Goal: Task Accomplishment & Management: Complete application form

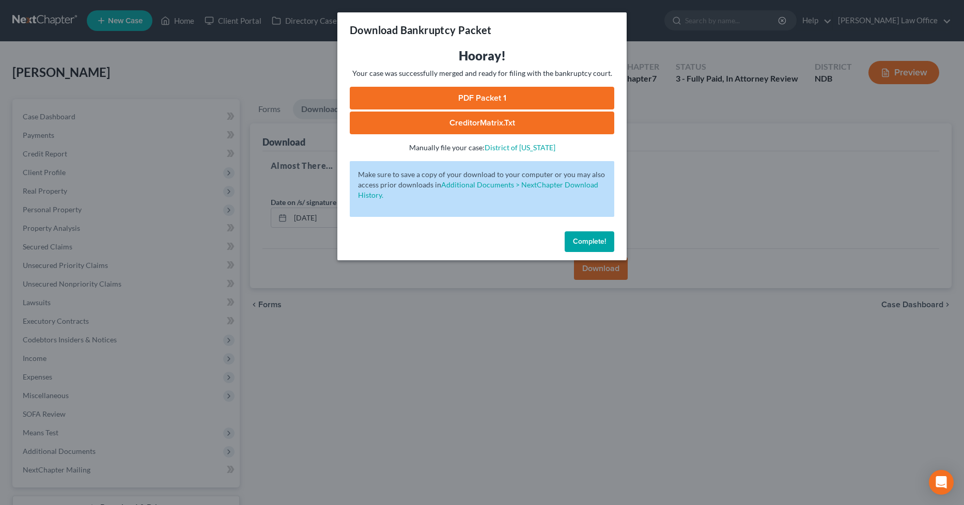
scroll to position [62, 0]
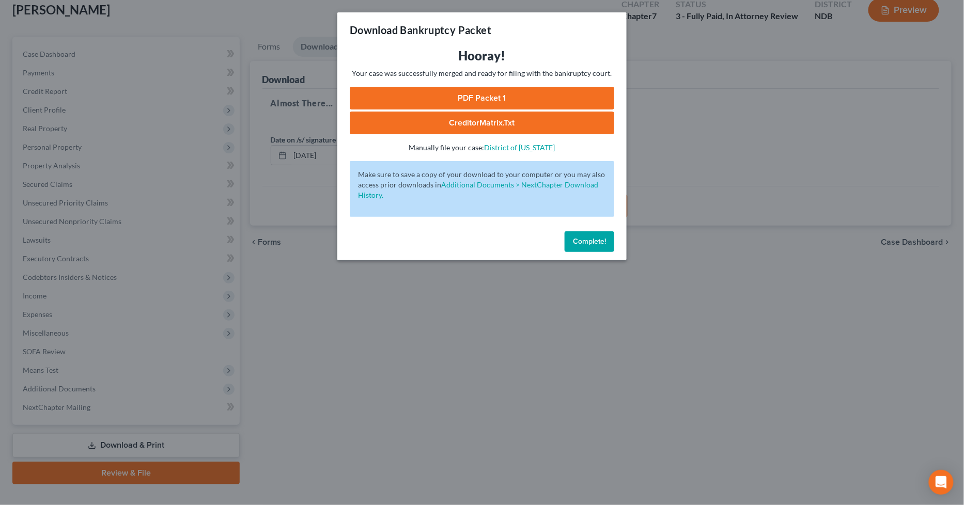
click at [574, 246] on button "Complete!" at bounding box center [589, 241] width 50 height 21
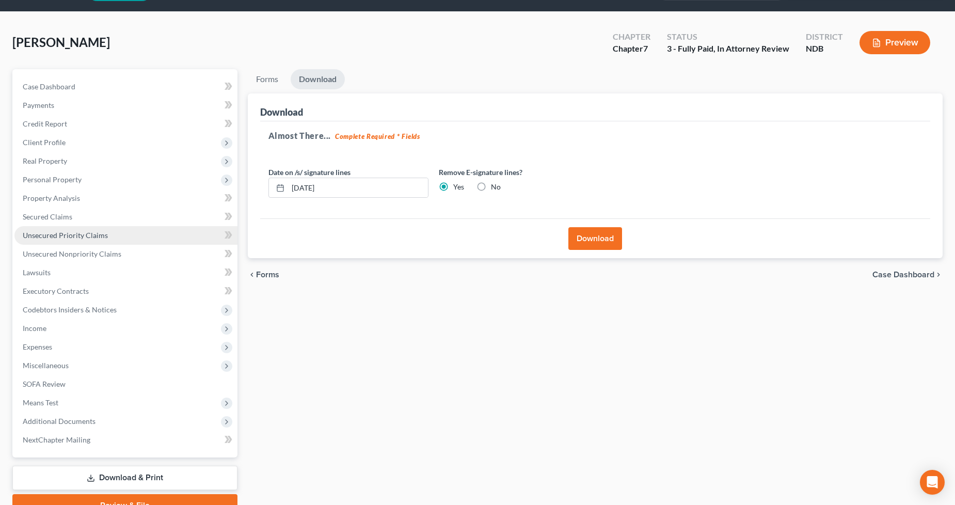
scroll to position [0, 0]
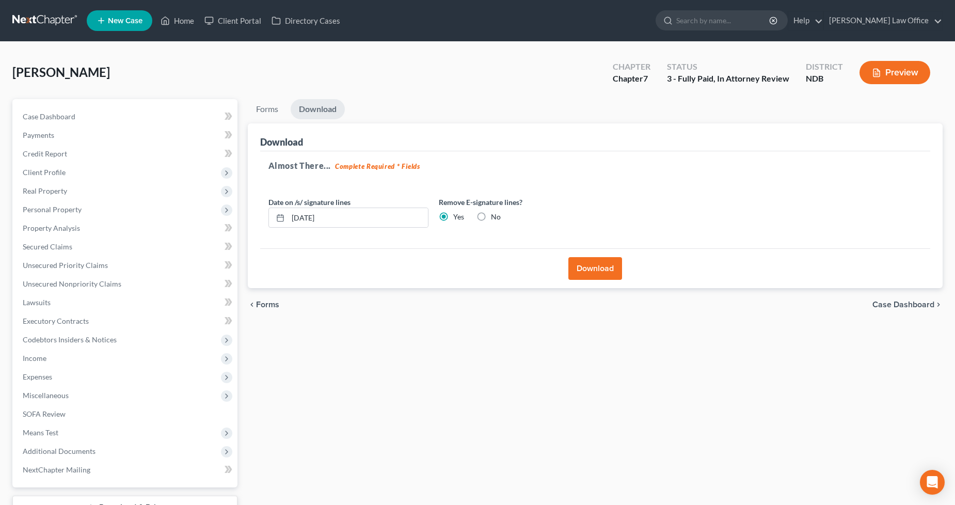
click at [57, 23] on link at bounding box center [45, 20] width 66 height 19
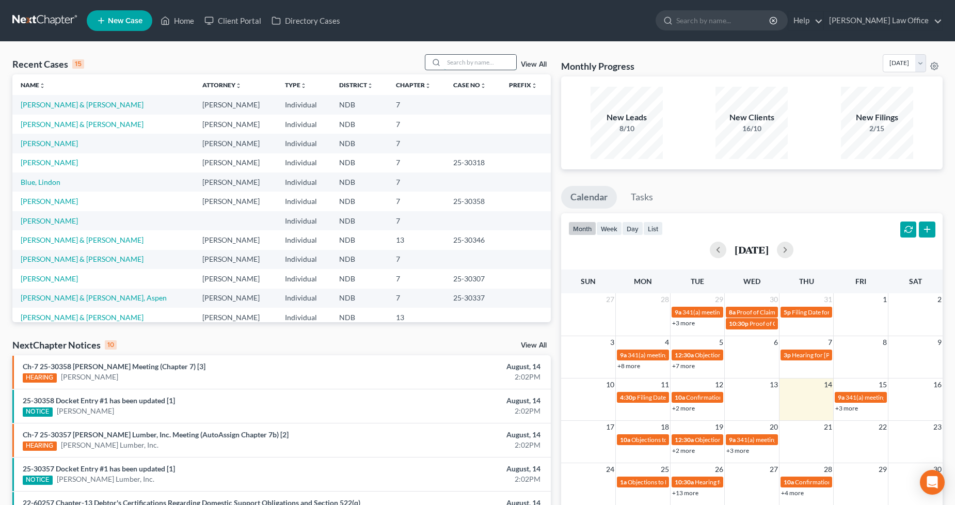
click at [479, 64] on input "search" at bounding box center [480, 62] width 72 height 15
click at [85, 258] on link "[PERSON_NAME] & [PERSON_NAME]" at bounding box center [82, 259] width 123 height 9
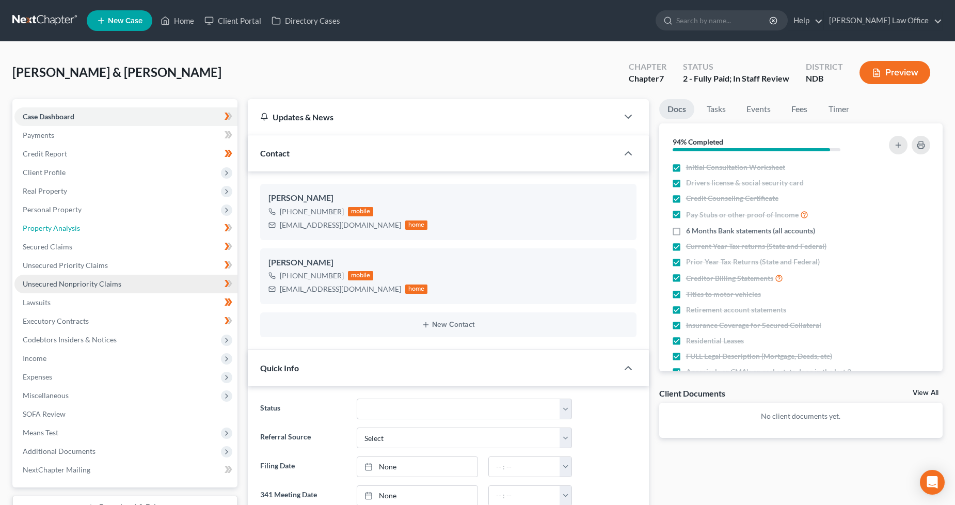
drag, startPoint x: 80, startPoint y: 227, endPoint x: 203, endPoint y: 287, distance: 136.5
click at [80, 227] on link "Property Analysis" at bounding box center [125, 228] width 223 height 19
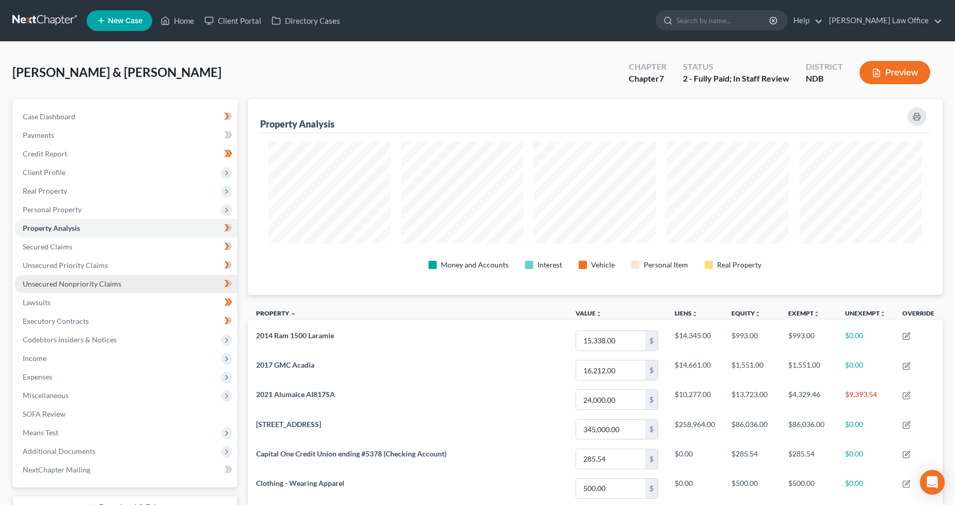
click at [120, 277] on link "Unsecured Nonpriority Claims" at bounding box center [125, 284] width 223 height 19
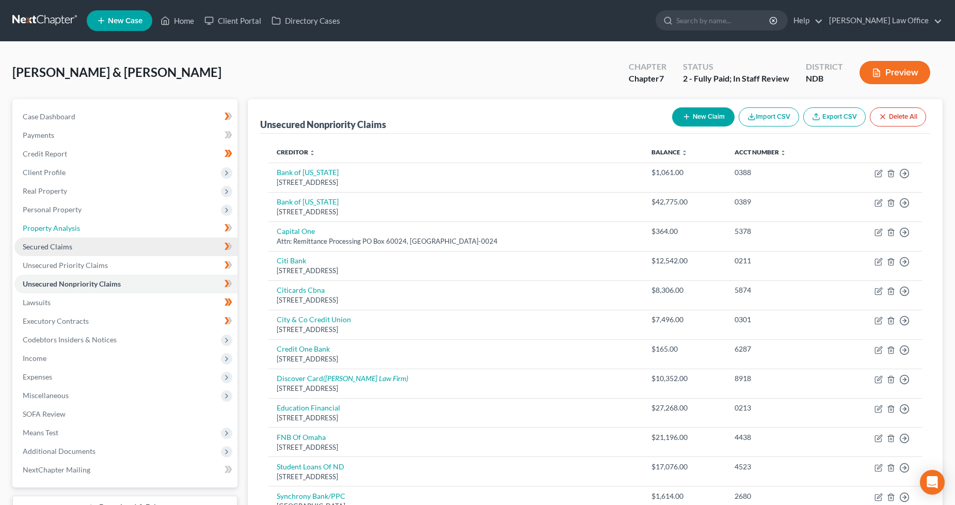
drag, startPoint x: 69, startPoint y: 230, endPoint x: 106, endPoint y: 241, distance: 38.2
click at [69, 230] on span "Property Analysis" at bounding box center [51, 228] width 57 height 9
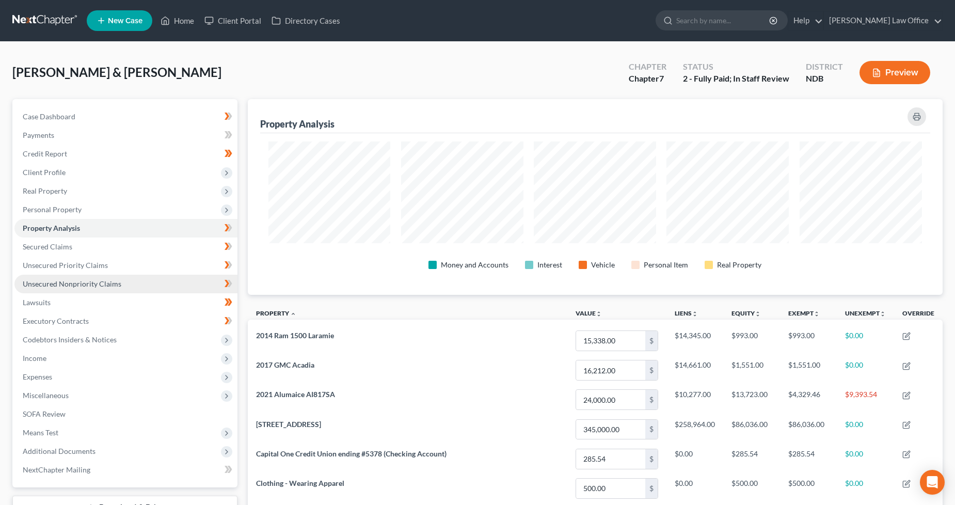
click at [109, 286] on span "Unsecured Nonpriority Claims" at bounding box center [72, 283] width 99 height 9
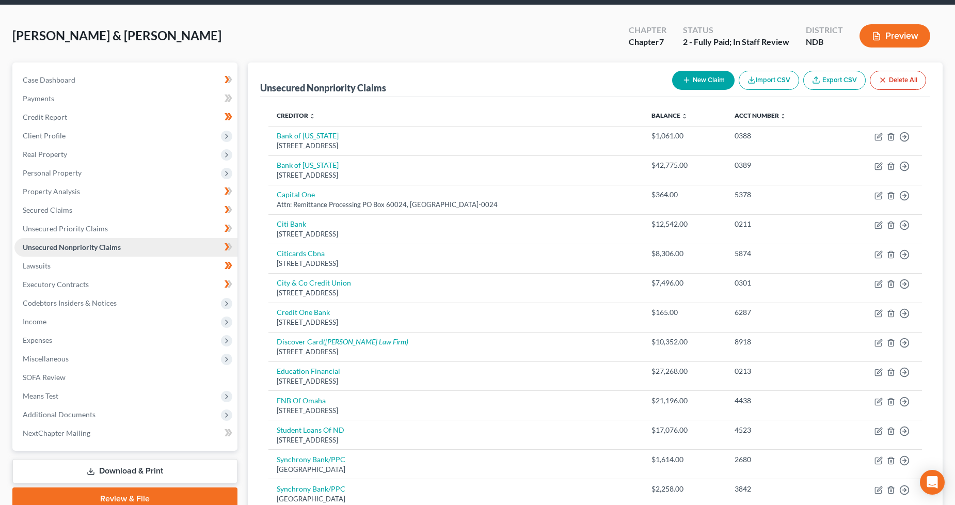
scroll to position [57, 0]
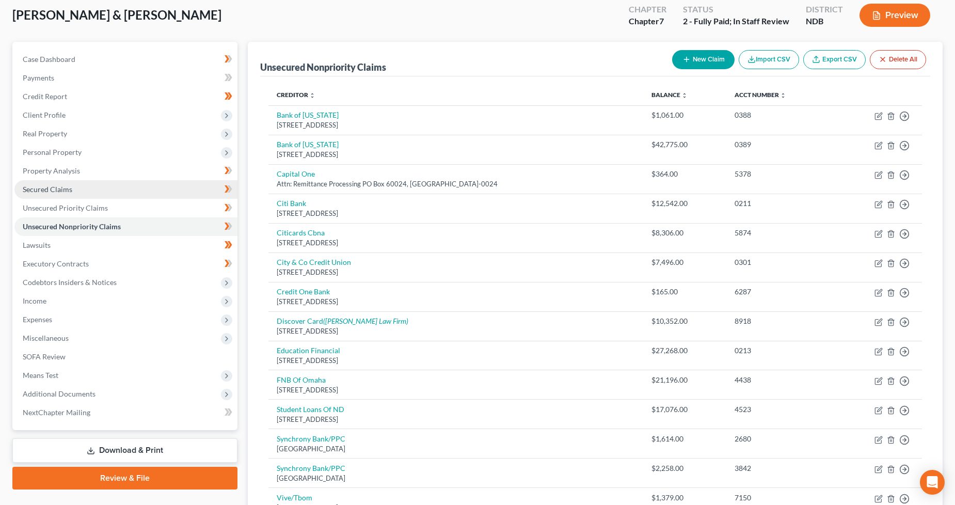
click at [57, 188] on span "Secured Claims" at bounding box center [48, 189] width 50 height 9
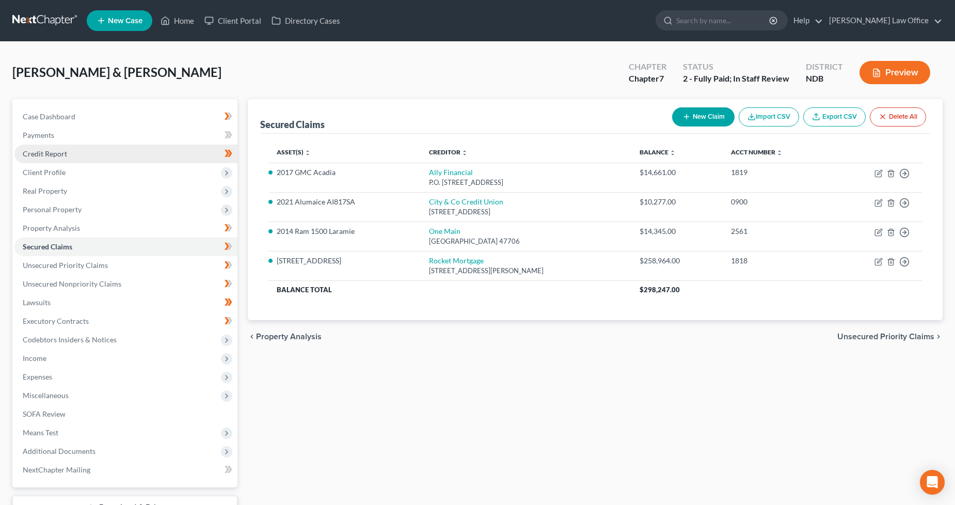
click at [101, 161] on link "Credit Report" at bounding box center [125, 154] width 223 height 19
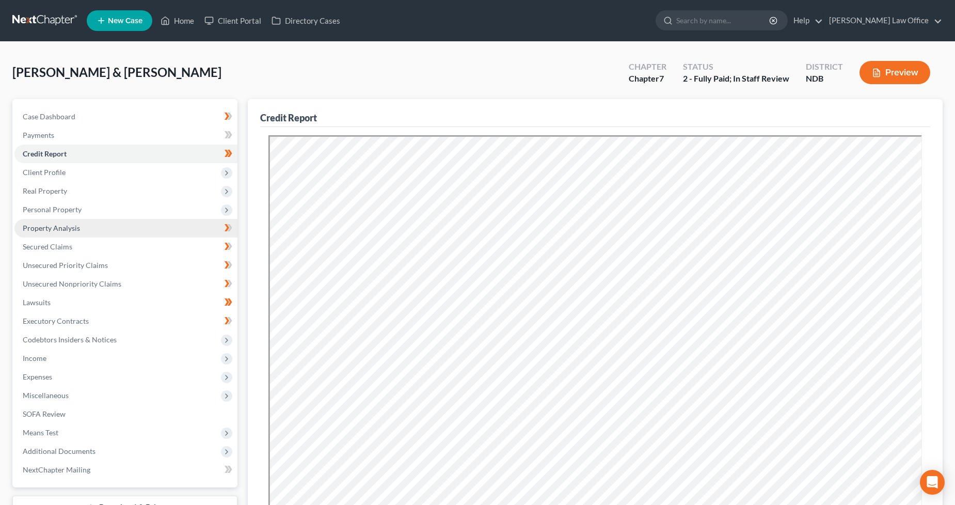
click at [69, 232] on link "Property Analysis" at bounding box center [125, 228] width 223 height 19
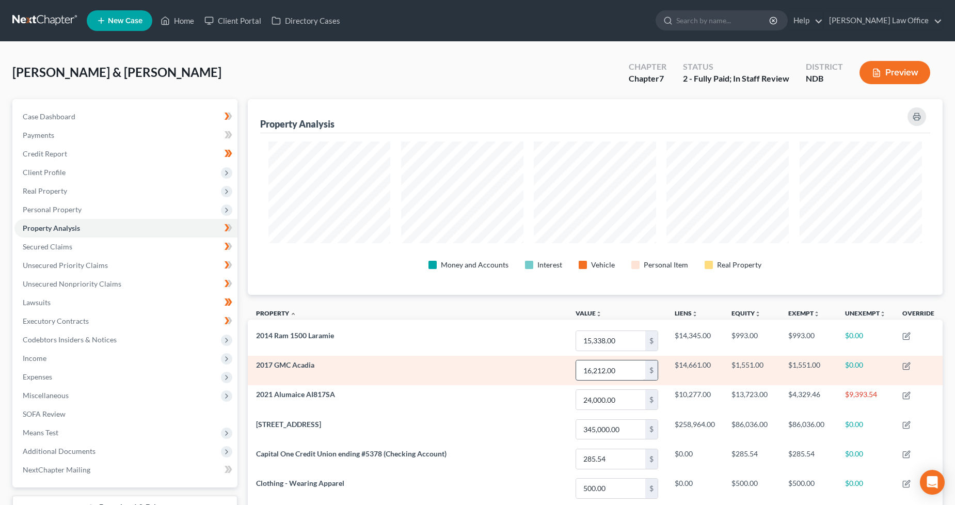
scroll to position [195, 695]
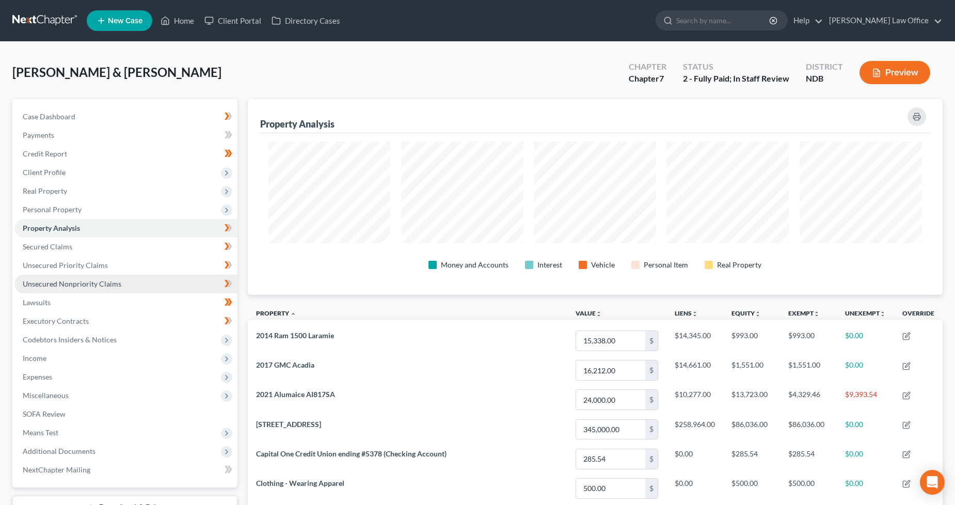
click at [110, 288] on link "Unsecured Nonpriority Claims" at bounding box center [125, 284] width 223 height 19
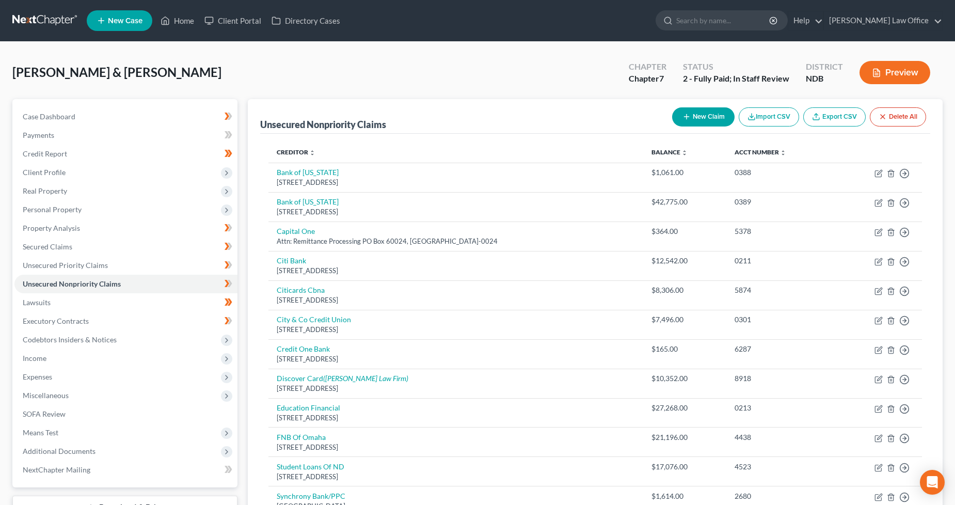
click at [889, 76] on button "Preview" at bounding box center [895, 72] width 71 height 23
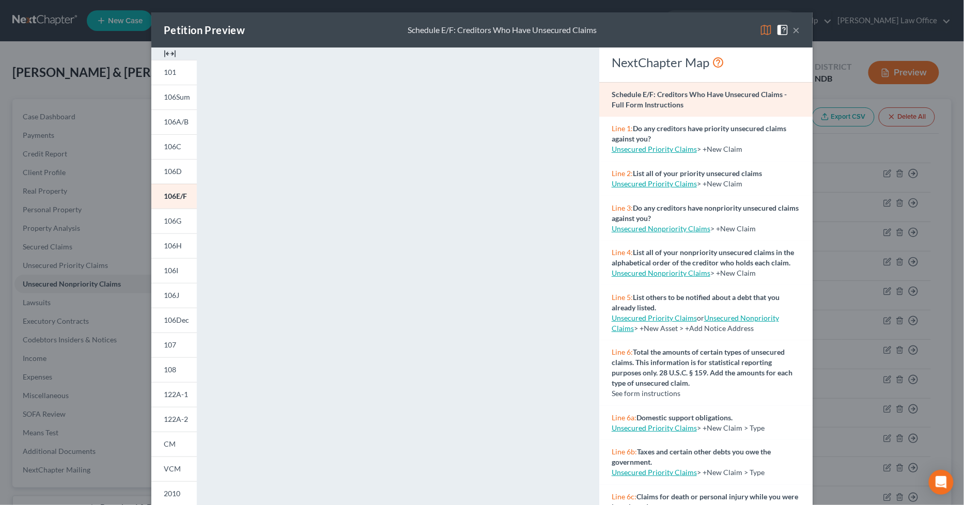
click at [796, 30] on div "Petition Preview Schedule E/F: Creditors Who Have Unsecured Claims ×" at bounding box center [481, 29] width 661 height 35
click at [793, 27] on button "×" at bounding box center [796, 30] width 7 height 12
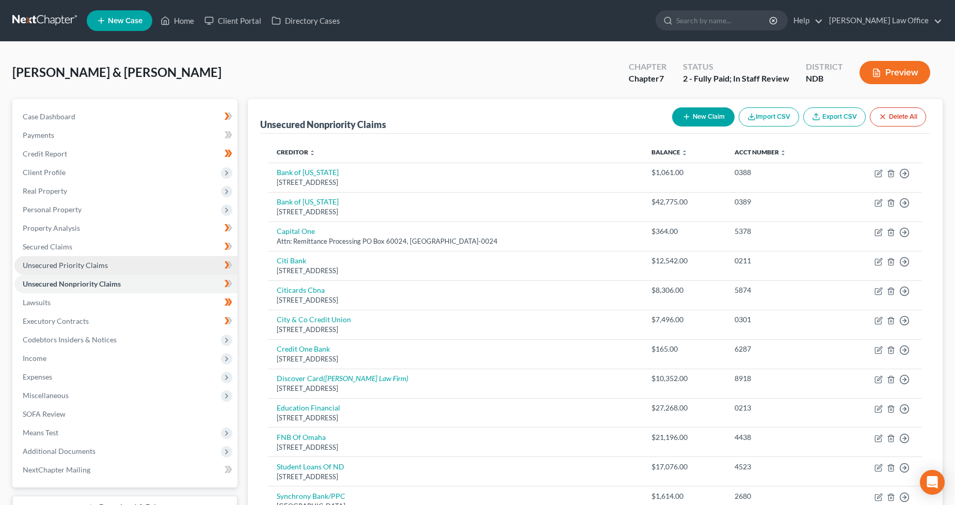
click at [68, 271] on link "Unsecured Priority Claims" at bounding box center [125, 265] width 223 height 19
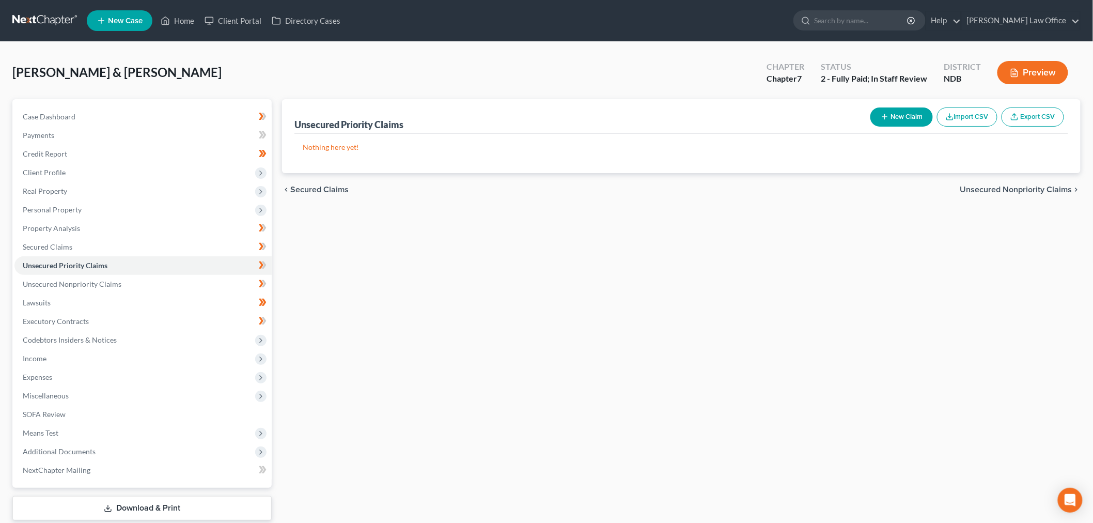
click at [29, 23] on link at bounding box center [45, 20] width 66 height 19
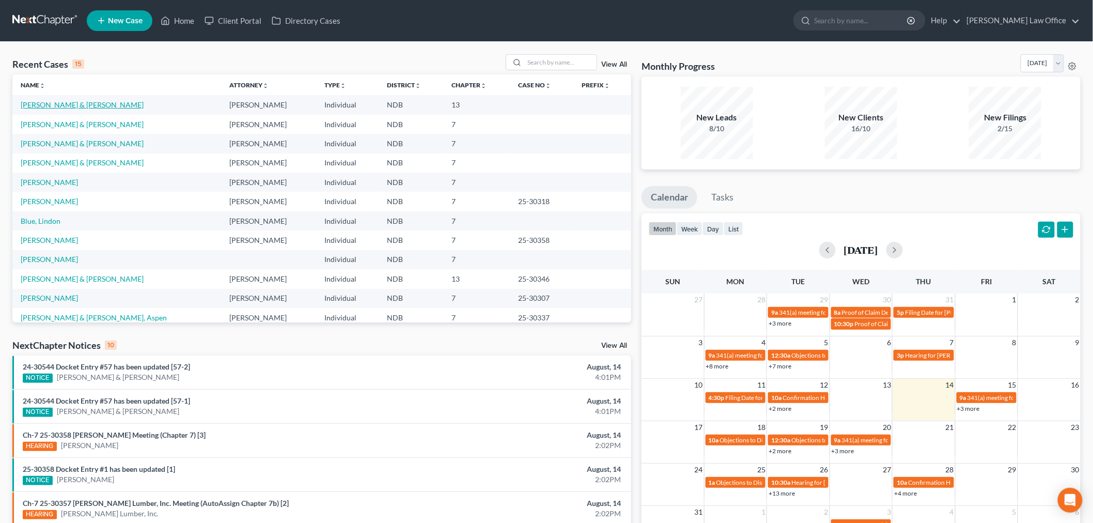
click at [53, 109] on link "[PERSON_NAME] & [PERSON_NAME]" at bounding box center [82, 104] width 123 height 9
select select "4"
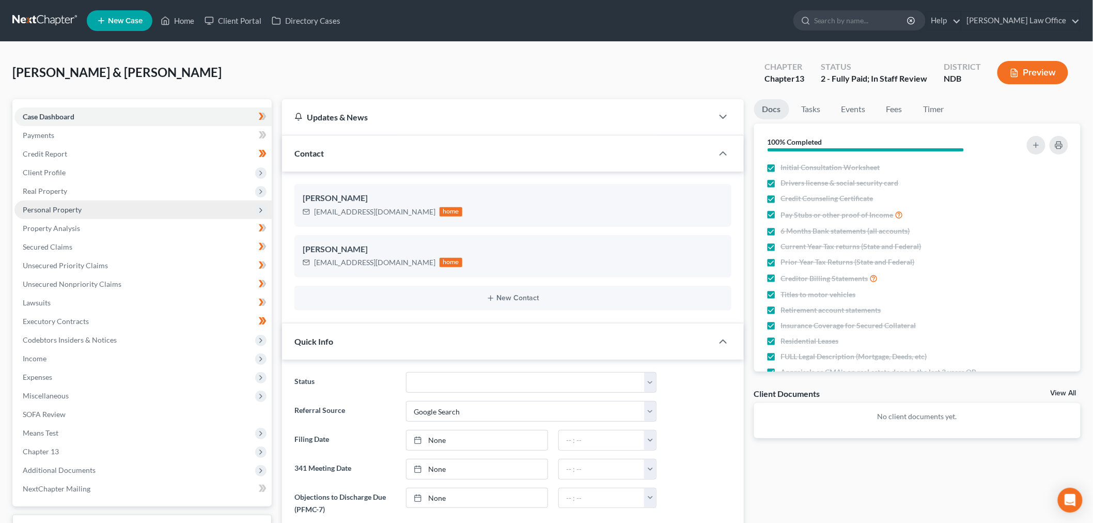
click at [76, 212] on span "Personal Property" at bounding box center [52, 209] width 59 height 9
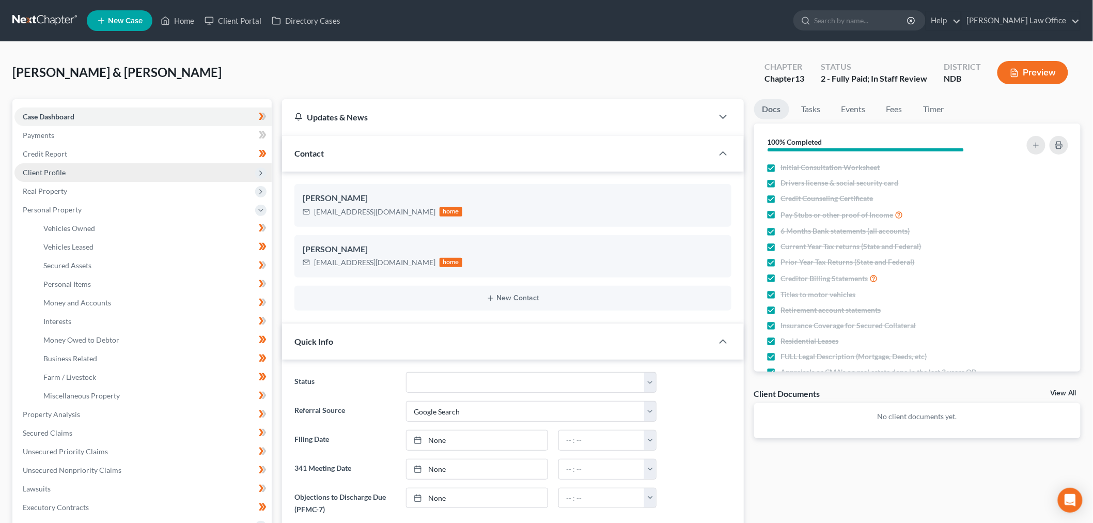
click at [91, 175] on span "Client Profile" at bounding box center [142, 172] width 257 height 19
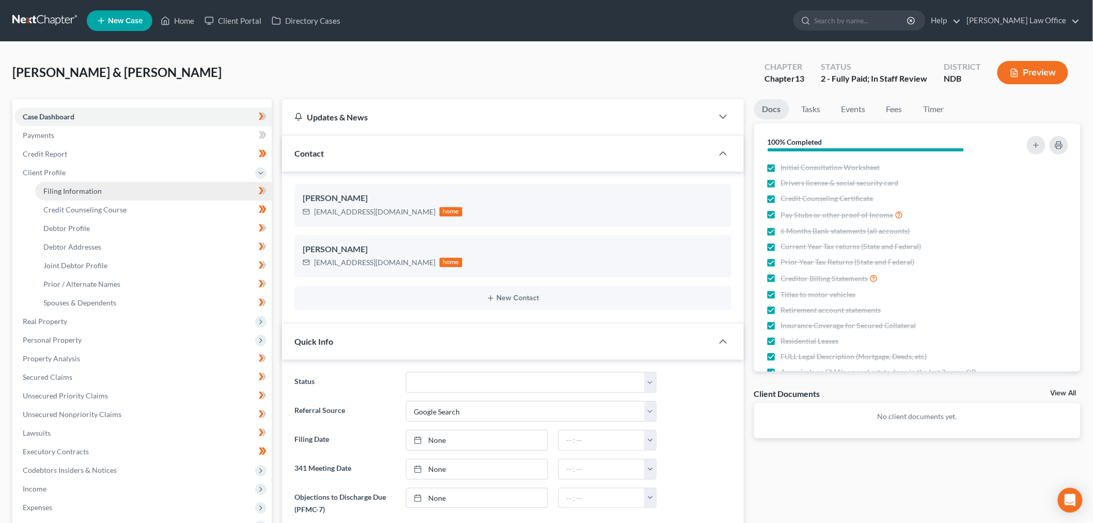
click at [94, 189] on span "Filing Information" at bounding box center [72, 190] width 58 height 9
select select "1"
select select "3"
select select "29"
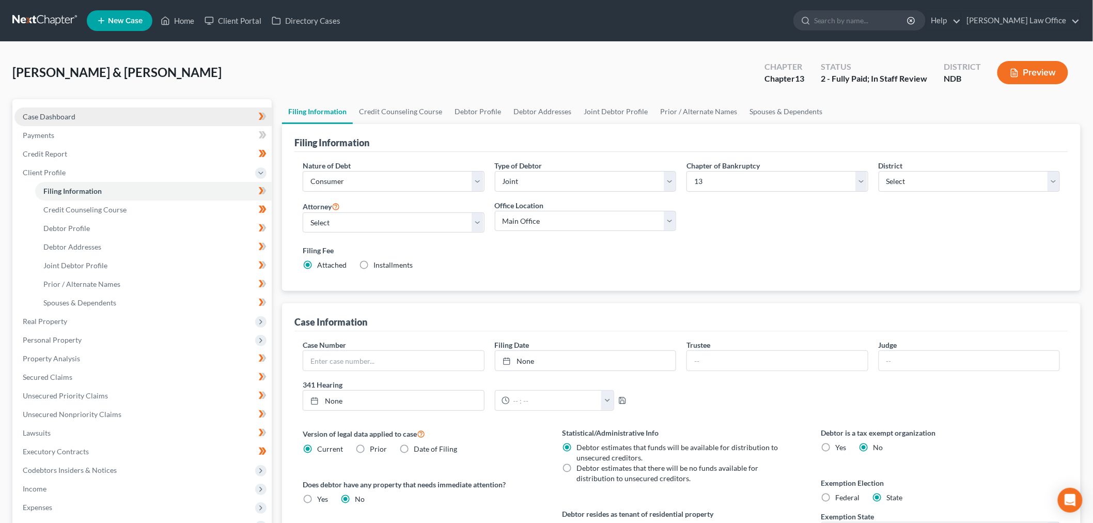
click at [80, 117] on link "Case Dashboard" at bounding box center [142, 116] width 257 height 19
select select "4"
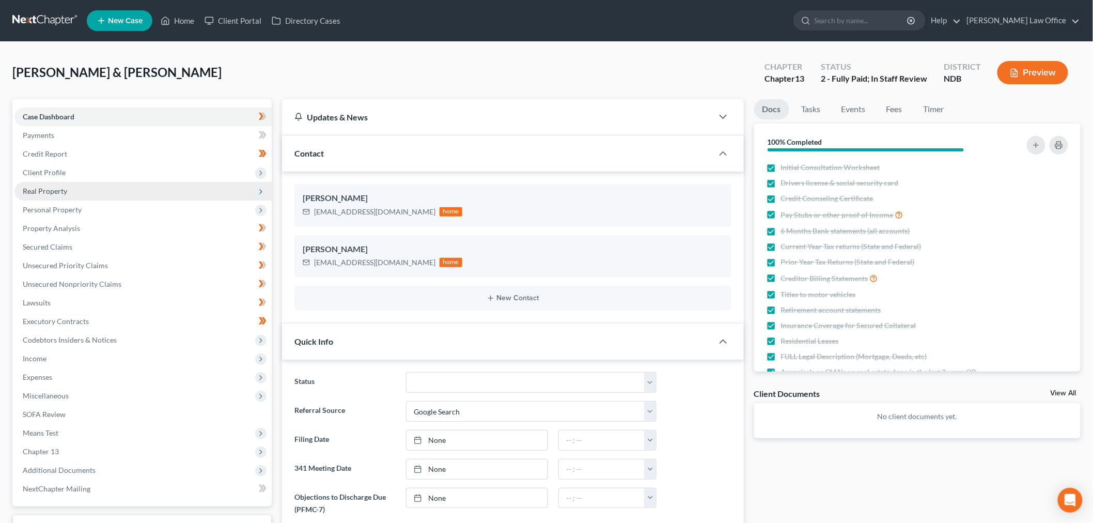
click at [69, 186] on span "Real Property" at bounding box center [142, 191] width 257 height 19
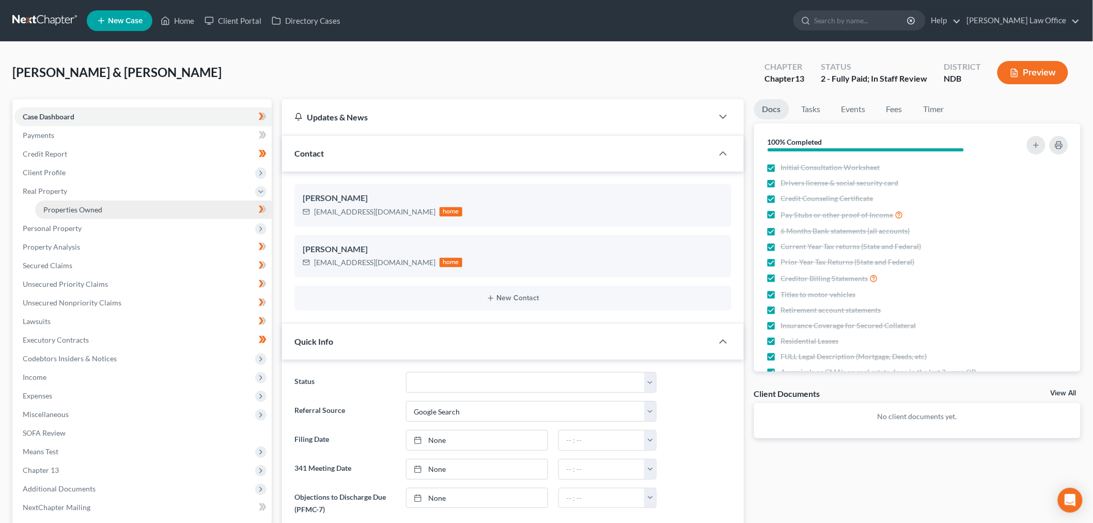
click at [64, 211] on span "Properties Owned" at bounding box center [72, 209] width 59 height 9
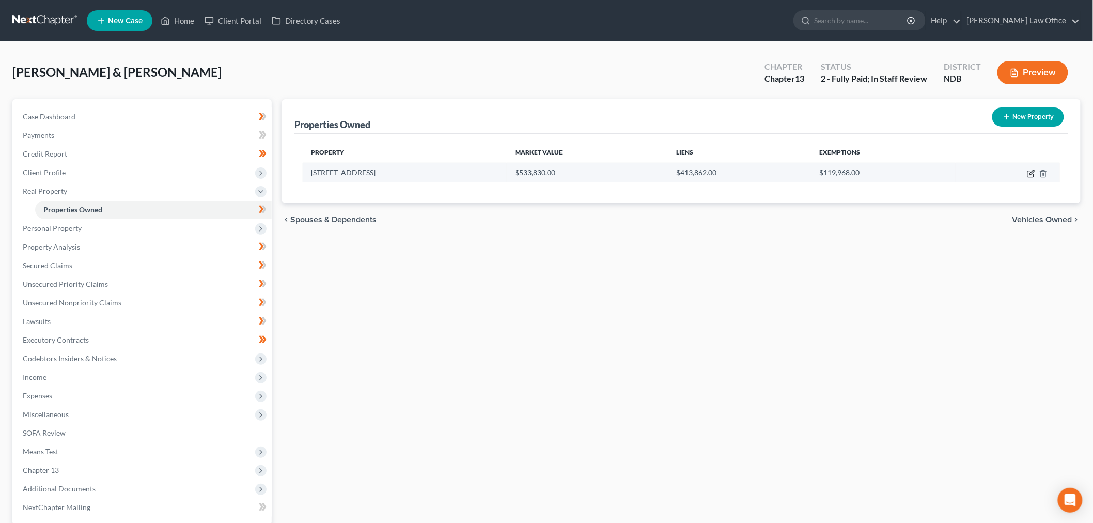
click at [1029, 175] on icon "button" at bounding box center [1031, 173] width 8 height 8
select select "29"
select select "52"
select select "2"
select select "1"
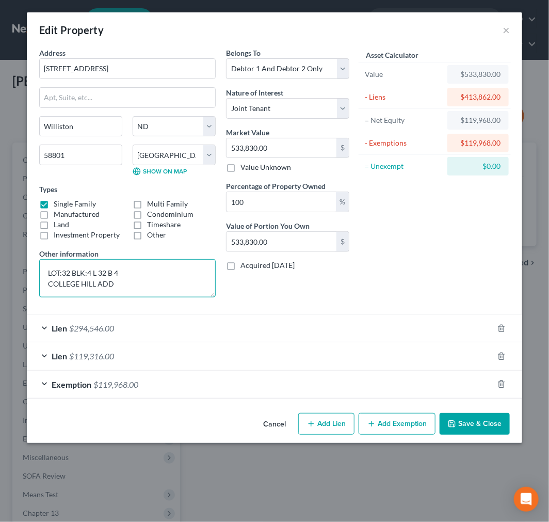
click at [146, 279] on textarea "LOT:32 BLK:4 L 32 B 4 COLLEGE HILL ADD" at bounding box center [127, 278] width 177 height 38
click at [131, 284] on textarea "LOT:32 BLK:4 L 32 B 4 COLLEGE HILL ADD" at bounding box center [127, 278] width 177 height 38
type textarea "Lot 32 in Block 4 of College Hill Addition to the city"
click at [92, 276] on textarea "To enrich screen reader interactions, please activate Accessibility in Grammarl…" at bounding box center [127, 278] width 177 height 38
paste textarea "Lot 32 in Block 4 of College Hill Addition to the City of Williston, Williams C…"
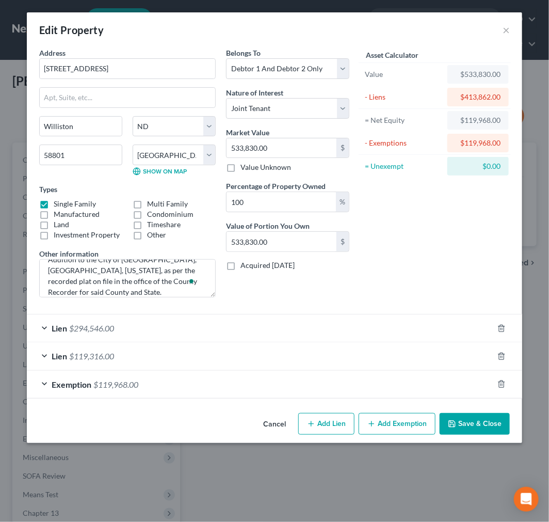
scroll to position [43, 0]
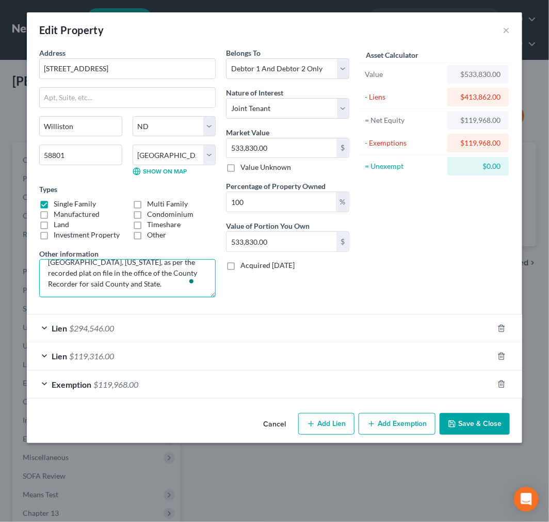
click at [101, 274] on textarea "Lot 32 in Block 4 of College Hill Addition to the City of Williston, Williams C…" at bounding box center [127, 278] width 177 height 38
click at [140, 276] on textarea "Lot 32 in Block 4 of College Hill Addition to the City of Williston, Williams C…" at bounding box center [127, 278] width 177 height 38
paste textarea "Sellers/Grantors except and reserve all oil, gas, and other minerals."
drag, startPoint x: 133, startPoint y: 274, endPoint x: 80, endPoint y: 275, distance: 52.7
click at [80, 275] on textarea "Lot 32 in Block 4 of College Hill Addition to the City of Williston, Williams C…" at bounding box center [127, 278] width 177 height 38
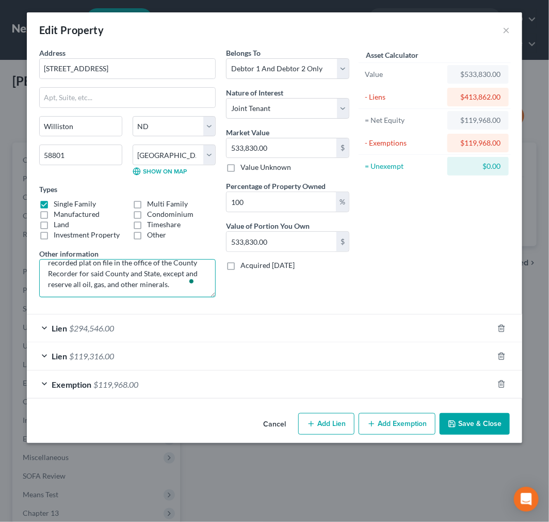
drag, startPoint x: 100, startPoint y: 272, endPoint x: 113, endPoint y: 269, distance: 12.9
click at [100, 271] on textarea "Lot 32 in Block 4 of College Hill Addition to the City of Williston, Williams C…" at bounding box center [127, 278] width 177 height 38
click at [136, 281] on textarea "Lot 32 in Block 4 of College Hill Addition to the City of Williston, Williams C…" at bounding box center [127, 278] width 177 height 38
click at [141, 273] on textarea "Lot 32 in Block 4 of College Hill Addition to the City of Williston, Williams C…" at bounding box center [127, 278] width 177 height 38
click at [117, 288] on textarea "Lot 32 in Block 4 of College Hill Addition to the City of Williston, Williams C…" at bounding box center [127, 278] width 177 height 38
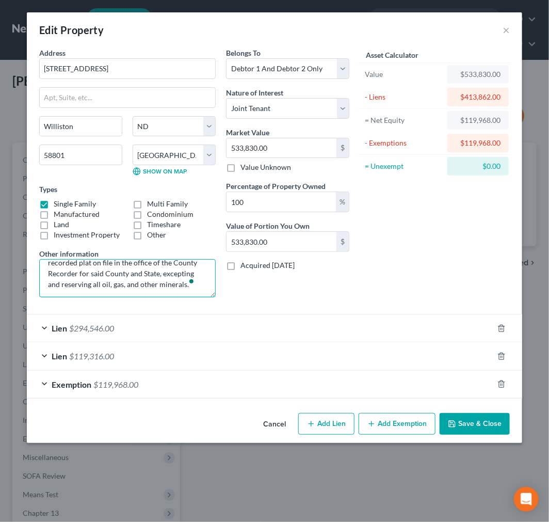
scroll to position [0, 0]
type textarea "Lot 32 in Block 4 of College Hill Addition to the City of Williston, Williams C…"
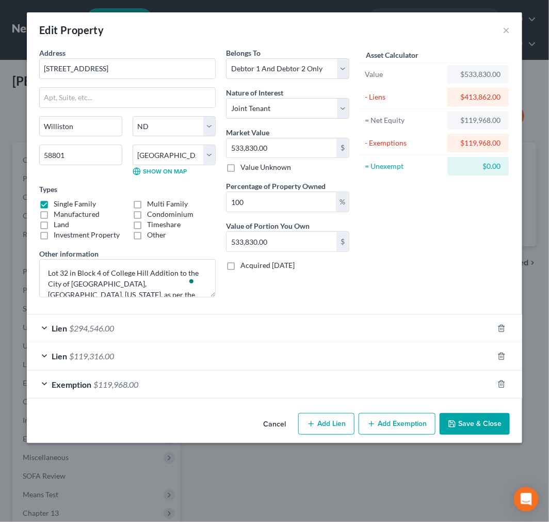
click at [488, 425] on button "Save & Close" at bounding box center [475, 424] width 70 height 22
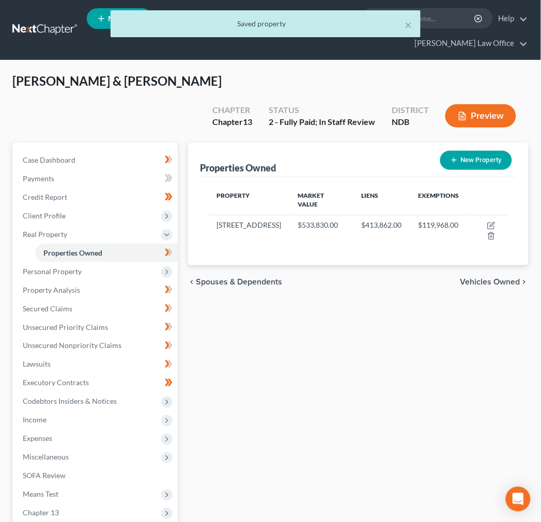
click at [472, 151] on button "New Property" at bounding box center [476, 160] width 72 height 19
select select "29"
select select "52"
select select "2"
select select "0"
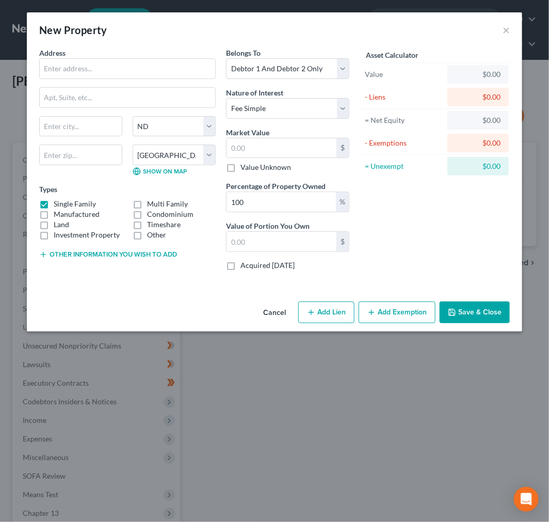
click at [282, 308] on button "Cancel" at bounding box center [274, 313] width 39 height 21
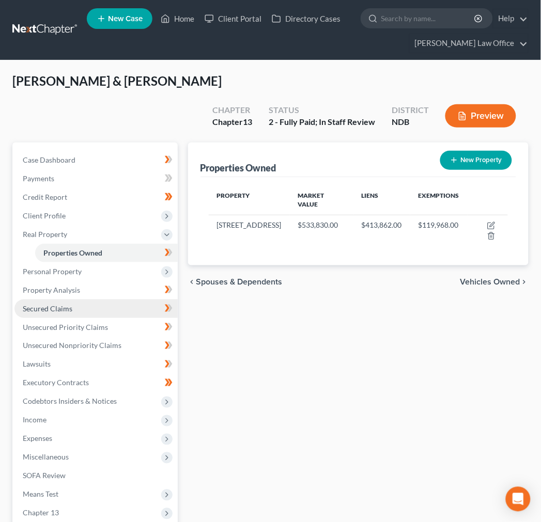
drag, startPoint x: 65, startPoint y: 281, endPoint x: 146, endPoint y: 285, distance: 81.1
click at [65, 304] on span "Secured Claims" at bounding box center [48, 308] width 50 height 9
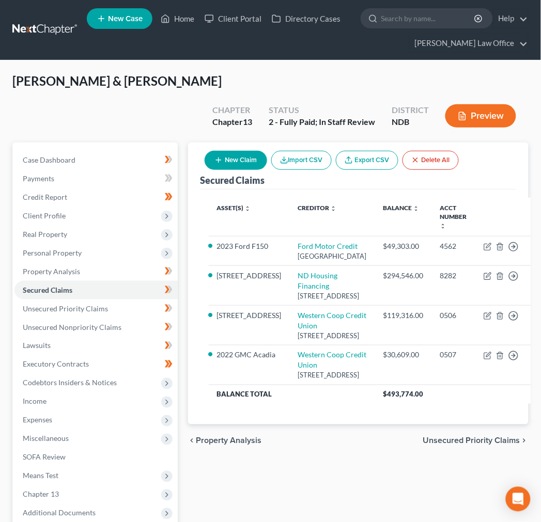
click at [248, 151] on button "New Claim" at bounding box center [235, 160] width 62 height 19
select select "0"
select select "2"
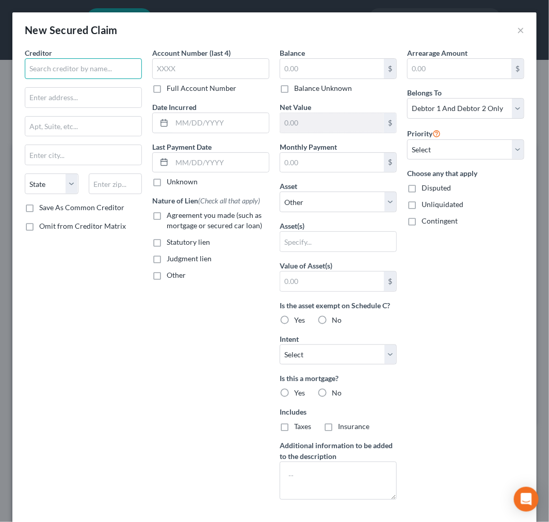
click at [106, 69] on input "text" at bounding box center [83, 68] width 117 height 21
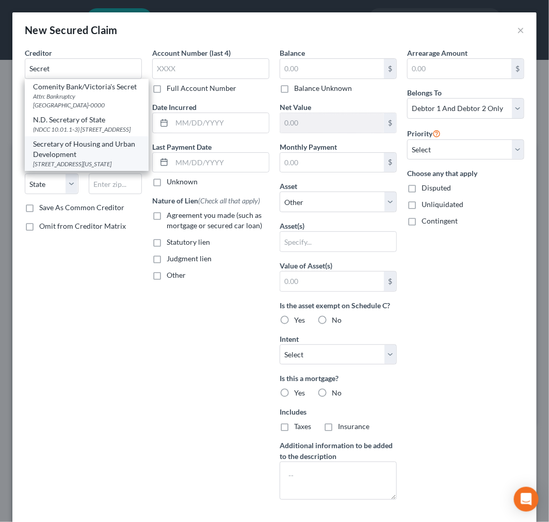
click at [81, 168] on div "451 Seventh St. SW, Washington, DC 20410" at bounding box center [86, 164] width 107 height 9
type input "Secretary of Housing and Urban Development"
type input "451 Seventh St. SW"
type input "Washington"
select select "8"
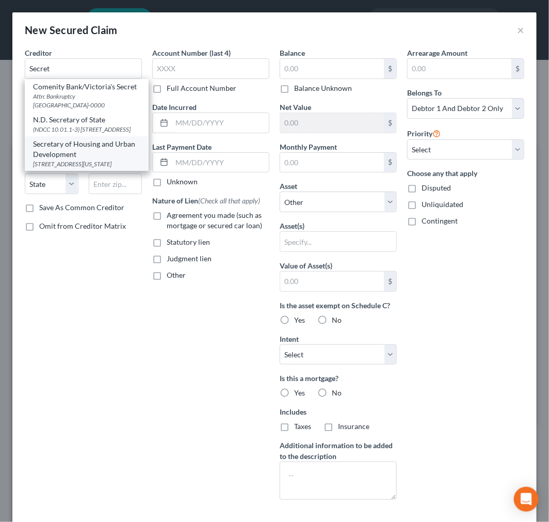
type input "20410"
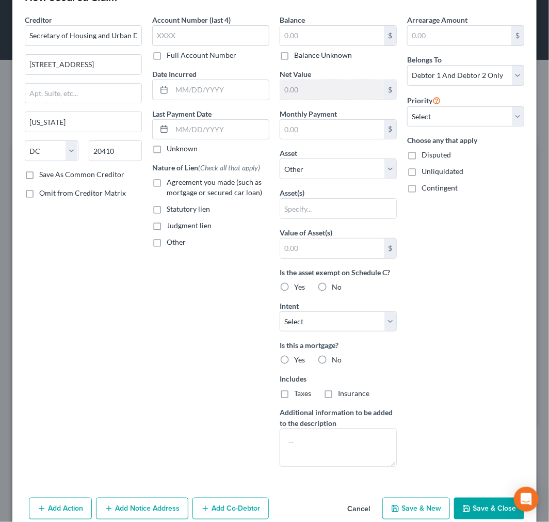
scroll to position [52, 0]
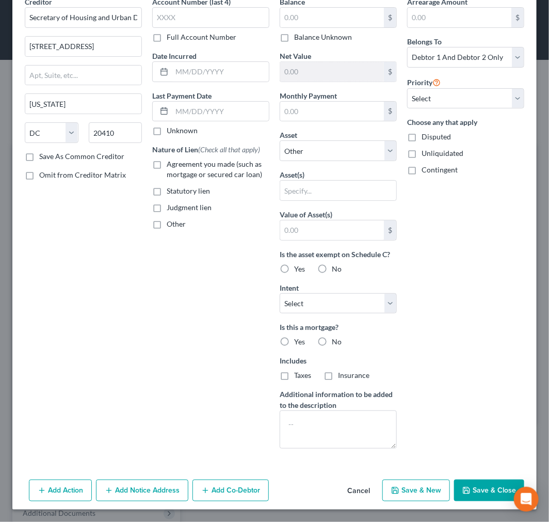
drag, startPoint x: 145, startPoint y: 489, endPoint x: 205, endPoint y: 435, distance: 81.2
click at [146, 489] on button "Add Notice Address" at bounding box center [142, 491] width 92 height 22
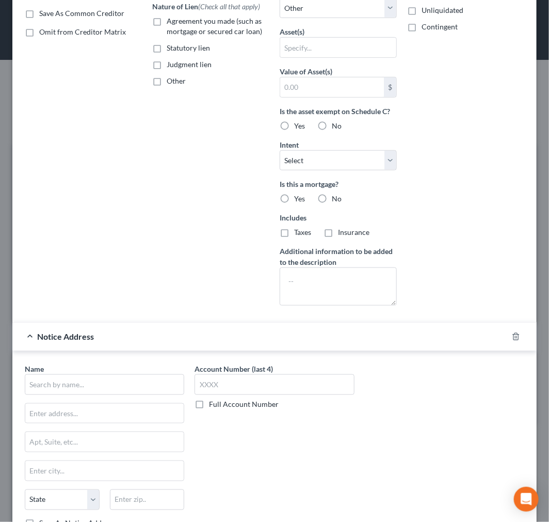
scroll to position [275, 0]
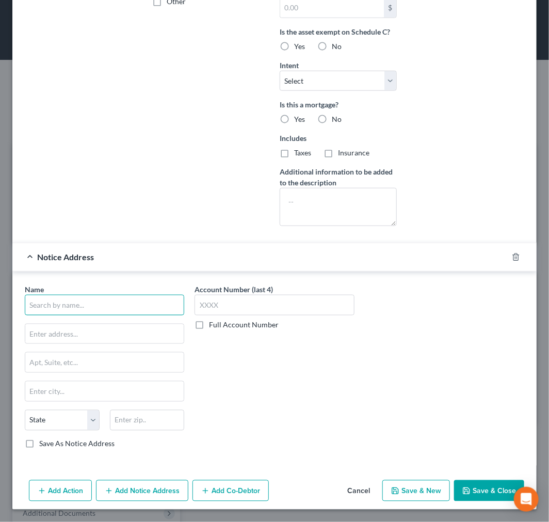
click at [81, 296] on input "text" at bounding box center [105, 305] width 160 height 21
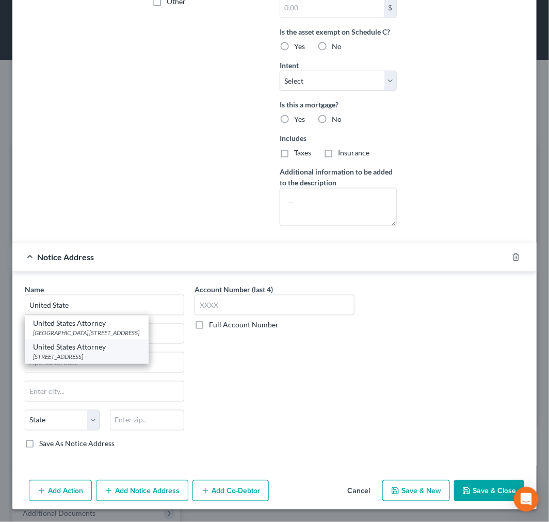
click at [102, 361] on div "655 1st Ave N Ste 250, Fargo, ND 58102-4932" at bounding box center [86, 357] width 107 height 9
type input "United States Attorney"
type input "655 1st Ave N Ste 250"
type input "Fargo"
select select "29"
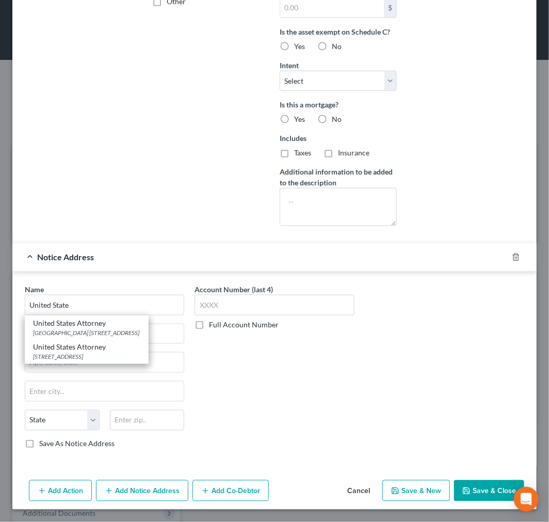
type input "58102-4932"
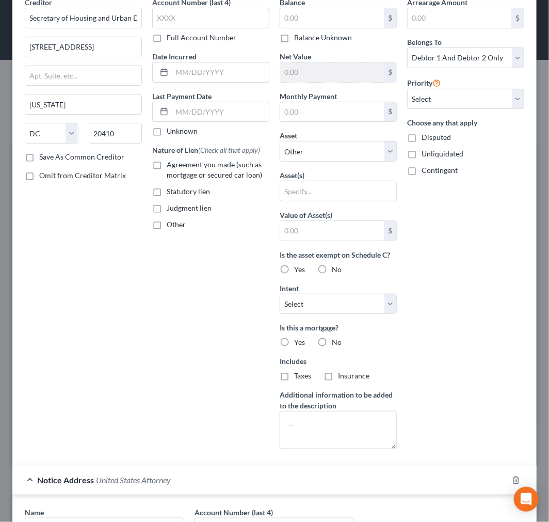
scroll to position [0, 0]
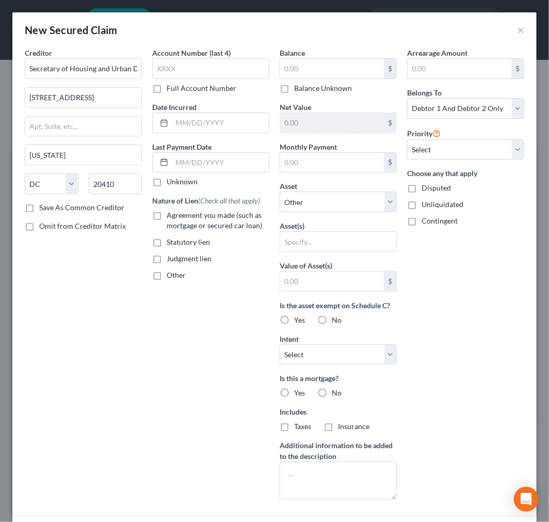
click at [455, 162] on div "Arrearage Amount $ Belongs To * Select Debtor 1 Only Debtor 2 Only Debtor 1 And…" at bounding box center [466, 278] width 128 height 461
click at [461, 155] on select "Select 1st 2nd 3rd 4th 5th 6th 7th 8th 9th 10th 11th 12th 13th 14th 15th 16th 1…" at bounding box center [465, 149] width 117 height 21
select select "2"
click at [407, 139] on select "Select 1st 2nd 3rd 4th 5th 6th 7th 8th 9th 10th 11th 12th 13th 14th 15th 16th 1…" at bounding box center [465, 149] width 117 height 21
click at [167, 217] on label "Agreement you made (such as mortgage or secured car loan)" at bounding box center [218, 220] width 103 height 21
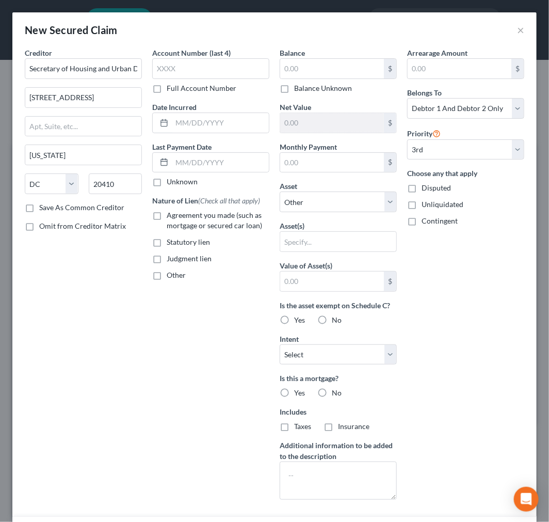
click at [171, 217] on input "Agreement you made (such as mortgage or secured car loan)" at bounding box center [174, 213] width 7 height 7
checkbox input "true"
click at [304, 70] on input "text" at bounding box center [332, 69] width 104 height 20
drag, startPoint x: 329, startPoint y: 71, endPoint x: 362, endPoint y: 78, distance: 33.9
click at [329, 71] on input "text" at bounding box center [332, 69] width 104 height 20
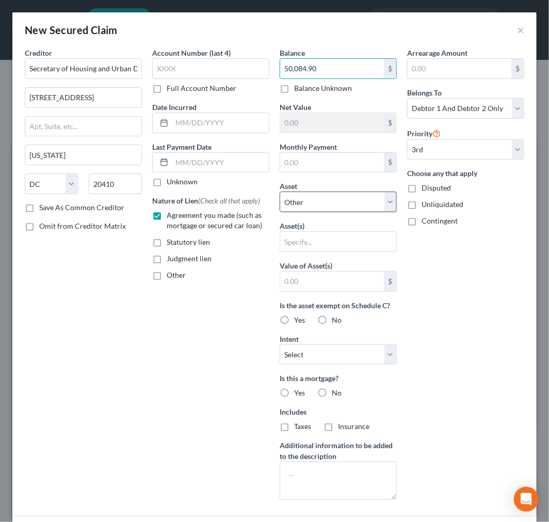
type input "50,084.90"
click at [344, 204] on select "Select Other Multiple Assets 2022 GMC Acadia - $28381.0 2023 Bintelli Escape - …" at bounding box center [338, 202] width 117 height 21
select select "18"
click at [280, 192] on select "Select Other Multiple Assets 2022 GMC Acadia - $28381.0 2023 Bintelli Escape - …" at bounding box center [338, 202] width 117 height 21
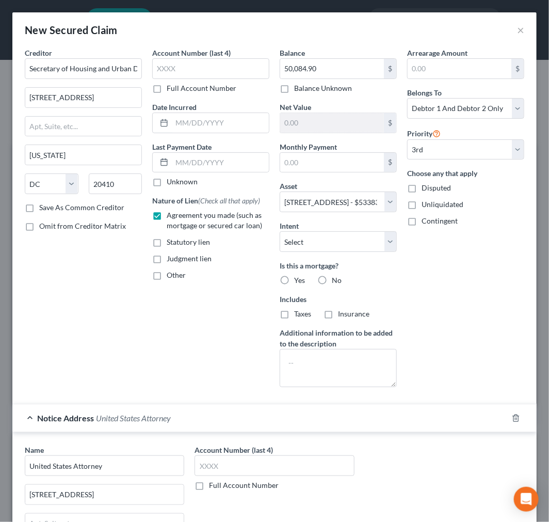
click at [294, 282] on label "Yes" at bounding box center [299, 280] width 11 height 10
click at [298, 282] on input "Yes" at bounding box center [301, 278] width 7 height 7
radio input "true"
click at [181, 119] on input "text" at bounding box center [220, 123] width 97 height 20
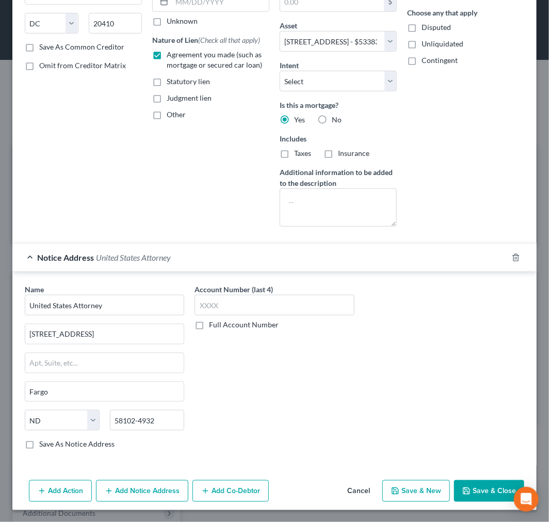
scroll to position [162, 0]
type input "07/25/2025"
click at [479, 491] on button "Save & Close" at bounding box center [489, 491] width 70 height 22
select select
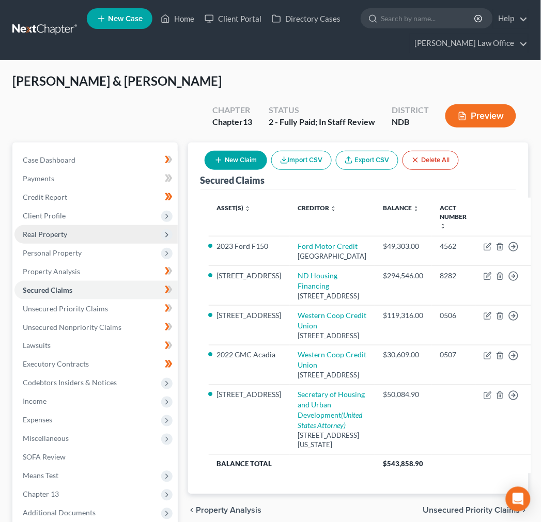
click at [70, 225] on span "Real Property" at bounding box center [95, 234] width 163 height 19
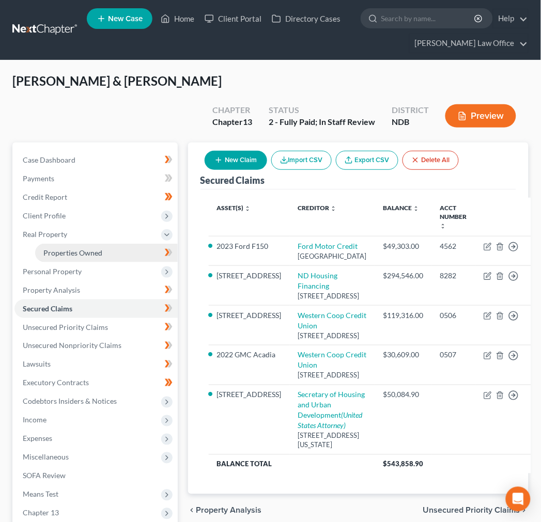
click at [69, 248] on span "Properties Owned" at bounding box center [72, 252] width 59 height 9
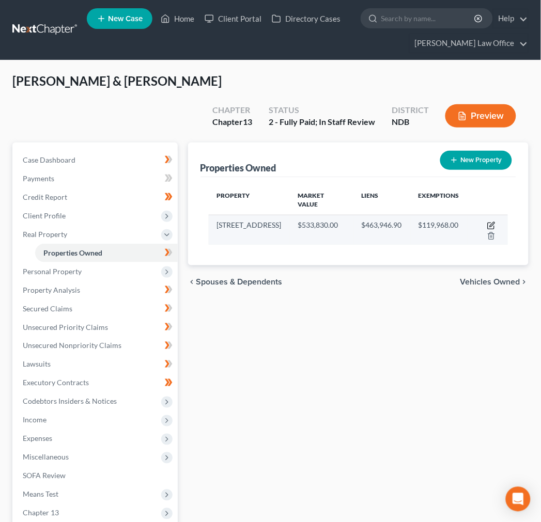
click at [487, 222] on icon "button" at bounding box center [491, 226] width 8 height 8
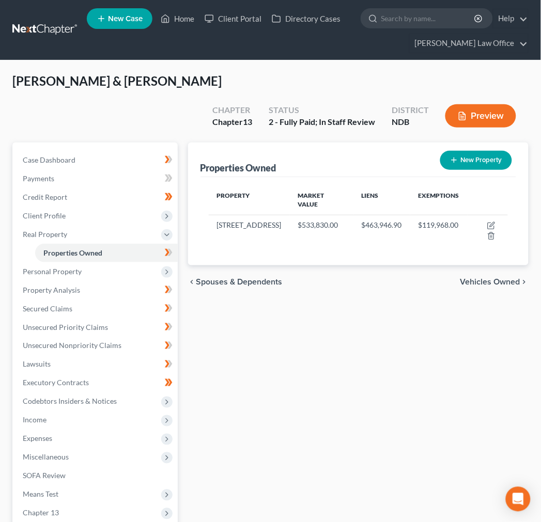
select select "29"
select select "52"
select select "2"
select select "1"
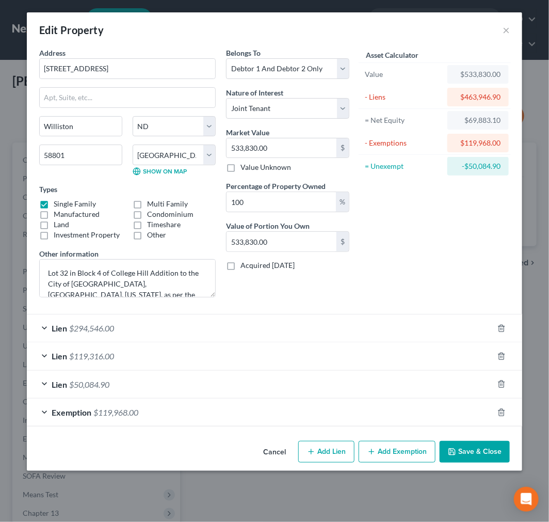
click at [209, 332] on div "Lien $294,546.00" at bounding box center [260, 327] width 467 height 27
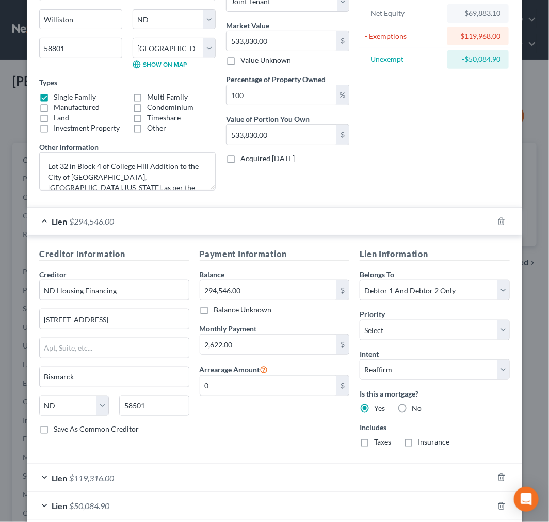
scroll to position [172, 0]
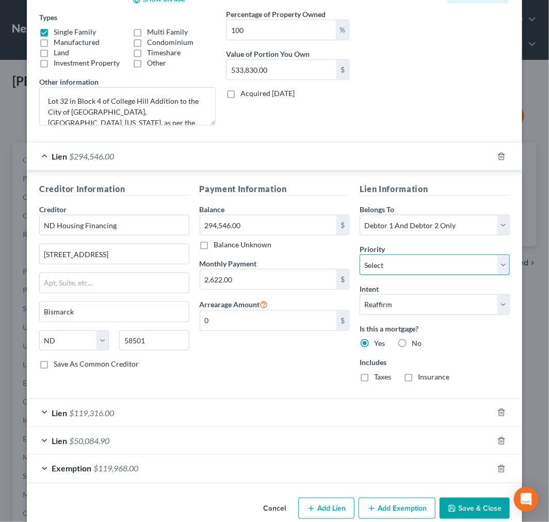
click at [432, 264] on select "Select 1st 2nd 4th 5th 6th 7th 8th 9th 10th 11th 12th 13th 14th 15th 16th 17th …" at bounding box center [435, 265] width 150 height 21
select select "0"
click at [360, 255] on select "Select 1st 2nd 4th 5th 6th 7th 8th 9th 10th 11th 12th 13th 14th 15th 16th 17th …" at bounding box center [435, 265] width 150 height 21
click at [42, 158] on div "Lien $294,546.00" at bounding box center [260, 156] width 467 height 27
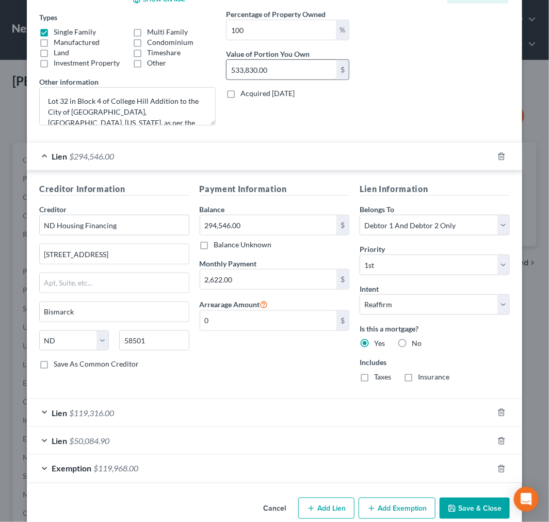
scroll to position [0, 0]
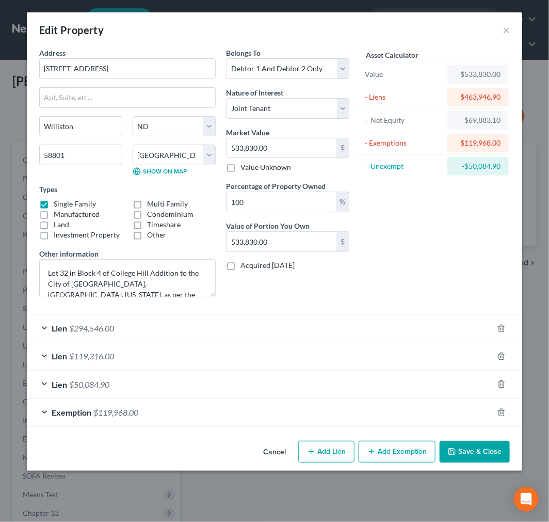
click at [367, 356] on div "Lien $119,316.00" at bounding box center [260, 355] width 467 height 27
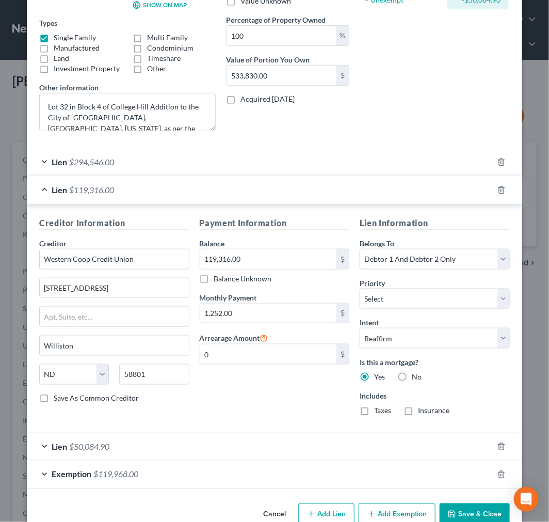
scroll to position [172, 0]
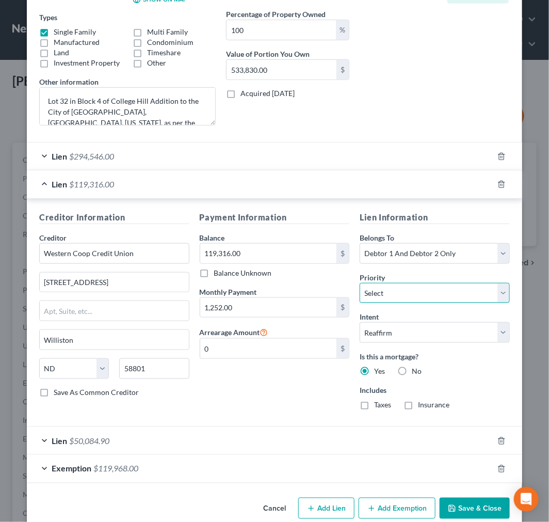
click at [388, 295] on select "Select 2nd 4th 5th 6th 7th 8th 9th 10th 11th 12th 13th 14th 15th 16th 17th 18th…" at bounding box center [435, 293] width 150 height 21
select select "0"
click at [360, 283] on select "Select 2nd 4th 5th 6th 7th 8th 9th 10th 11th 12th 13th 14th 15th 16th 17th 18th…" at bounding box center [435, 293] width 150 height 21
click at [39, 185] on div "Lien $119,316.00" at bounding box center [260, 183] width 467 height 27
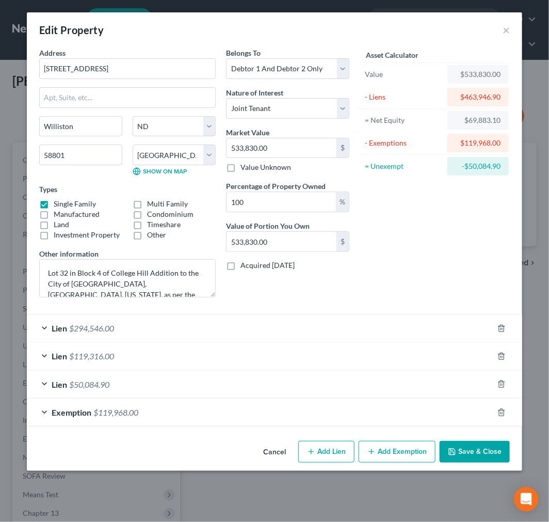
scroll to position [0, 0]
drag, startPoint x: 479, startPoint y: 450, endPoint x: 489, endPoint y: 445, distance: 11.5
click at [477, 450] on button "Save & Close" at bounding box center [475, 452] width 70 height 22
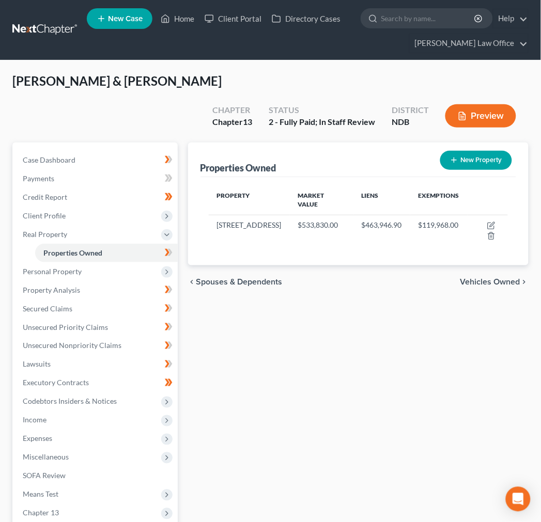
click at [458, 151] on button "New Property" at bounding box center [476, 160] width 72 height 19
select select "29"
select select "52"
select select "2"
select select "0"
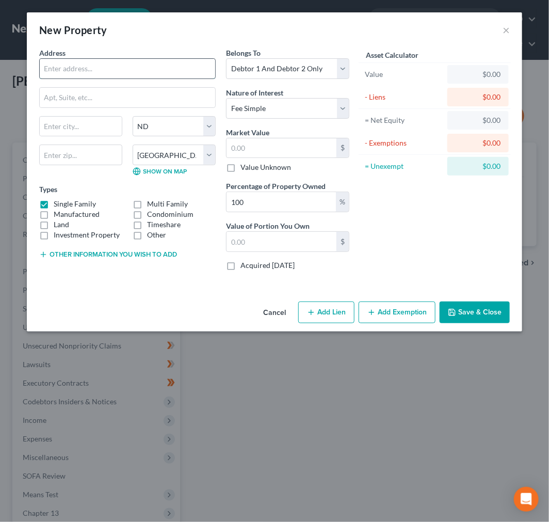
click at [114, 68] on input "text" at bounding box center [128, 69] width 176 height 20
click at [84, 292] on div "Address * State AL AK AR AZ CA CO CT DE DC FL GA GU HI ID IL IN IA KS KY LA ME …" at bounding box center [275, 173] width 496 height 250
click at [54, 204] on label "Single Family" at bounding box center [75, 204] width 42 height 10
click at [58, 204] on input "Single Family" at bounding box center [61, 202] width 7 height 7
checkbox input "false"
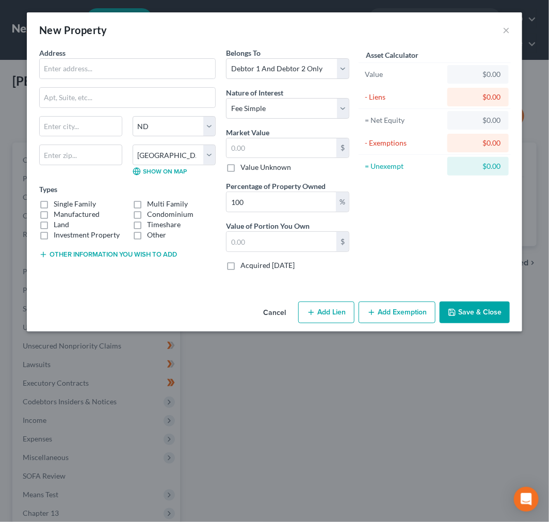
click at [147, 236] on label "Other" at bounding box center [156, 235] width 19 height 10
click at [151, 236] on input "Other" at bounding box center [154, 233] width 7 height 7
checkbox input "true"
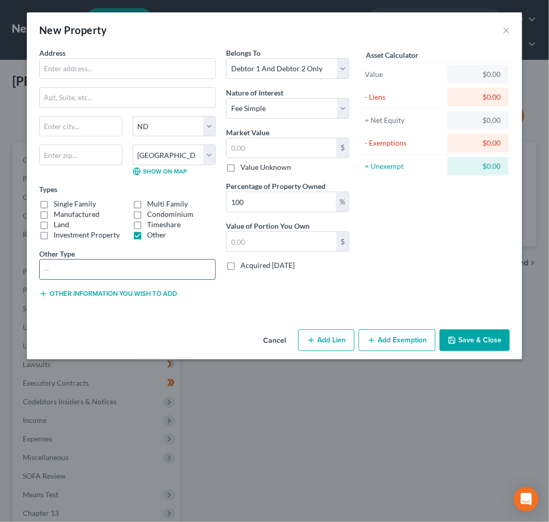
click at [137, 269] on input "text" at bounding box center [128, 270] width 176 height 20
type input "Mineral Interest"
drag, startPoint x: 306, startPoint y: 68, endPoint x: 298, endPoint y: 76, distance: 11.4
click at [306, 68] on select "Select Debtor 1 Only Debtor 2 Only Debtor 1 And Debtor 2 Only At Least One Of T…" at bounding box center [287, 68] width 123 height 21
select select "1"
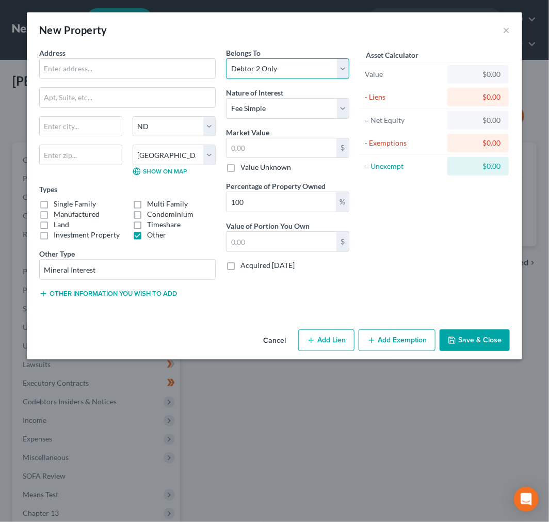
click at [226, 58] on select "Select Debtor 1 Only Debtor 2 Only Debtor 1 And Debtor 2 Only At Least One Of T…" at bounding box center [287, 68] width 123 height 21
drag, startPoint x: 252, startPoint y: 109, endPoint x: 259, endPoint y: 109, distance: 7.2
click at [252, 109] on select "Select Fee Simple Joint Tenant Life Estate Equitable Interest Future Interest T…" at bounding box center [287, 108] width 123 height 21
select select "7"
click at [226, 98] on select "Select Fee Simple Joint Tenant Life Estate Equitable Interest Future Interest T…" at bounding box center [287, 108] width 123 height 21
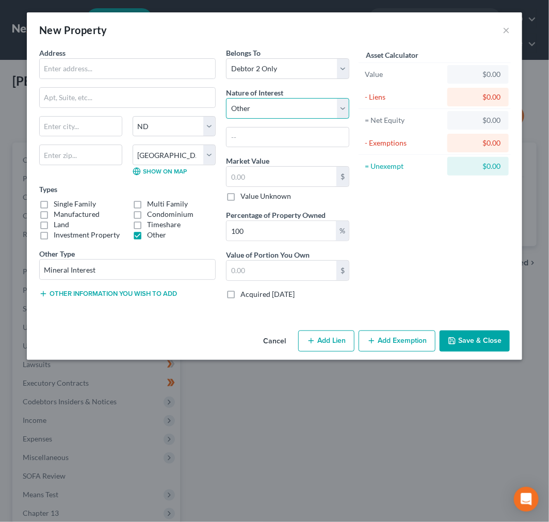
click at [298, 108] on select "Select Fee Simple Joint Tenant Life Estate Equitable Interest Future Interest T…" at bounding box center [287, 108] width 123 height 21
click at [276, 135] on input "text" at bounding box center [288, 138] width 122 height 20
click at [161, 264] on input "Mineral Interest" at bounding box center [128, 270] width 176 height 20
type input "Mineral Interest Royalties"
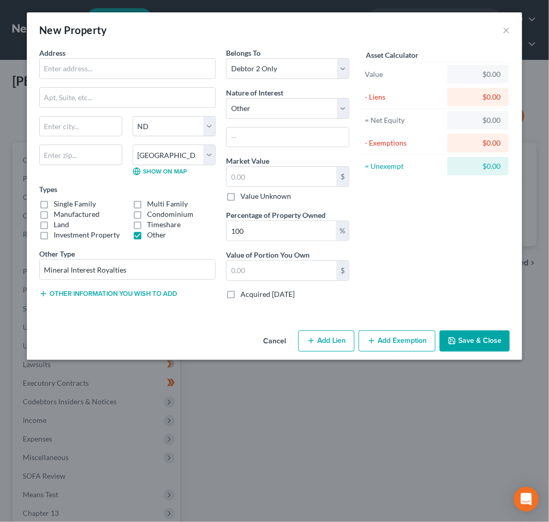
click at [131, 292] on button "Other information you wish to add" at bounding box center [108, 294] width 138 height 8
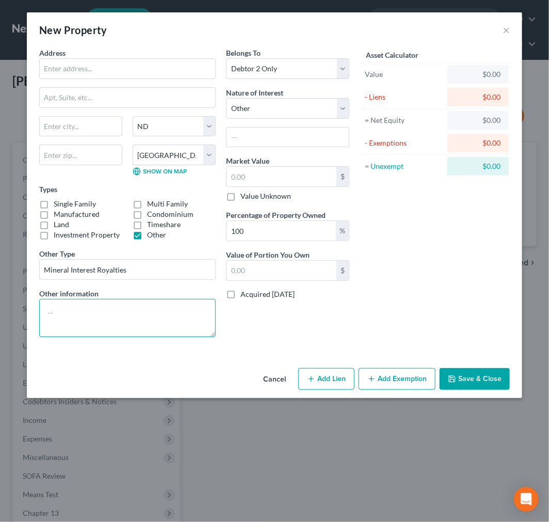
click at [80, 317] on textarea at bounding box center [127, 318] width 177 height 38
type textarea "S"
click at [50, 321] on textarea "Williams County: Township 154 North, Range 101 West of the 5th PM (City of Will…" at bounding box center [127, 318] width 177 height 38
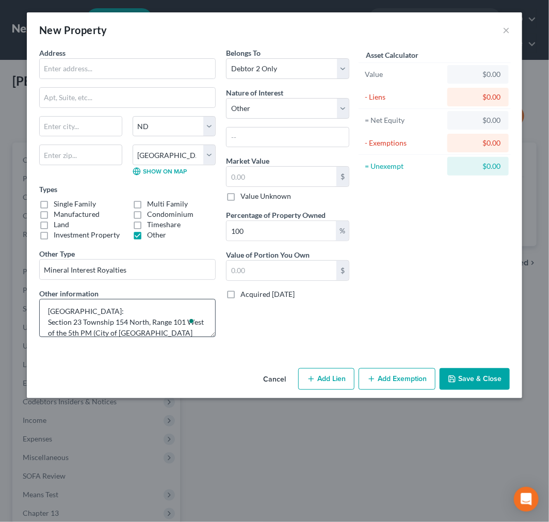
drag, startPoint x: 180, startPoint y: 338, endPoint x: 187, endPoint y: 329, distance: 11.4
click at [182, 336] on div "Address * State AL AK AR AZ CA CO CT DE DC FL GA GU HI ID IL IN IA KS KY LA ME …" at bounding box center [127, 197] width 187 height 298
drag, startPoint x: 181, startPoint y: 329, endPoint x: 194, endPoint y: 333, distance: 12.9
click at [183, 330] on textarea "Williams County: Section 23 Township 154 North, Range 101 West of the 5th PM (C…" at bounding box center [127, 318] width 177 height 38
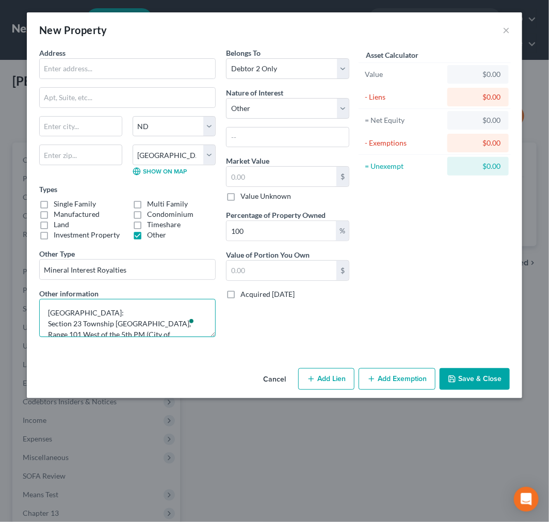
type textarea "Williams County: Section 23 Township 154 North, Range 101 West of the 5th PM (C…"
click at [496, 374] on button "Save & Close" at bounding box center [475, 379] width 70 height 22
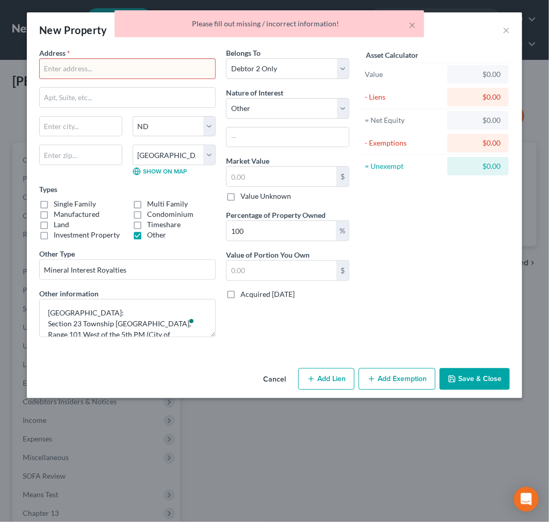
click at [127, 78] on input "text" at bounding box center [128, 69] width 176 height 20
click at [89, 371] on div "Cancel Add Lien Add Lease Add Exemption Save & Close" at bounding box center [275, 381] width 496 height 34
drag, startPoint x: 69, startPoint y: 70, endPoint x: 286, endPoint y: 50, distance: 218.3
click at [71, 70] on input "text" at bounding box center [128, 69] width 176 height 20
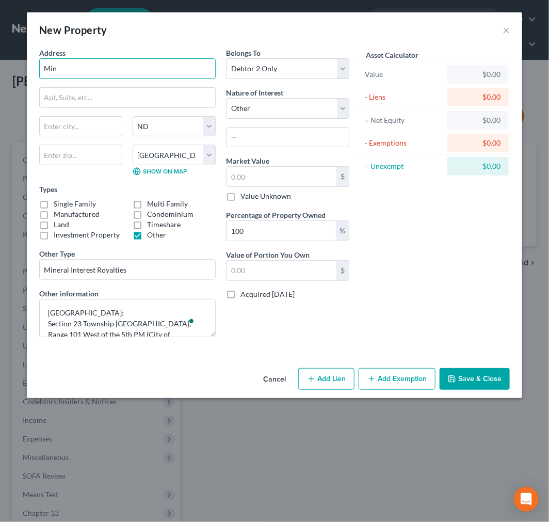
type input "Mineral Interests"
click at [481, 383] on button "Save & Close" at bounding box center [475, 379] width 70 height 22
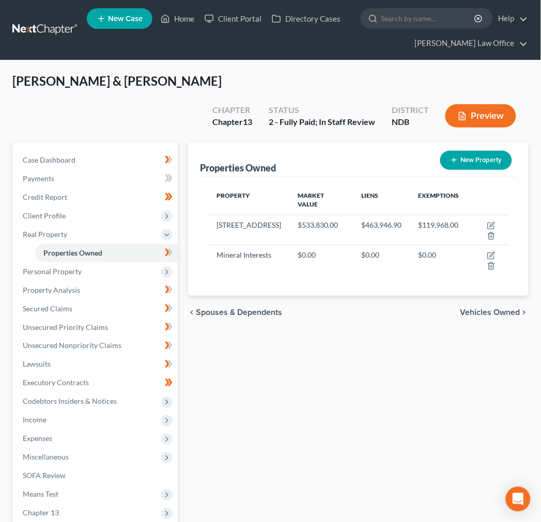
click at [488, 151] on button "New Property" at bounding box center [476, 160] width 72 height 19
select select "29"
select select "52"
select select "2"
select select "0"
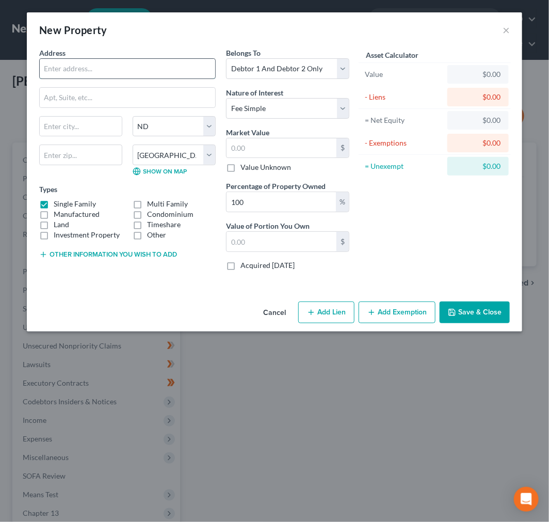
click at [141, 62] on input "text" at bounding box center [128, 69] width 176 height 20
type input "Mineral Interests"
click at [54, 204] on label "Single Family" at bounding box center [75, 204] width 42 height 10
click at [58, 204] on input "Single Family" at bounding box center [61, 202] width 7 height 7
checkbox input "false"
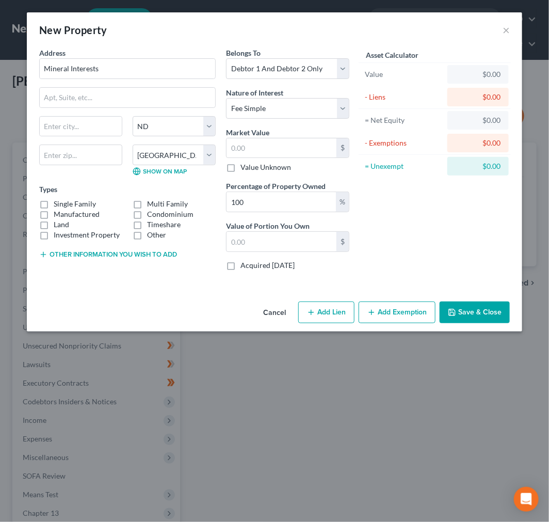
click at [138, 247] on div "Address * Mineral Interests State AL AK AR AZ CA CO CT DE DC FL GA GU HI ID IL …" at bounding box center [127, 163] width 187 height 231
click at [138, 251] on button "Other information you wish to add" at bounding box center [108, 254] width 138 height 8
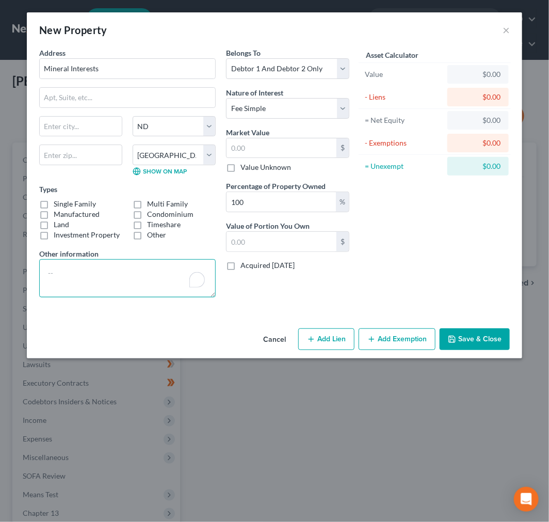
drag, startPoint x: 70, startPoint y: 281, endPoint x: 91, endPoint y: 281, distance: 21.2
click at [73, 281] on textarea "To enrich screen reader interactions, please activate Accessibility in Grammarl…" at bounding box center [127, 278] width 177 height 38
click at [139, 73] on input "Mineral Interests" at bounding box center [128, 69] width 176 height 20
drag, startPoint x: 61, startPoint y: 284, endPoint x: 141, endPoint y: 266, distance: 82.6
click at [62, 284] on textarea "To enrich screen reader interactions, please activate Accessibility in Grammarl…" at bounding box center [127, 278] width 177 height 38
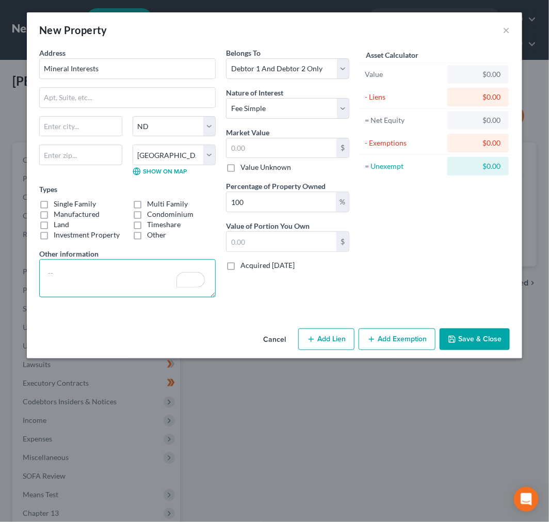
click at [61, 276] on textarea "To enrich screen reader interactions, please activate Accessibility in Grammarl…" at bounding box center [127, 278] width 177 height 38
type textarea "T"
click at [48, 274] on textarea "Section 14, Township 154 North, Range 99 West SW1/4; N1/2 SE1/4; SW/14 SE1/4; S…" at bounding box center [127, 278] width 177 height 38
type textarea "1/3 Remainder Interest in mineral rights/royalties: Section 14, Township 154 No…"
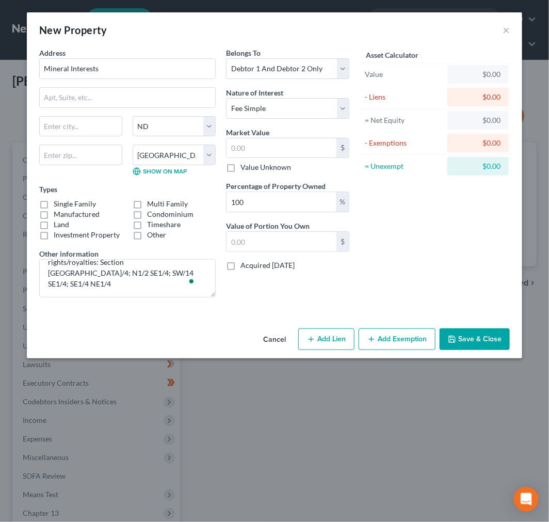
click at [481, 336] on button "Save & Close" at bounding box center [475, 339] width 70 height 22
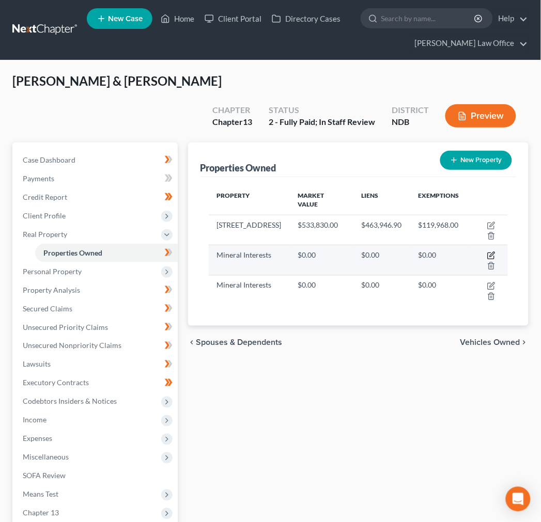
click at [487, 251] on icon "button" at bounding box center [491, 255] width 8 height 8
select select "29"
select select "52"
select select "1"
select select "7"
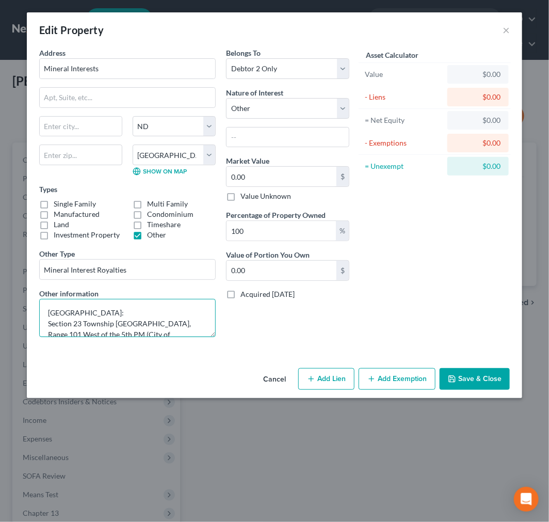
scroll to position [0, 0]
drag, startPoint x: 181, startPoint y: 328, endPoint x: -56, endPoint y: 296, distance: 239.1
click at [0, 296] on html "Home New Case Client Portal Directory Cases Bulie Diaz Law Office sara@bulielaw…" at bounding box center [274, 333] width 549 height 667
click at [277, 377] on button "Cancel" at bounding box center [274, 379] width 39 height 21
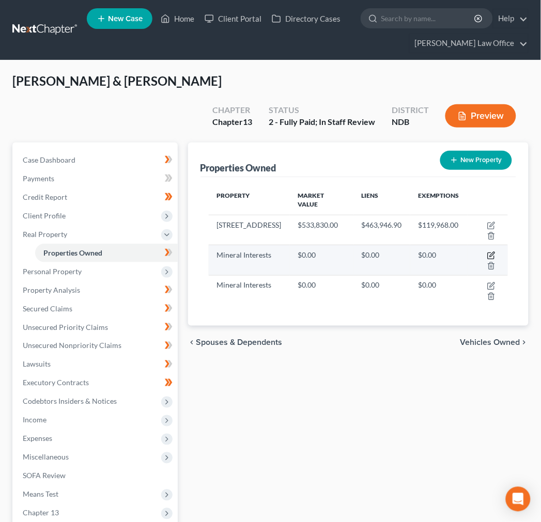
click at [487, 251] on icon "button" at bounding box center [491, 255] width 8 height 8
select select "29"
select select "52"
select select "1"
select select "7"
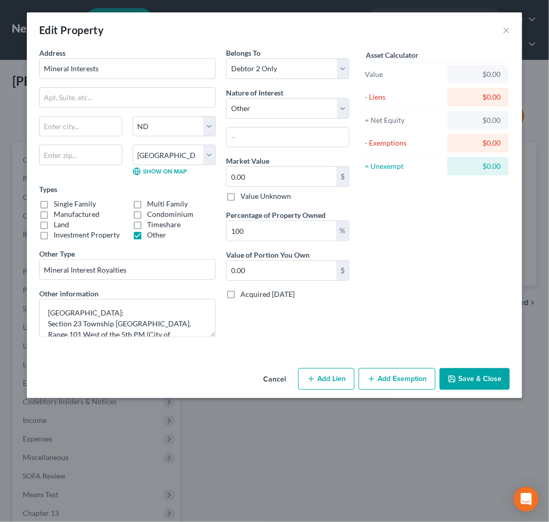
click at [275, 377] on button "Cancel" at bounding box center [274, 379] width 39 height 21
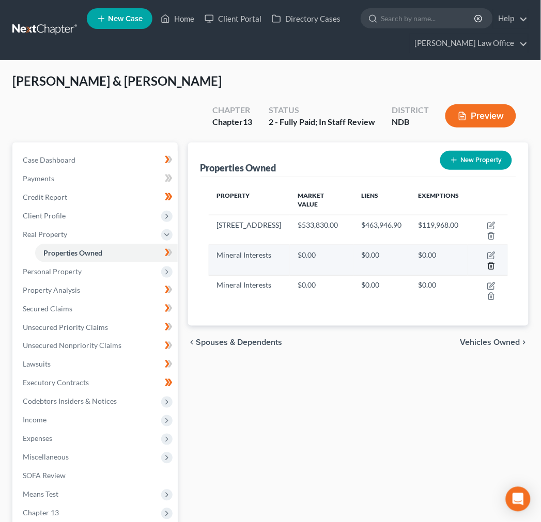
click at [492, 266] on line "button" at bounding box center [492, 267] width 0 height 2
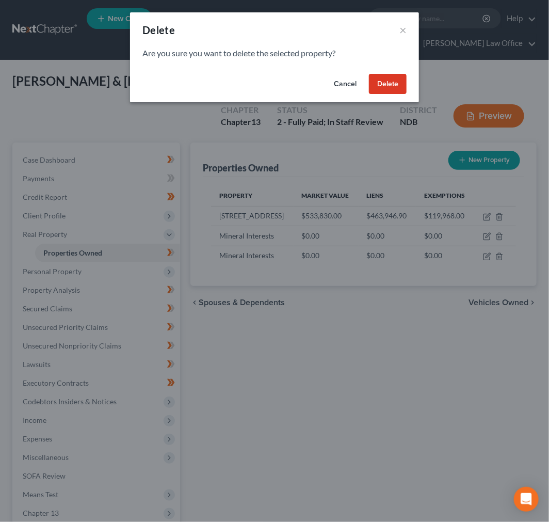
click at [383, 85] on button "Delete" at bounding box center [388, 84] width 38 height 21
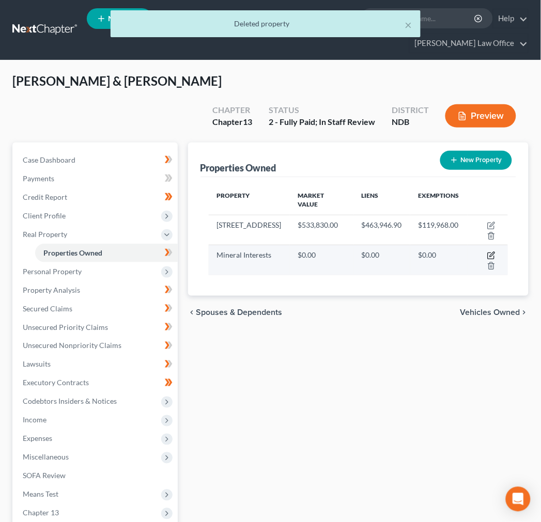
click at [487, 251] on icon "button" at bounding box center [491, 255] width 8 height 8
select select "29"
select select "52"
select select "2"
select select "0"
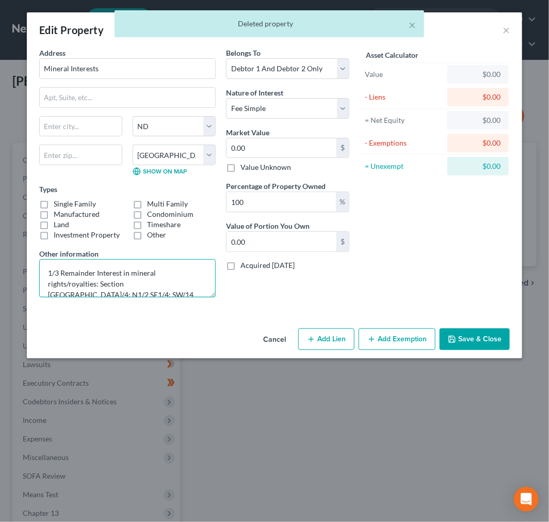
click at [138, 293] on textarea "1/3 Remainder Interest in mineral rights/royalties: Section 14, Township 154 No…" at bounding box center [127, 278] width 177 height 38
drag, startPoint x: 99, startPoint y: 285, endPoint x: 111, endPoint y: 281, distance: 11.9
click at [101, 285] on textarea "1/3 Remainder Interest in mineral rights/royalties: Section 14, Township 154 No…" at bounding box center [127, 278] width 177 height 38
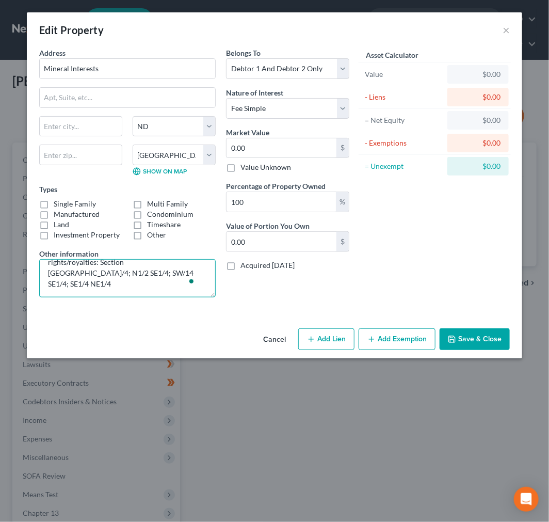
scroll to position [45, 0]
paste textarea "Williams County: Section 23 Township 154 North, Range 101 West of the 5th PM (C…"
type textarea "1/3 Remainder Interest in mineral rights/royalties: Section 14, Township 154 No…"
click at [491, 341] on button "Save & Close" at bounding box center [475, 339] width 70 height 22
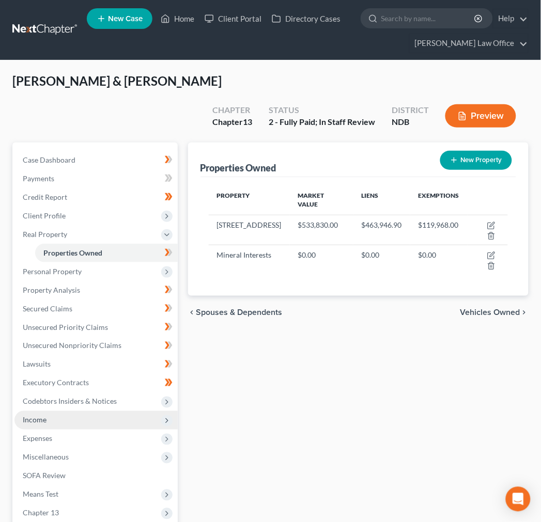
click at [74, 411] on span "Income" at bounding box center [95, 420] width 163 height 19
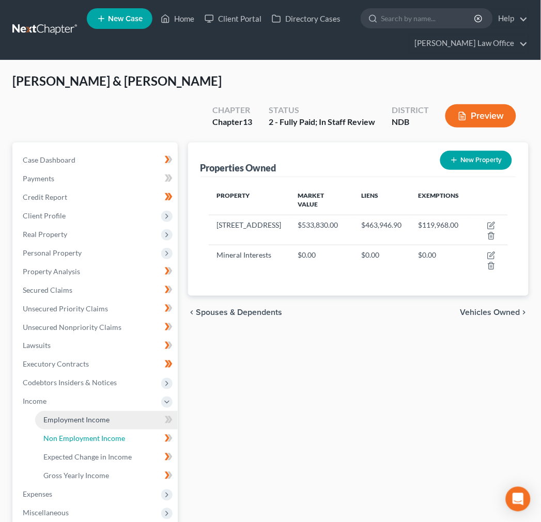
click at [63, 434] on span "Non Employment Income" at bounding box center [84, 438] width 82 height 9
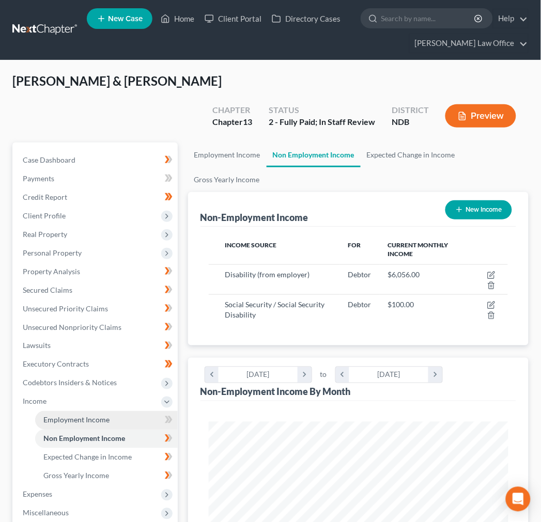
click at [93, 411] on link "Employment Income" at bounding box center [106, 420] width 143 height 19
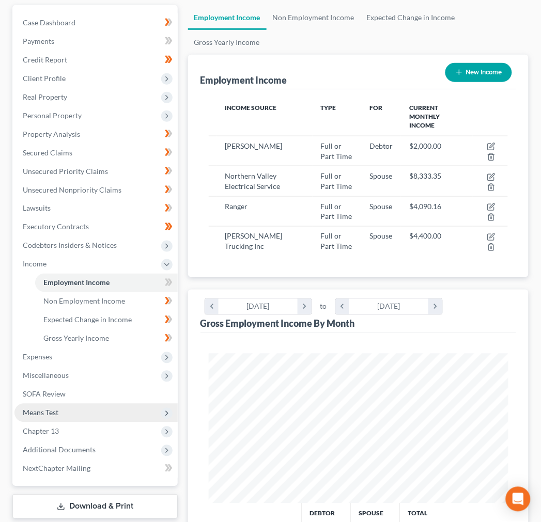
click at [62, 404] on span "Means Test" at bounding box center [95, 413] width 163 height 19
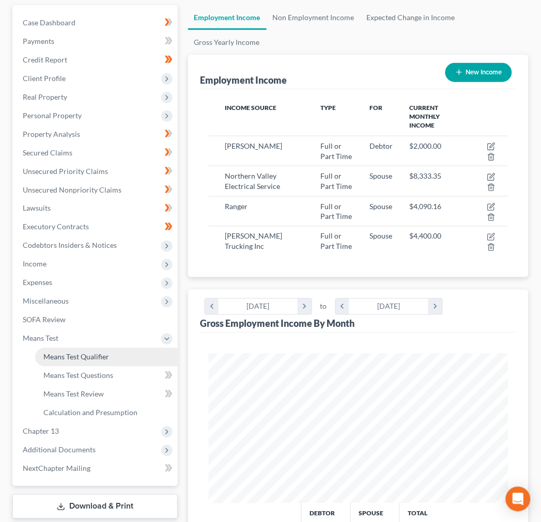
click at [99, 353] on span "Means Test Qualifier" at bounding box center [76, 357] width 66 height 9
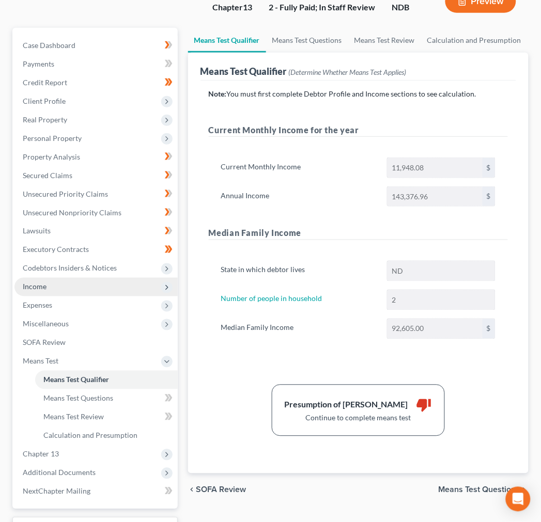
click at [81, 278] on span "Income" at bounding box center [95, 287] width 163 height 19
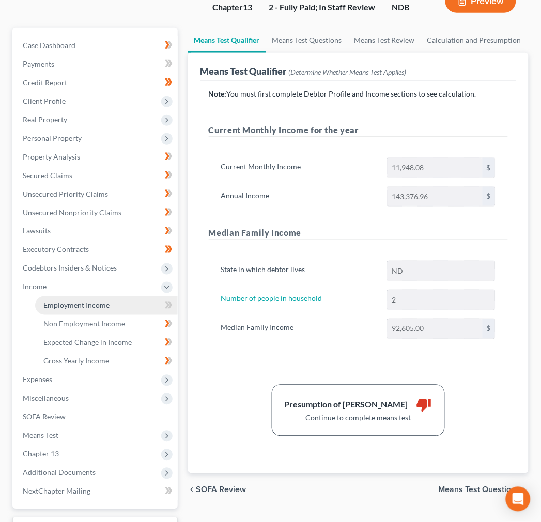
click at [66, 301] on span "Employment Income" at bounding box center [76, 305] width 66 height 9
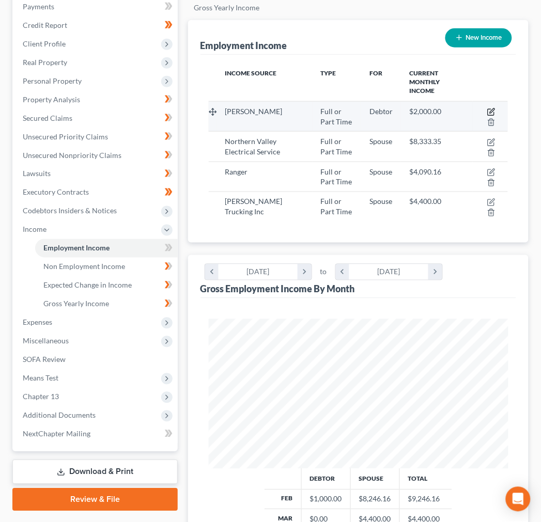
click at [488, 108] on icon "button" at bounding box center [491, 112] width 8 height 8
select select "0"
select select "45"
select select "1"
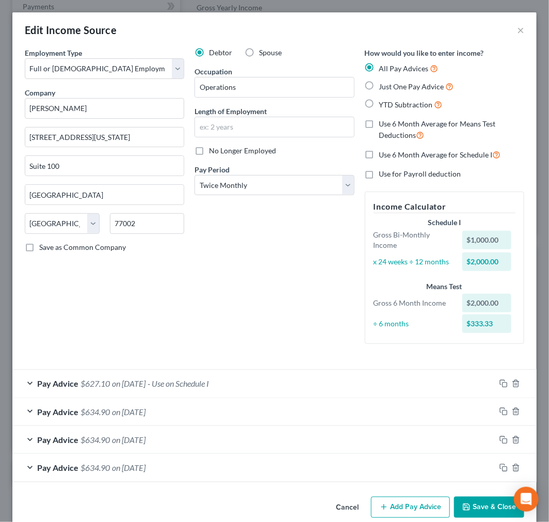
click at [481, 508] on button "Save & Close" at bounding box center [489, 508] width 70 height 22
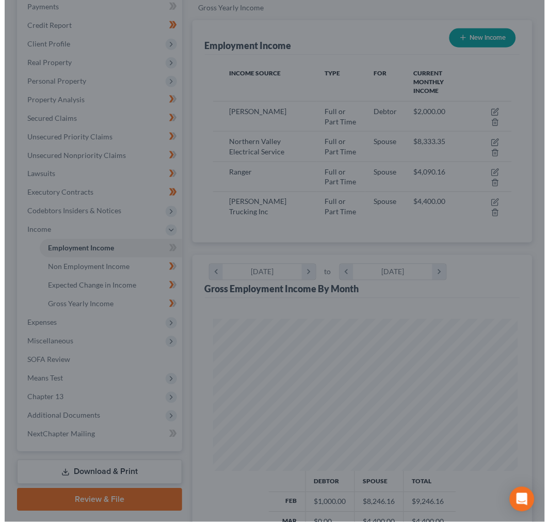
scroll to position [516225, 516055]
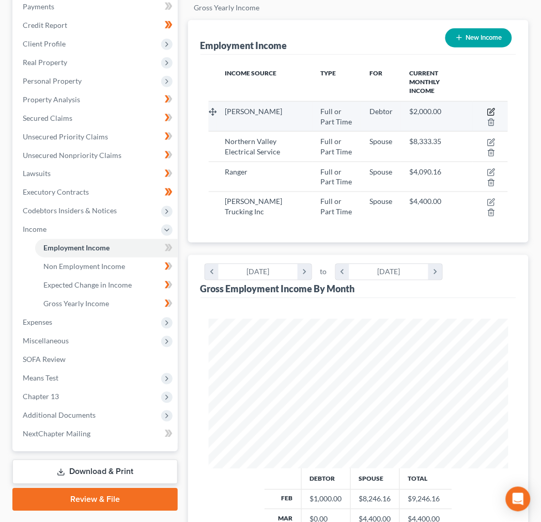
click at [492, 108] on icon "button" at bounding box center [491, 112] width 8 height 8
select select "0"
select select "45"
select select "1"
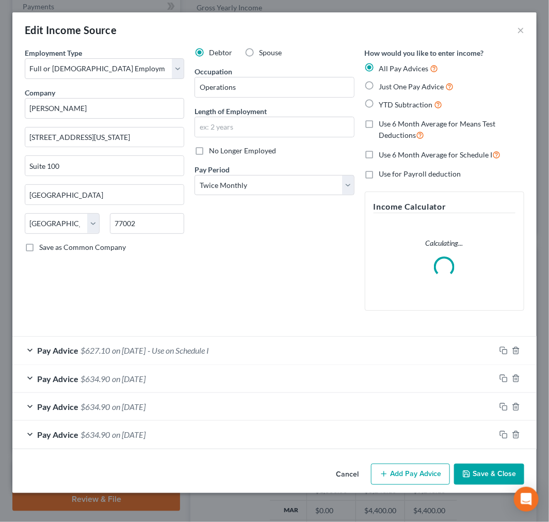
scroll to position [152, 326]
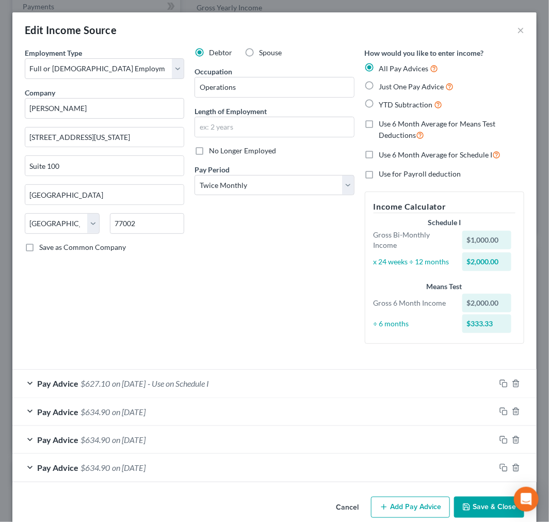
drag, startPoint x: 181, startPoint y: 381, endPoint x: 284, endPoint y: 344, distance: 109.6
click at [179, 381] on span "- Use on Schedule I" at bounding box center [178, 384] width 61 height 10
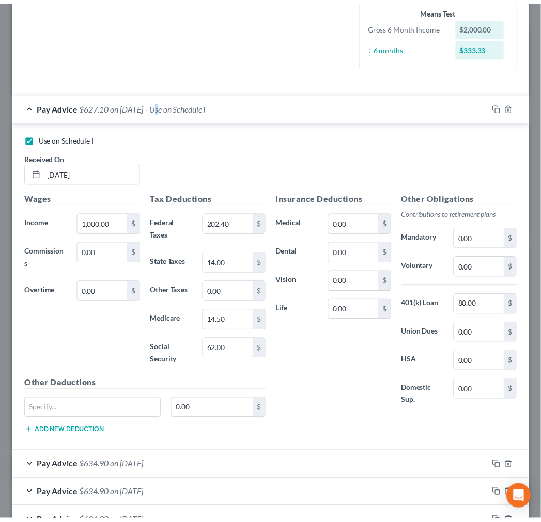
scroll to position [349, 0]
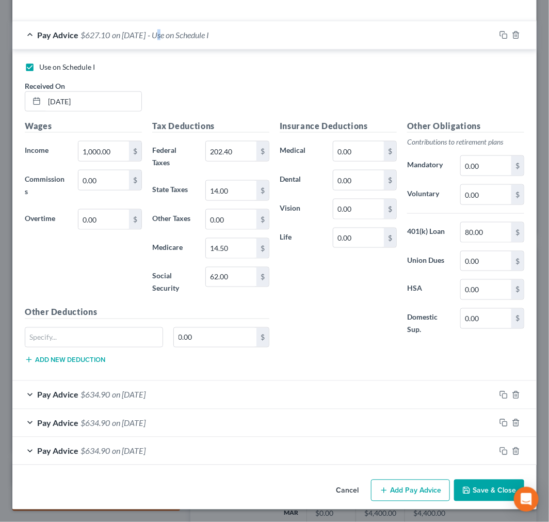
click at [474, 490] on button "Save & Close" at bounding box center [489, 491] width 70 height 22
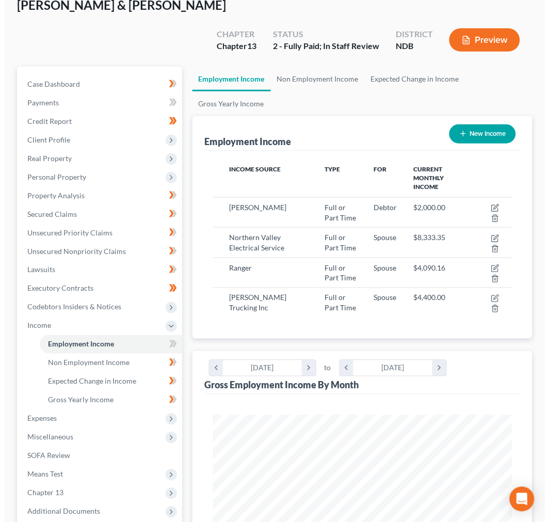
scroll to position [0, 0]
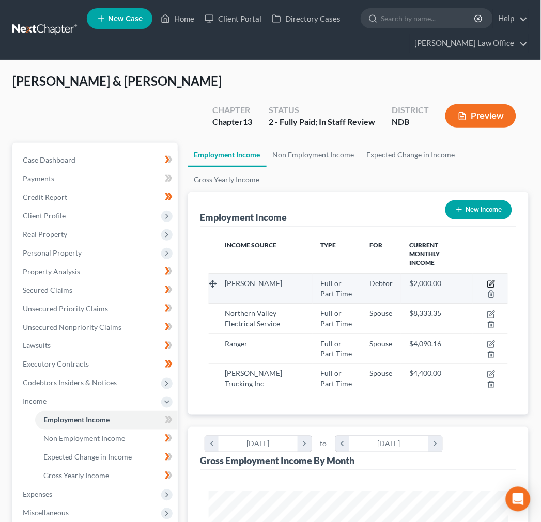
click at [488, 280] on icon "button" at bounding box center [491, 284] width 8 height 8
select select "0"
select select "45"
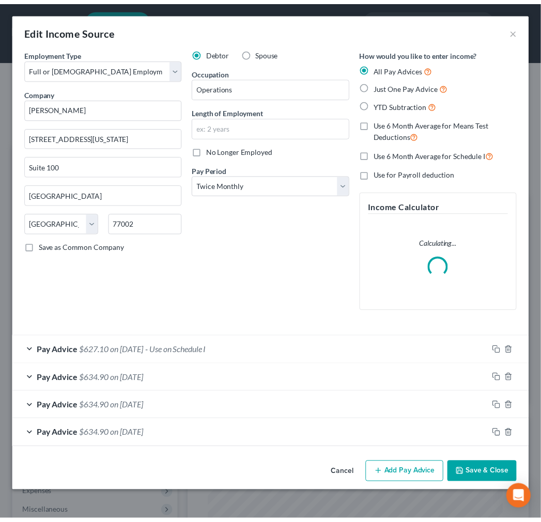
scroll to position [152, 326]
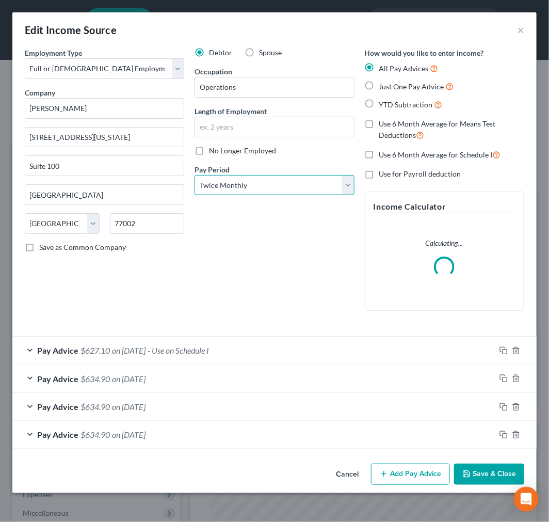
click at [264, 187] on select "Select Monthly Twice Monthly Every Other Week Weekly" at bounding box center [275, 185] width 160 height 21
select select "0"
click at [195, 175] on select "Select Monthly Twice Monthly Every Other Week Weekly" at bounding box center [275, 185] width 160 height 21
drag, startPoint x: 484, startPoint y: 473, endPoint x: 437, endPoint y: 473, distance: 47.0
click at [484, 473] on button "Save & Close" at bounding box center [489, 475] width 70 height 22
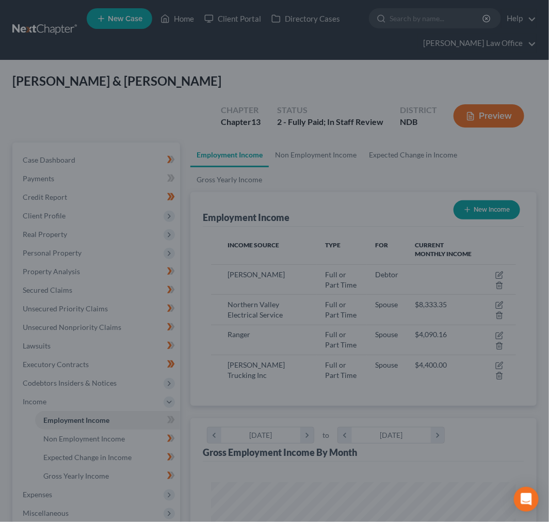
scroll to position [516225, 516055]
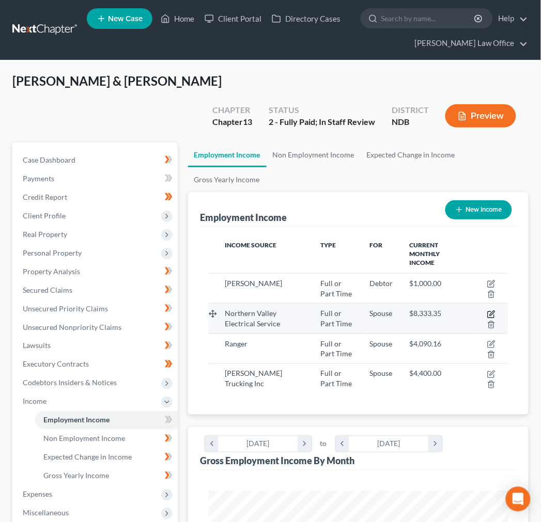
click at [495, 310] on icon "button" at bounding box center [491, 314] width 8 height 8
select select "0"
select select "29"
select select "3"
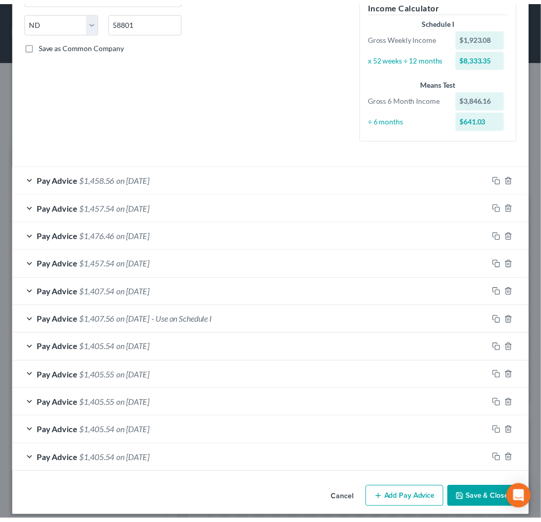
scroll to position [212, 0]
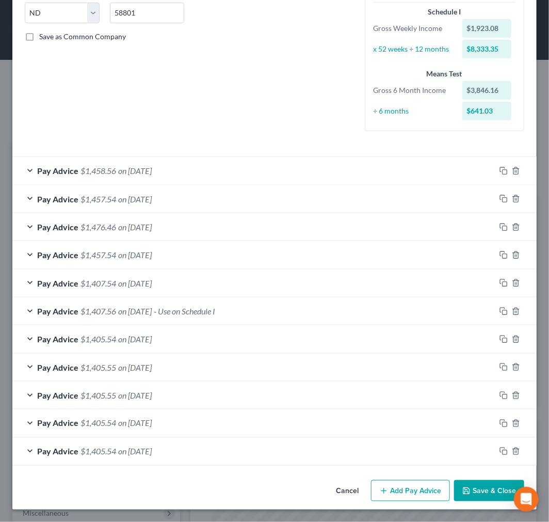
click at [465, 488] on button "Save & Close" at bounding box center [489, 491] width 70 height 22
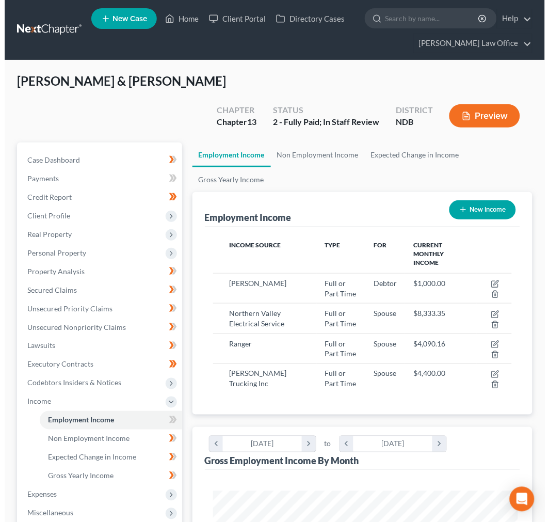
scroll to position [516225, 516055]
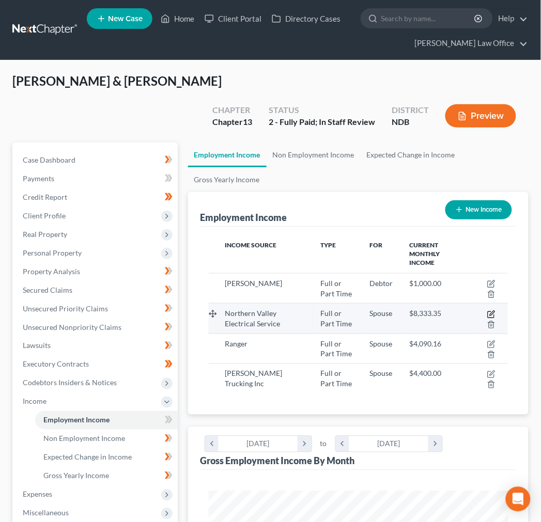
click at [493, 311] on icon "button" at bounding box center [492, 313] width 5 height 5
select select "0"
select select "29"
select select "3"
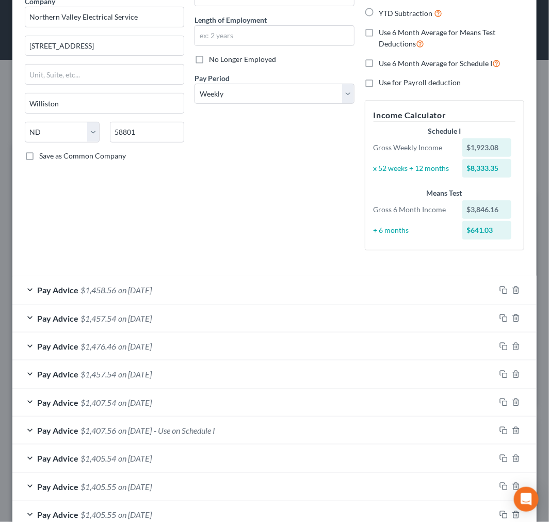
scroll to position [0, 0]
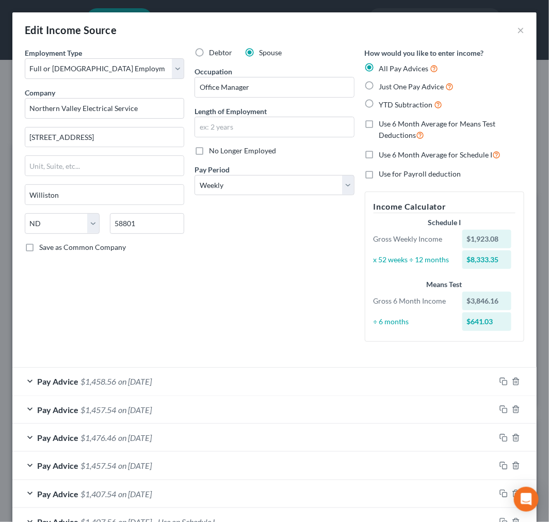
click at [209, 151] on label "No Longer Employed" at bounding box center [242, 151] width 67 height 10
click at [213, 151] on input "No Longer Employed" at bounding box center [216, 149] width 7 height 7
checkbox input "true"
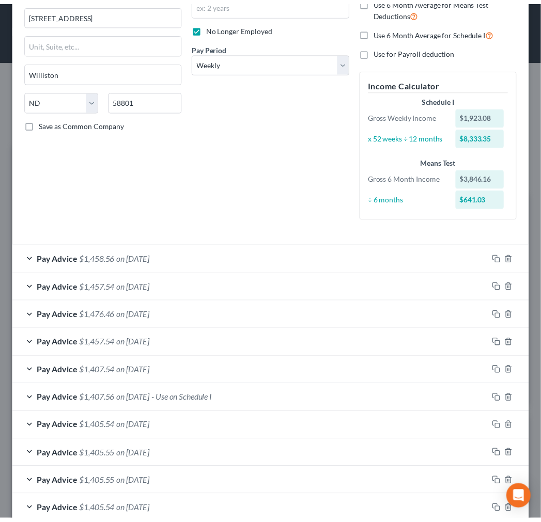
scroll to position [212, 0]
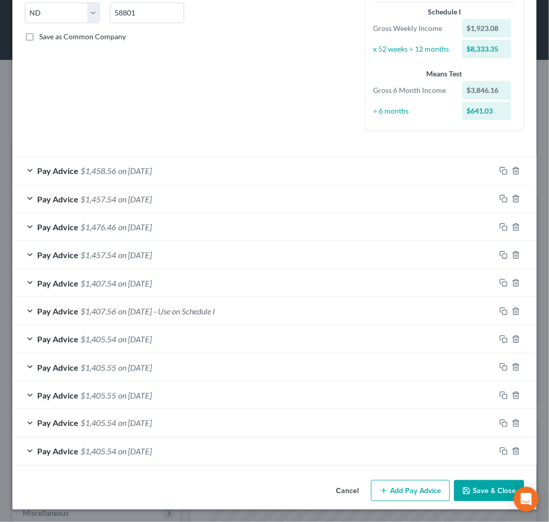
click at [490, 485] on button "Save & Close" at bounding box center [489, 491] width 70 height 22
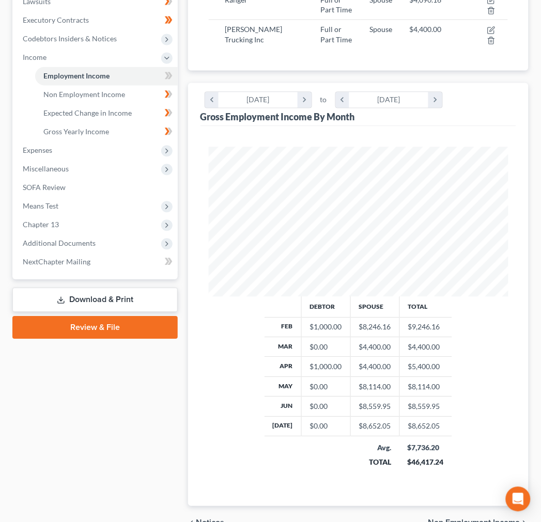
scroll to position [91, 0]
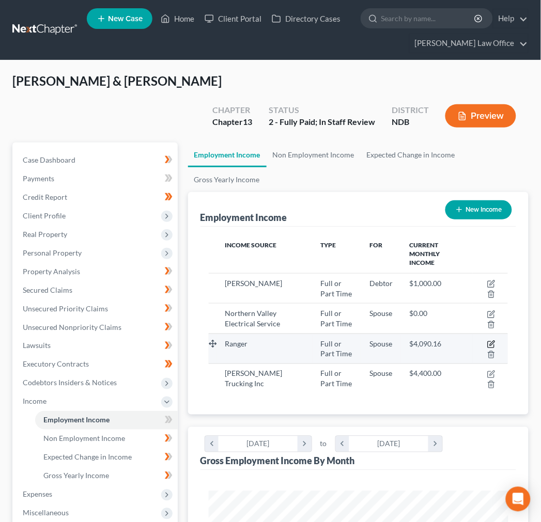
click at [490, 340] on icon "button" at bounding box center [491, 344] width 8 height 8
select select "0"
select select "45"
select select "1"
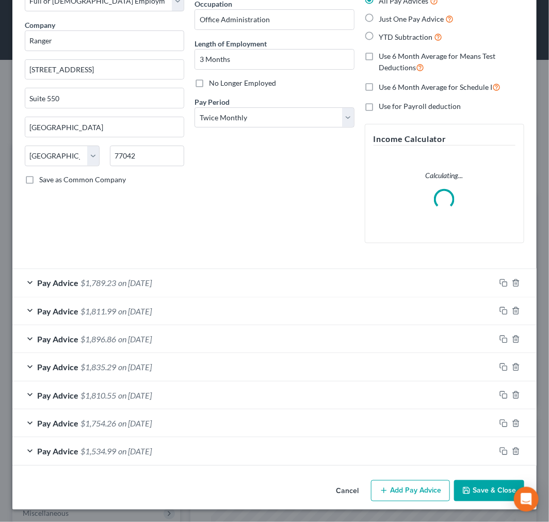
scroll to position [33, 0]
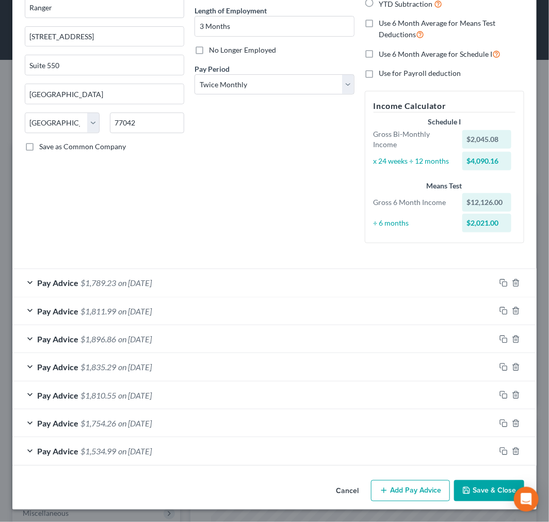
click at [490, 490] on button "Save & Close" at bounding box center [489, 491] width 70 height 22
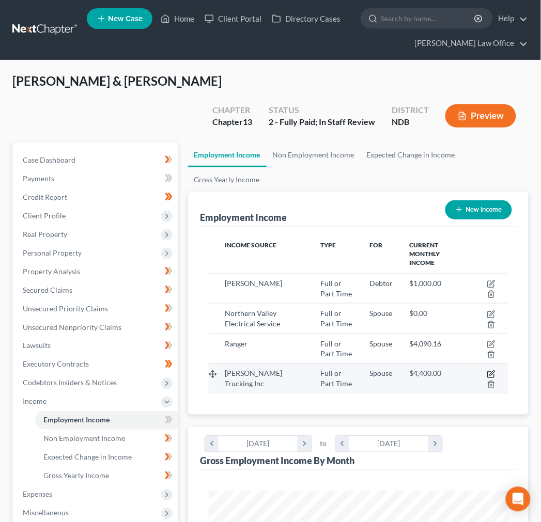
click at [492, 371] on icon "button" at bounding box center [492, 373] width 5 height 5
select select "0"
select select "29"
select select "1"
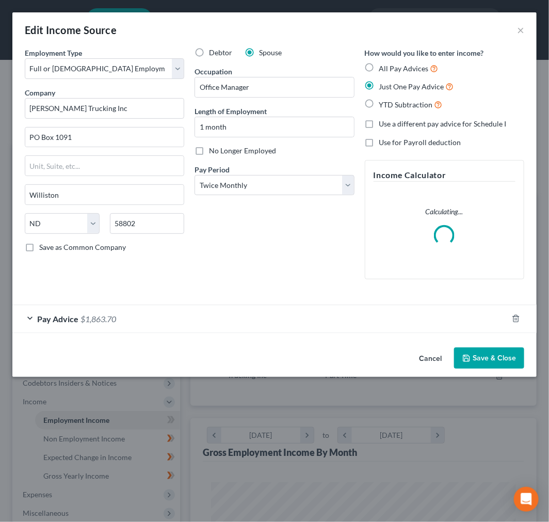
click at [137, 324] on form "Employment Type * Select Full or Part Time Employment Self Employment Company *…" at bounding box center [275, 191] width 500 height 286
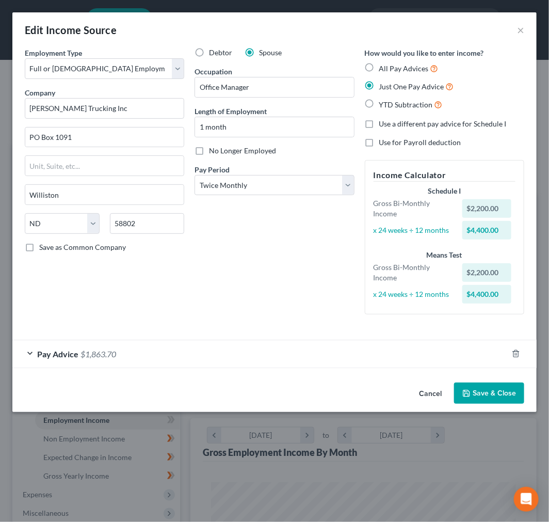
drag, startPoint x: 266, startPoint y: 357, endPoint x: 270, endPoint y: 342, distance: 15.5
click at [265, 357] on div "Pay Advice $1,863.70" at bounding box center [260, 353] width 496 height 27
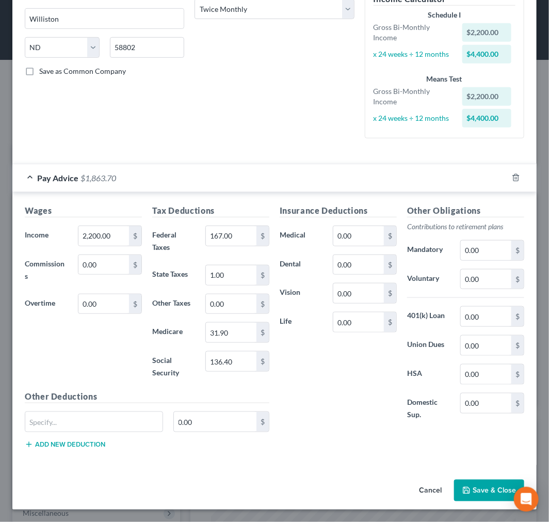
click at [425, 492] on button "Cancel" at bounding box center [430, 491] width 39 height 21
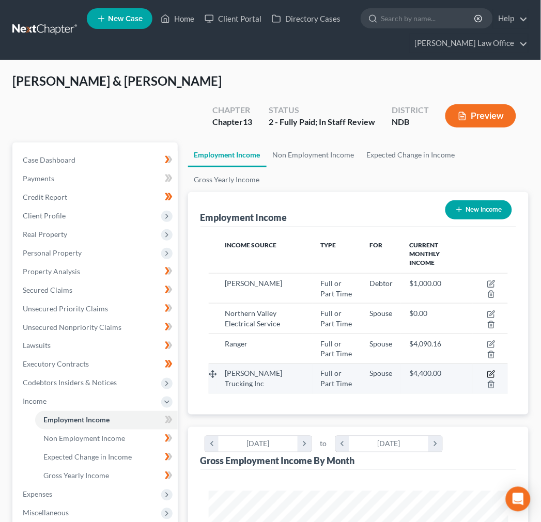
click at [491, 370] on icon "button" at bounding box center [491, 374] width 8 height 8
select select "0"
select select "29"
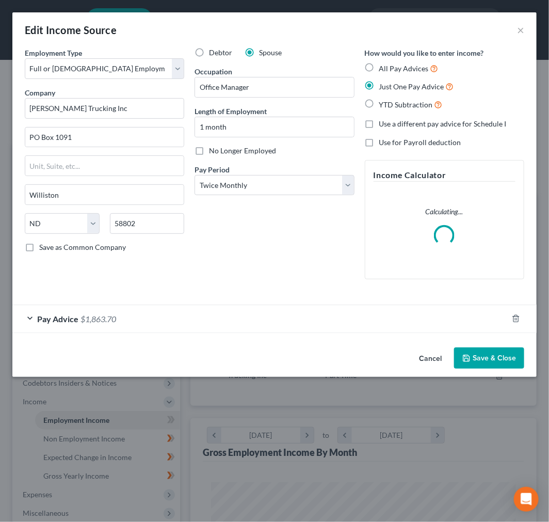
scroll to position [152, 326]
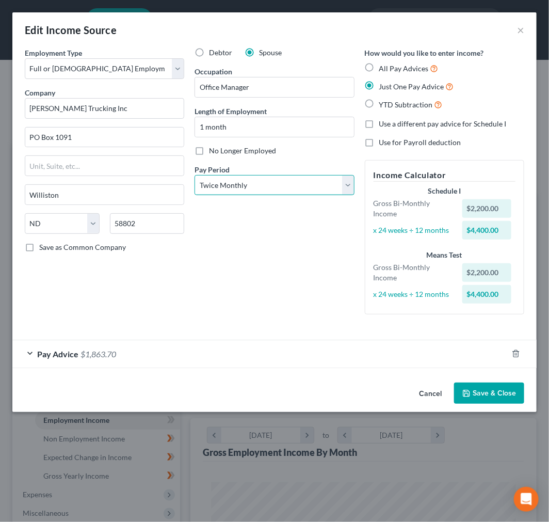
click at [250, 190] on select "Select Monthly Twice Monthly Every Other Week Weekly" at bounding box center [275, 185] width 160 height 21
select select "2"
click at [195, 175] on select "Select Monthly Twice Monthly Every Other Week Weekly" at bounding box center [275, 185] width 160 height 21
click at [177, 368] on div "Employment Type * Select Full or Part Time Employment Self Employment Company *…" at bounding box center [274, 213] width 525 height 331
click at [74, 358] on span "Pay Advice" at bounding box center [57, 354] width 41 height 10
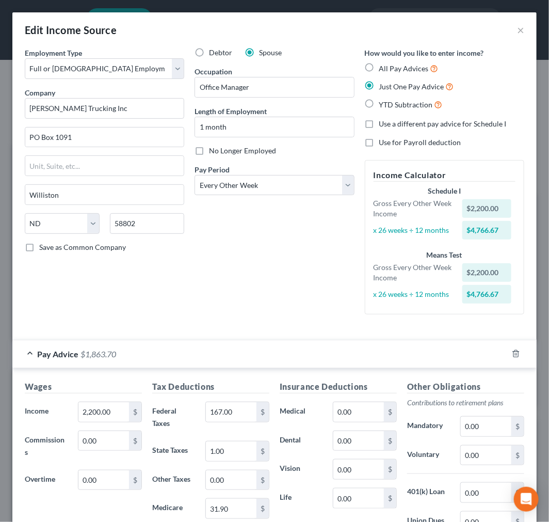
click at [380, 66] on label "All Pay Advices" at bounding box center [409, 68] width 59 height 12
click at [384, 66] on input "All Pay Advices" at bounding box center [387, 65] width 7 height 7
radio input "true"
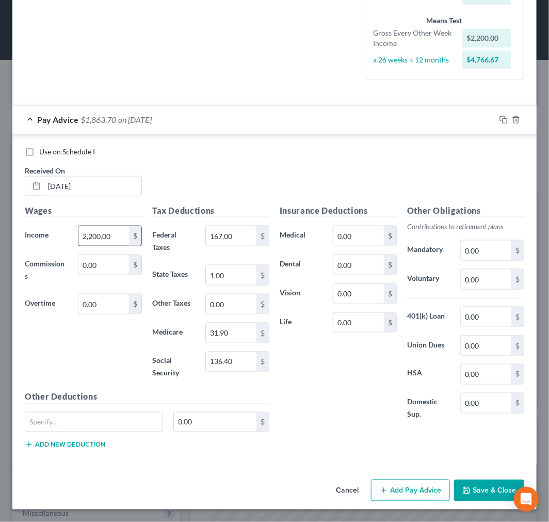
scroll to position [264, 0]
click at [503, 120] on rect "button" at bounding box center [505, 121] width 5 height 5
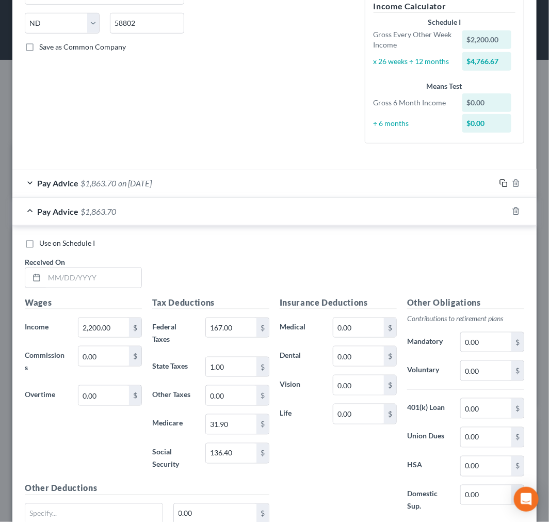
scroll to position [292, 0]
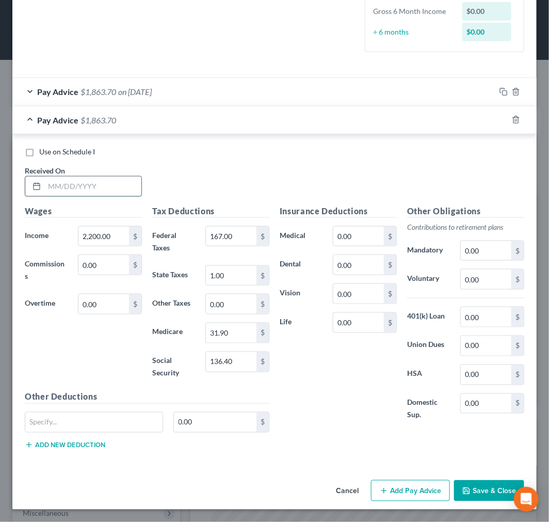
drag, startPoint x: 104, startPoint y: 187, endPoint x: 104, endPoint y: 195, distance: 7.2
click at [104, 187] on input "text" at bounding box center [92, 187] width 97 height 20
type input "08/21/25"
click at [88, 232] on input "2,200.00" at bounding box center [103, 237] width 51 height 20
click at [109, 229] on input "2,200.00" at bounding box center [103, 237] width 51 height 20
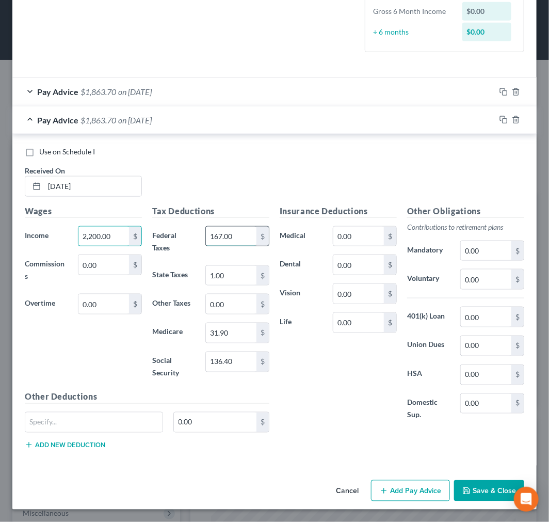
click at [240, 236] on input "167.00" at bounding box center [231, 237] width 51 height 20
type input "182.40"
click at [244, 336] on input "31.90" at bounding box center [231, 333] width 51 height 20
click at [115, 238] on input "2,200.00" at bounding box center [103, 237] width 51 height 20
type input "2,400"
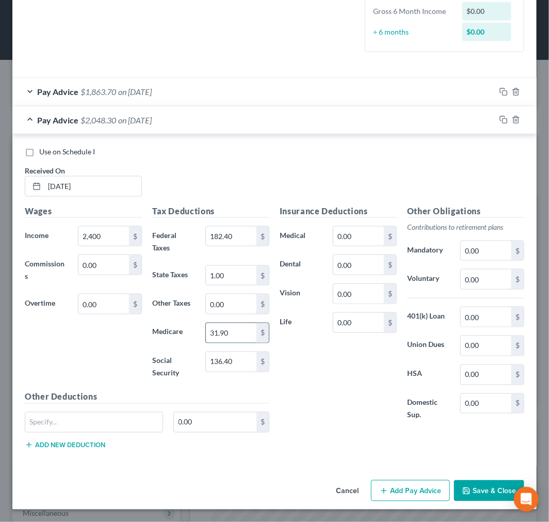
click at [239, 323] on input "31.90" at bounding box center [231, 333] width 51 height 20
type input "34.80"
click at [234, 367] on input "136.40" at bounding box center [231, 362] width 51 height 20
type input "148.8"
click at [81, 357] on div "Wages Income * 2,400 $ Commissions 0.00 $ Overtime 0.00 $" at bounding box center [84, 298] width 128 height 186
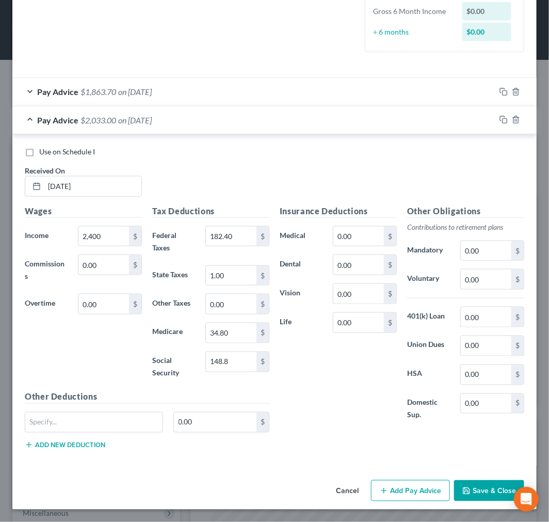
click at [481, 482] on button "Save & Close" at bounding box center [489, 491] width 70 height 22
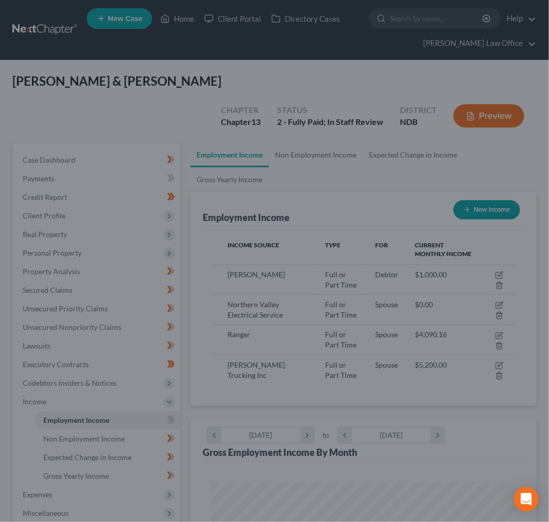
scroll to position [516225, 516055]
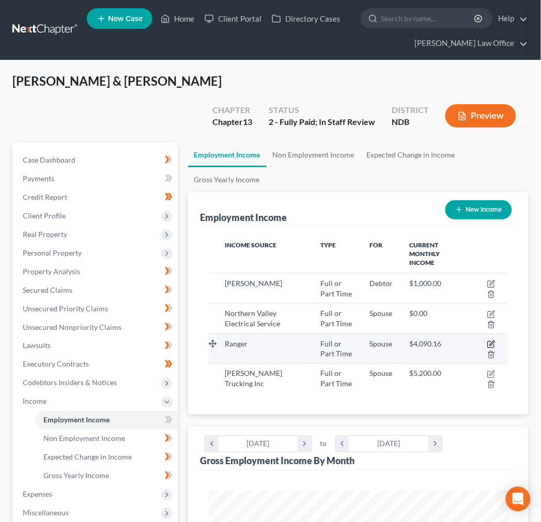
click at [489, 340] on icon "button" at bounding box center [491, 344] width 8 height 8
select select "0"
select select "45"
select select "1"
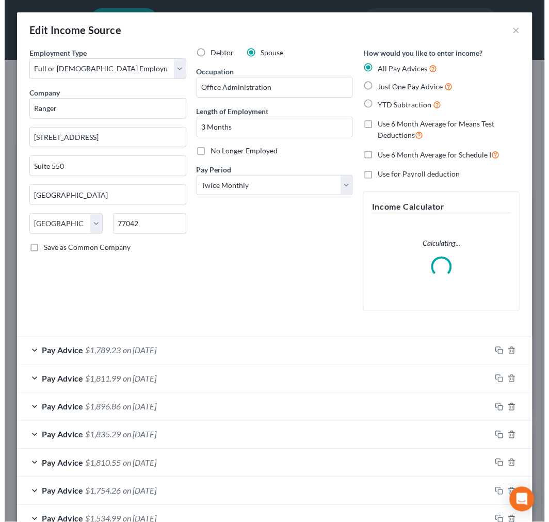
scroll to position [152, 326]
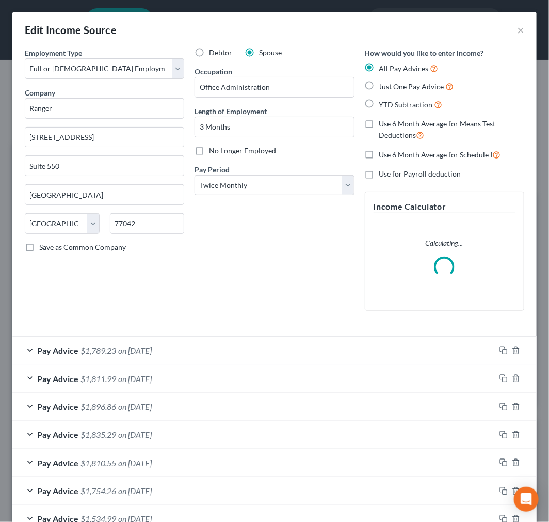
click at [209, 151] on label "No Longer Employed" at bounding box center [242, 151] width 67 height 10
click at [213, 151] on input "No Longer Employed" at bounding box center [216, 149] width 7 height 7
checkbox input "true"
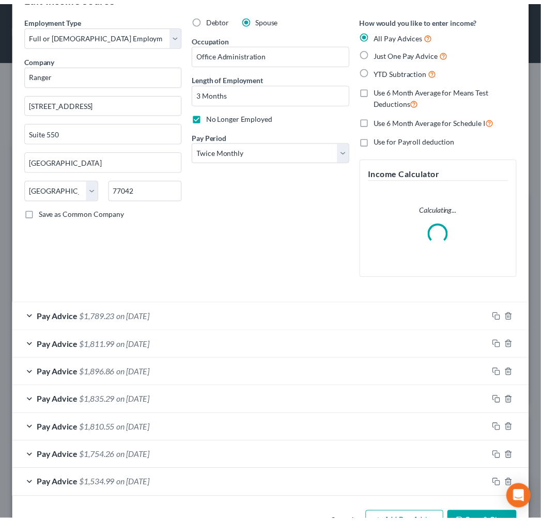
scroll to position [68, 0]
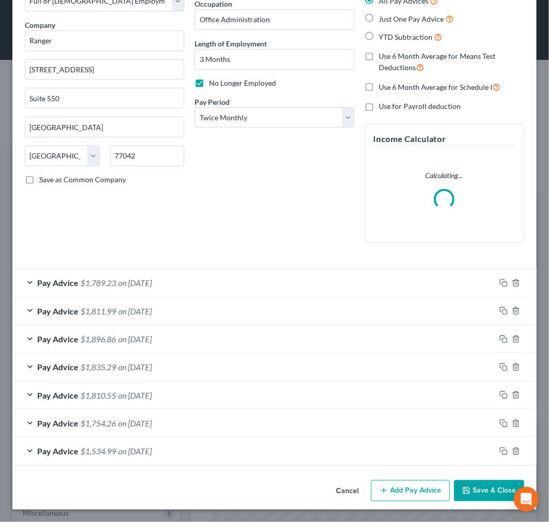
click at [476, 487] on button "Save & Close" at bounding box center [489, 491] width 70 height 22
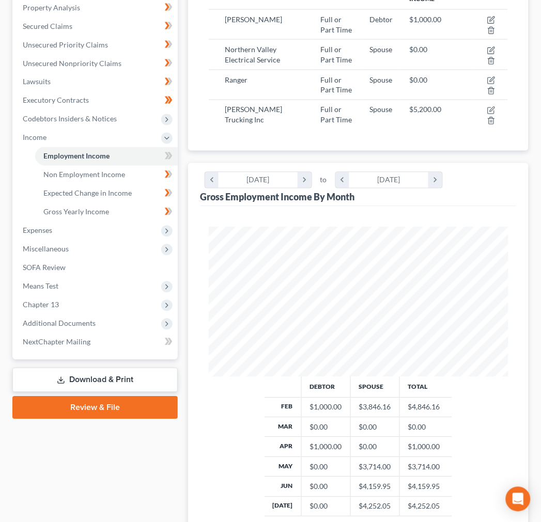
scroll to position [287, 0]
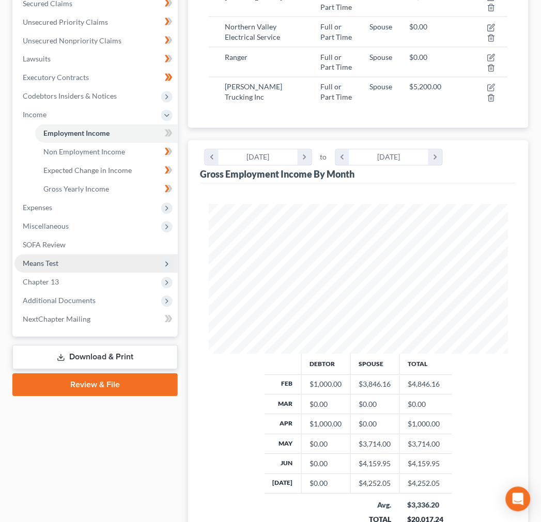
click at [70, 255] on span "Means Test" at bounding box center [95, 264] width 163 height 19
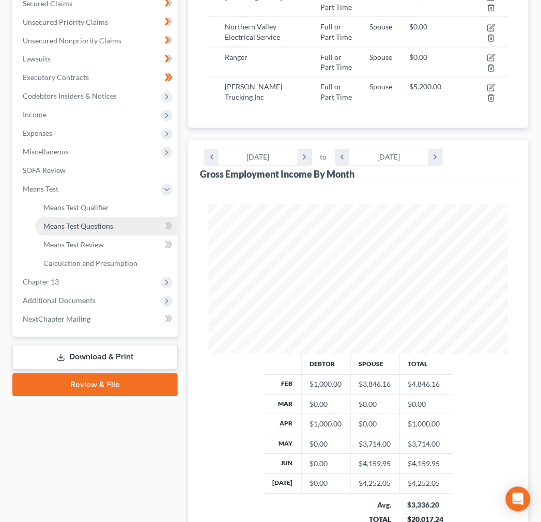
click at [85, 222] on span "Means Test Questions" at bounding box center [78, 226] width 70 height 9
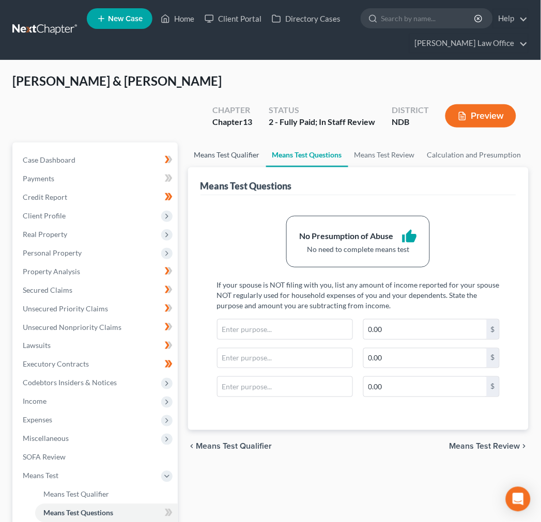
click at [230, 143] on link "Means Test Qualifier" at bounding box center [227, 155] width 78 height 25
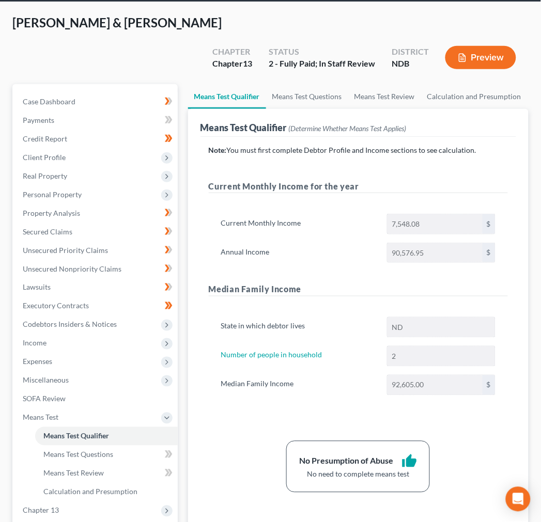
scroll to position [57, 0]
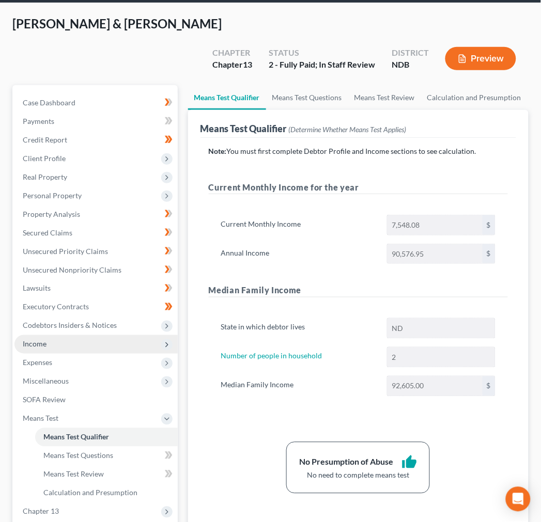
click at [75, 335] on span "Income" at bounding box center [95, 344] width 163 height 19
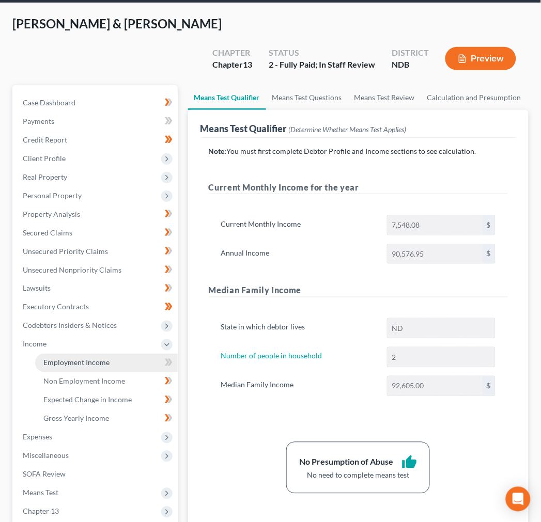
click at [93, 358] on span "Employment Income" at bounding box center [76, 362] width 66 height 9
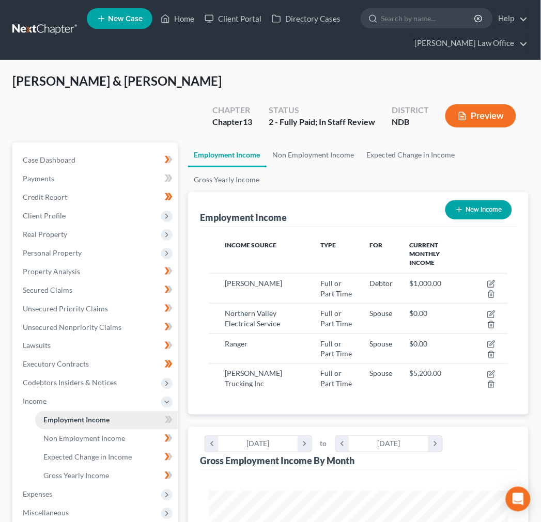
scroll to position [150, 320]
click at [330, 143] on link "Non Employment Income" at bounding box center [313, 155] width 94 height 25
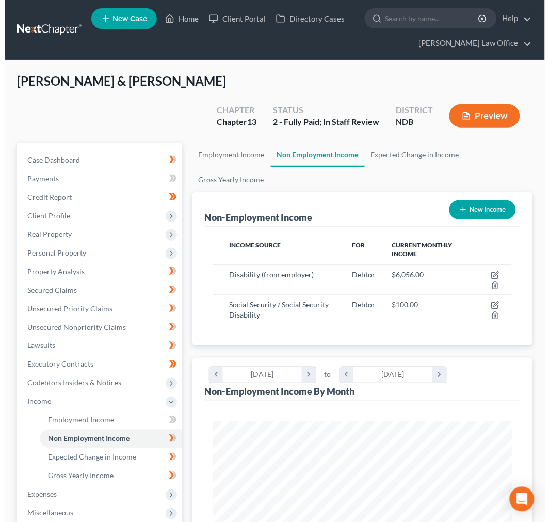
scroll to position [150, 320]
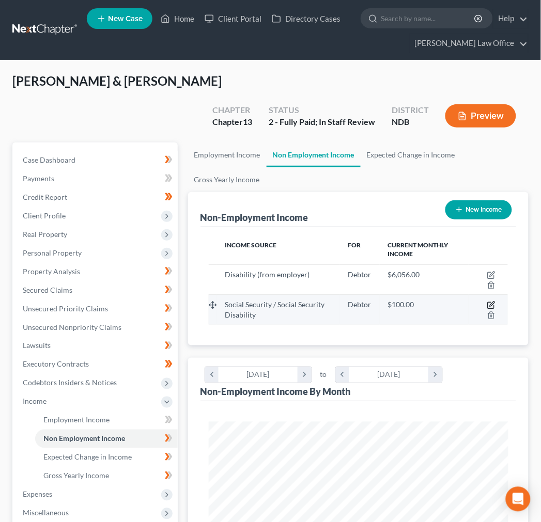
click at [489, 301] on icon "button" at bounding box center [491, 305] width 8 height 8
select select "4"
select select "0"
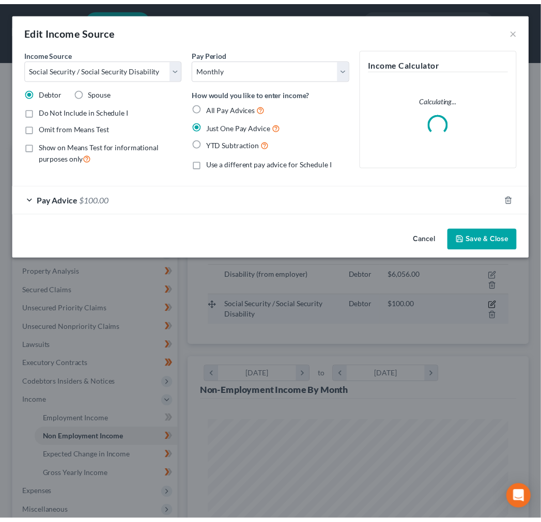
scroll to position [152, 326]
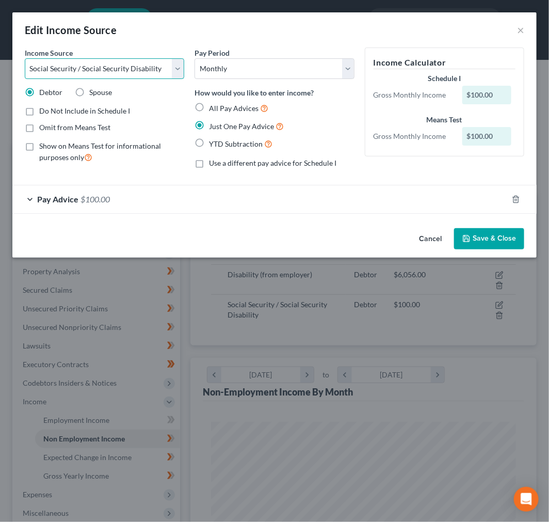
click at [94, 69] on select "Select Unemployment Disability (from employer) Pension Retirement Social Securi…" at bounding box center [105, 68] width 160 height 21
select select "6"
click at [25, 58] on select "Select Unemployment Disability (from employer) Pension Retirement Social Securi…" at bounding box center [105, 68] width 160 height 21
click at [486, 239] on button "Save & Close" at bounding box center [489, 239] width 70 height 22
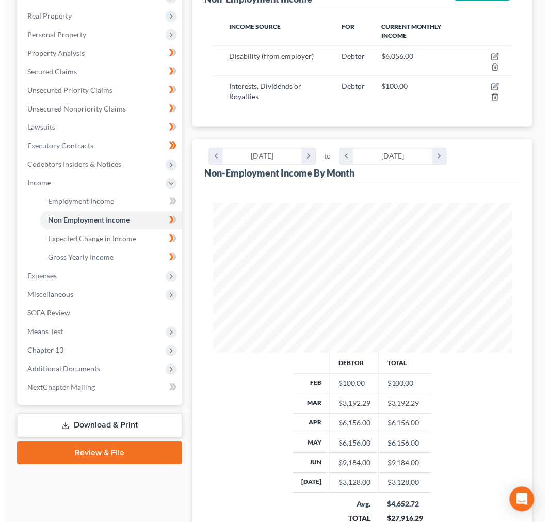
scroll to position [0, 0]
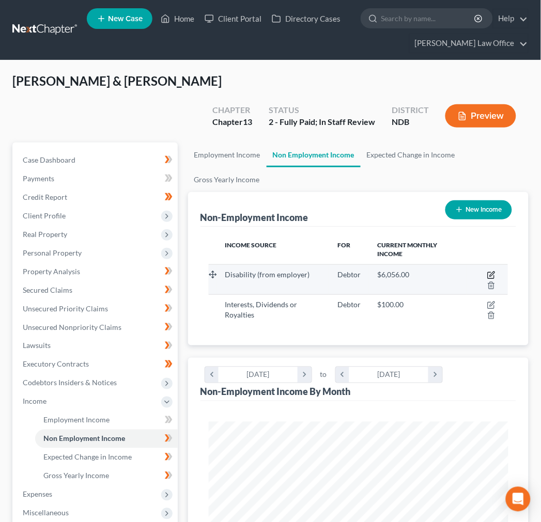
click at [491, 271] on icon "button" at bounding box center [491, 275] width 8 height 8
select select "1"
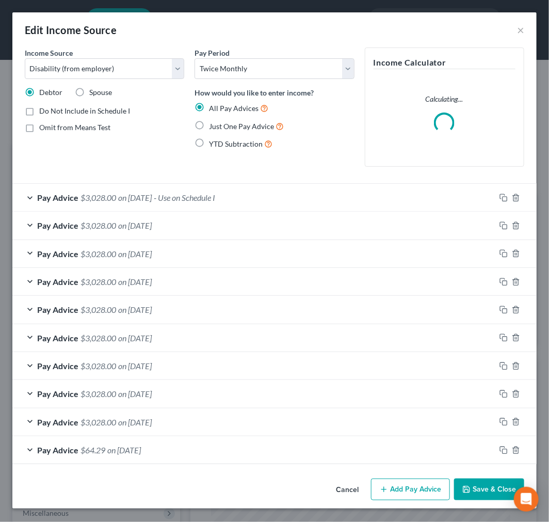
scroll to position [152, 326]
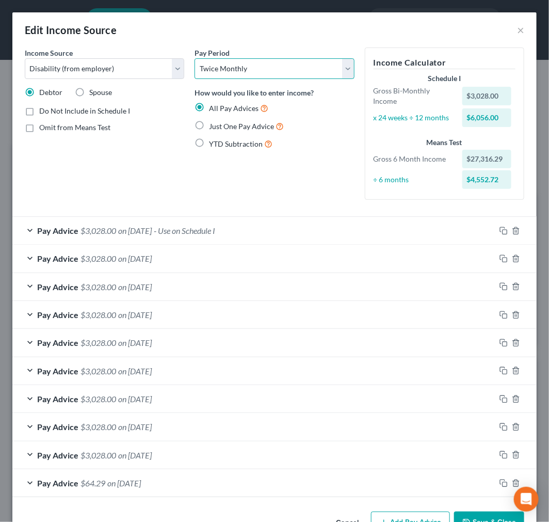
click at [224, 74] on select "Select Monthly Twice Monthly Every Other Week Weekly" at bounding box center [275, 68] width 160 height 21
click at [195, 58] on select "Select Monthly Twice Monthly Every Other Week Weekly" at bounding box center [275, 68] width 160 height 21
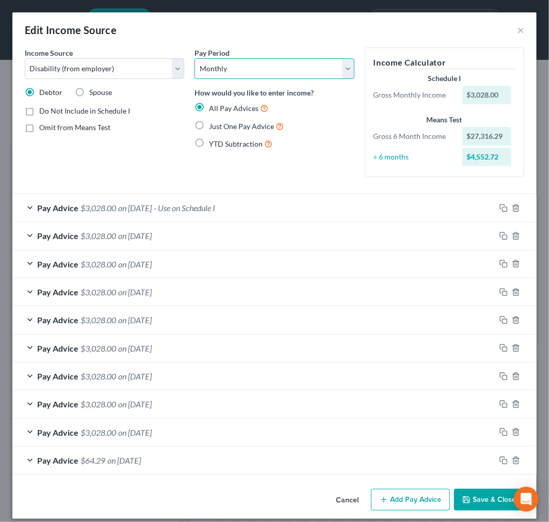
click at [241, 76] on select "Select Monthly Twice Monthly Every Other Week Weekly" at bounding box center [275, 68] width 160 height 21
select select "1"
click at [195, 58] on select "Select Monthly Twice Monthly Every Other Week Weekly" at bounding box center [275, 68] width 160 height 21
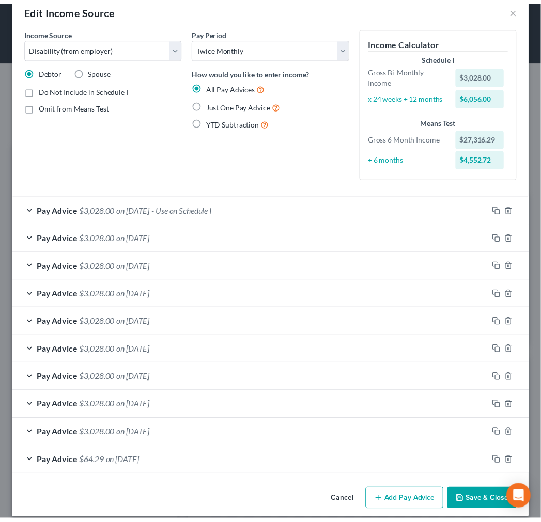
scroll to position [33, 0]
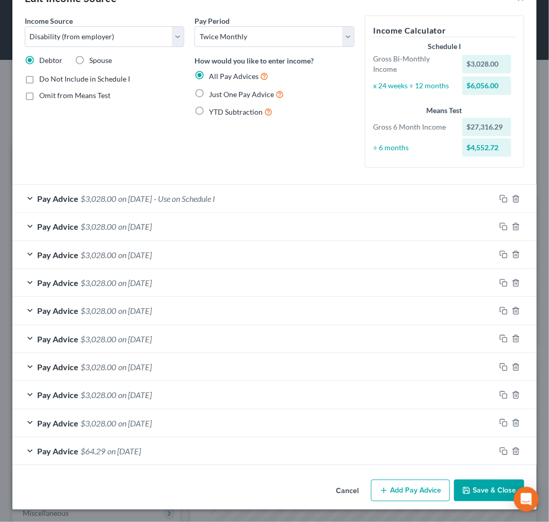
drag, startPoint x: 480, startPoint y: 491, endPoint x: 474, endPoint y: 491, distance: 6.2
click at [480, 491] on button "Save & Close" at bounding box center [489, 491] width 70 height 22
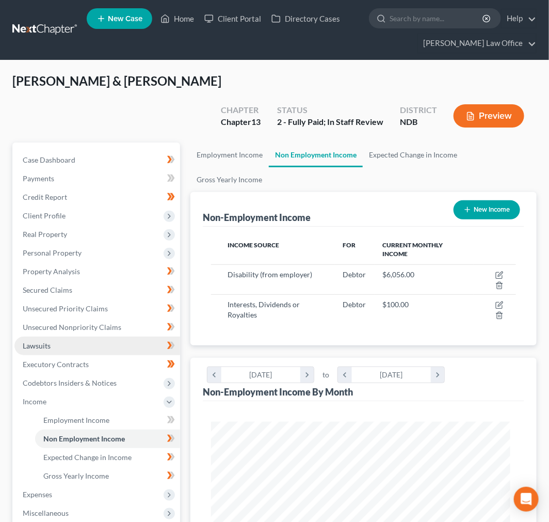
scroll to position [516225, 516055]
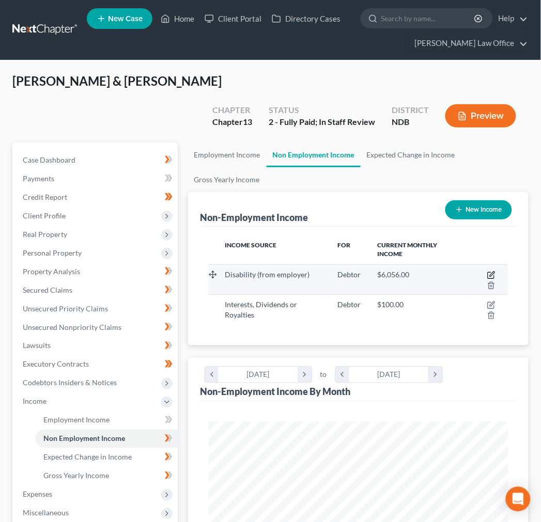
click at [492, 271] on icon "button" at bounding box center [491, 275] width 8 height 8
select select "1"
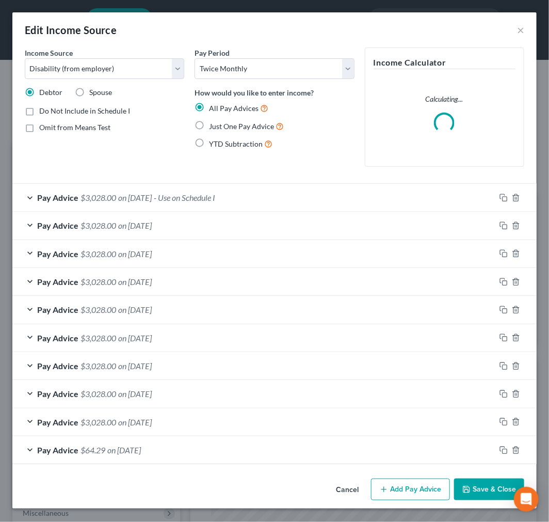
scroll to position [152, 326]
click at [105, 68] on select "Select Unemployment Disability (from employer) Pension Retirement Social Securi…" at bounding box center [105, 68] width 160 height 21
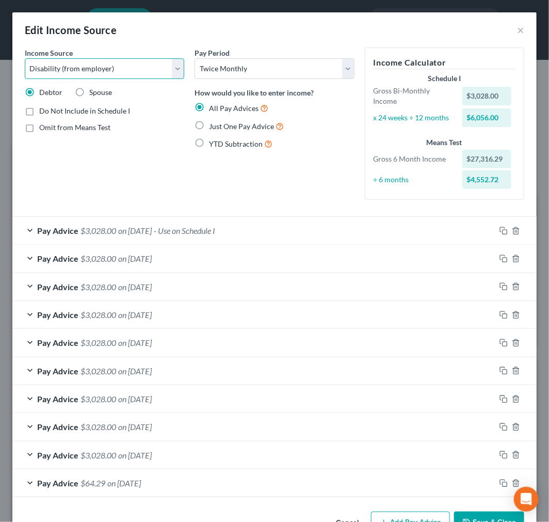
select select "13"
click at [25, 58] on select "Select Unemployment Disability (from employer) Pension Retirement Social Securi…" at bounding box center [105, 68] width 160 height 21
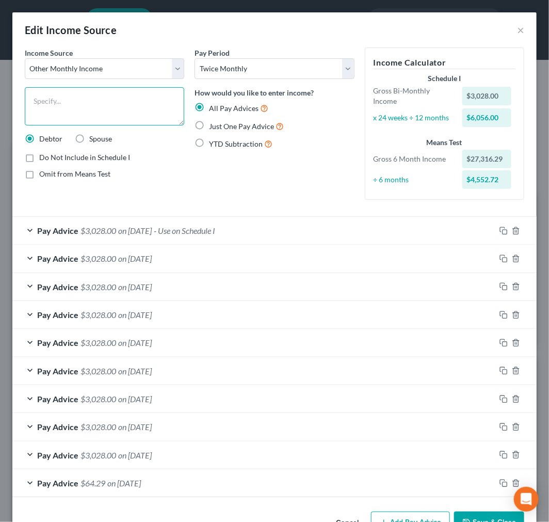
click at [117, 103] on textarea at bounding box center [105, 106] width 160 height 38
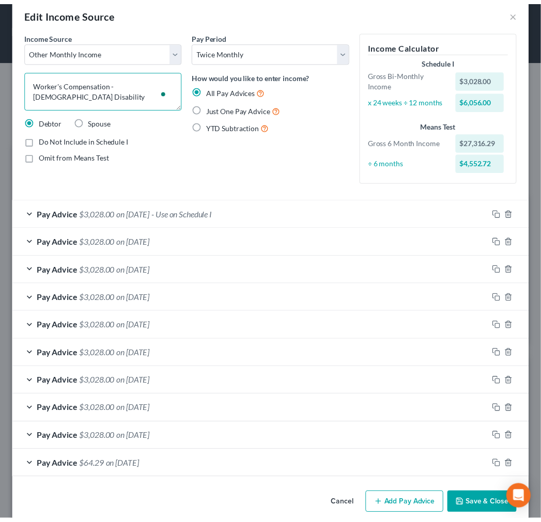
scroll to position [33, 0]
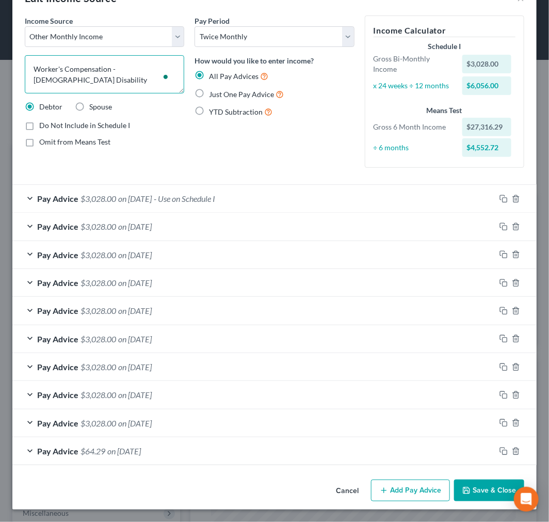
type textarea "Worker's Compensation - Temp Disability"
click at [492, 488] on button "Save & Close" at bounding box center [489, 491] width 70 height 22
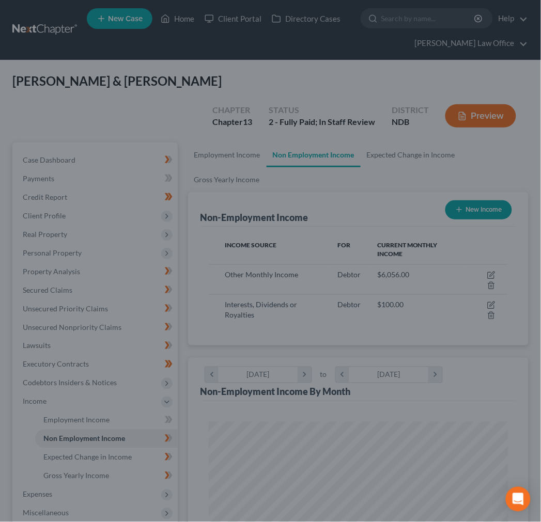
scroll to position [516225, 516055]
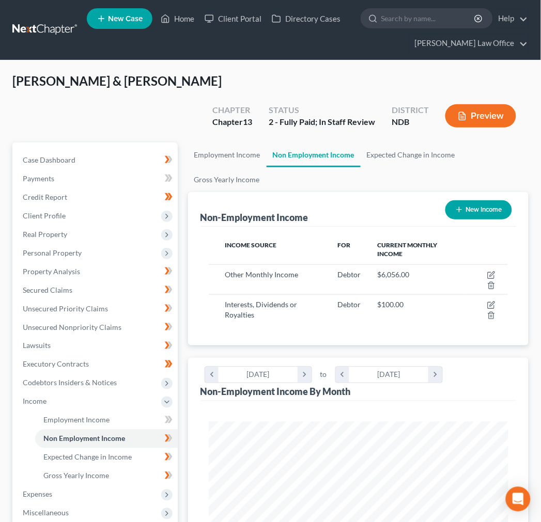
click at [72, 40] on nav "Home New Case Client Portal Directory Cases Bulie Diaz Law Office sara@bulielaw…" at bounding box center [270, 30] width 541 height 60
click at [57, 26] on link at bounding box center [45, 30] width 66 height 19
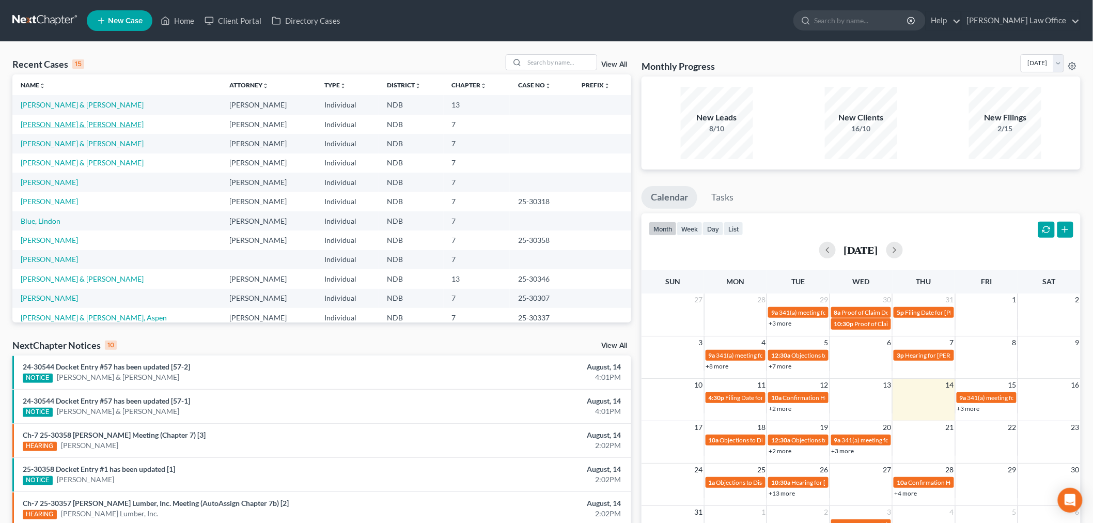
click at [48, 122] on link "[PERSON_NAME] & [PERSON_NAME]" at bounding box center [82, 124] width 123 height 9
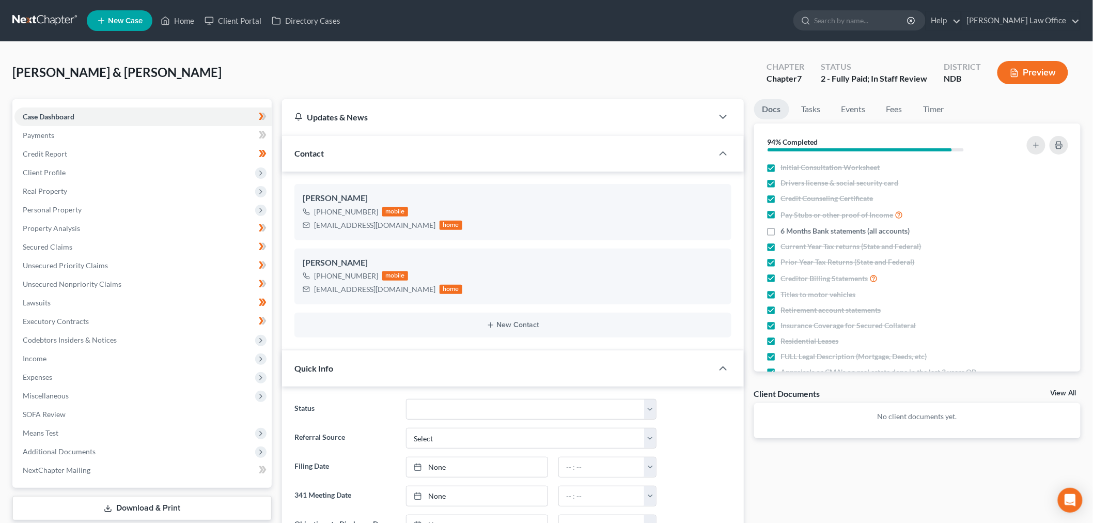
drag, startPoint x: 64, startPoint y: 206, endPoint x: 69, endPoint y: 224, distance: 18.9
click at [64, 206] on span "Personal Property" at bounding box center [52, 209] width 59 height 9
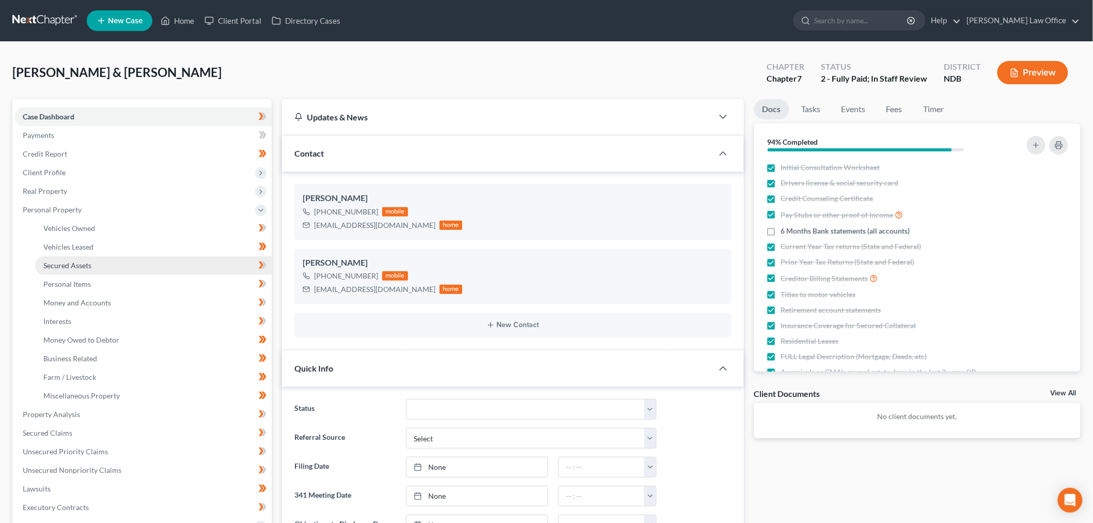
click at [89, 263] on span "Secured Assets" at bounding box center [67, 265] width 48 height 9
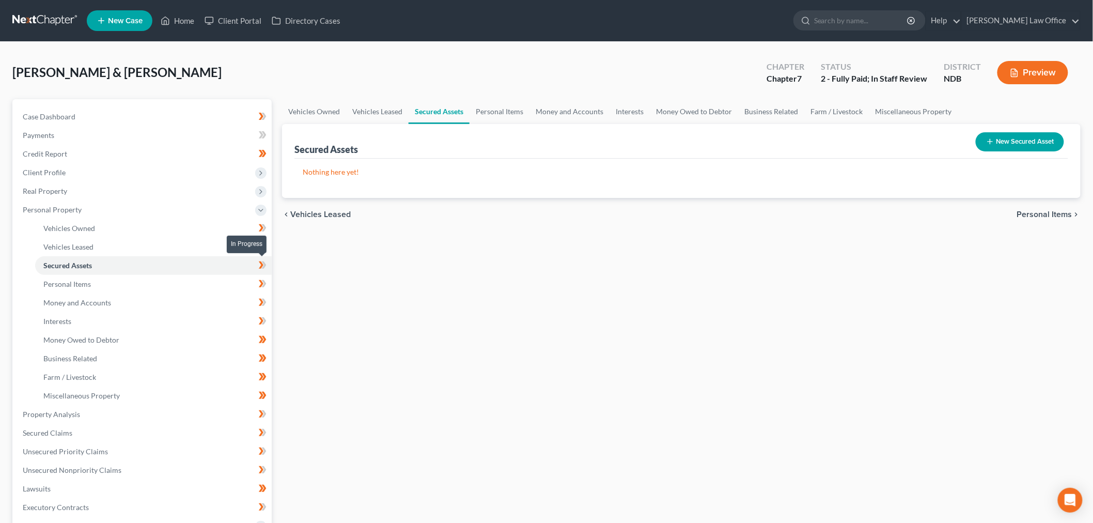
drag, startPoint x: 267, startPoint y: 264, endPoint x: 257, endPoint y: 286, distance: 24.0
click at [267, 264] on span at bounding box center [263, 266] width 18 height 15
click at [161, 286] on link "Personal Items" at bounding box center [153, 284] width 236 height 19
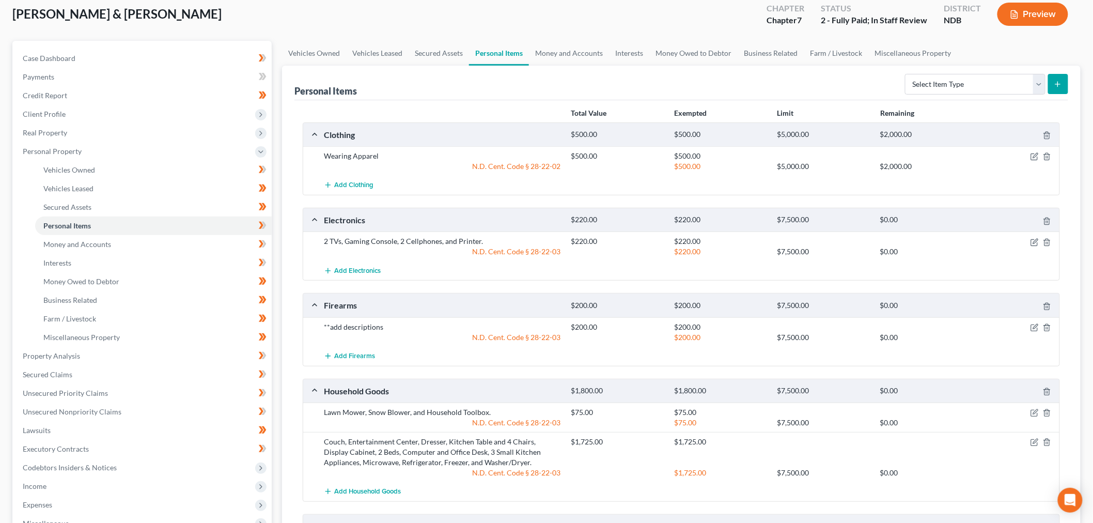
scroll to position [57, 0]
click at [549, 55] on link "Money and Accounts" at bounding box center [569, 54] width 80 height 25
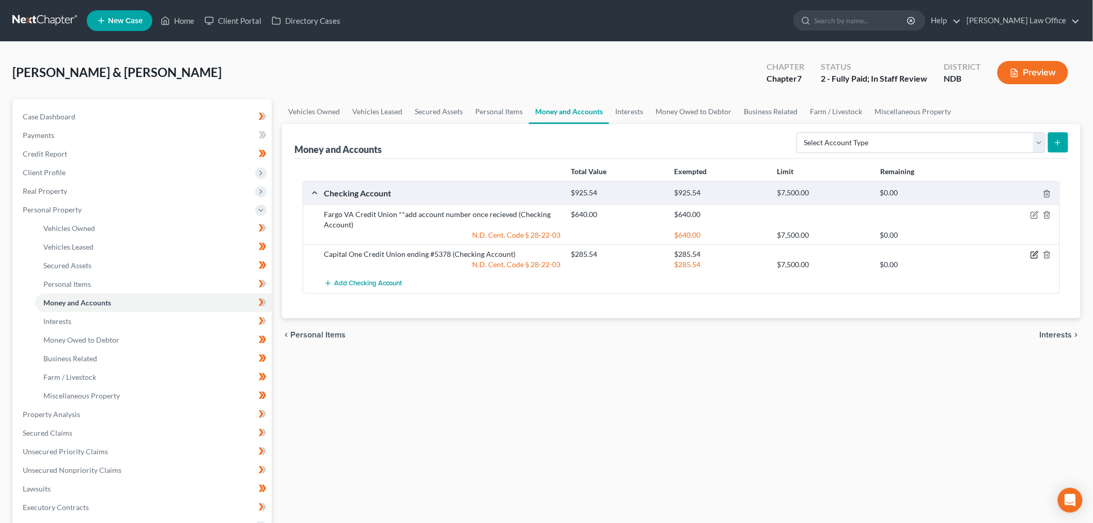
drag, startPoint x: 1033, startPoint y: 256, endPoint x: 973, endPoint y: 264, distance: 60.5
click at [549, 256] on icon "button" at bounding box center [1035, 253] width 5 height 5
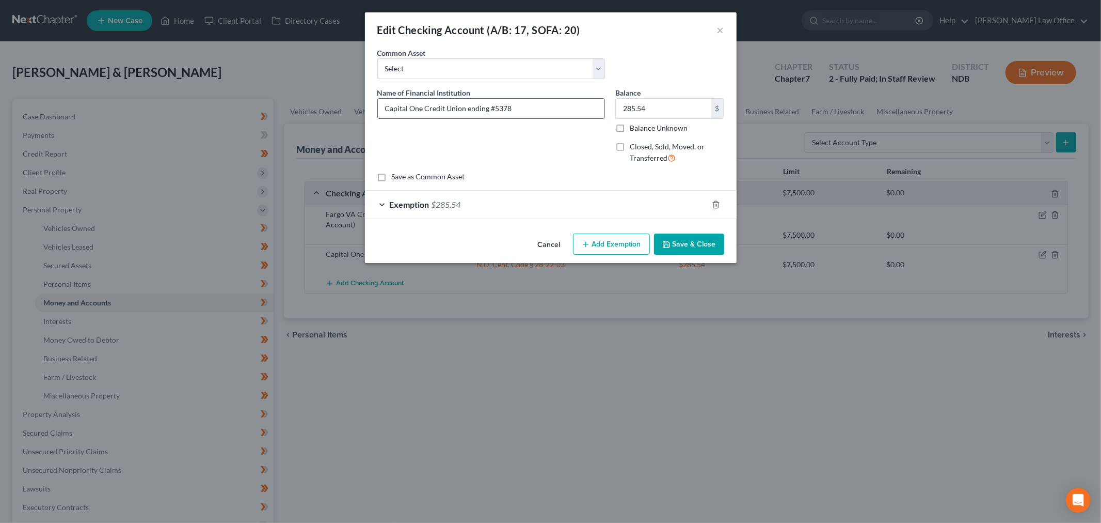
drag, startPoint x: 462, startPoint y: 106, endPoint x: 379, endPoint y: 104, distance: 83.2
click at [379, 104] on input "Capital One Credit Union ending #5378" at bounding box center [491, 109] width 227 height 20
type input "City & County Employees Credit Union ending #5378"
click at [549, 112] on input "285.54" at bounding box center [664, 109] width 96 height 20
type input "0"
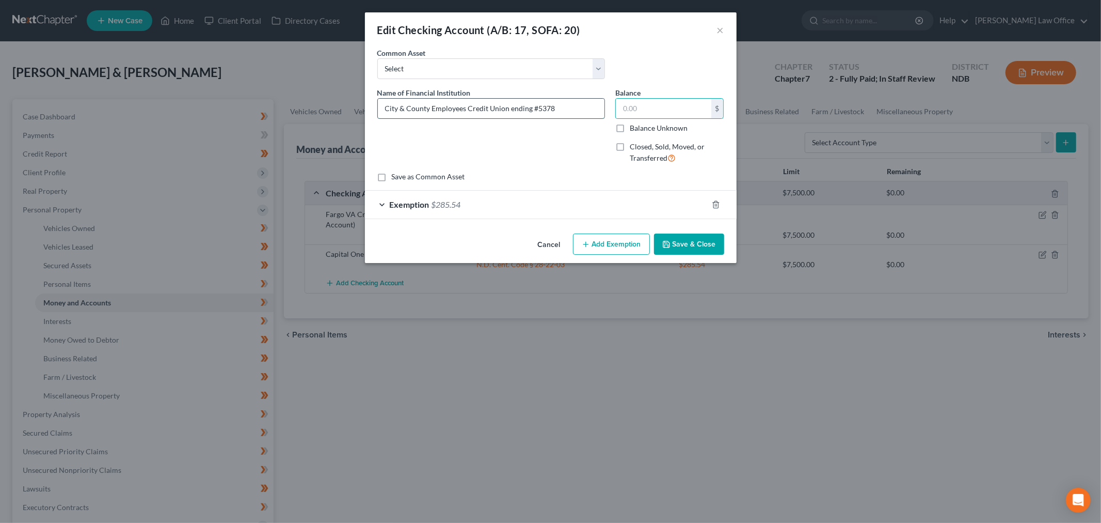
click at [549, 105] on input "City & County Employees Credit Union ending #5378" at bounding box center [491, 109] width 227 height 20
type input "City & County Employees Credit Union ending #5378, negative"
click at [549, 204] on icon "button" at bounding box center [716, 204] width 8 height 8
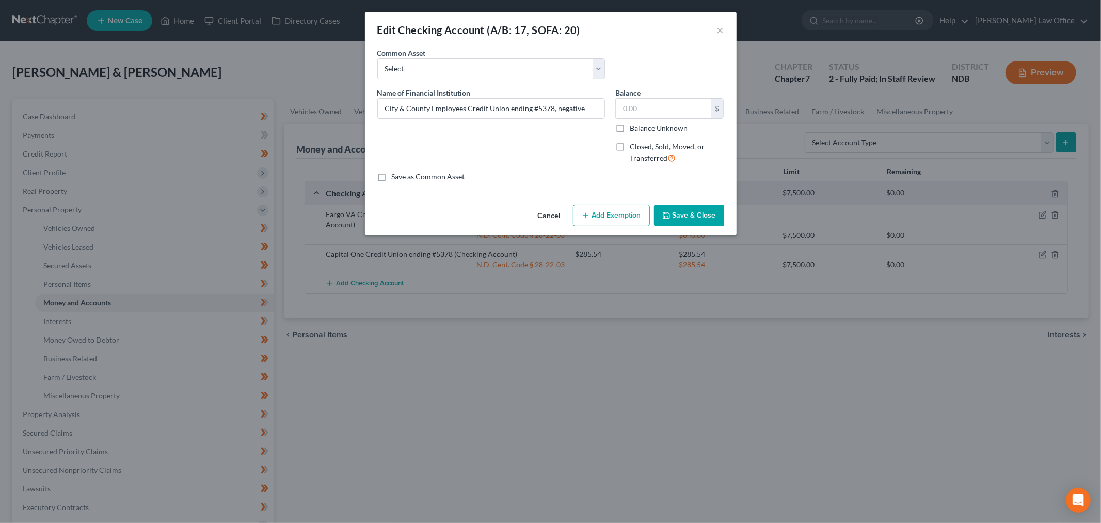
click at [549, 215] on button "Save & Close" at bounding box center [689, 215] width 70 height 22
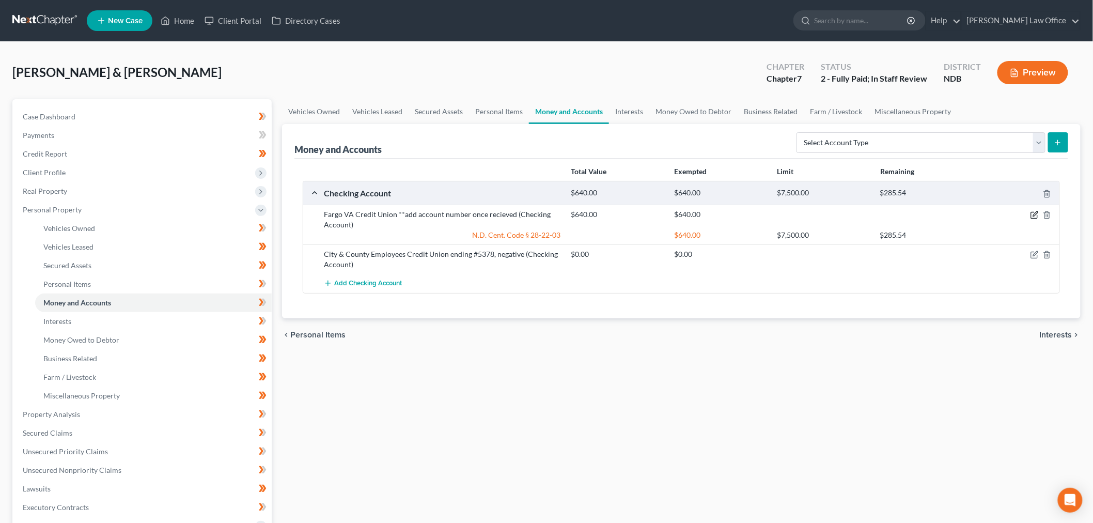
drag, startPoint x: 1036, startPoint y: 213, endPoint x: 985, endPoint y: 207, distance: 51.5
click at [549, 213] on icon "button" at bounding box center [1035, 214] width 5 height 5
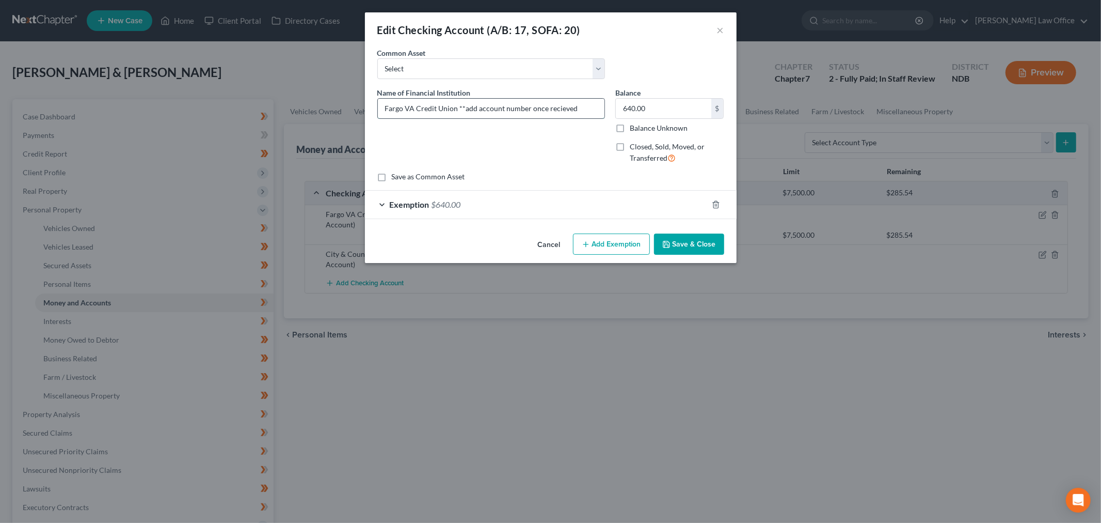
drag, startPoint x: 587, startPoint y: 109, endPoint x: 459, endPoint y: 106, distance: 128.1
click at [459, 106] on input "Fargo VA Credit Union **add account number once recieved" at bounding box center [491, 109] width 227 height 20
type input "Fargo VA Credit Union ending #460"
click at [549, 102] on input "640.00" at bounding box center [664, 109] width 96 height 20
type input "80"
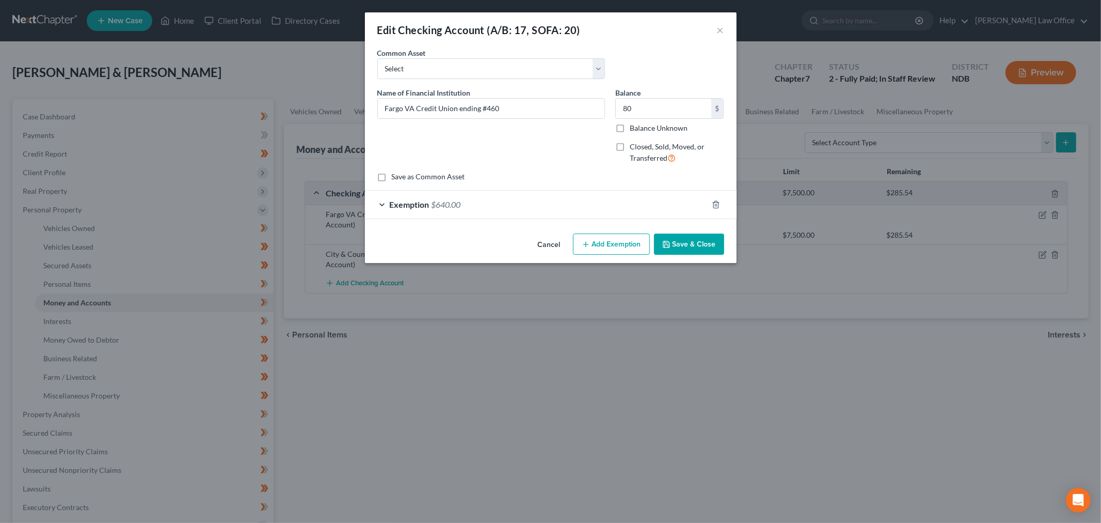
click at [496, 207] on div "Exemption $640.00" at bounding box center [536, 204] width 343 height 27
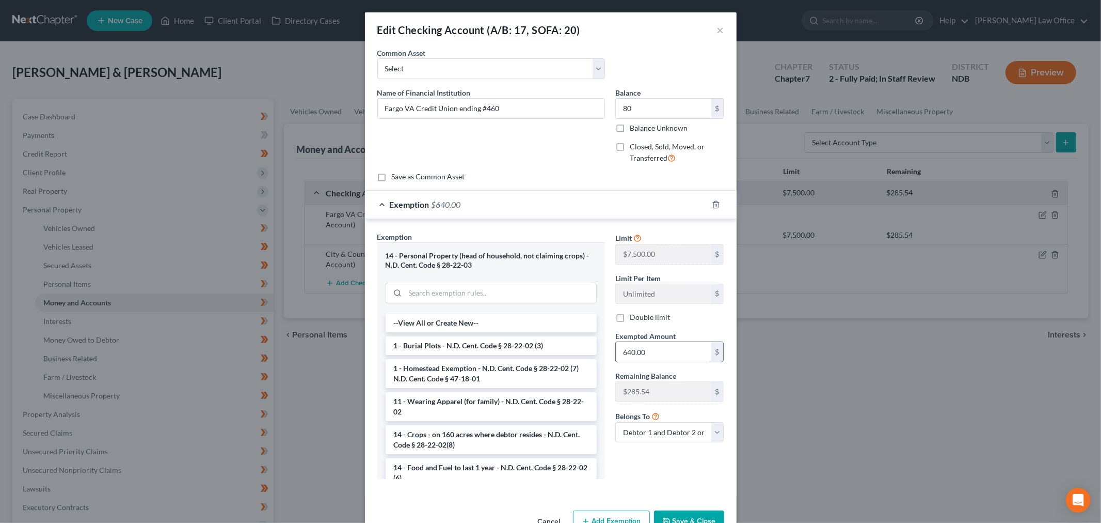
click at [549, 357] on input "640.00" at bounding box center [664, 352] width 96 height 20
type input "80"
drag, startPoint x: 696, startPoint y: 515, endPoint x: 697, endPoint y: 501, distance: 14.0
click at [549, 515] on button "Save & Close" at bounding box center [689, 521] width 70 height 22
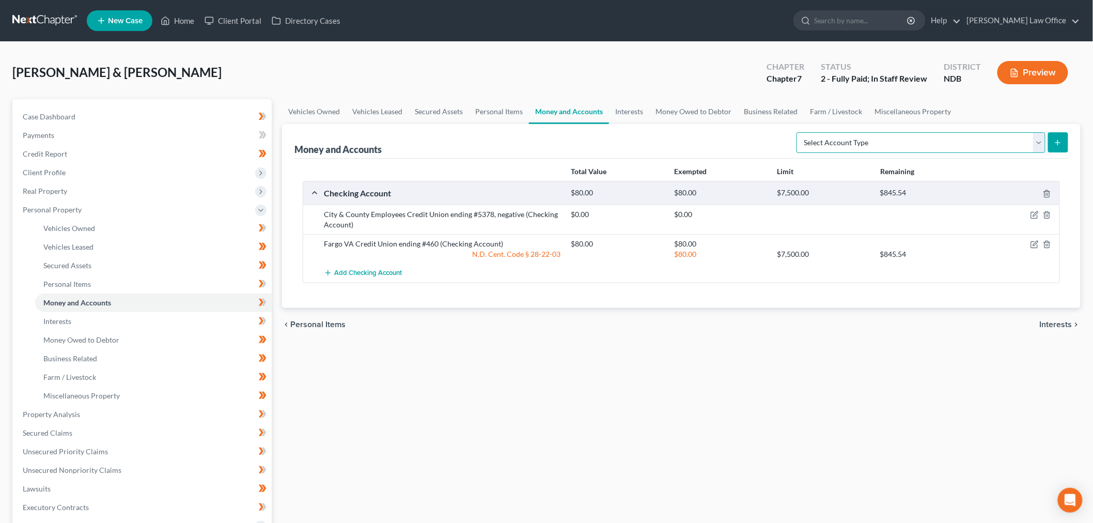
click at [549, 149] on select "Select Account Type Brokerage (A/B: 18, SOFA: 20) Cash on Hand (A/B: 16) Certif…" at bounding box center [920, 142] width 249 height 21
select select "cash_on_hand"
click at [549, 132] on select "Select Account Type Brokerage (A/B: 18, SOFA: 20) Cash on Hand (A/B: 16) Certif…" at bounding box center [920, 142] width 249 height 21
click at [549, 145] on button "submit" at bounding box center [1058, 142] width 20 height 20
click at [1009, 150] on select "Select Account Type Brokerage (A/B: 18, SOFA: 20) Cash on Hand (A/B: 16) Certif…" at bounding box center [920, 142] width 249 height 21
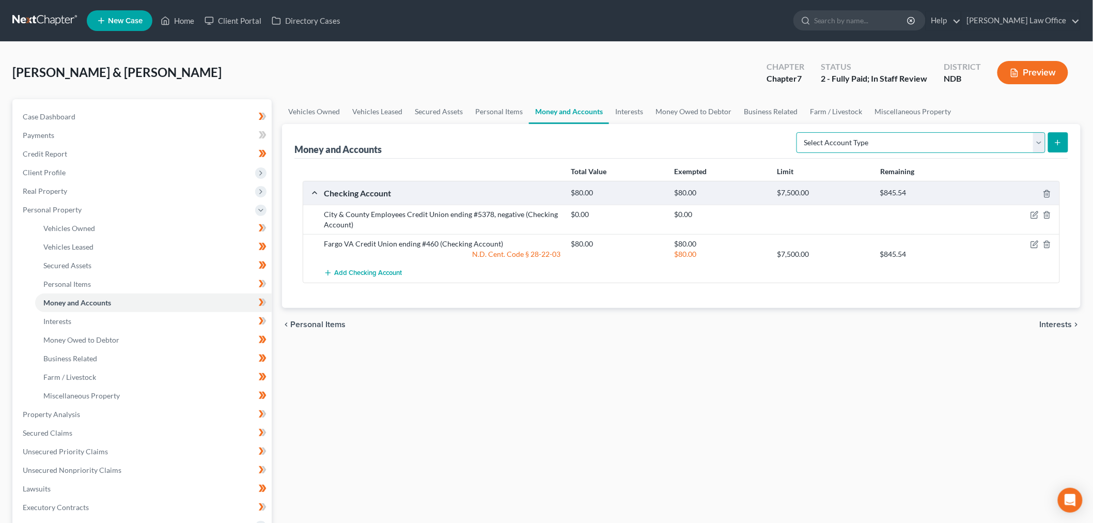
select select "cash_on_hand"
click at [799, 132] on select "Select Account Type Brokerage (A/B: 18, SOFA: 20) Cash on Hand (A/B: 16) Certif…" at bounding box center [920, 142] width 249 height 21
click at [1065, 138] on button "submit" at bounding box center [1058, 142] width 20 height 20
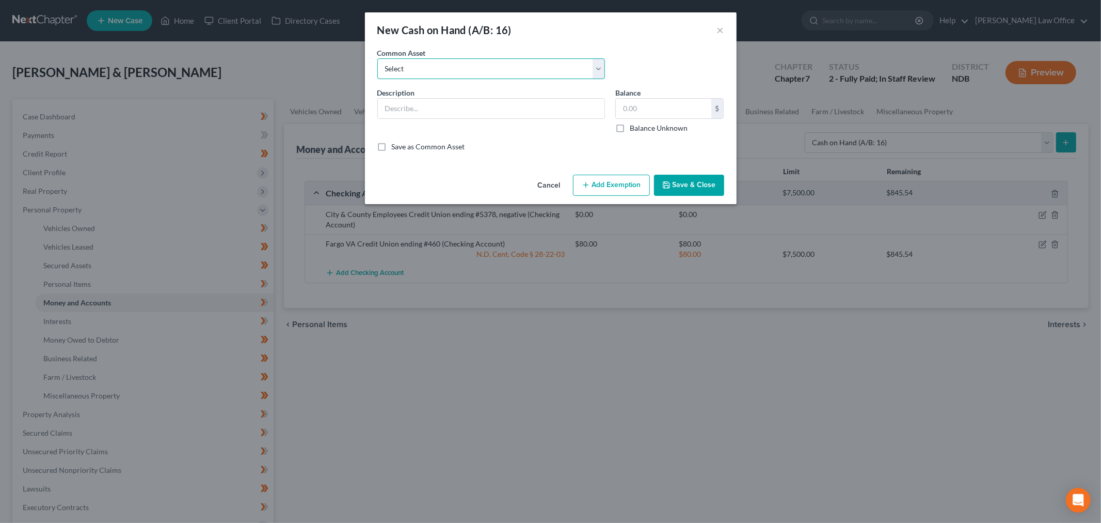
drag, startPoint x: 431, startPoint y: 65, endPoint x: 432, endPoint y: 75, distance: 10.9
click at [430, 65] on select "Select Cash on Hand Change jar" at bounding box center [491, 68] width 228 height 21
select select "0"
click at [377, 58] on select "Select Cash on Hand Change jar" at bounding box center [491, 68] width 228 height 21
type input "Cash on Hand"
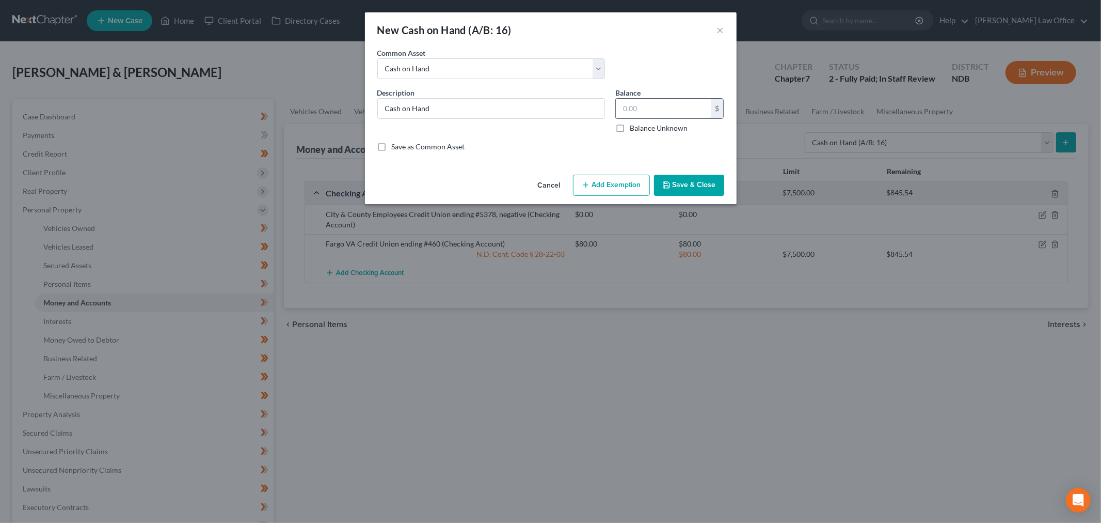
click at [657, 116] on input "text" at bounding box center [664, 109] width 96 height 20
type input "100"
click at [632, 188] on button "Add Exemption" at bounding box center [611, 186] width 77 height 22
select select "2"
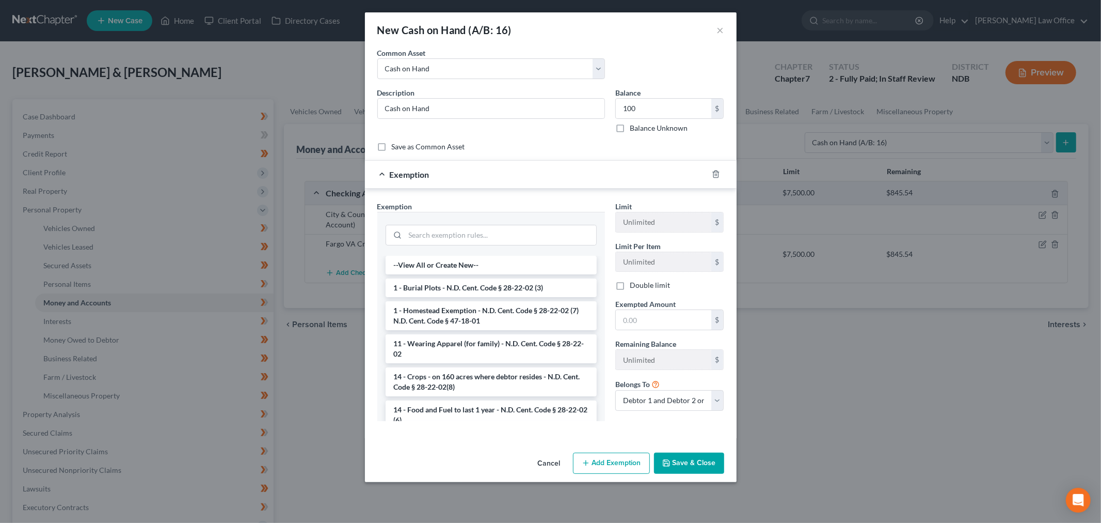
drag, startPoint x: 670, startPoint y: 336, endPoint x: 657, endPoint y: 331, distance: 13.2
click at [669, 336] on div "Limit Unlimited $ Limit Per Item Unlimited $ Double limit Exempted Amount * $ R…" at bounding box center [669, 310] width 119 height 218
click at [652, 320] on input "text" at bounding box center [664, 320] width 96 height 20
type input "100"
click at [500, 234] on input "search" at bounding box center [500, 235] width 191 height 20
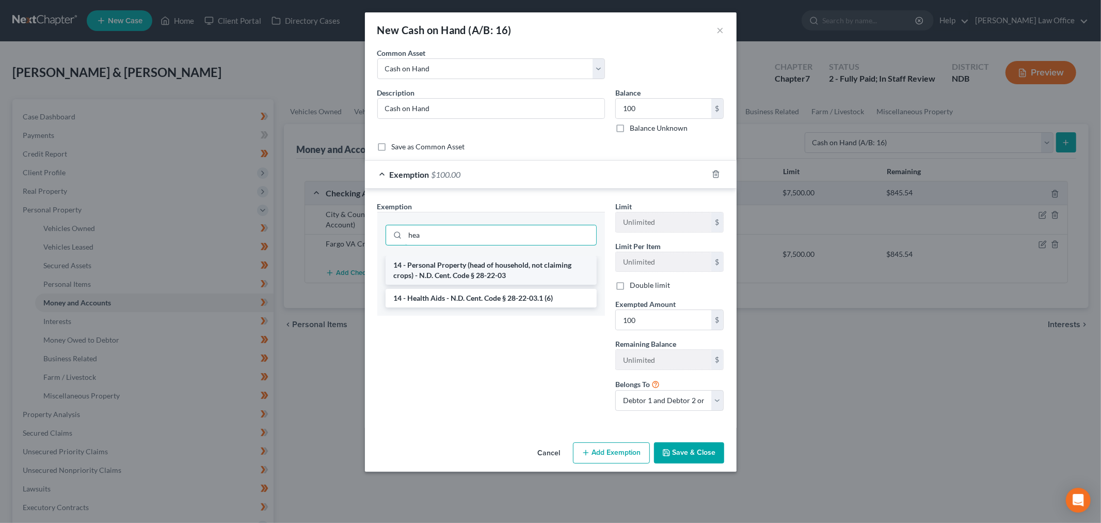
type input "hea"
click at [501, 271] on li "14 - Personal Property (head of household, not claiming crops) - N.D. Cent. Cod…" at bounding box center [491, 270] width 211 height 29
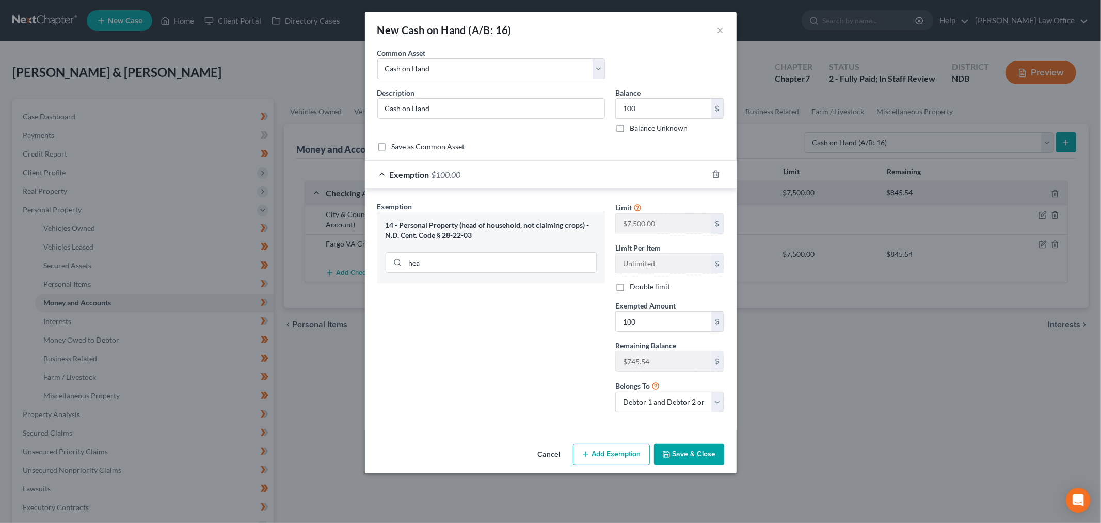
click at [673, 453] on button "Save & Close" at bounding box center [689, 455] width 70 height 22
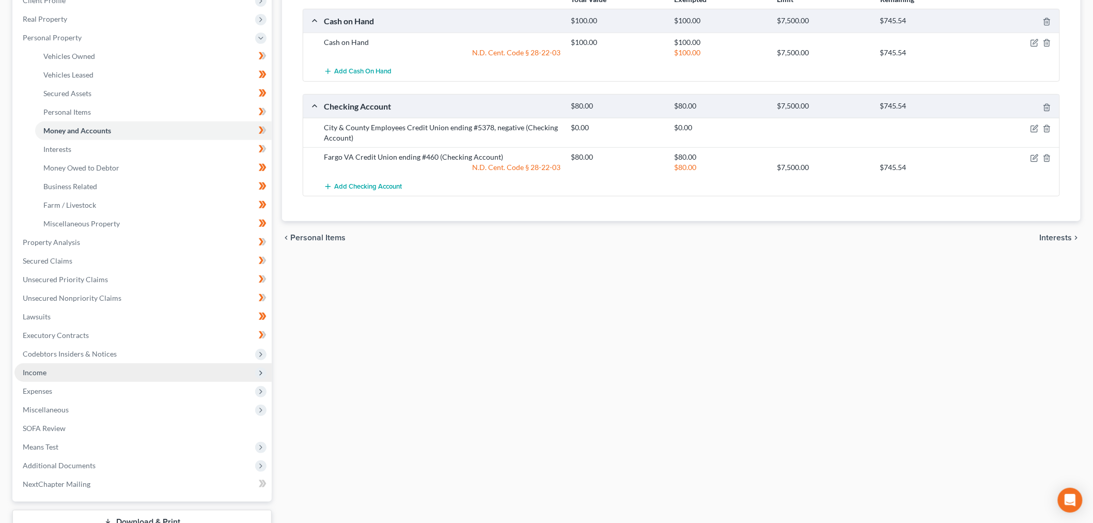
click at [59, 370] on span "Income" at bounding box center [142, 372] width 257 height 19
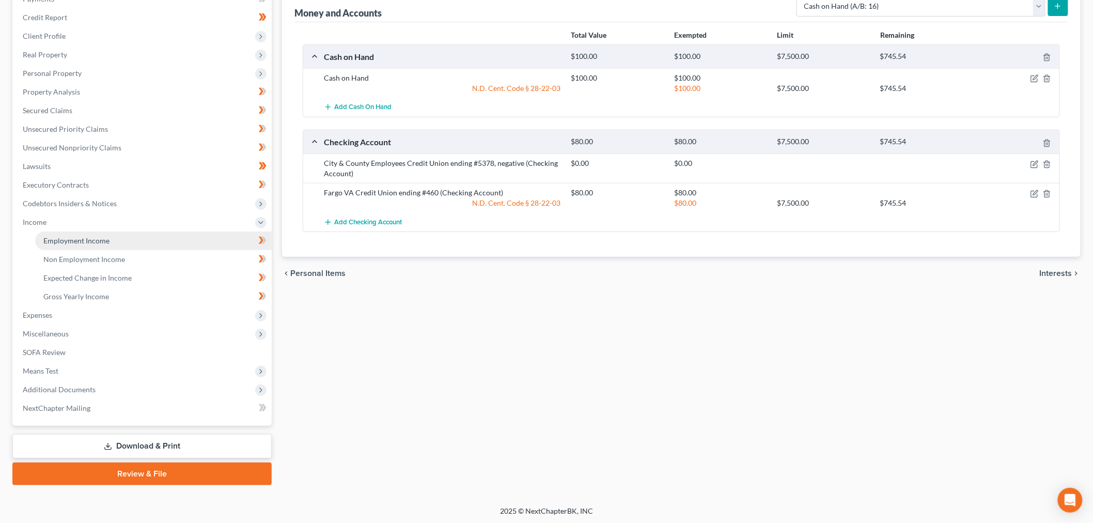
click at [99, 232] on link "Employment Income" at bounding box center [153, 240] width 236 height 19
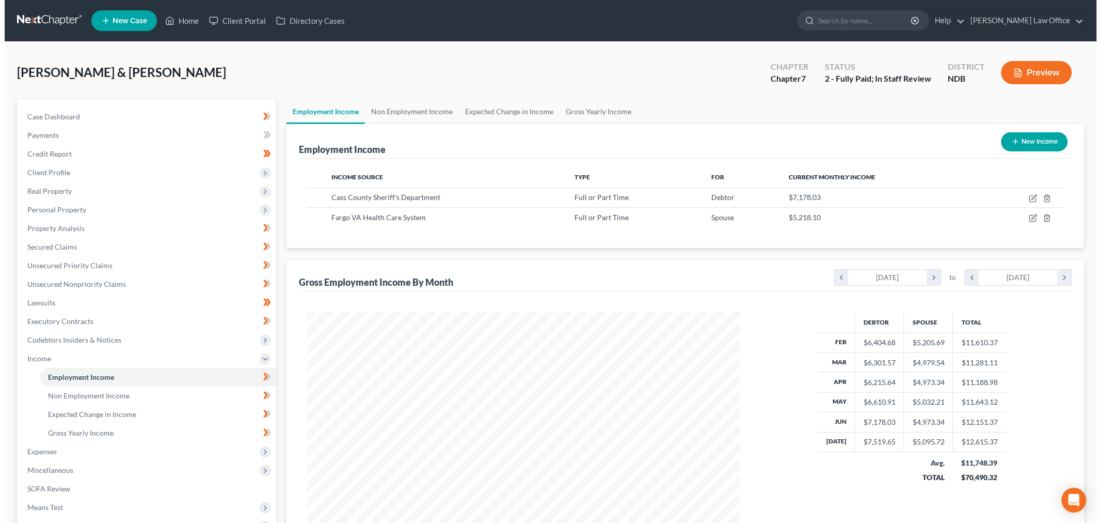
scroll to position [216, 453]
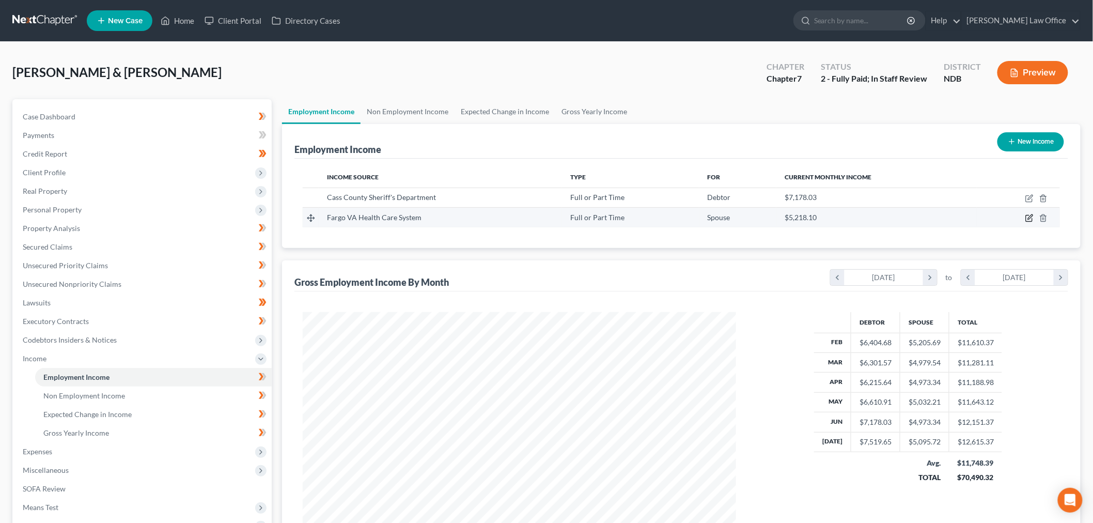
click at [1025, 219] on icon "button" at bounding box center [1029, 218] width 8 height 8
select select "0"
select select "29"
select select "1"
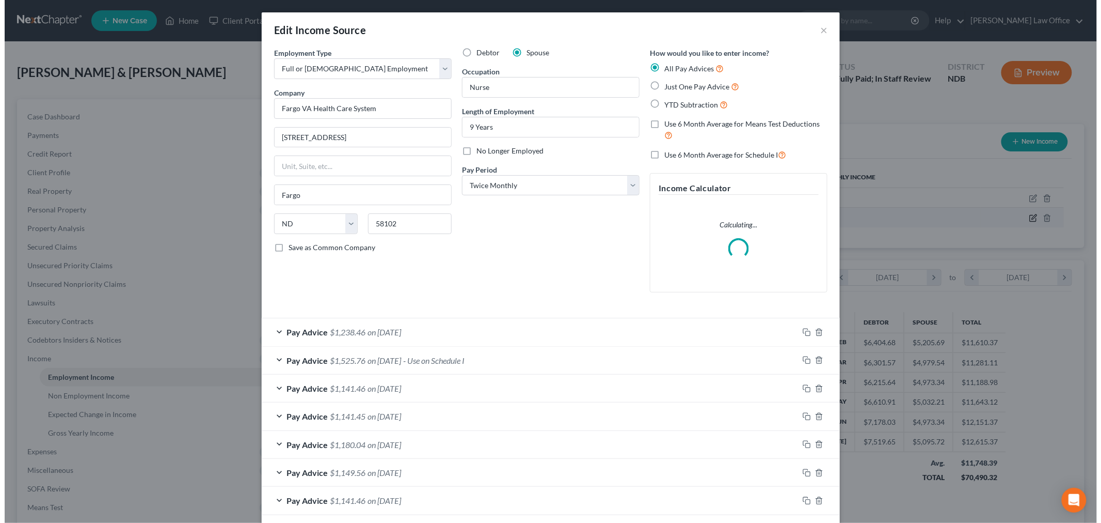
scroll to position [218, 458]
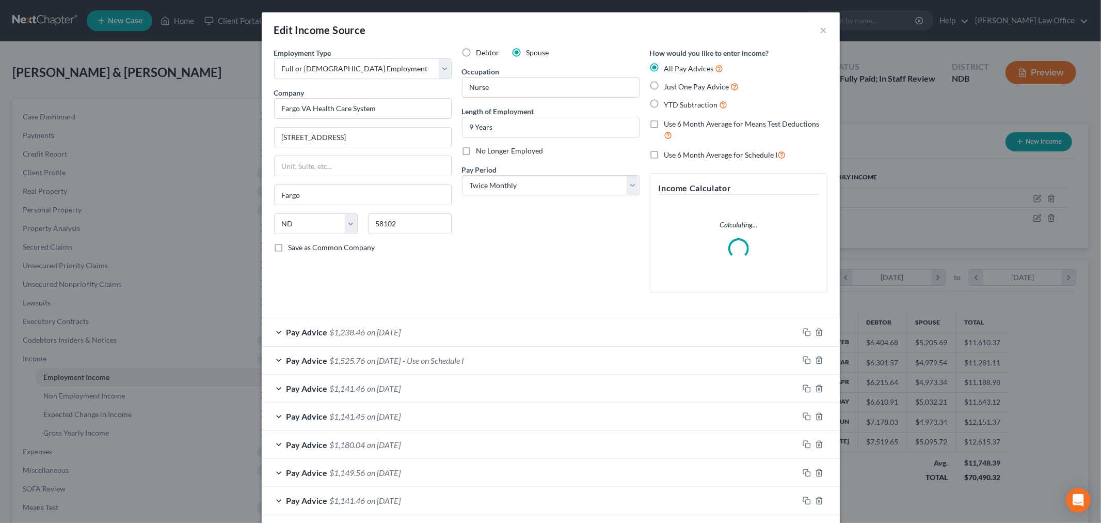
drag, startPoint x: 417, startPoint y: 339, endPoint x: 551, endPoint y: 287, distance: 144.0
click at [416, 339] on div "Pay Advice $1,238.46 on [DATE]" at bounding box center [530, 331] width 537 height 27
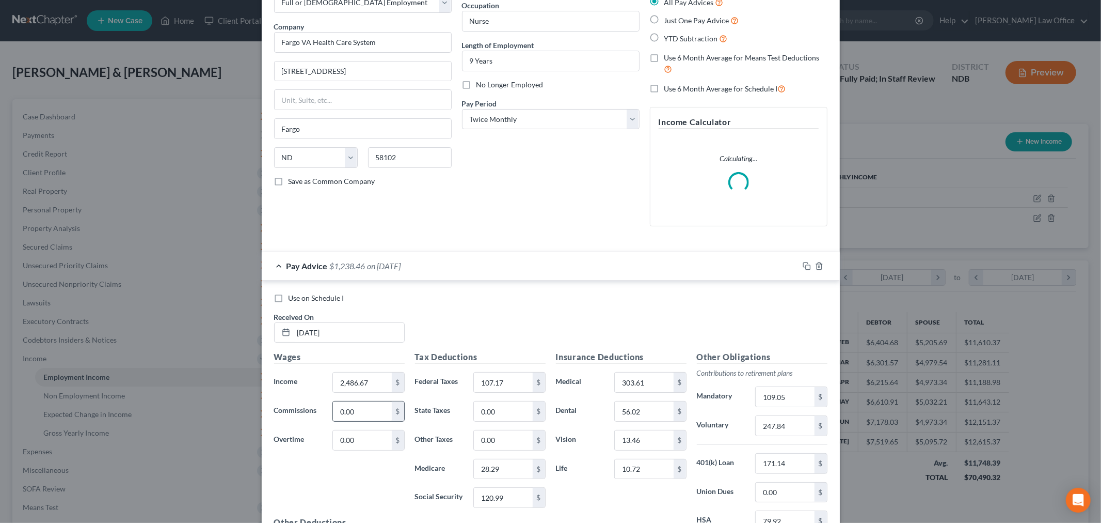
scroll to position [172, 0]
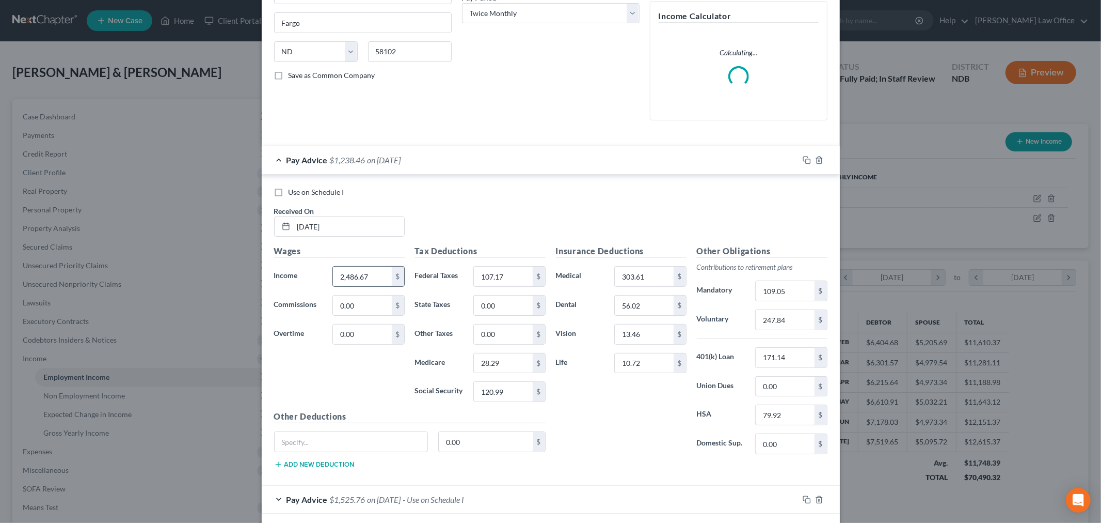
click at [378, 281] on input "2,486.67" at bounding box center [362, 276] width 58 height 20
type input "2,722.13"
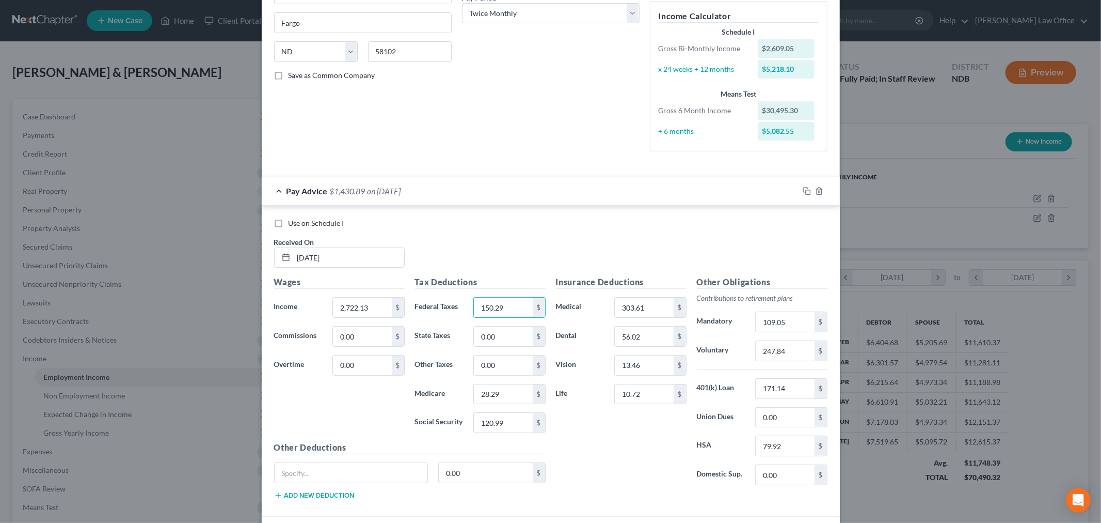
type input "150.29"
type input "31.71"
type input "135.59"
click at [786, 354] on input "247.84" at bounding box center [785, 351] width 58 height 20
type input "123.92"
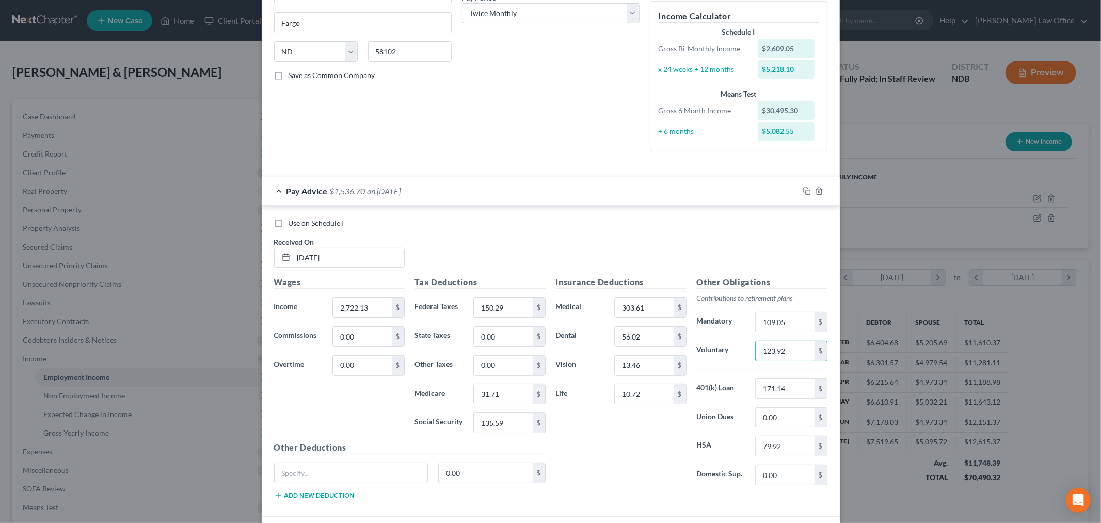
click at [571, 456] on div "Insurance Deductions Medical 303.61 $ Dental 56.02 $ Vision 13.46 $ Life 10.72 $" at bounding box center [621, 384] width 141 height 217
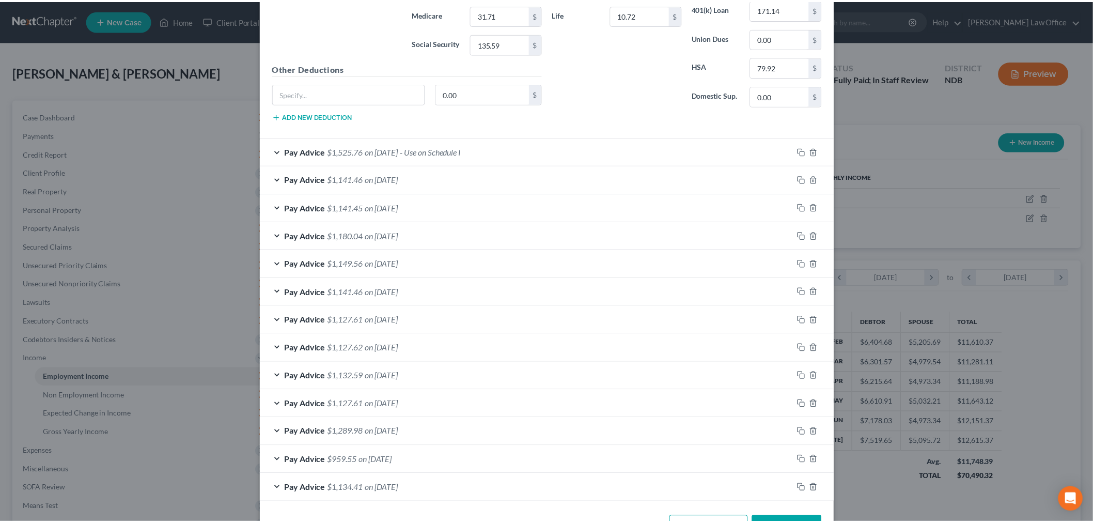
scroll to position [589, 0]
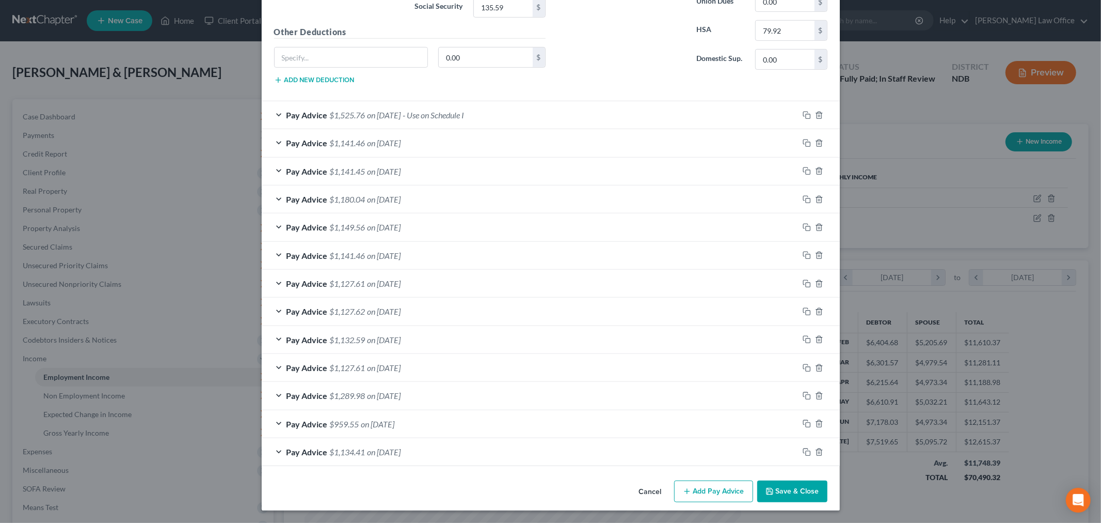
click at [774, 493] on button "Save & Close" at bounding box center [793, 491] width 70 height 22
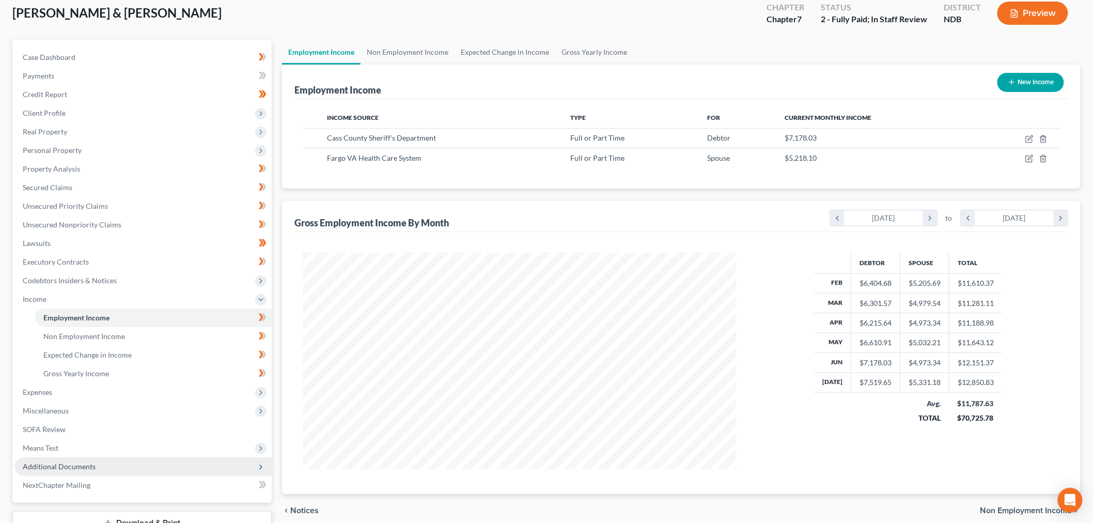
scroll to position [136, 0]
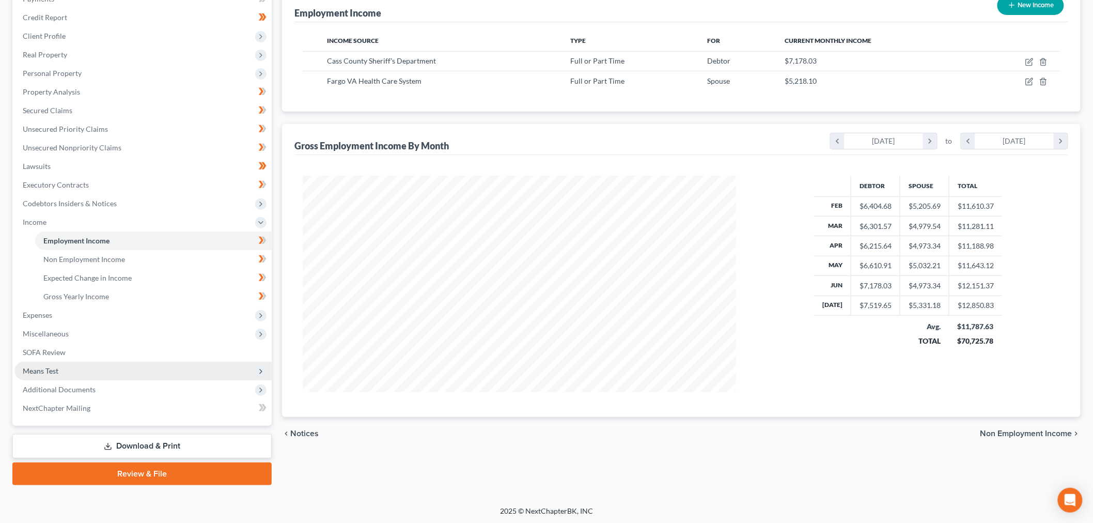
click at [52, 373] on span "Means Test" at bounding box center [41, 370] width 36 height 9
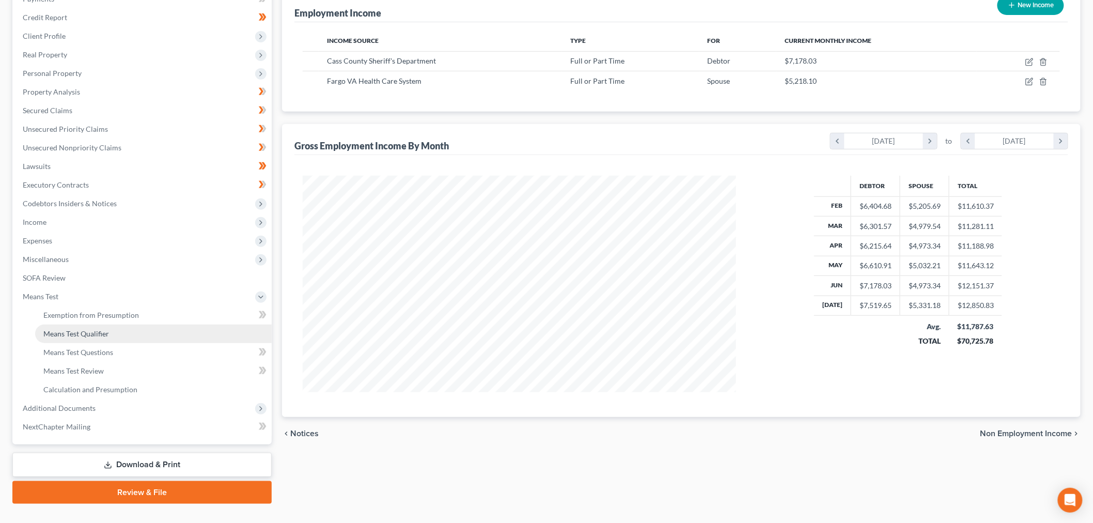
click at [107, 338] on link "Means Test Qualifier" at bounding box center [153, 333] width 236 height 19
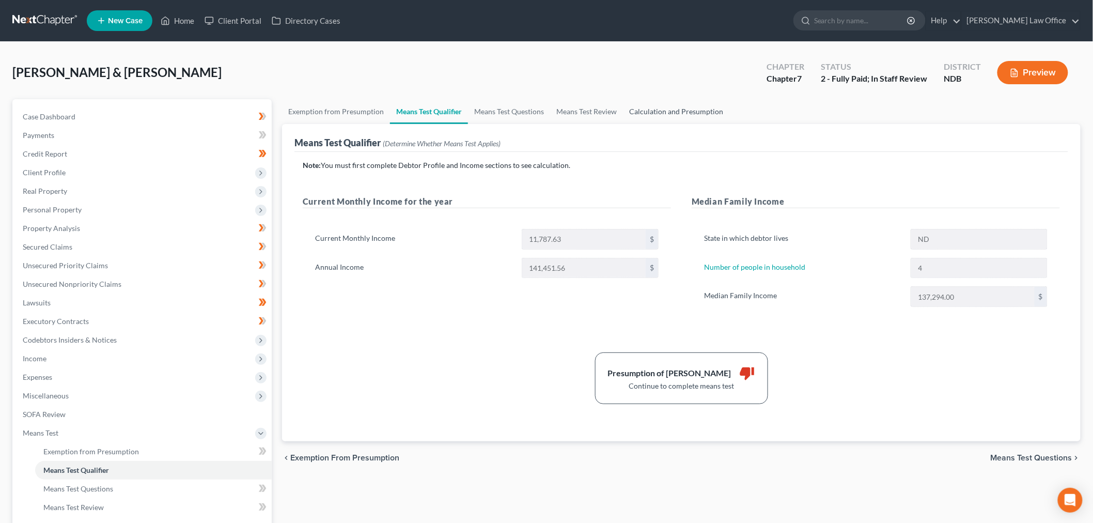
click at [701, 108] on link "Calculation and Presumption" at bounding box center [676, 111] width 106 height 25
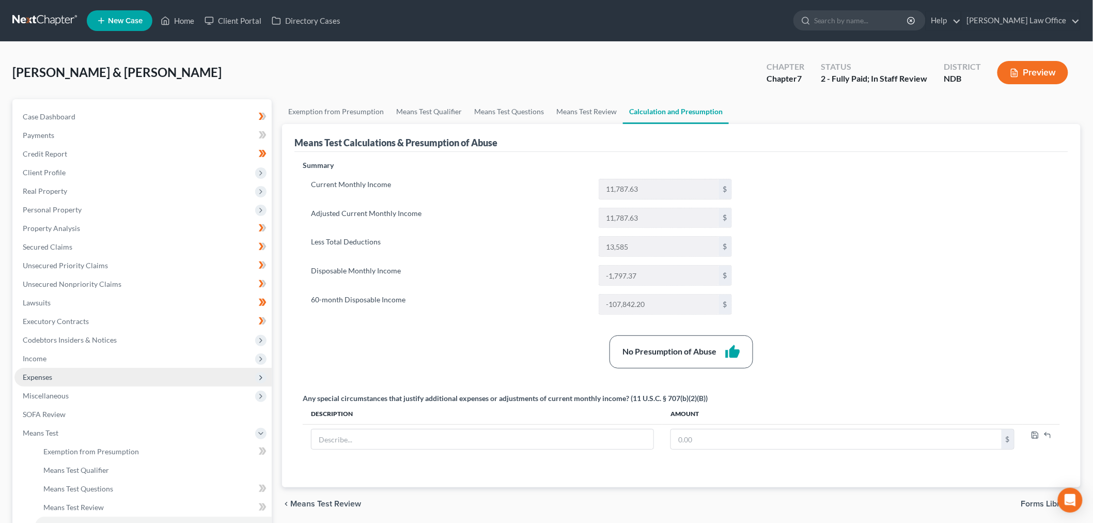
click at [96, 374] on span "Expenses" at bounding box center [142, 377] width 257 height 19
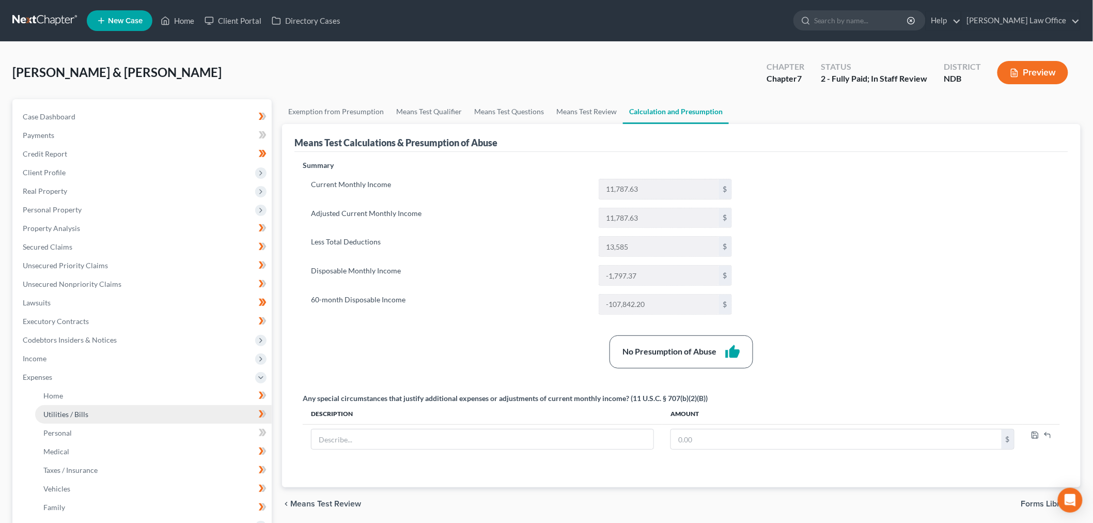
click at [62, 410] on span "Utilities / Bills" at bounding box center [65, 413] width 45 height 9
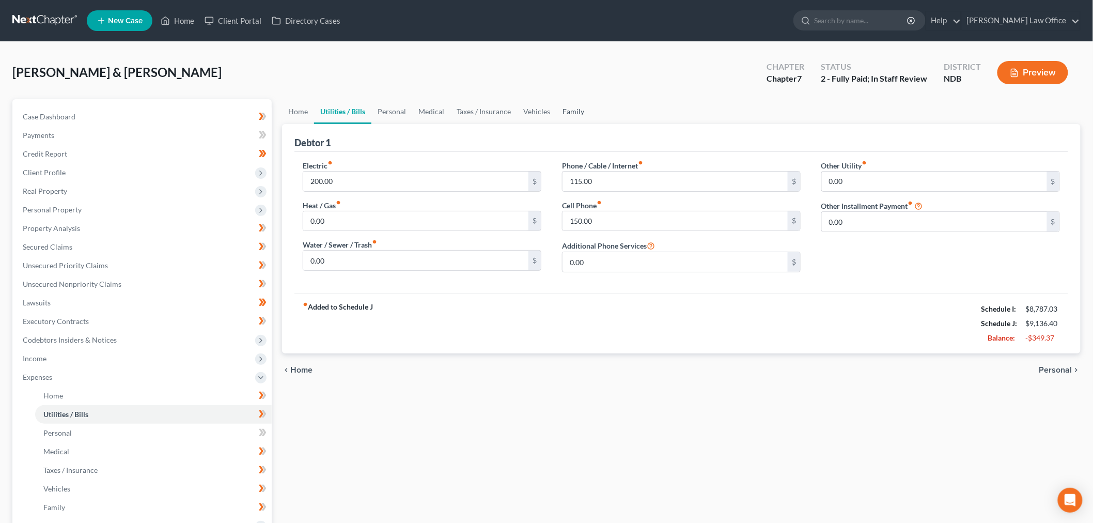
click at [567, 112] on link "Family" at bounding box center [573, 111] width 34 height 25
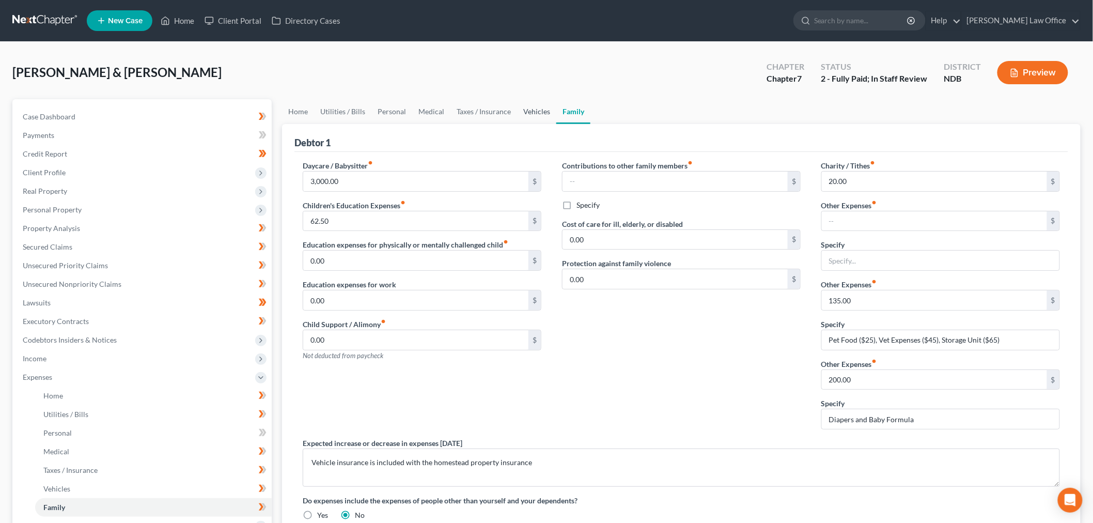
click at [534, 109] on link "Vehicles" at bounding box center [536, 111] width 39 height 25
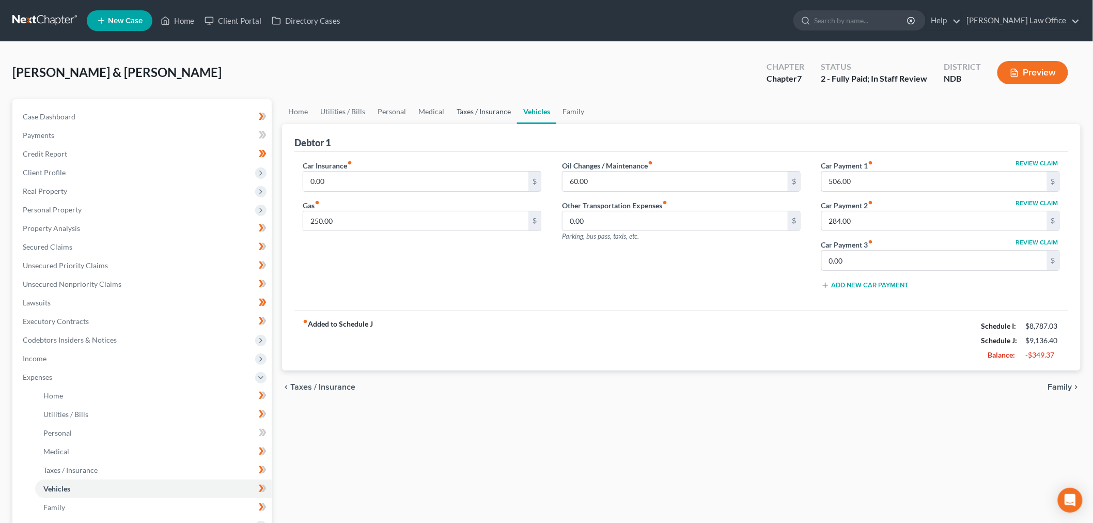
click at [501, 104] on link "Taxes / Insurance" at bounding box center [483, 111] width 67 height 25
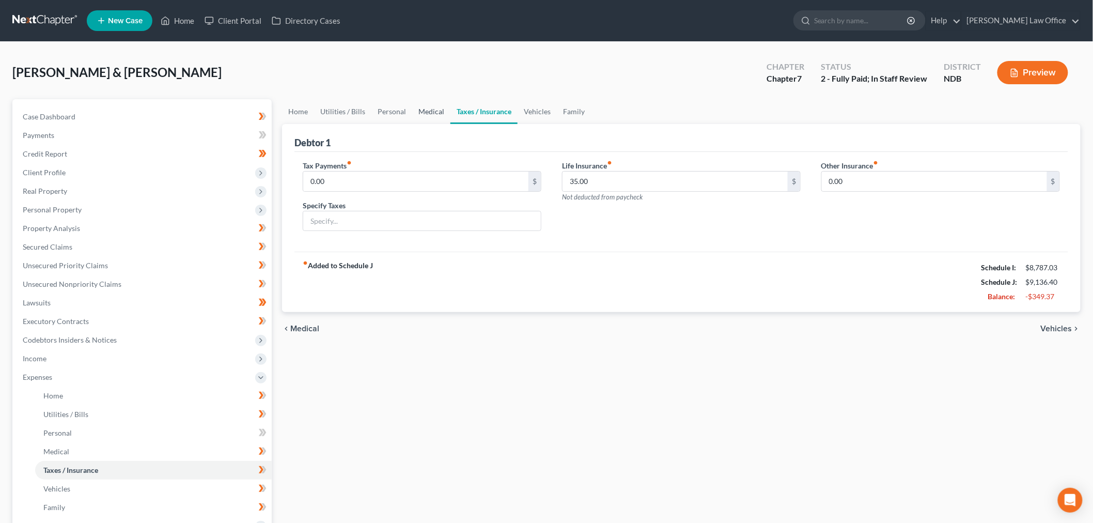
click at [424, 111] on link "Medical" at bounding box center [431, 111] width 38 height 25
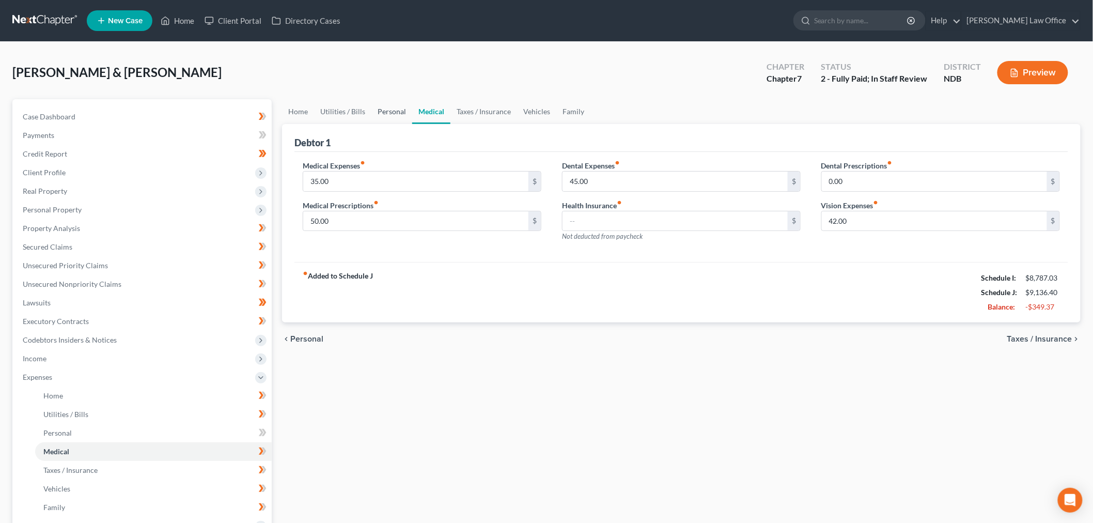
click at [388, 111] on link "Personal" at bounding box center [391, 111] width 41 height 25
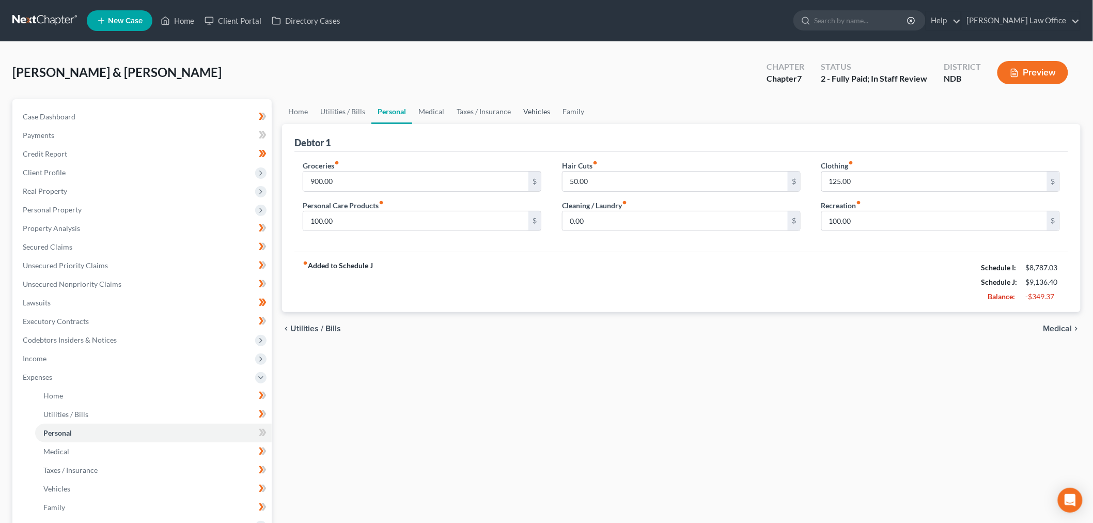
click at [527, 111] on link "Vehicles" at bounding box center [536, 111] width 39 height 25
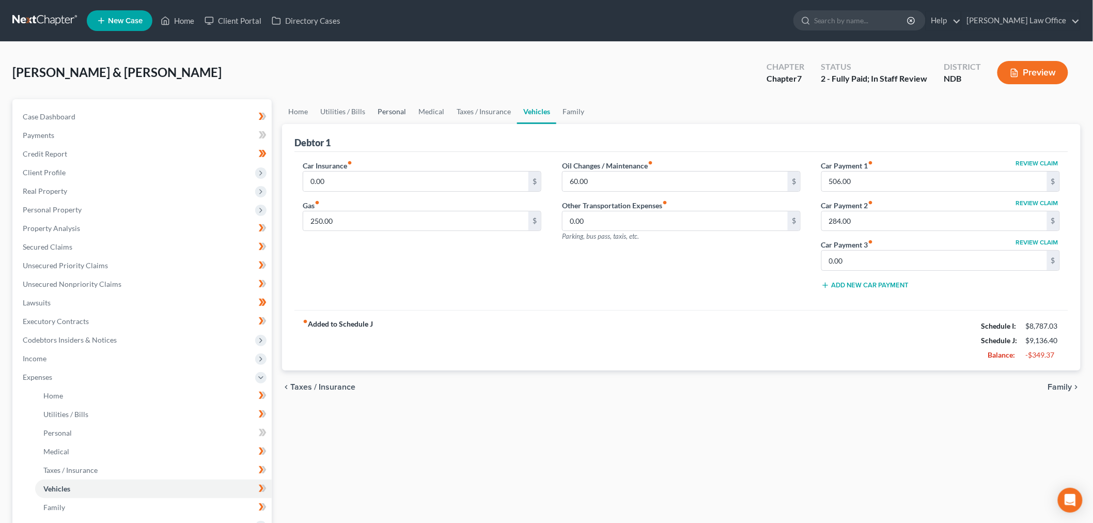
click at [396, 111] on link "Personal" at bounding box center [391, 111] width 41 height 25
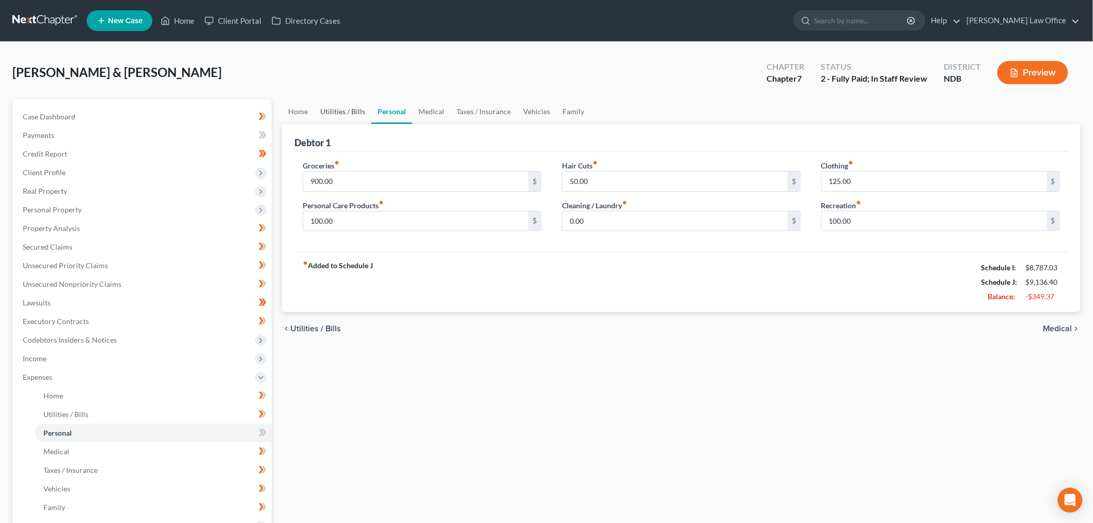
click at [336, 111] on link "Utilities / Bills" at bounding box center [342, 111] width 57 height 25
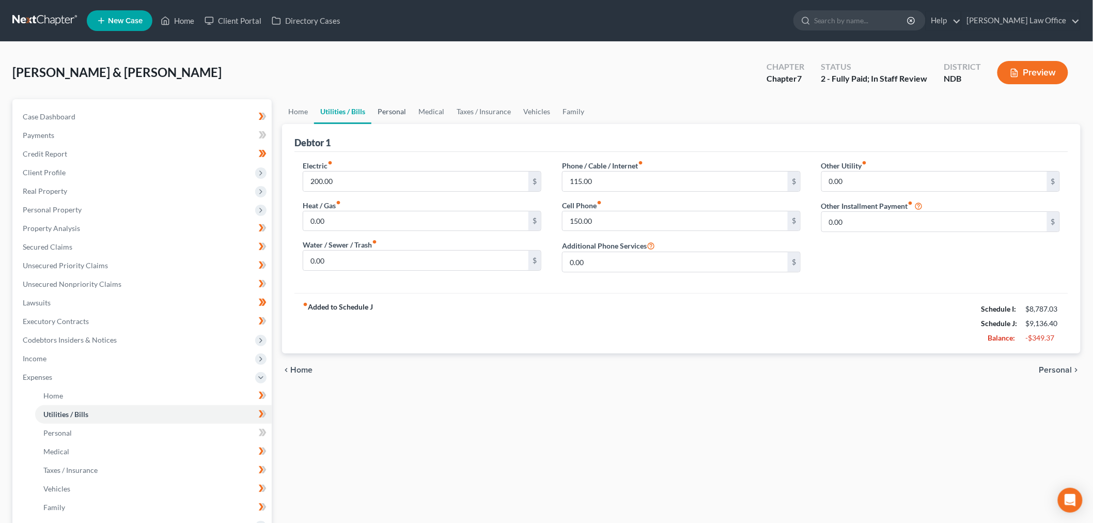
click at [386, 116] on link "Personal" at bounding box center [391, 111] width 41 height 25
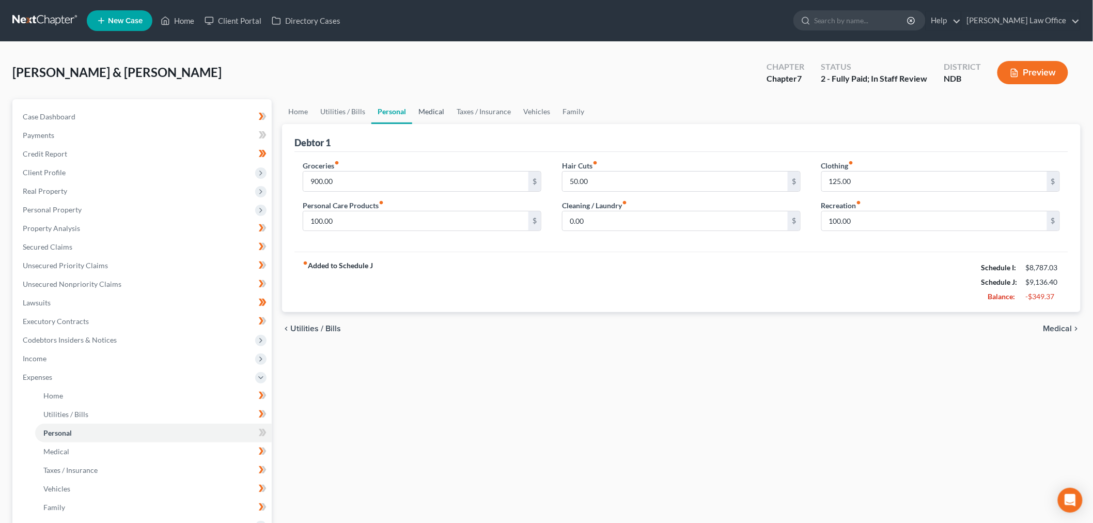
click at [429, 110] on link "Medical" at bounding box center [431, 111] width 38 height 25
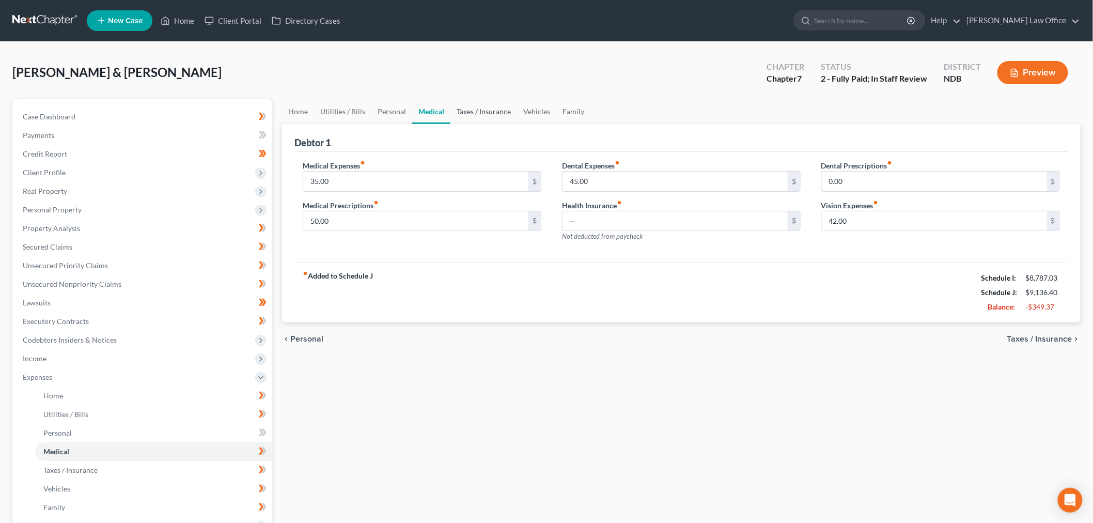
click at [473, 115] on link "Taxes / Insurance" at bounding box center [483, 111] width 67 height 25
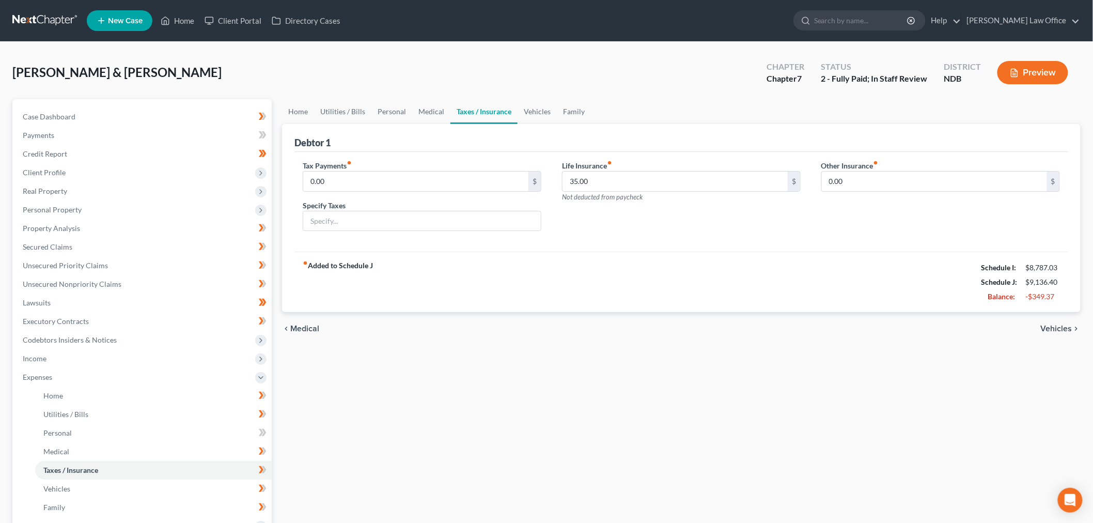
click at [509, 115] on link "Taxes / Insurance" at bounding box center [483, 111] width 67 height 25
click at [542, 111] on link "Vehicles" at bounding box center [536, 111] width 39 height 25
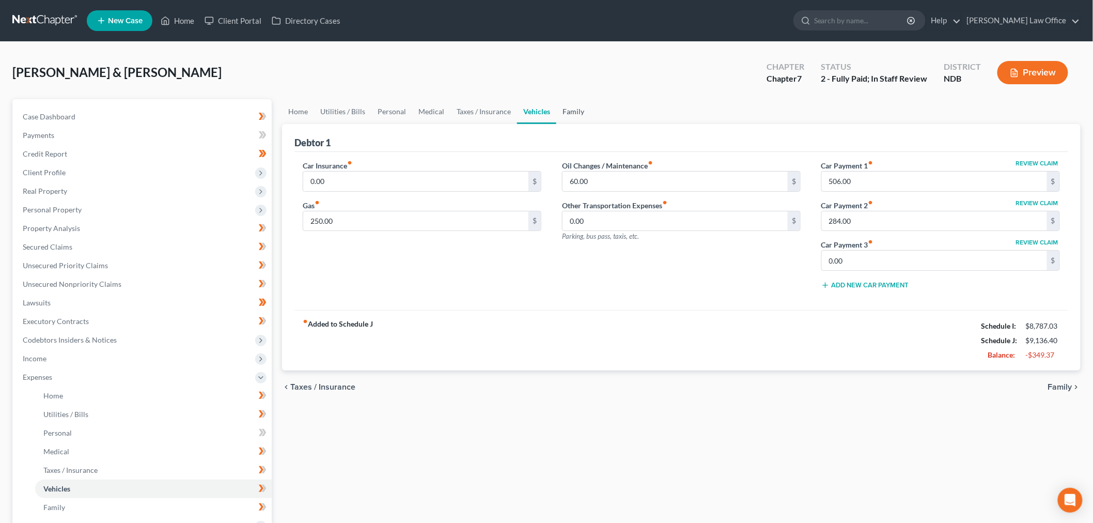
click at [566, 111] on link "Family" at bounding box center [573, 111] width 34 height 25
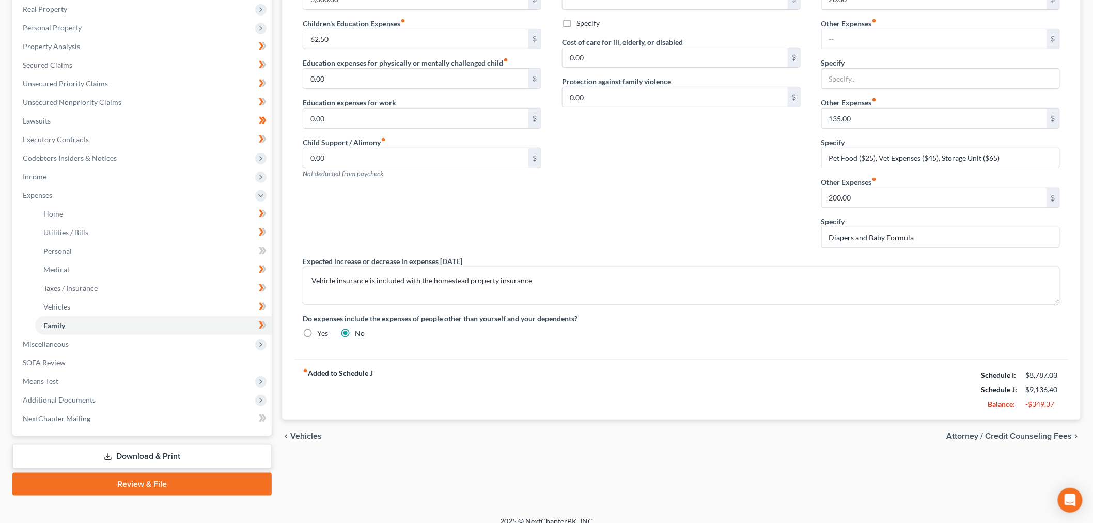
scroll to position [192, 0]
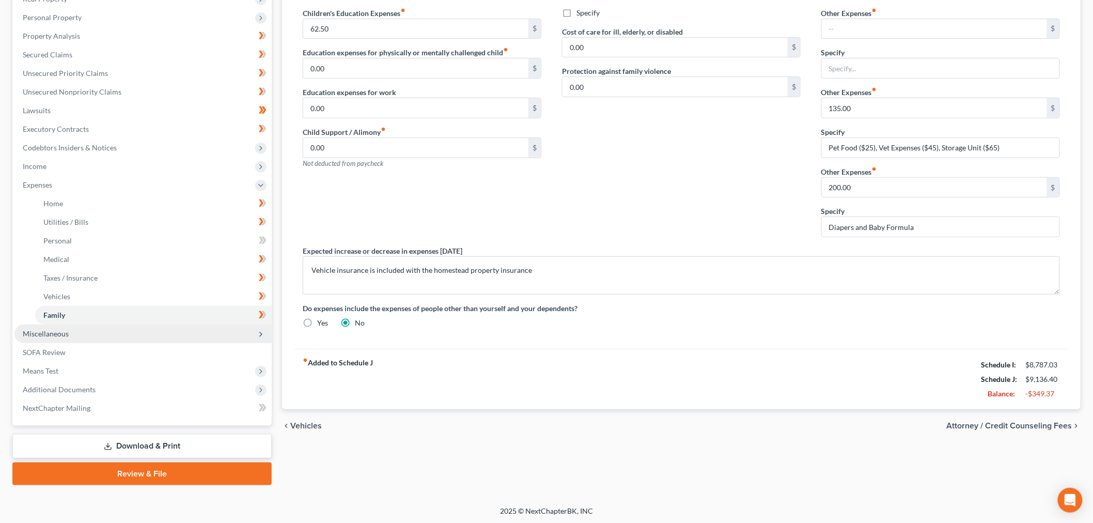
click at [79, 332] on span "Miscellaneous" at bounding box center [142, 333] width 257 height 19
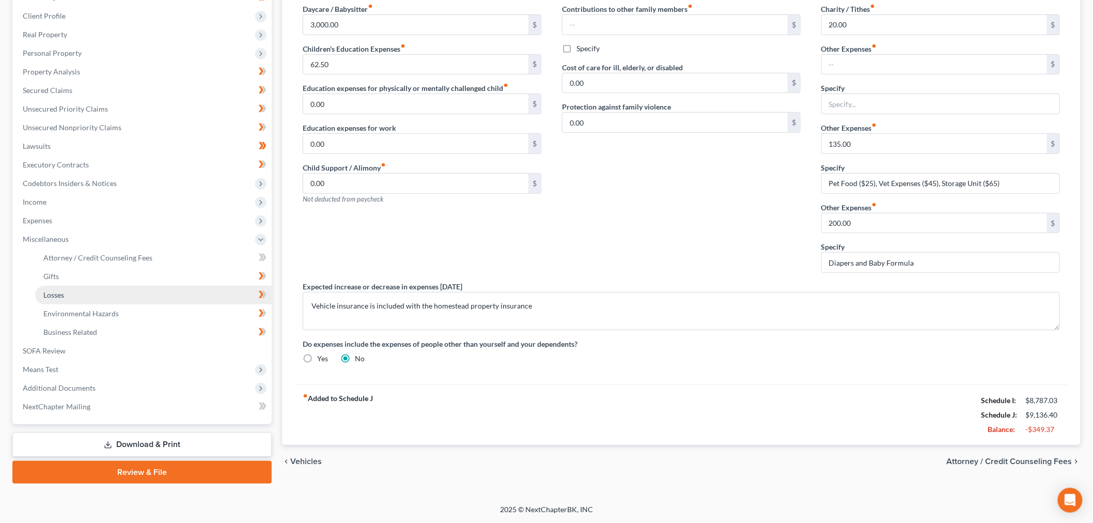
scroll to position [155, 0]
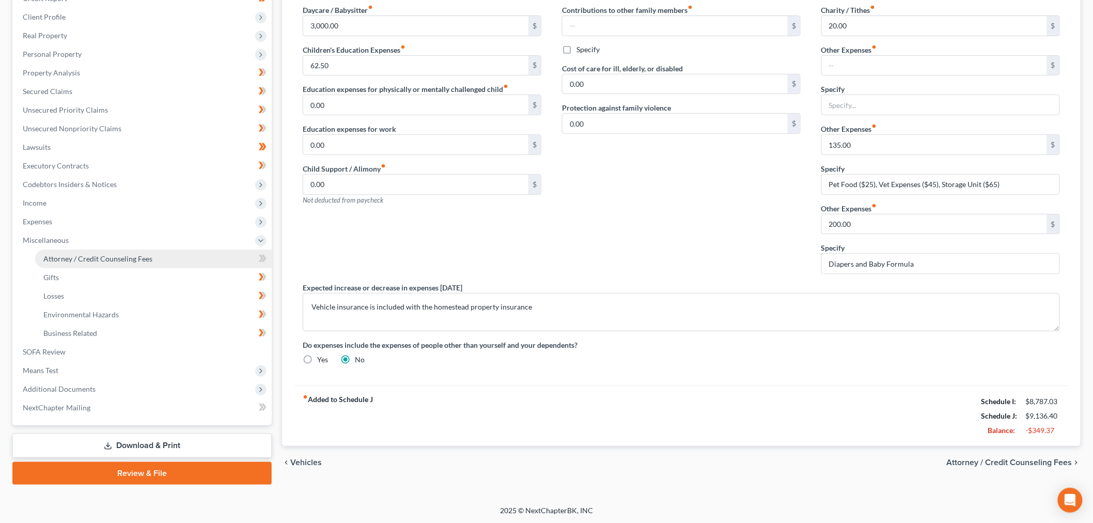
click at [138, 257] on span "Attorney / Credit Counseling Fees" at bounding box center [97, 258] width 109 height 9
select select "5"
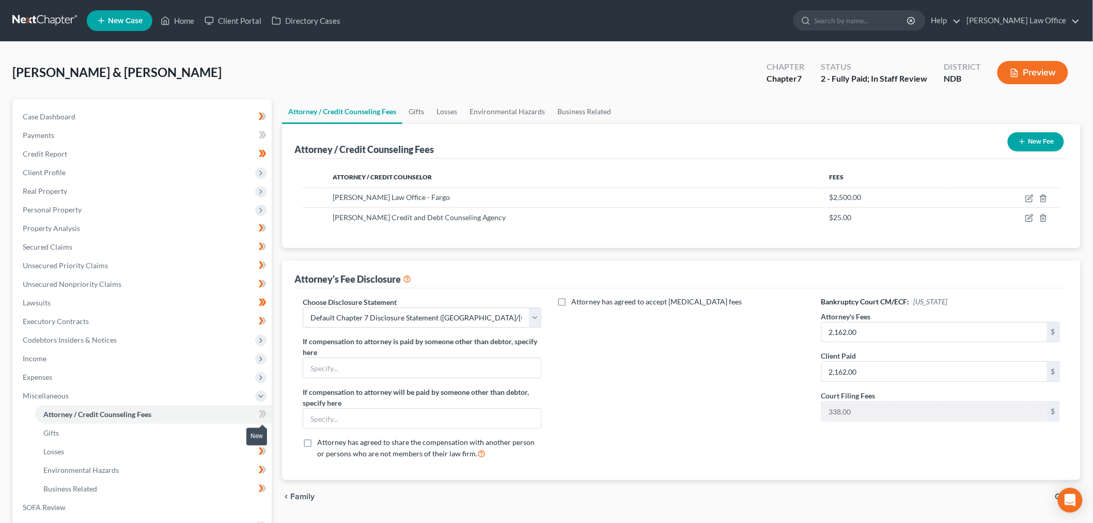
click at [266, 412] on span at bounding box center [263, 414] width 18 height 15
click at [266, 412] on icon at bounding box center [263, 413] width 8 height 13
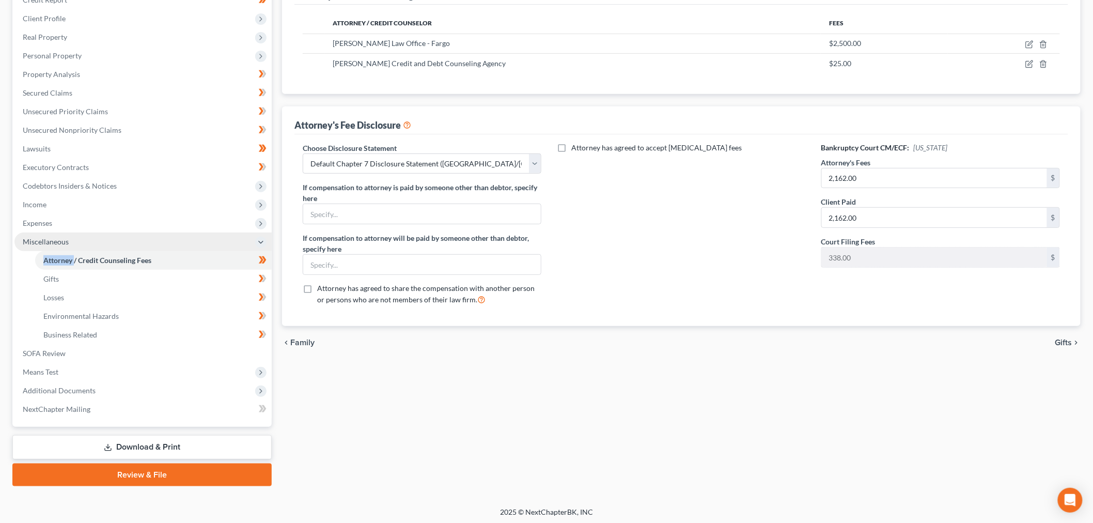
scroll to position [155, 0]
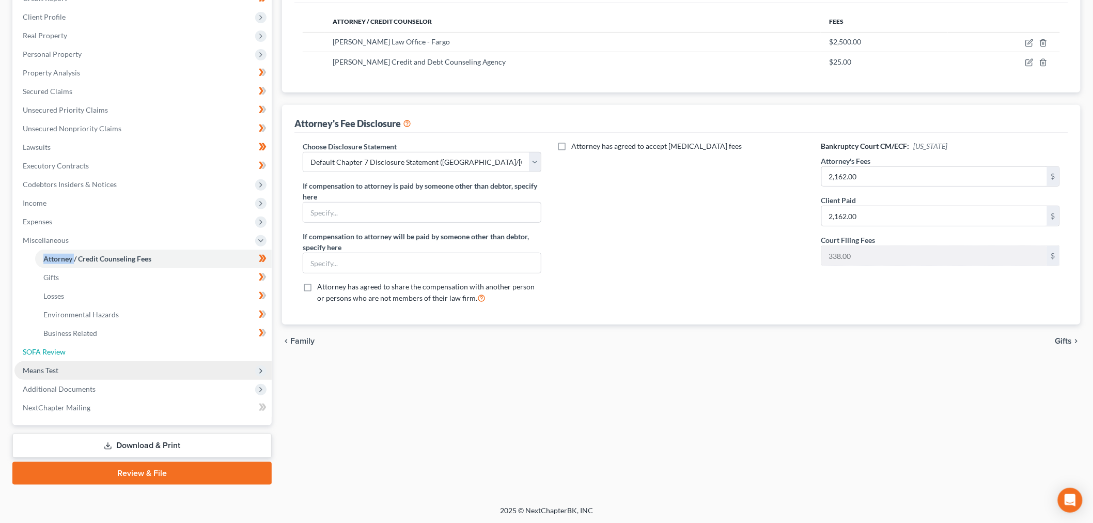
drag, startPoint x: 104, startPoint y: 349, endPoint x: 187, endPoint y: 373, distance: 86.8
click at [104, 349] on link "SOFA Review" at bounding box center [142, 351] width 257 height 19
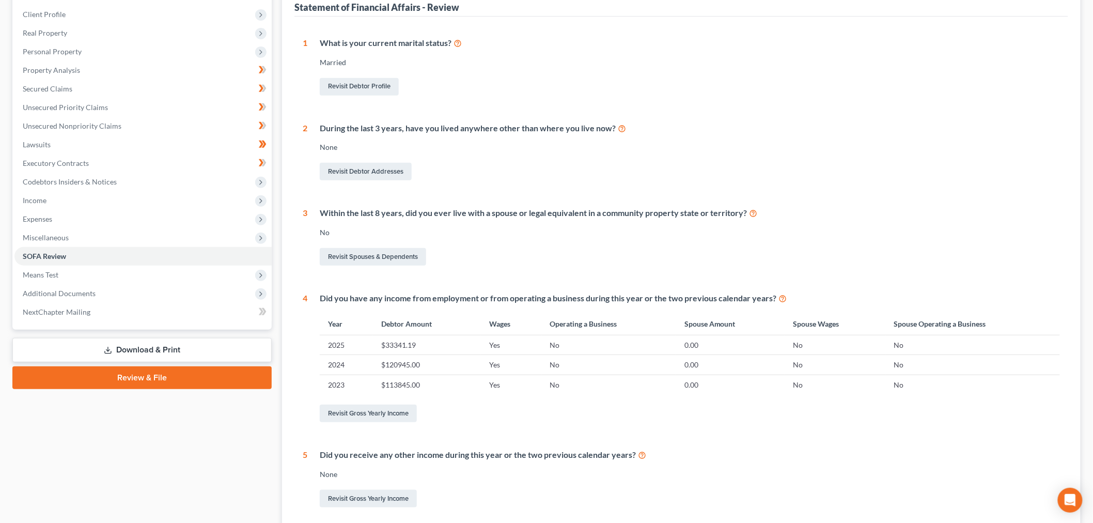
scroll to position [172, 0]
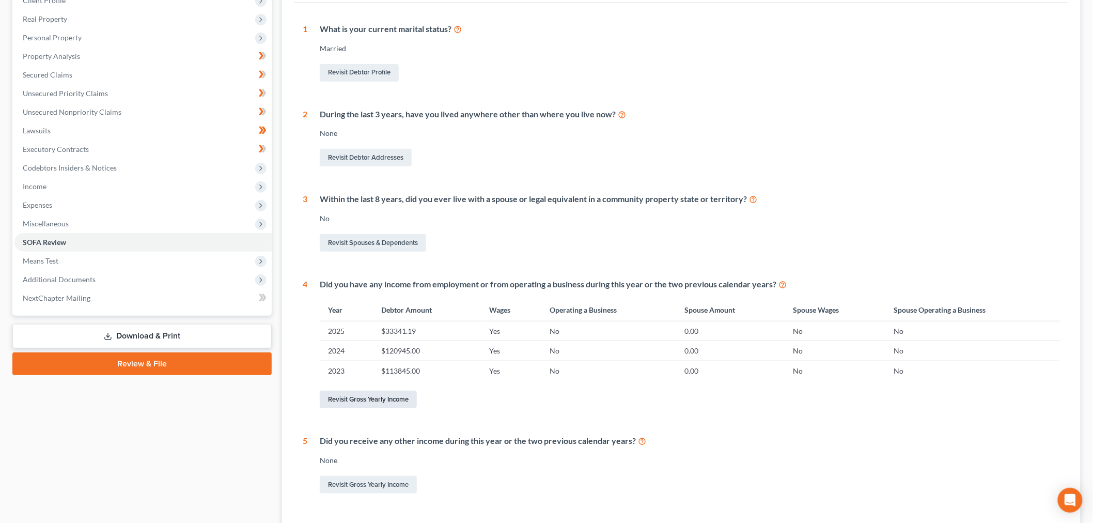
drag, startPoint x: 393, startPoint y: 397, endPoint x: 667, endPoint y: 313, distance: 286.0
click at [393, 397] on link "Revisit Gross Yearly Income" at bounding box center [368, 399] width 97 height 18
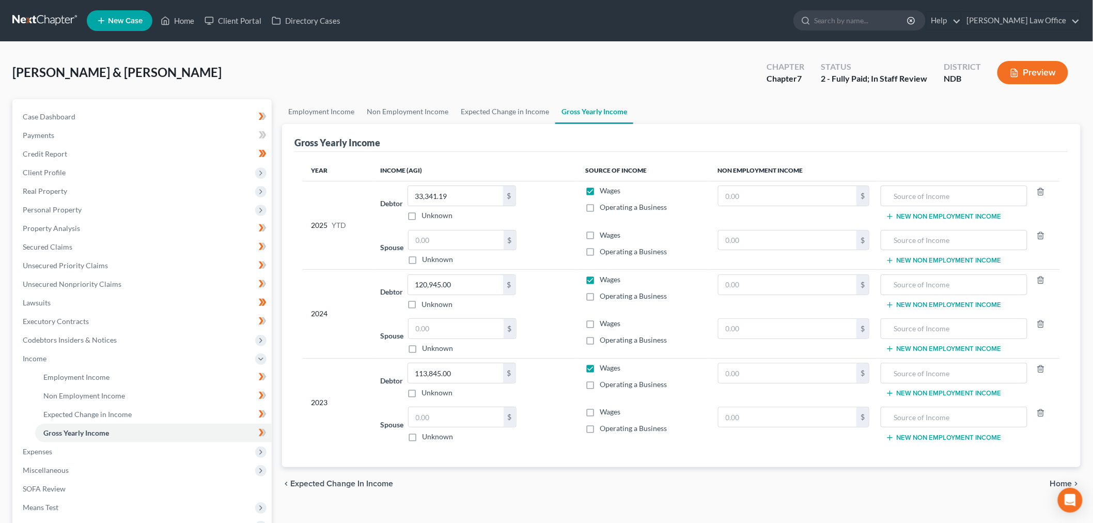
click at [600, 234] on label "Wages" at bounding box center [610, 235] width 21 height 10
click at [604, 234] on input "Wages" at bounding box center [607, 233] width 7 height 7
checkbox input "true"
click at [450, 242] on input "text" at bounding box center [455, 240] width 95 height 20
type input "40,228.67"
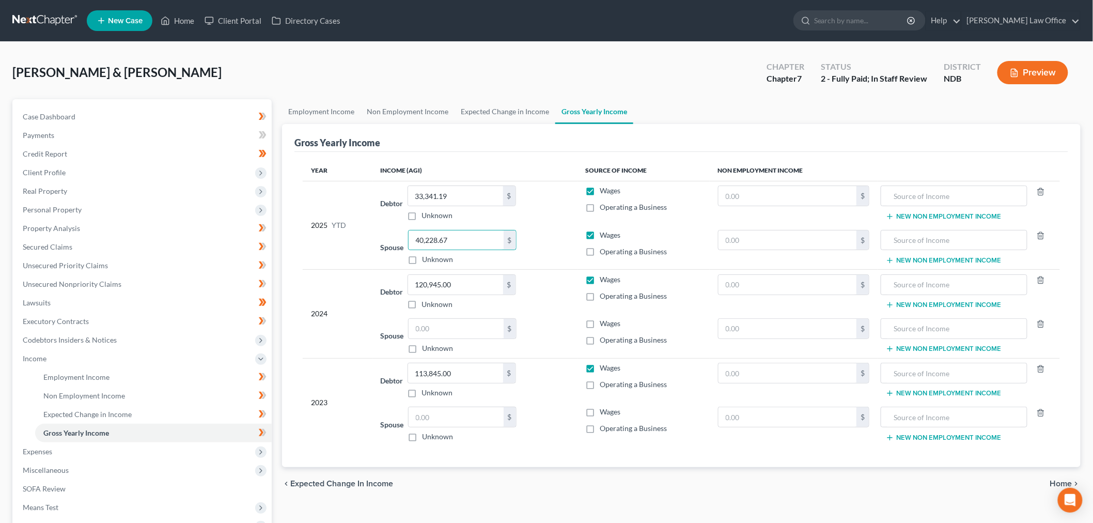
click at [631, 474] on div "chevron_left Expected Change in Income Home chevron_right" at bounding box center [681, 483] width 798 height 33
click at [103, 211] on span "Personal Property" at bounding box center [142, 209] width 257 height 19
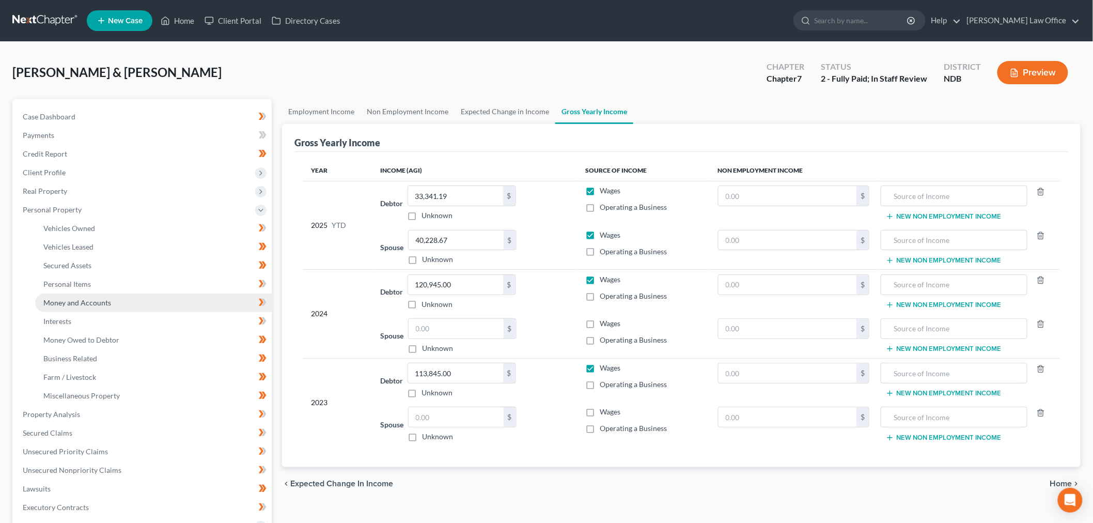
click at [78, 305] on span "Money and Accounts" at bounding box center [77, 302] width 68 height 9
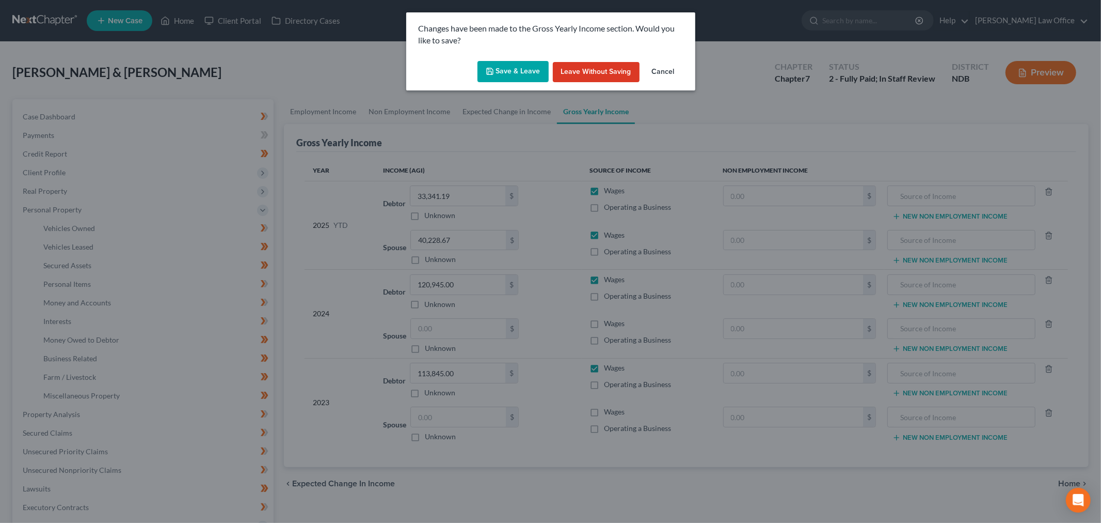
click at [512, 73] on button "Save & Leave" at bounding box center [513, 72] width 71 height 22
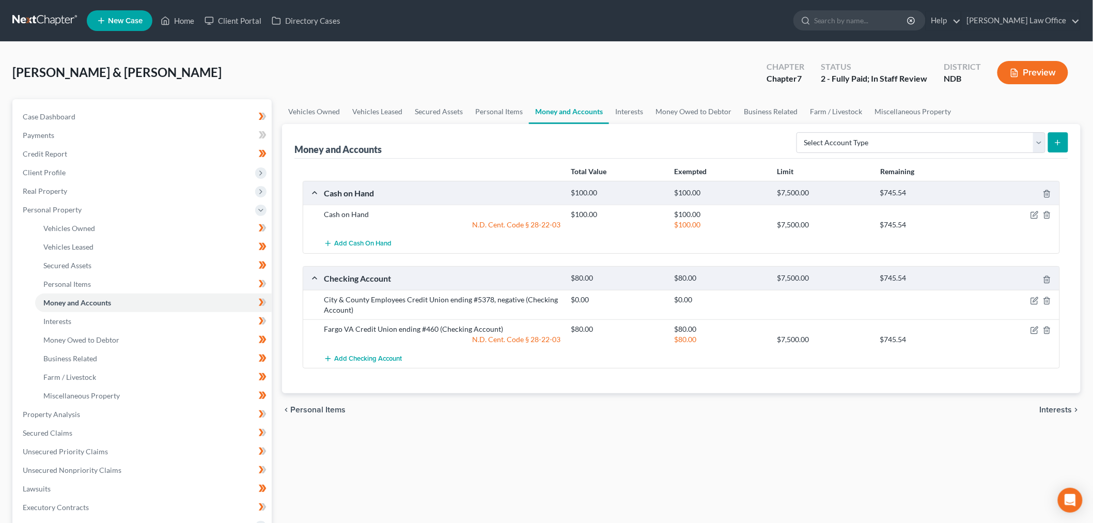
click at [611, 446] on div "Vehicles Owned Vehicles Leased Secured Assets Personal Items Money and Accounts…" at bounding box center [681, 416] width 809 height 634
drag, startPoint x: 507, startPoint y: 107, endPoint x: 513, endPoint y: 107, distance: 6.2
click at [507, 107] on link "Personal Items" at bounding box center [499, 111] width 60 height 25
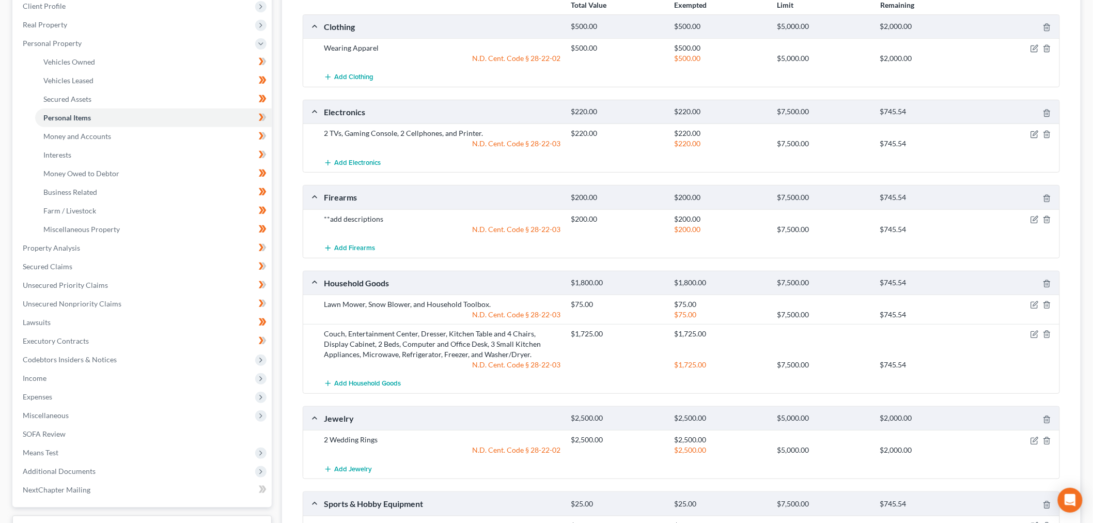
scroll to position [172, 0]
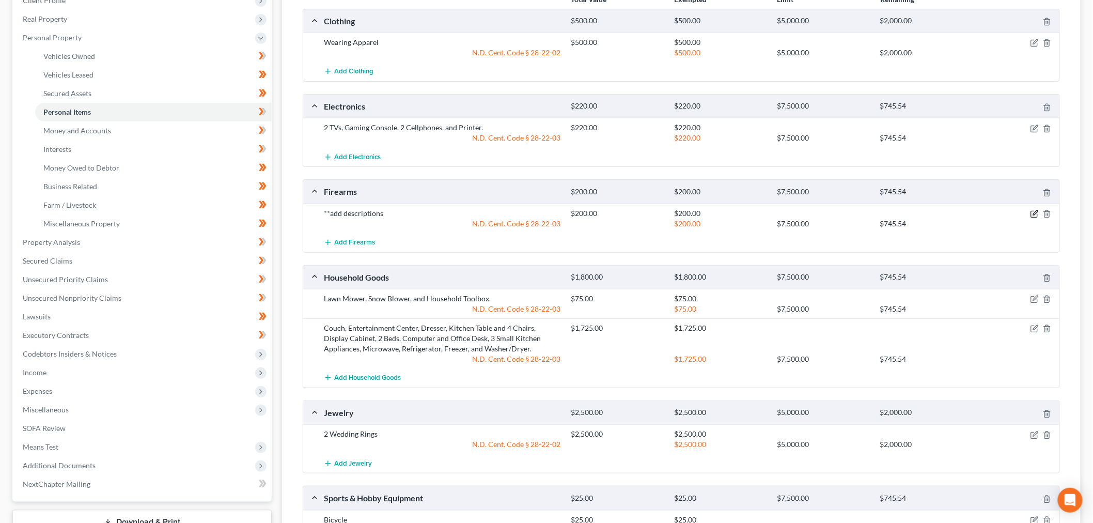
click at [1036, 210] on icon "button" at bounding box center [1035, 212] width 5 height 5
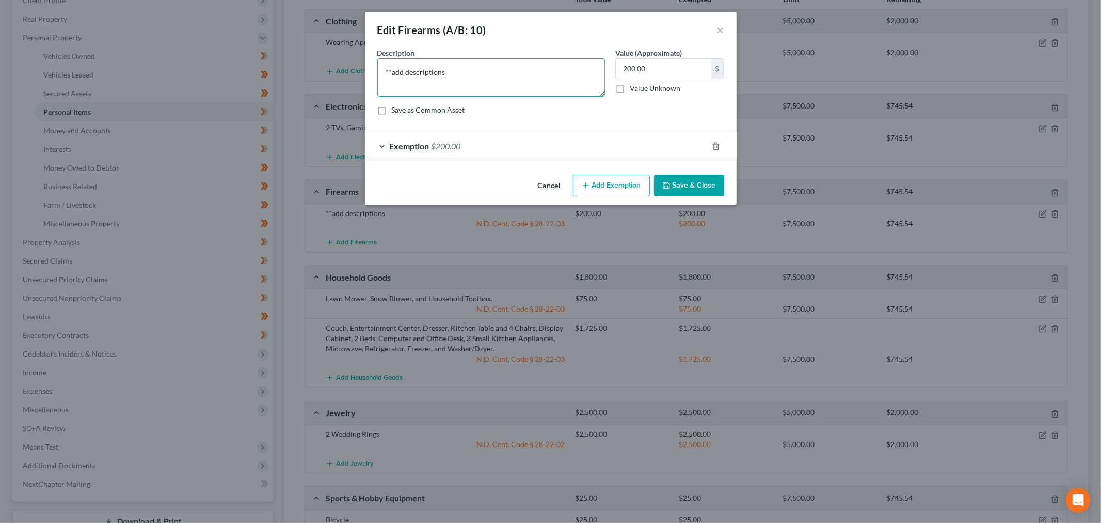
click at [496, 73] on textarea "**add descriptions" at bounding box center [491, 77] width 228 height 38
type textarea "Glock 19 Gen3; Ruger .22 (both at least [DEMOGRAPHIC_DATA])"
click at [704, 184] on button "Save & Close" at bounding box center [689, 186] width 70 height 22
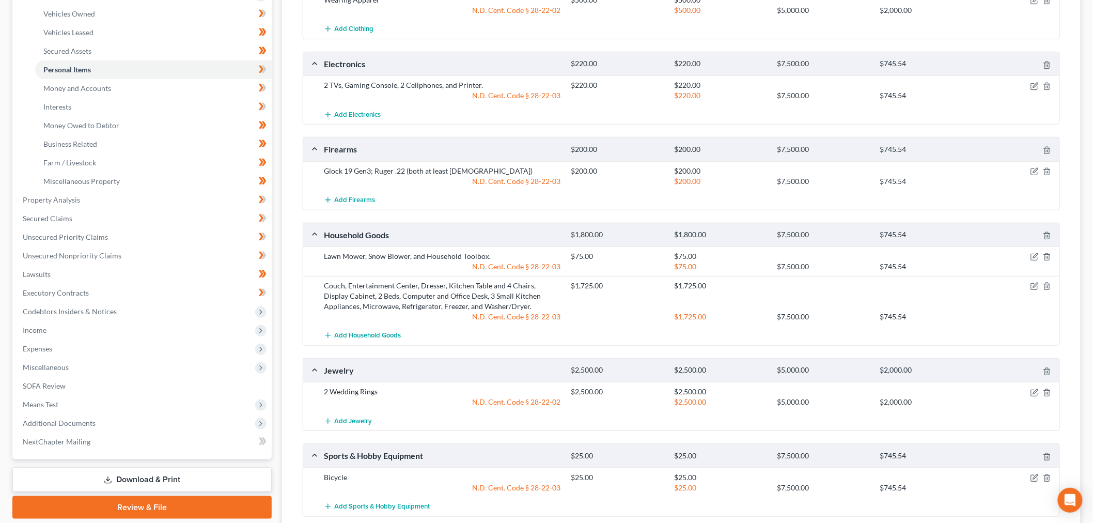
scroll to position [287, 0]
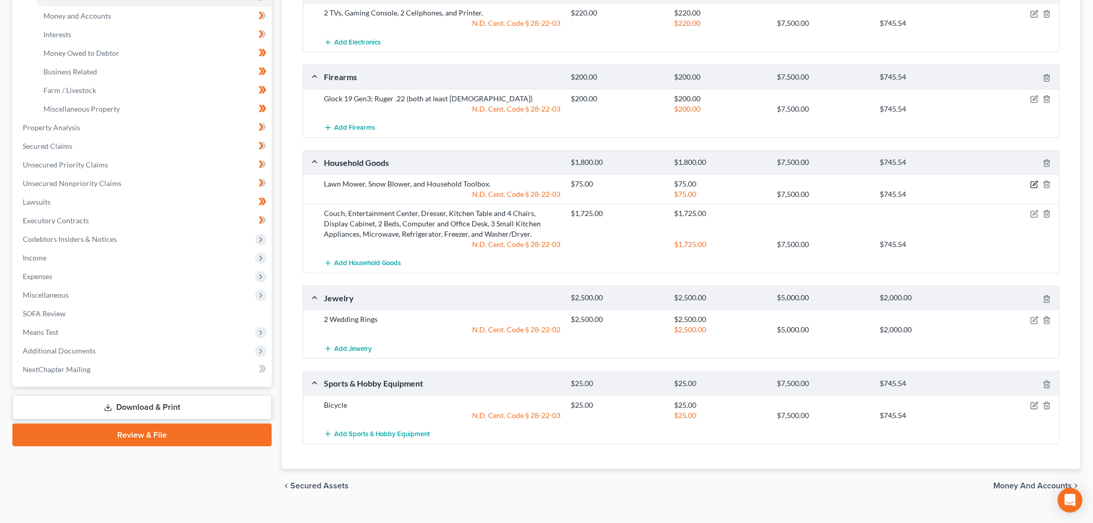
drag, startPoint x: 1031, startPoint y: 184, endPoint x: 992, endPoint y: 183, distance: 38.7
click at [1031, 184] on icon "button" at bounding box center [1034, 184] width 8 height 8
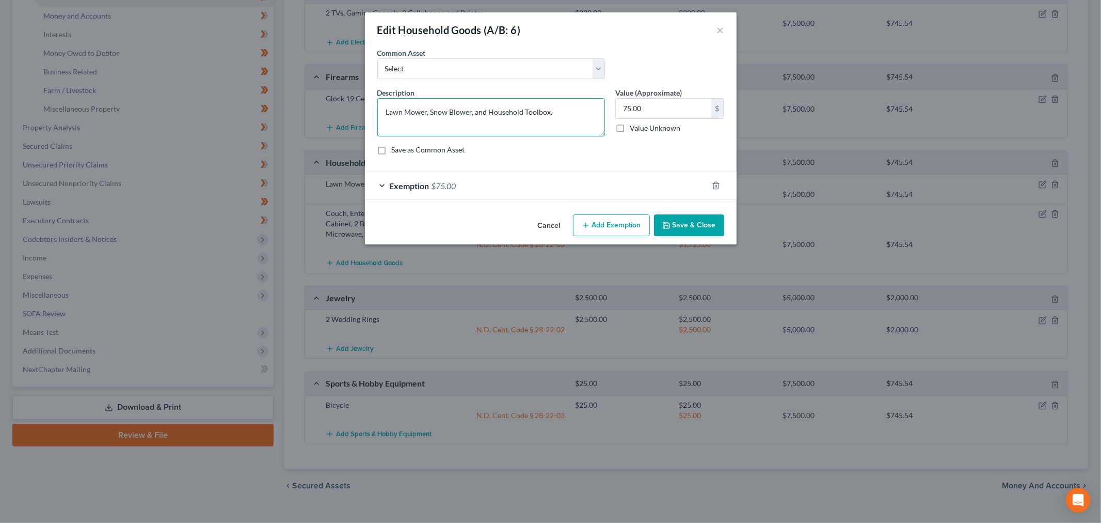
drag, startPoint x: 569, startPoint y: 118, endPoint x: 577, endPoint y: 128, distance: 13.2
click at [569, 118] on textarea "Lawn Mower, Snow Blower, and Household Toolbox." at bounding box center [491, 117] width 228 height 38
type textarea "Lawn Mower, Snow Blower, and Household Toolbox"
click at [708, 229] on button "Save & Close" at bounding box center [689, 225] width 70 height 22
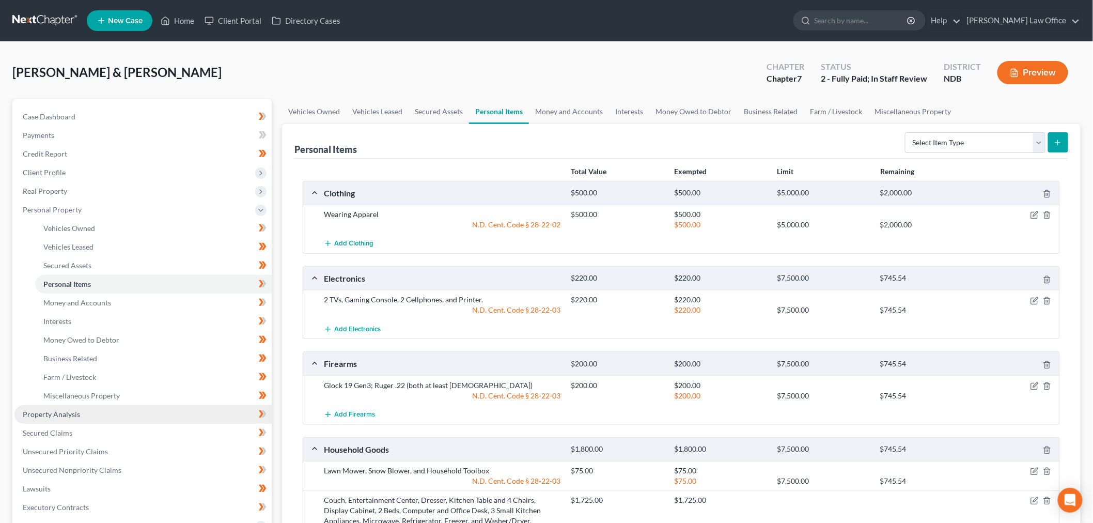
scroll to position [57, 0]
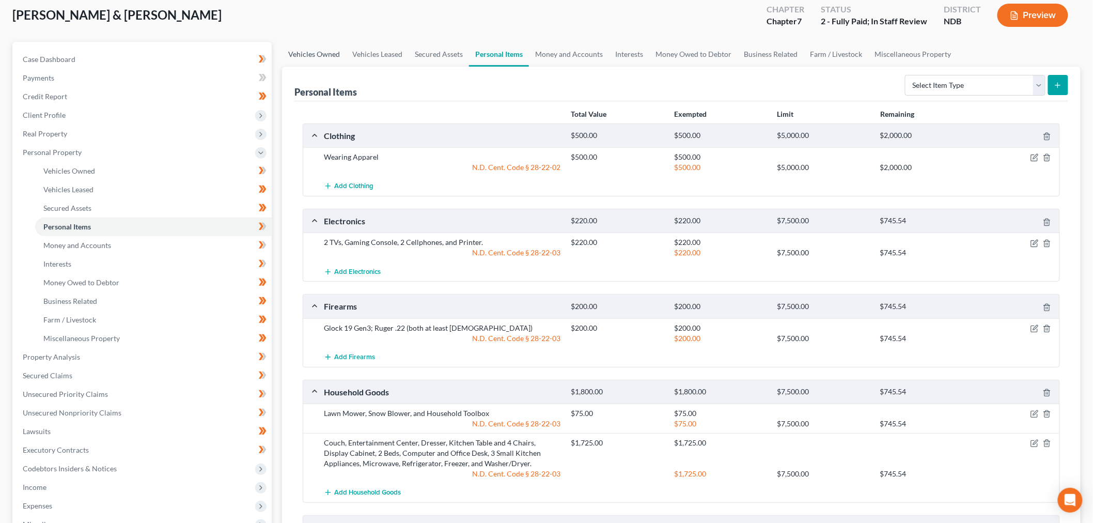
click at [318, 54] on link "Vehicles Owned" at bounding box center [314, 54] width 64 height 25
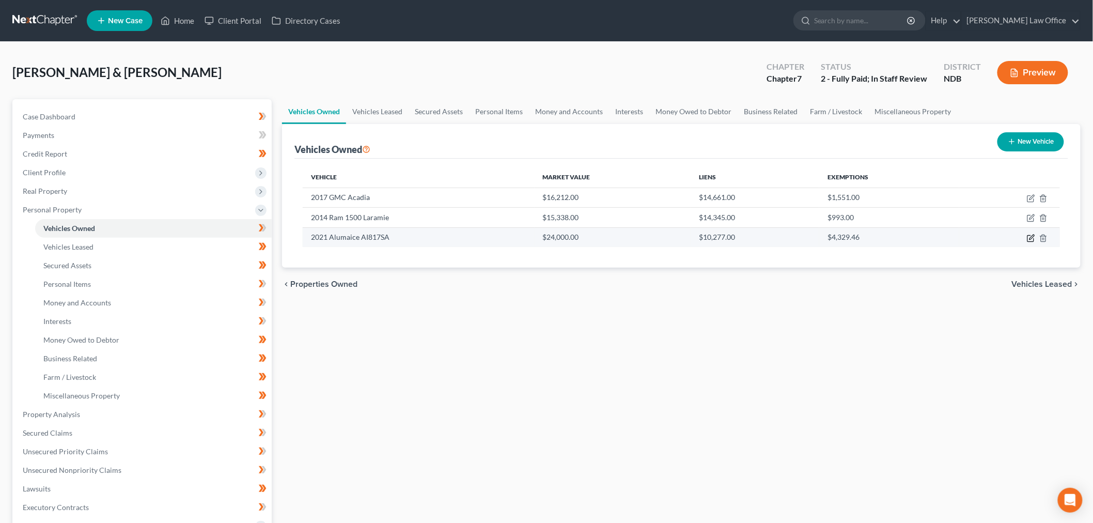
click at [1029, 239] on icon "button" at bounding box center [1031, 238] width 8 height 8
select select "2"
select select "5"
select select "2"
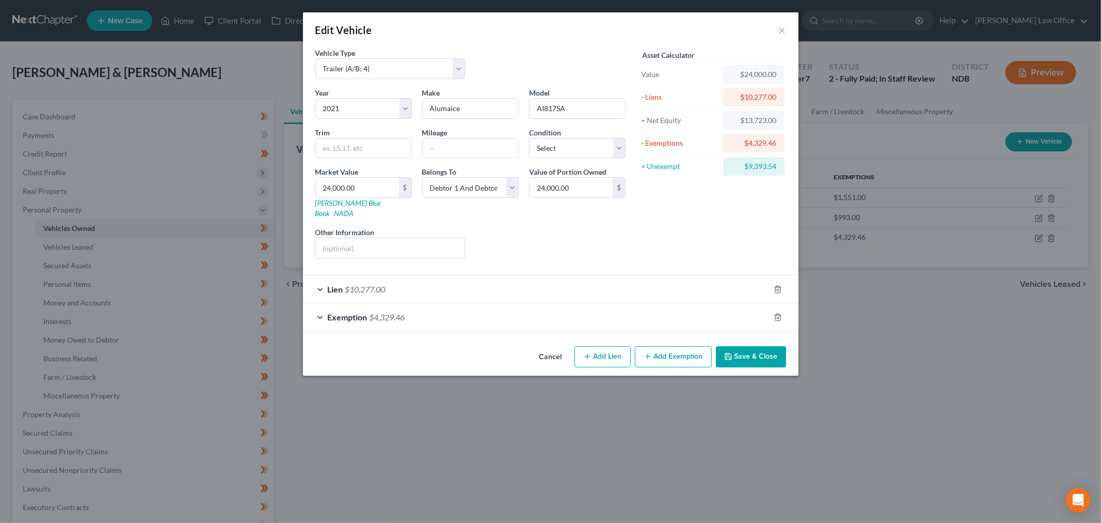
click at [470, 312] on div "Exemption $4,329.46" at bounding box center [536, 316] width 467 height 27
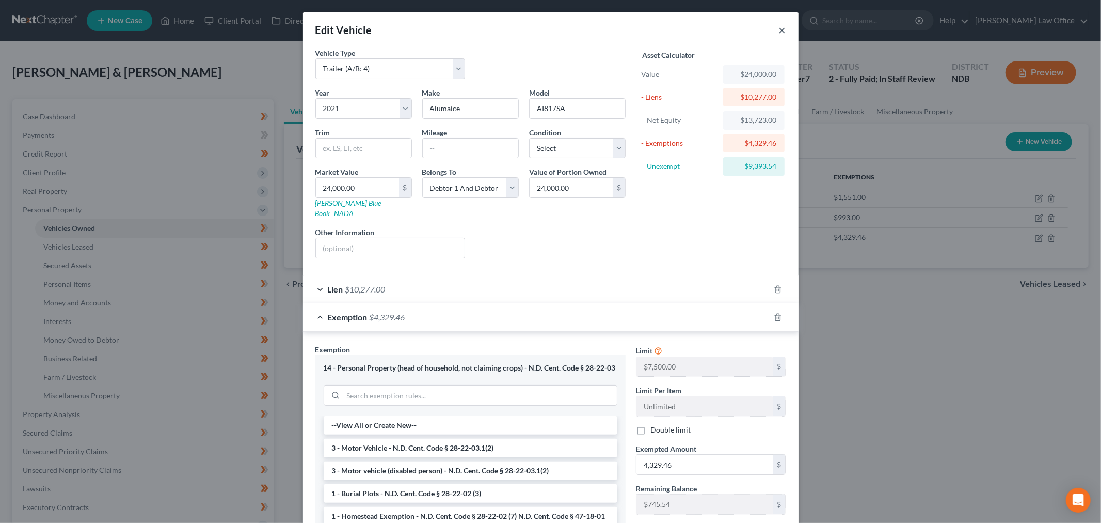
click at [781, 29] on button "×" at bounding box center [782, 30] width 7 height 12
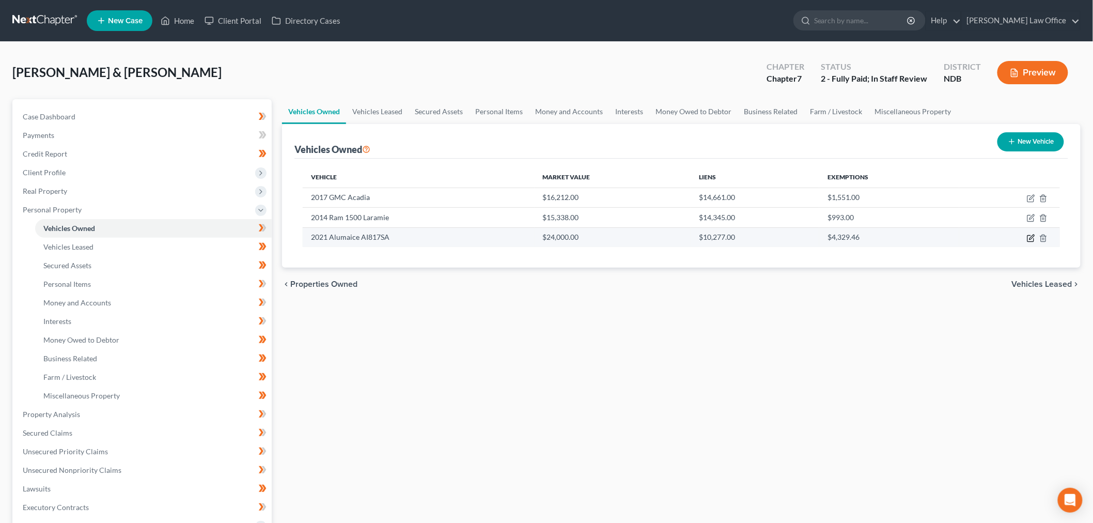
drag, startPoint x: 1029, startPoint y: 238, endPoint x: 1022, endPoint y: 243, distance: 8.8
click at [1029, 238] on icon "button" at bounding box center [1031, 238] width 8 height 8
select select "2"
select select "5"
select select "2"
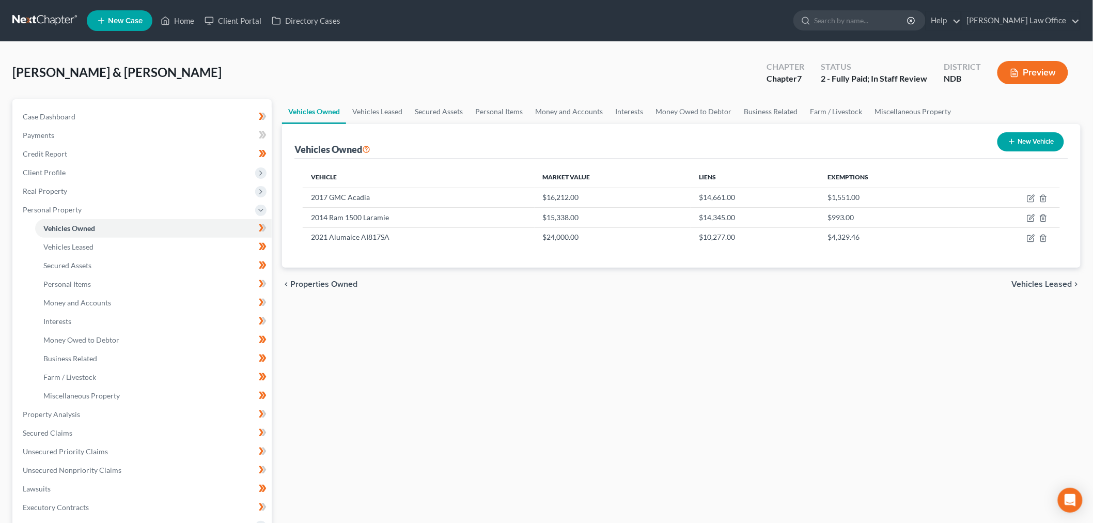
select select "2"
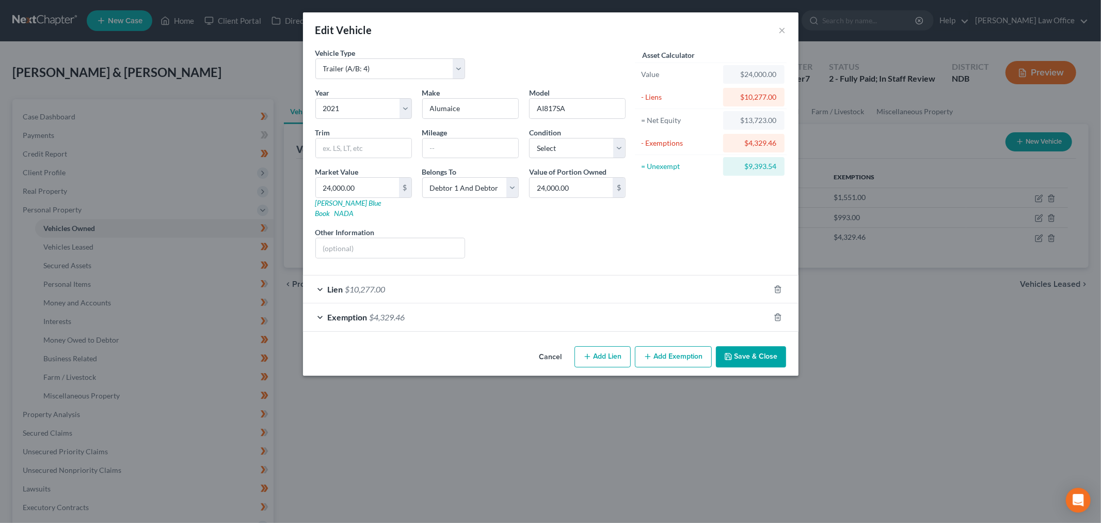
click at [474, 317] on div "Exemption $4,329.46" at bounding box center [536, 316] width 467 height 27
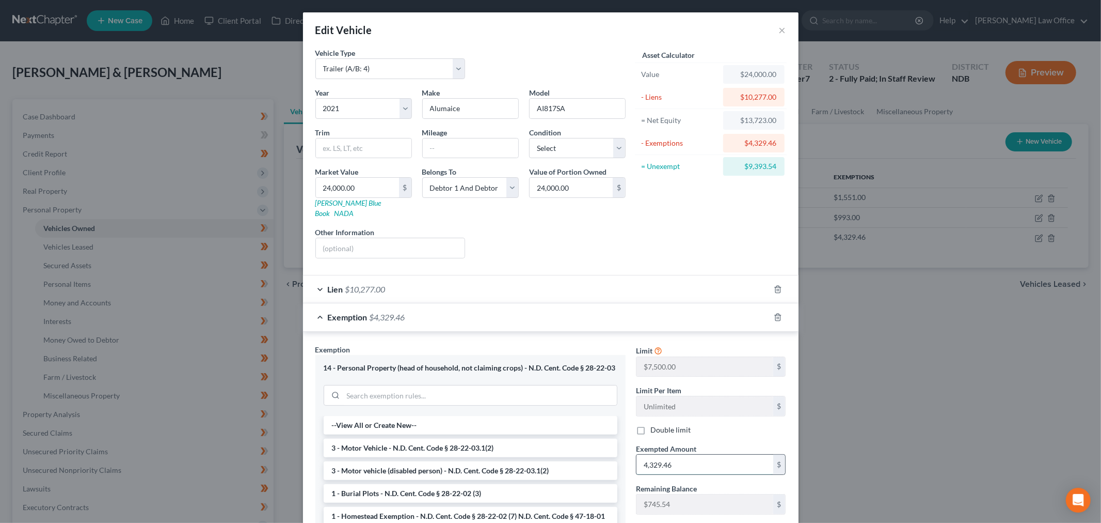
click at [713, 460] on input "4,329.46" at bounding box center [705, 464] width 137 height 20
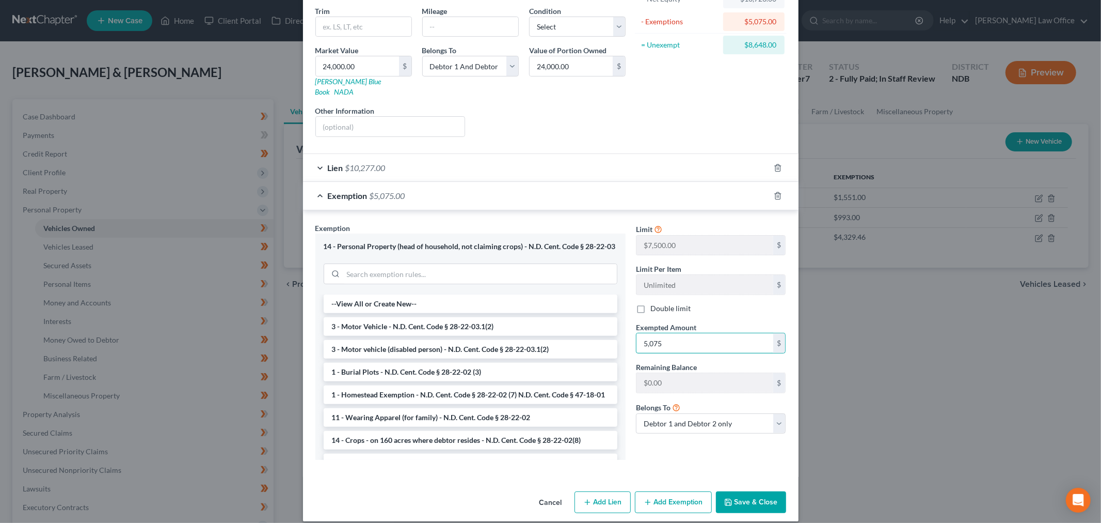
scroll to position [122, 0]
type input "5,075"
click at [765, 491] on button "Save & Close" at bounding box center [751, 502] width 70 height 22
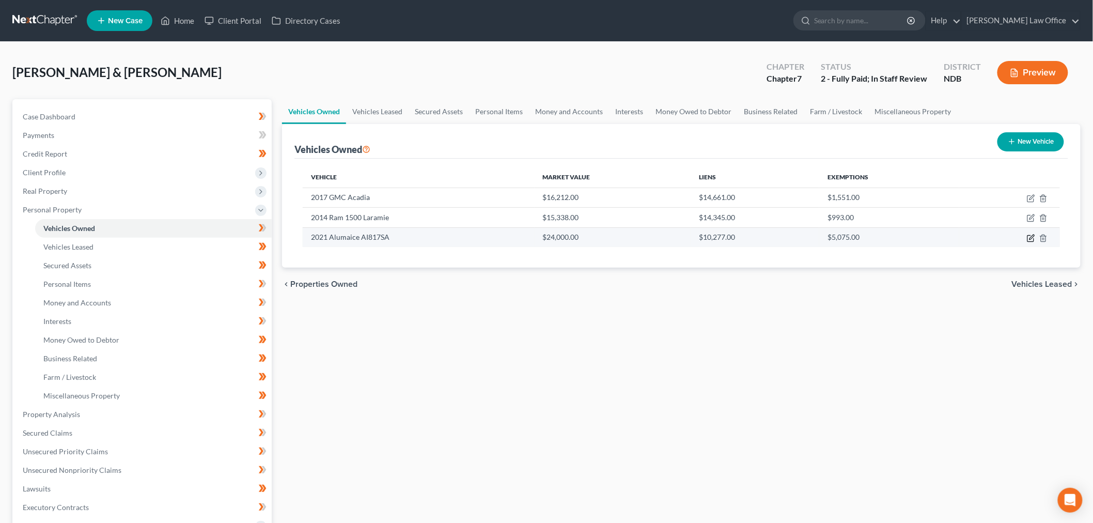
click at [1029, 236] on icon "button" at bounding box center [1031, 238] width 8 height 8
select select "2"
select select "5"
select select "2"
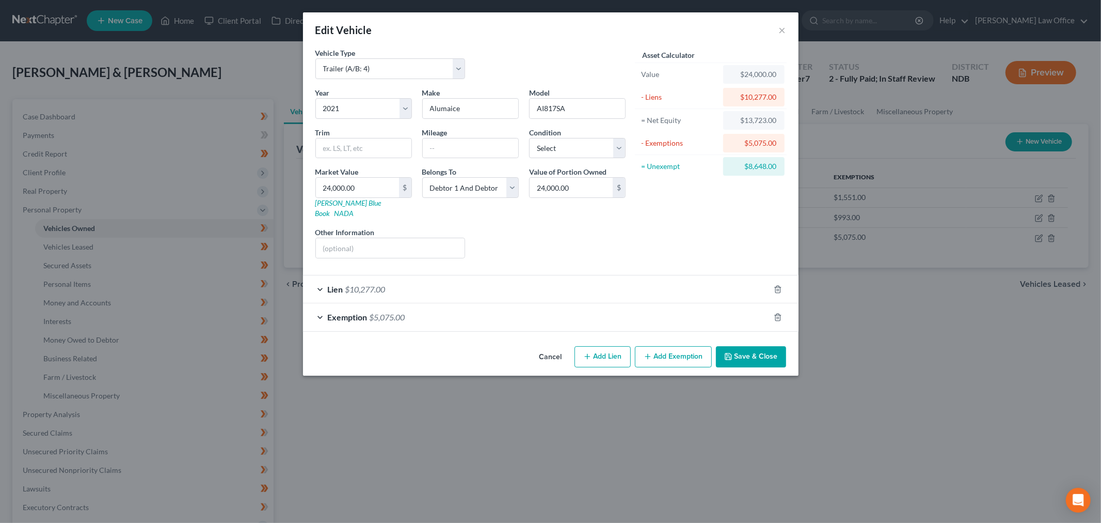
click at [414, 313] on div "Exemption $5,075.00" at bounding box center [536, 316] width 467 height 27
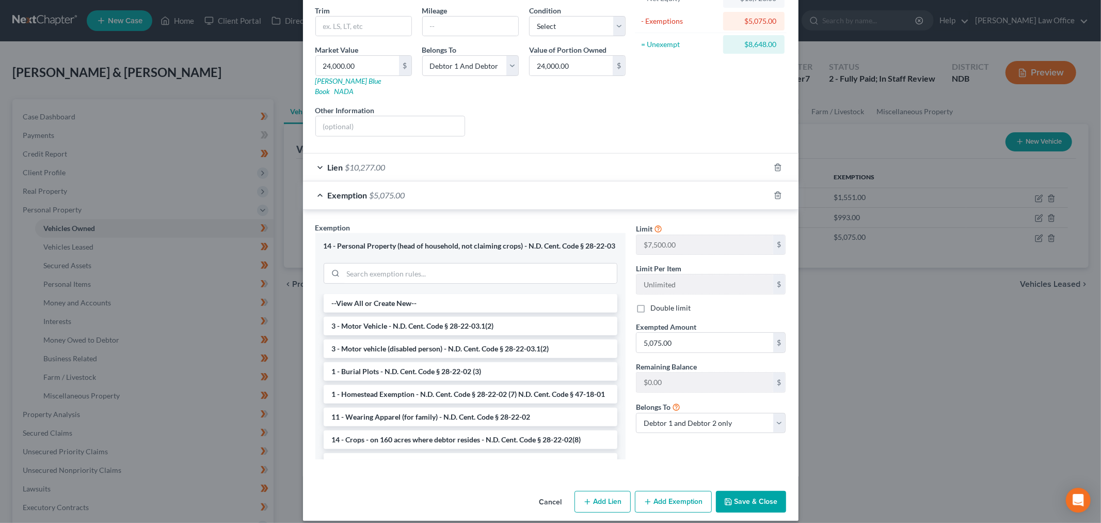
drag, startPoint x: 762, startPoint y: 480, endPoint x: 734, endPoint y: 487, distance: 28.2
click at [755, 491] on button "Save & Close" at bounding box center [751, 502] width 70 height 22
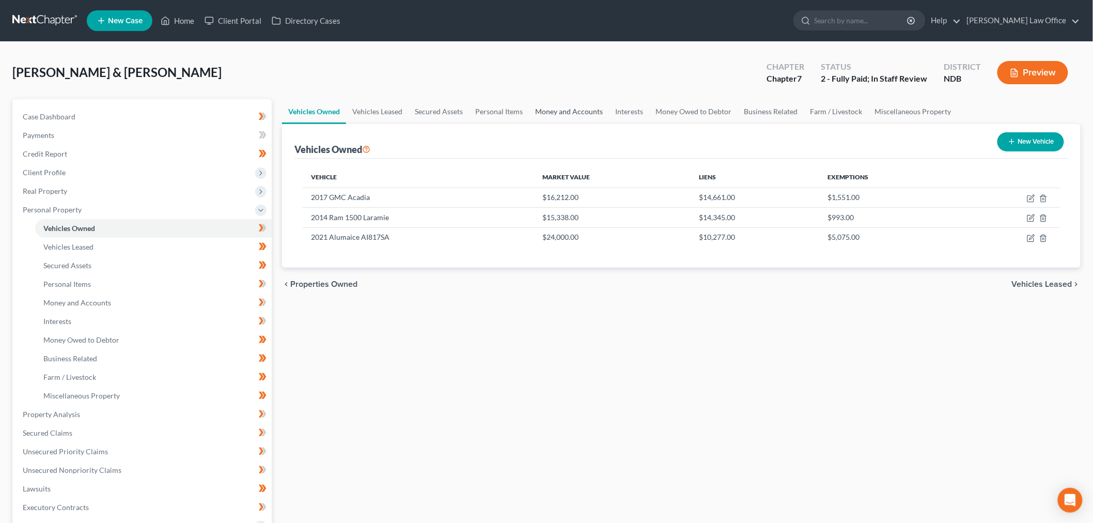
click at [584, 106] on link "Money and Accounts" at bounding box center [569, 111] width 80 height 25
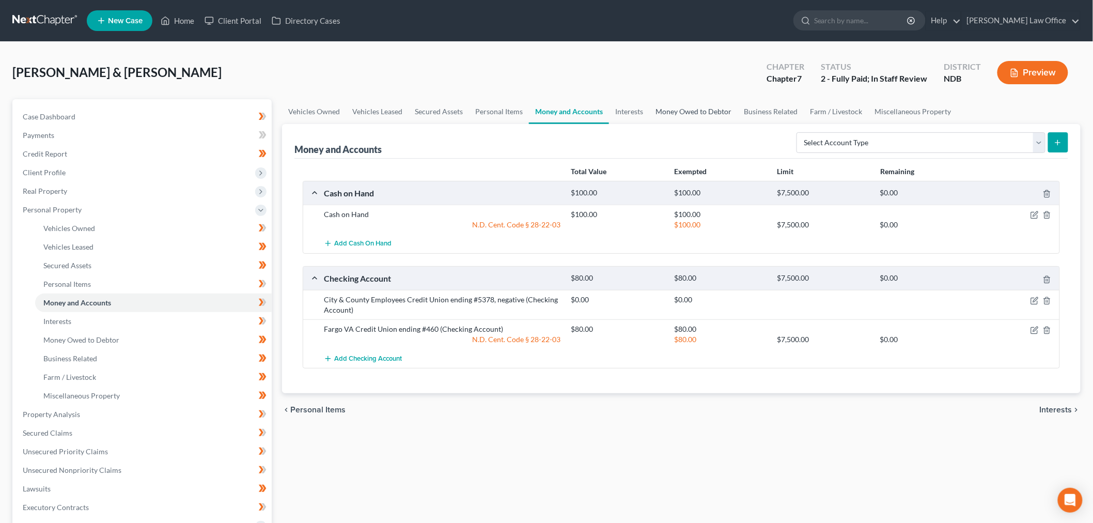
click at [693, 114] on link "Money Owed to Debtor" at bounding box center [693, 111] width 88 height 25
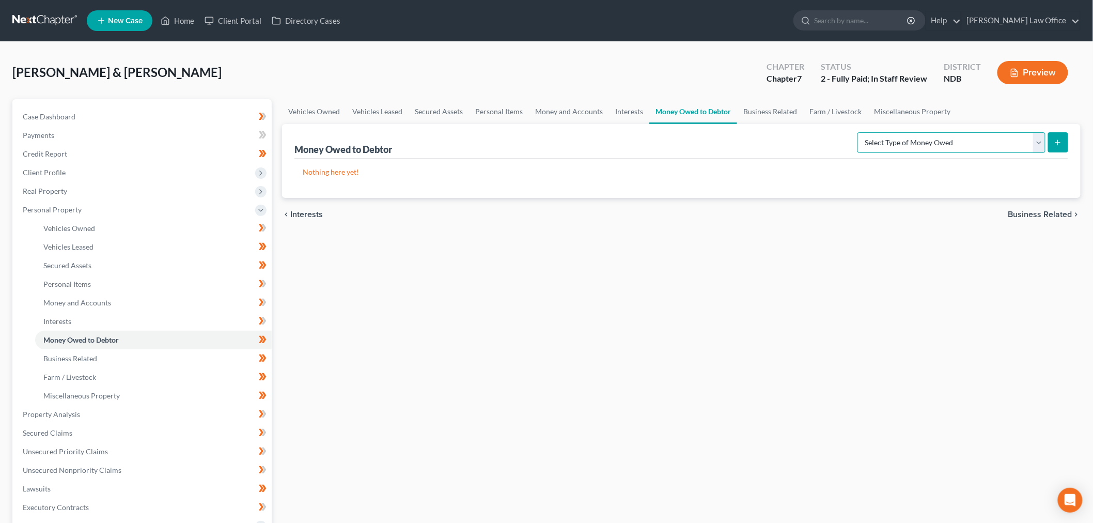
drag, startPoint x: 907, startPoint y: 144, endPoint x: 638, endPoint y: 177, distance: 271.1
click at [907, 144] on select "Select Type of Money Owed Accounts Receivable (A/B: 38) Alimony (A/B: 29) Child…" at bounding box center [951, 142] width 188 height 21
click at [988, 138] on select "Select Type of Money Owed Accounts Receivable (A/B: 38) Alimony (A/B: 29) Child…" at bounding box center [951, 142] width 188 height 21
select select "expected_tax_refund"
click at [860, 132] on select "Select Type of Money Owed Accounts Receivable (A/B: 38) Alimony (A/B: 29) Child…" at bounding box center [951, 142] width 188 height 21
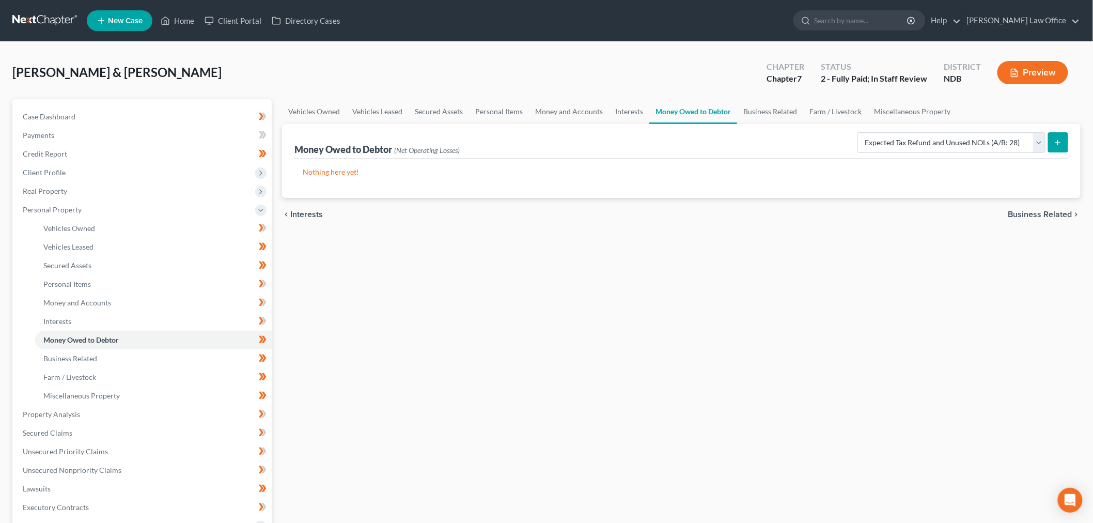
click at [1061, 141] on icon "submit" at bounding box center [1057, 142] width 8 height 8
select select "0"
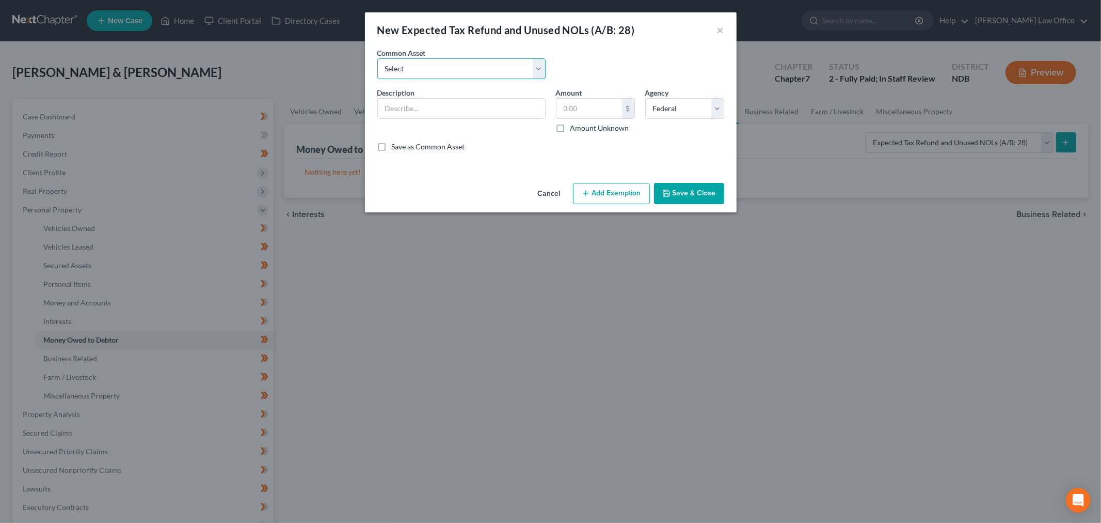
click at [460, 69] on select "Select 2023 Estimated Tax Refunds 2022 Estimated Tax Refunds 2025 Estimated Ref…" at bounding box center [461, 68] width 168 height 21
select select "2"
click at [377, 58] on select "Select 2023 Estimated Tax Refunds 2022 Estimated Tax Refunds 2025 Estimated Ref…" at bounding box center [461, 68] width 168 height 21
click at [507, 115] on input "2025 Estimated Refunds:" at bounding box center [461, 109] width 167 height 20
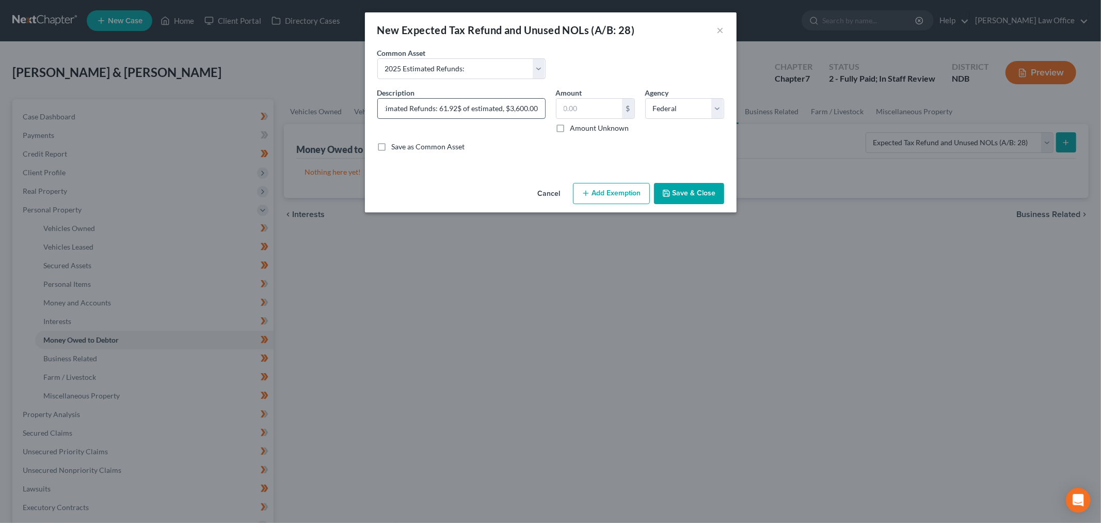
type input "2025 Estimated Refunds: 61.92$ of estimated, $3,600.00"
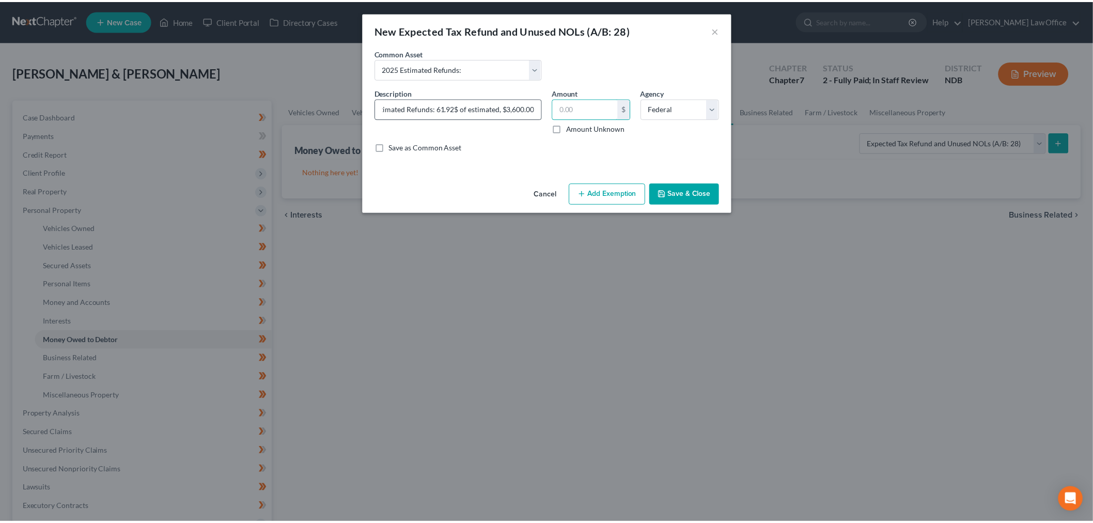
scroll to position [0, 0]
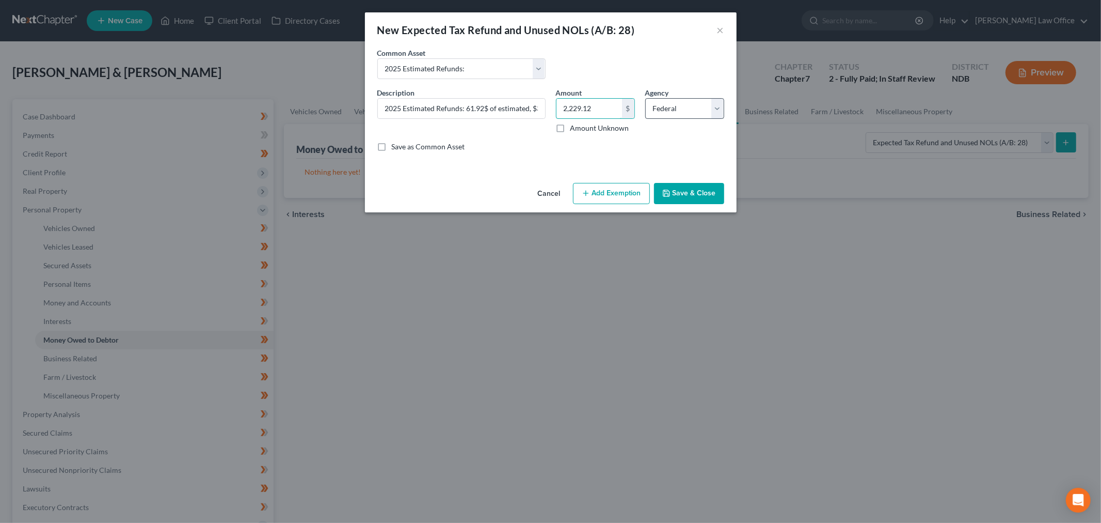
type input "2,229.12"
click at [668, 115] on select "Select Federal State Local" at bounding box center [684, 108] width 79 height 21
select select
click at [645, 98] on select "Select Federal State Local" at bounding box center [684, 108] width 79 height 21
click at [603, 193] on button "Add Exemption" at bounding box center [611, 194] width 77 height 22
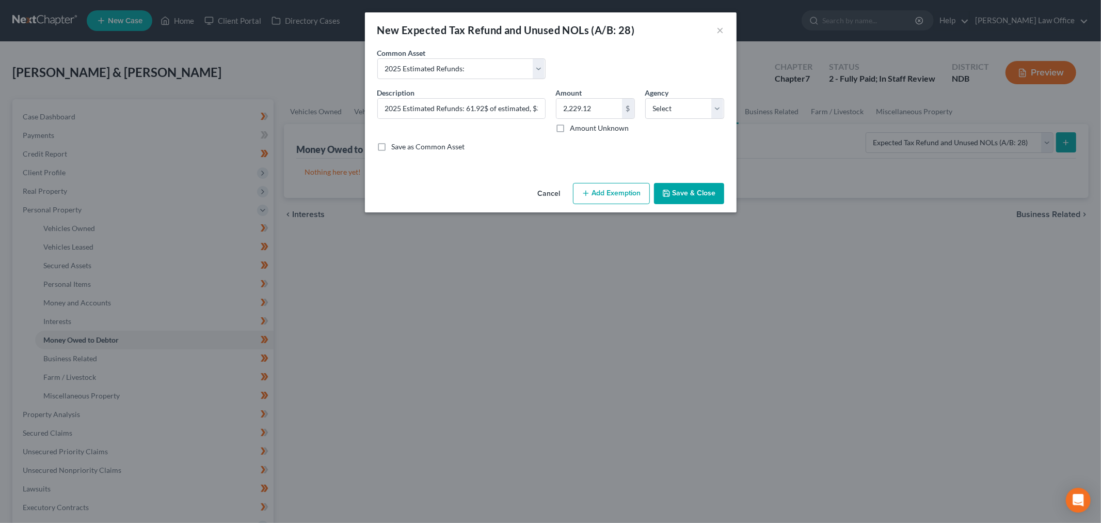
select select "2"
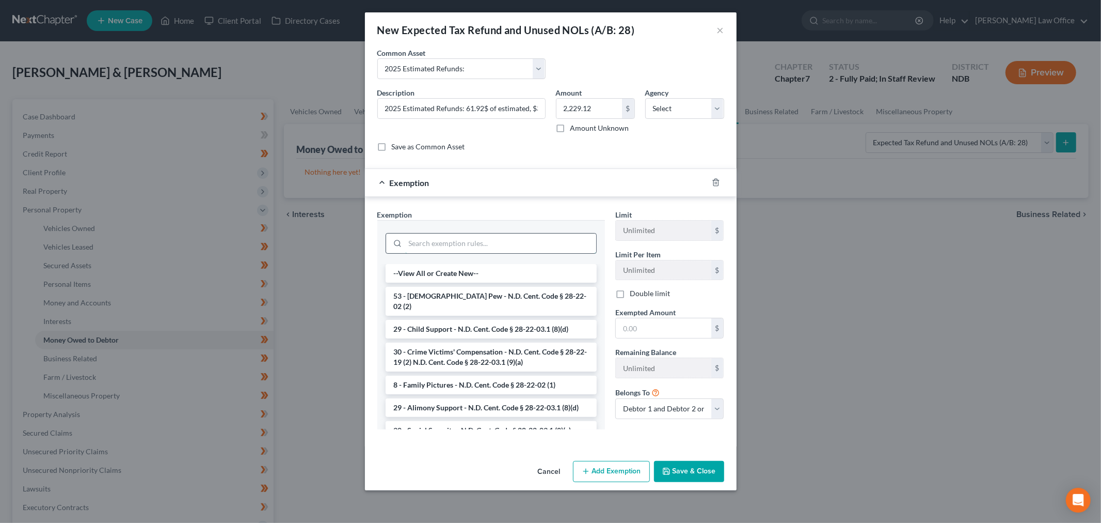
click at [452, 241] on input "search" at bounding box center [500, 243] width 191 height 20
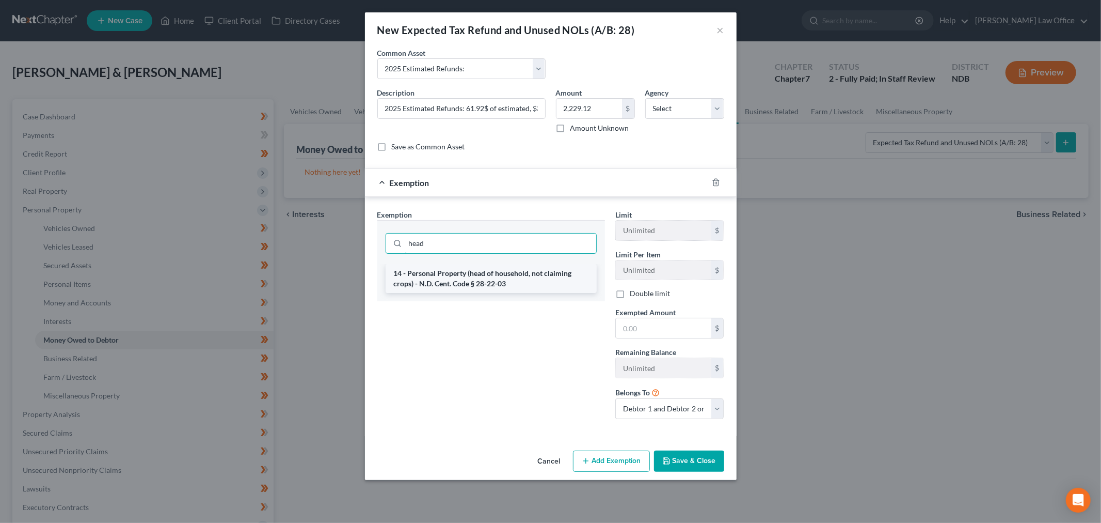
type input "head"
drag, startPoint x: 507, startPoint y: 272, endPoint x: 683, endPoint y: 312, distance: 180.5
click at [513, 272] on li "14 - Personal Property (head of household, not claiming crops) - N.D. Cent. Cod…" at bounding box center [491, 278] width 211 height 29
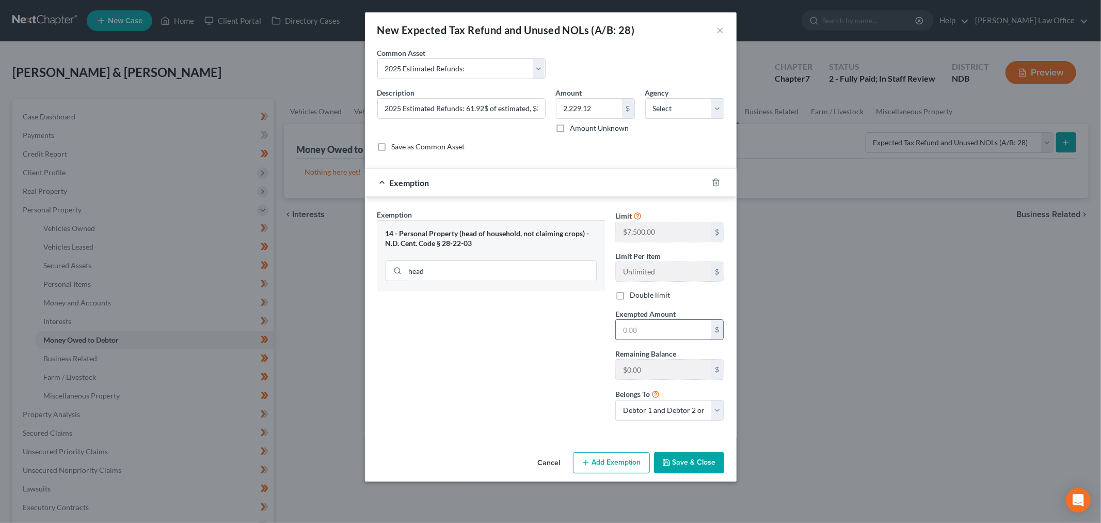
click at [655, 326] on input "text" at bounding box center [664, 330] width 96 height 20
type input "2,229.12"
click at [673, 464] on button "Save & Close" at bounding box center [689, 463] width 70 height 22
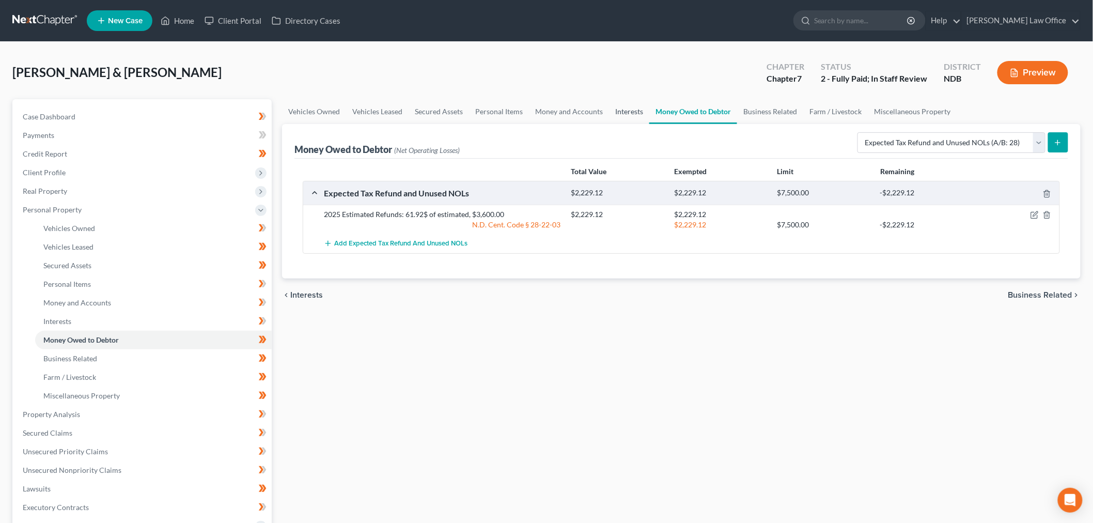
click at [623, 111] on link "Interests" at bounding box center [629, 111] width 40 height 25
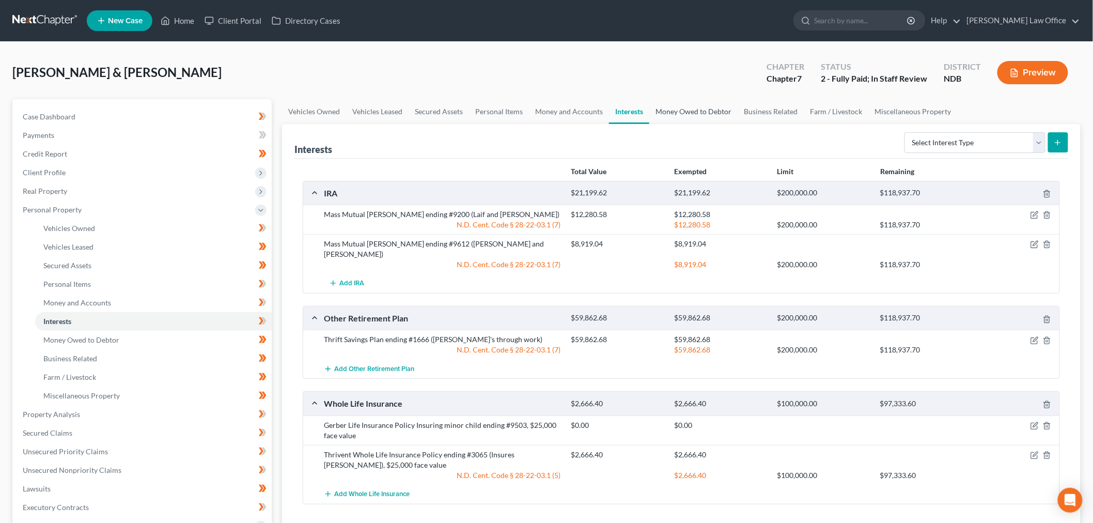
click at [673, 100] on link "Money Owed to Debtor" at bounding box center [693, 111] width 88 height 25
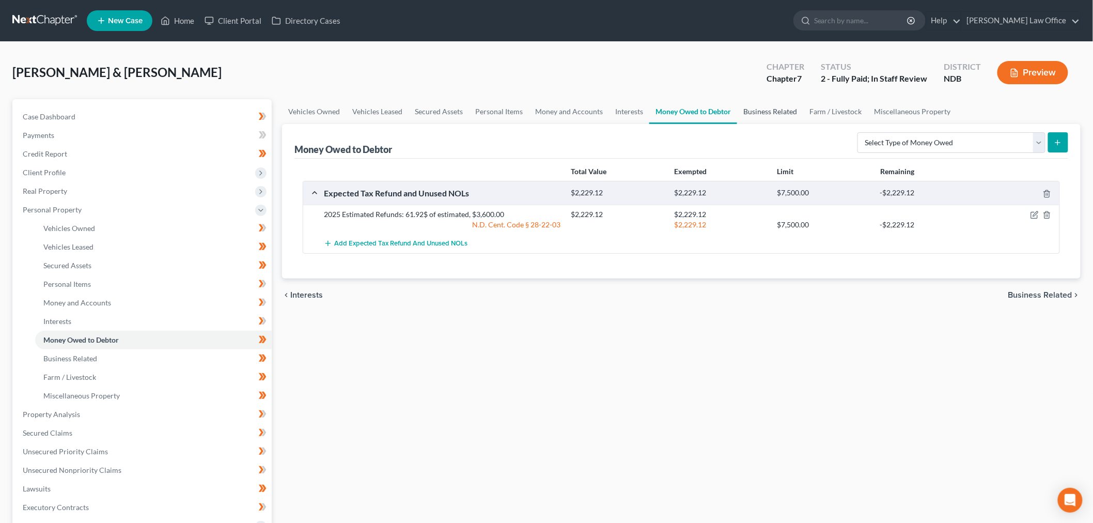
click at [777, 109] on link "Business Related" at bounding box center [770, 111] width 66 height 25
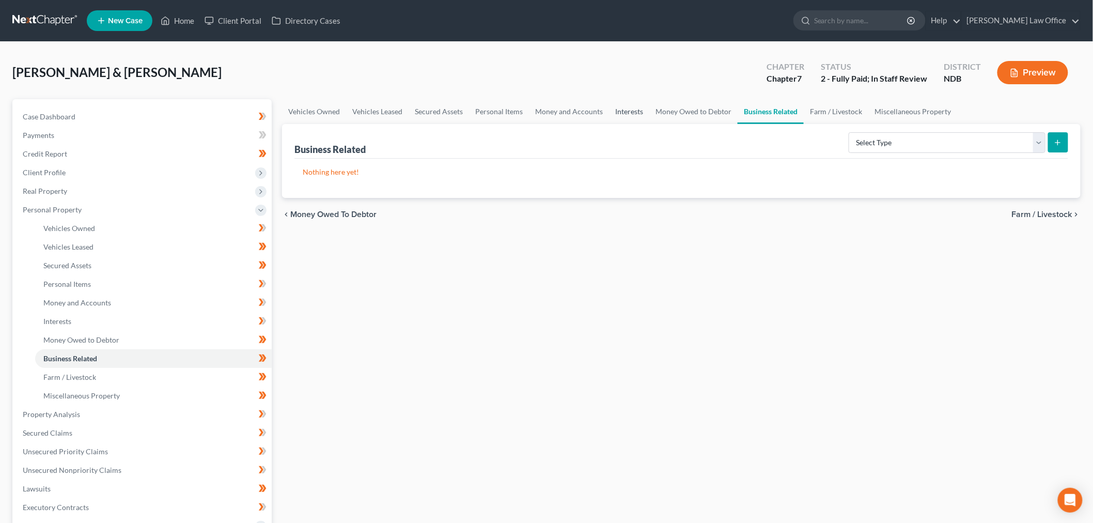
click at [625, 100] on link "Interests" at bounding box center [629, 111] width 40 height 25
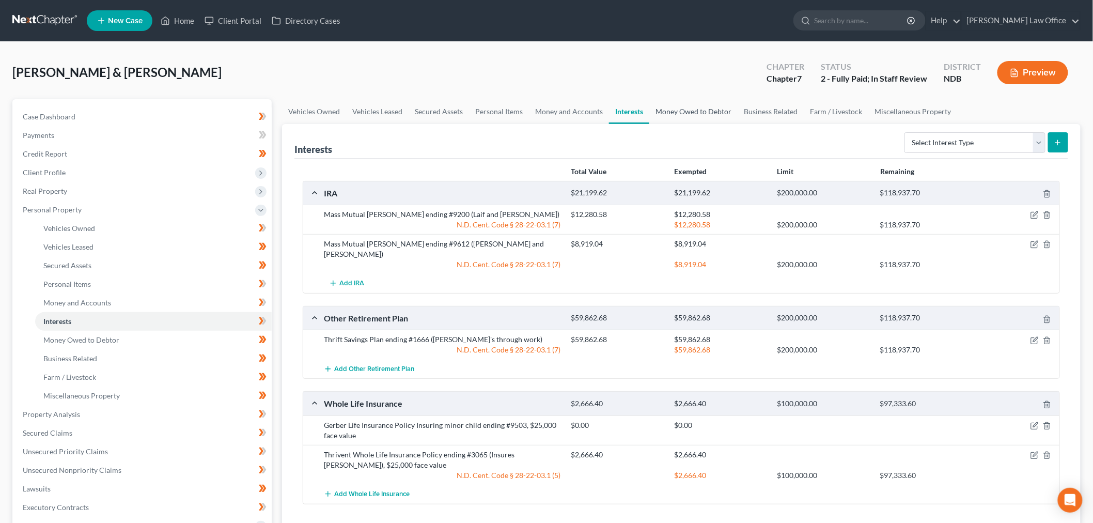
click at [683, 109] on link "Money Owed to Debtor" at bounding box center [693, 111] width 88 height 25
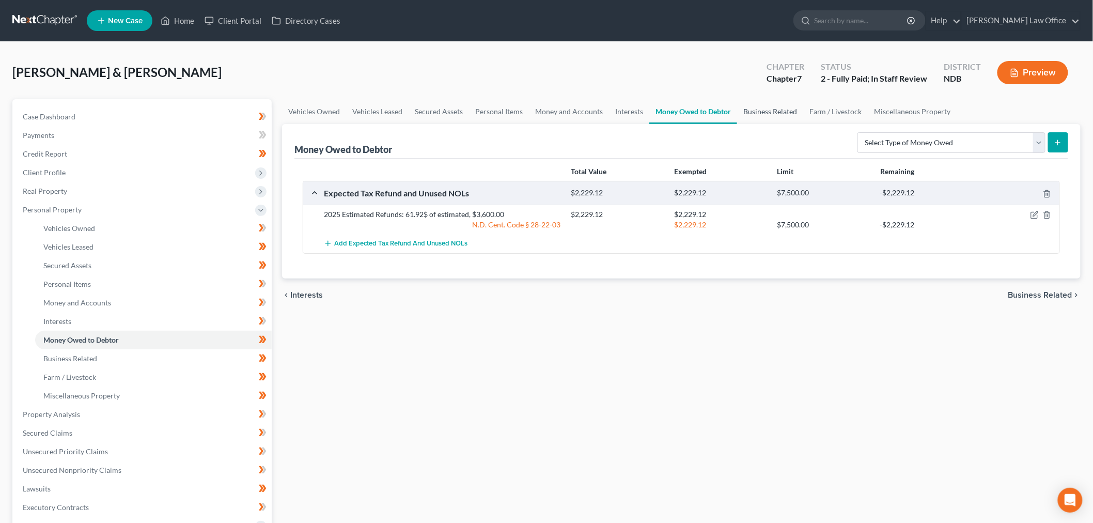
click at [781, 106] on link "Business Related" at bounding box center [770, 111] width 66 height 25
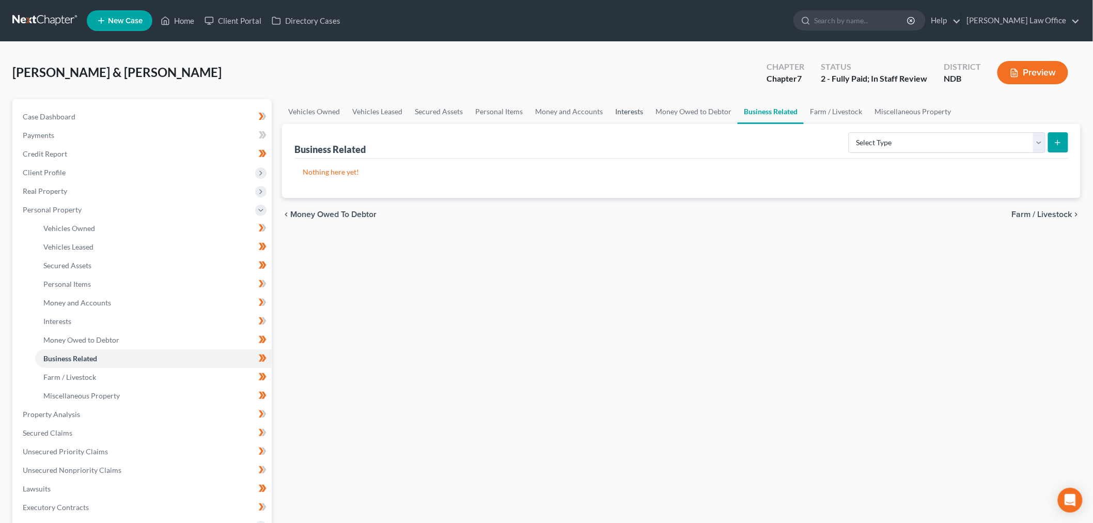
click at [622, 111] on link "Interests" at bounding box center [629, 111] width 40 height 25
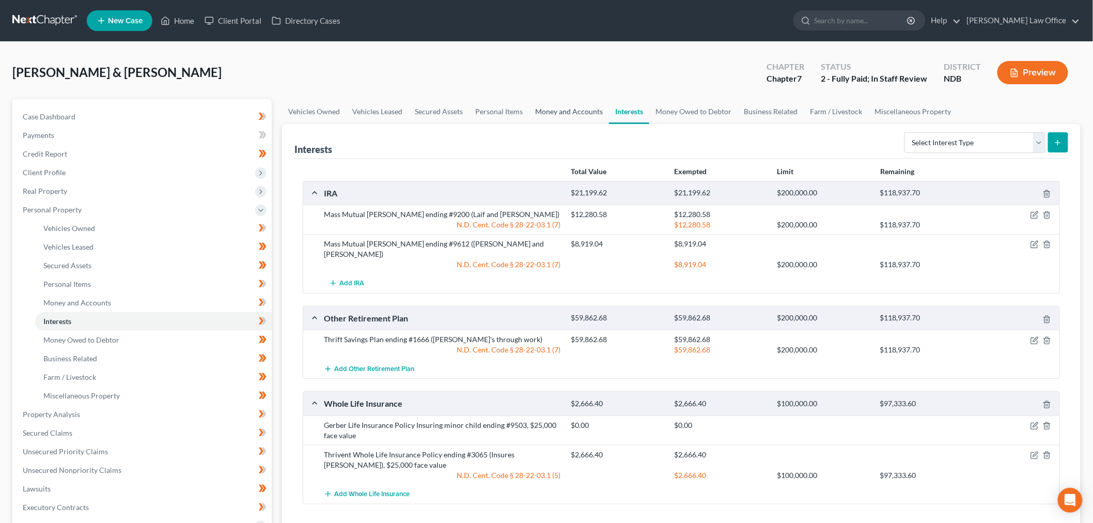
click at [577, 103] on link "Money and Accounts" at bounding box center [569, 111] width 80 height 25
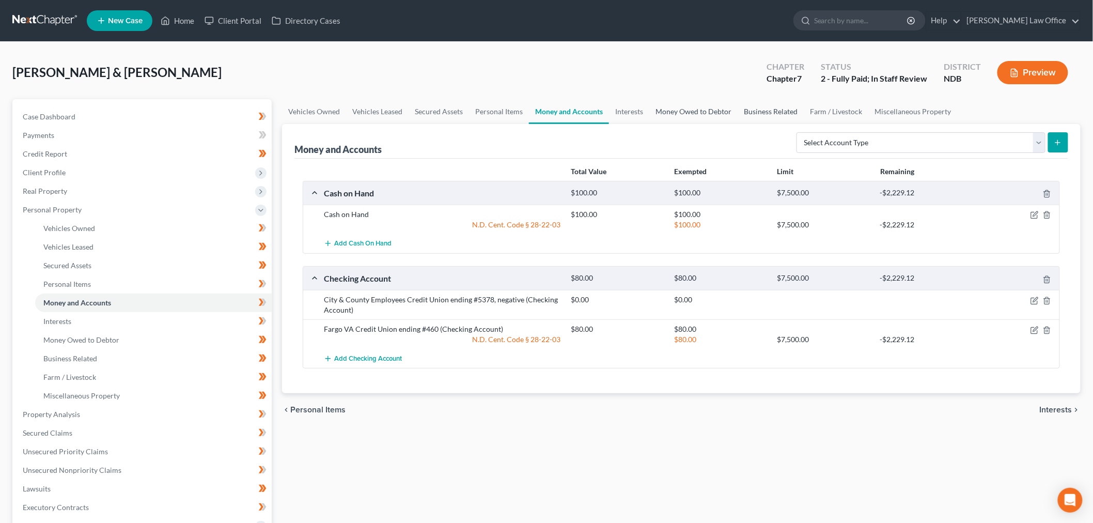
drag, startPoint x: 669, startPoint y: 112, endPoint x: 771, endPoint y: 116, distance: 102.8
click at [669, 112] on link "Money Owed to Debtor" at bounding box center [693, 111] width 88 height 25
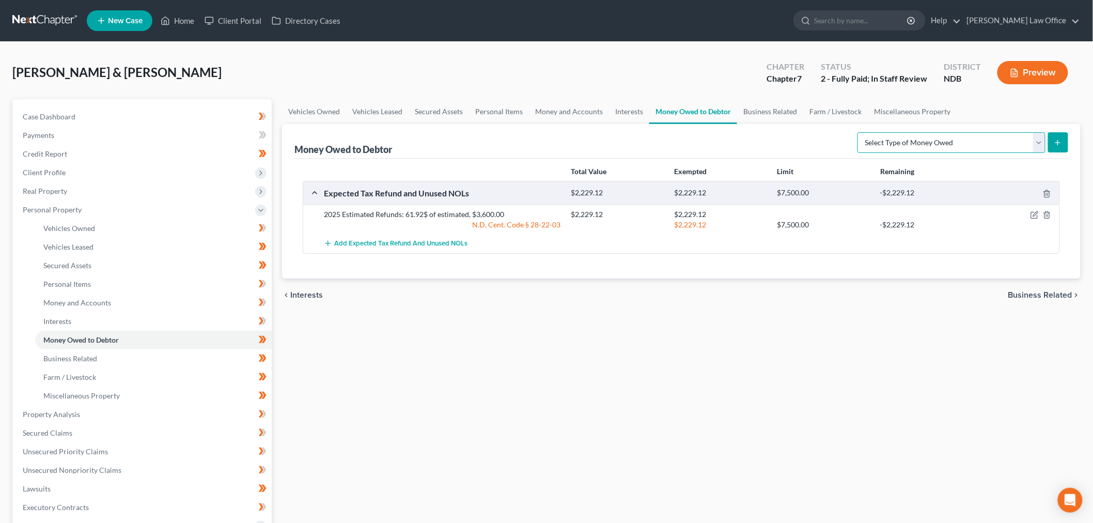
drag, startPoint x: 911, startPoint y: 137, endPoint x: 910, endPoint y: 150, distance: 13.4
click at [911, 137] on select "Select Type of Money Owed Accounts Receivable (A/B: 38) Alimony (A/B: 29) Child…" at bounding box center [951, 142] width 188 height 21
select select "unpaid_wages"
click at [860, 132] on select "Select Type of Money Owed Accounts Receivable (A/B: 38) Alimony (A/B: 29) Child…" at bounding box center [951, 142] width 188 height 21
click at [1038, 138] on select "Select Type of Money Owed Accounts Receivable (A/B: 38) Alimony (A/B: 29) Child…" at bounding box center [951, 142] width 188 height 21
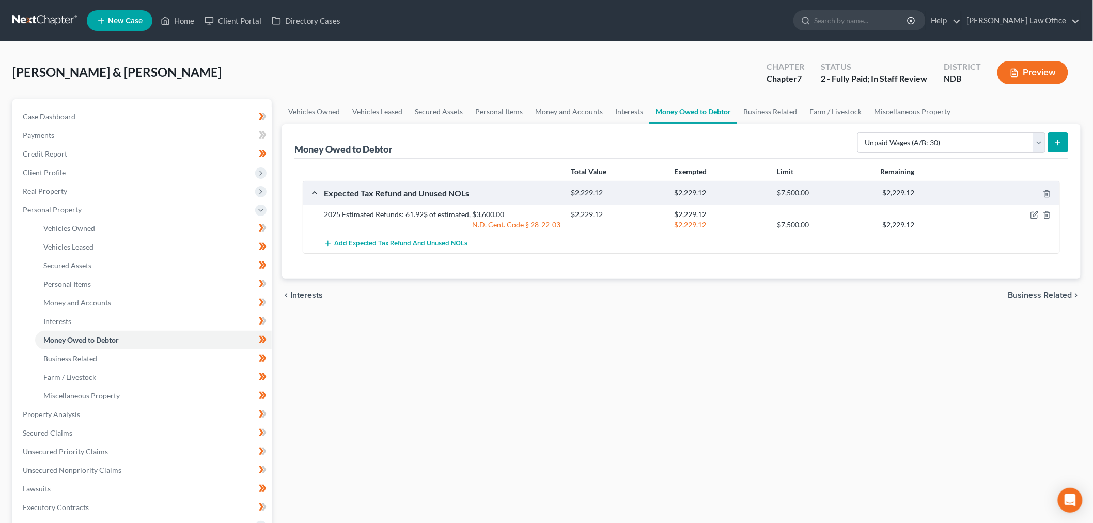
drag, startPoint x: 751, startPoint y: 378, endPoint x: 793, endPoint y: 372, distance: 42.3
click at [751, 378] on div "Vehicles Owned Vehicles Leased Secured Assets Personal Items Money and Accounts…" at bounding box center [681, 416] width 809 height 634
drag, startPoint x: 949, startPoint y: 140, endPoint x: 943, endPoint y: 142, distance: 6.4
click at [949, 140] on select "Select Type of Money Owed Accounts Receivable (A/B: 38) Alimony (A/B: 29) Child…" at bounding box center [951, 142] width 188 height 21
click at [899, 144] on select "Select Type of Money Owed Accounts Receivable (A/B: 38) Alimony (A/B: 29) Child…" at bounding box center [951, 142] width 188 height 21
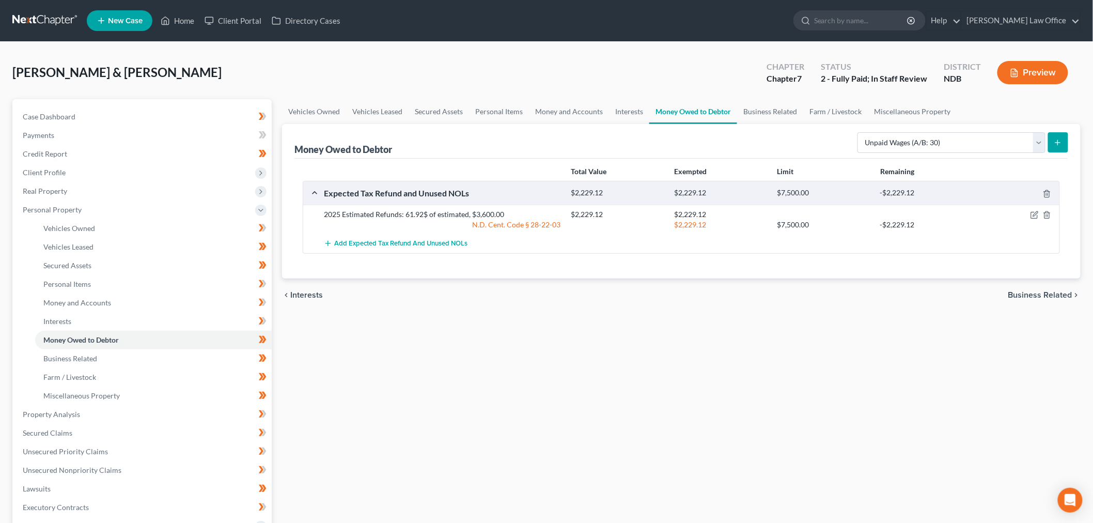
click at [1057, 144] on icon "submit" at bounding box center [1057, 142] width 8 height 8
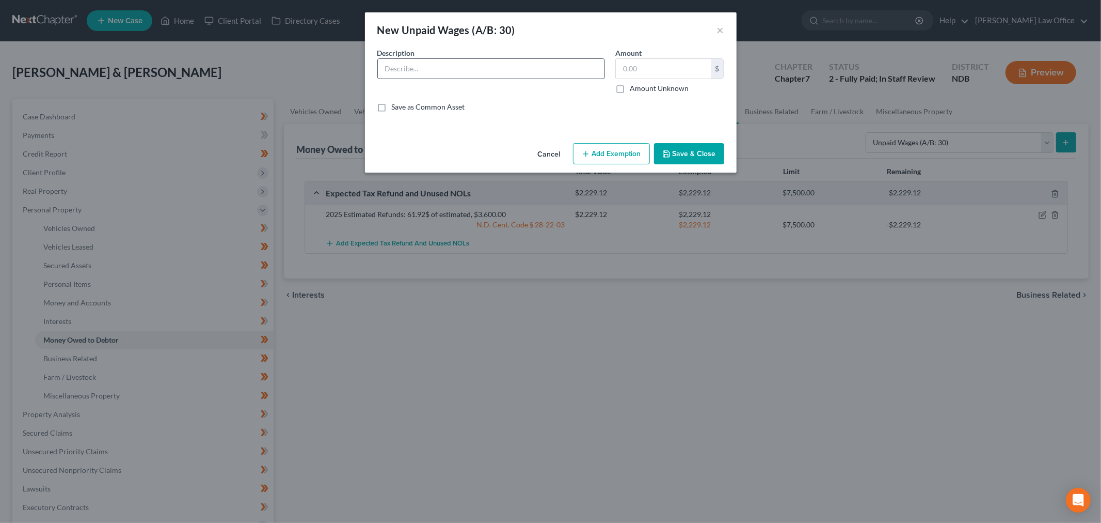
click at [523, 64] on input "text" at bounding box center [491, 69] width 227 height 20
type input "A"
type input "E"
type input "U"
click at [547, 59] on input "Earned but not yet paid Wages" at bounding box center [491, 69] width 227 height 20
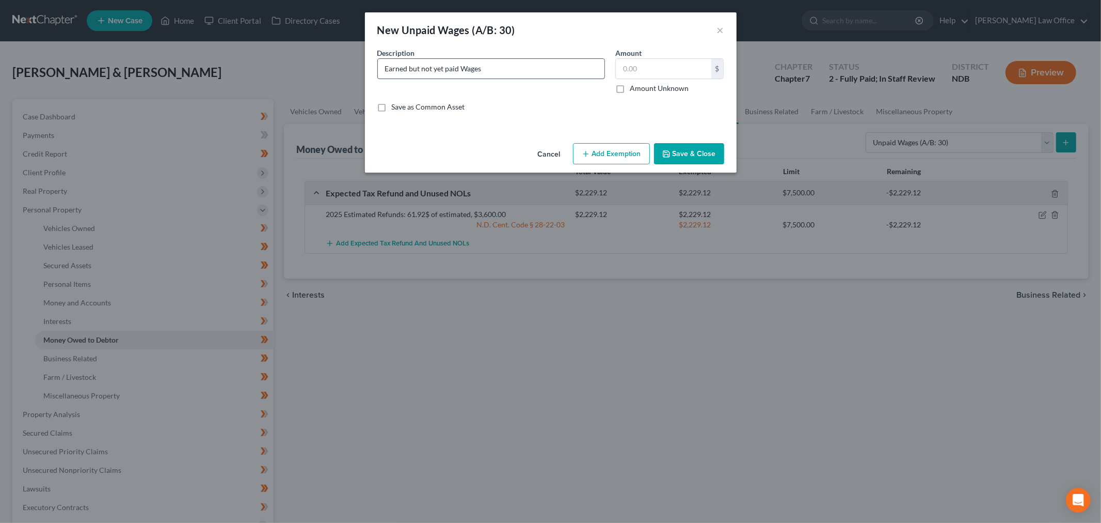
click at [548, 68] on input "Earned but not yet paid Wages" at bounding box center [491, 69] width 227 height 20
type input "Earned but not yet paid [PERSON_NAME] ([PERSON_NAME])"
click at [548, 68] on input "Earned but not yet paid [PERSON_NAME] ([PERSON_NAME])" at bounding box center [491, 69] width 227 height 20
click at [649, 62] on input "text" at bounding box center [664, 69] width 96 height 20
type input "1,268.18"
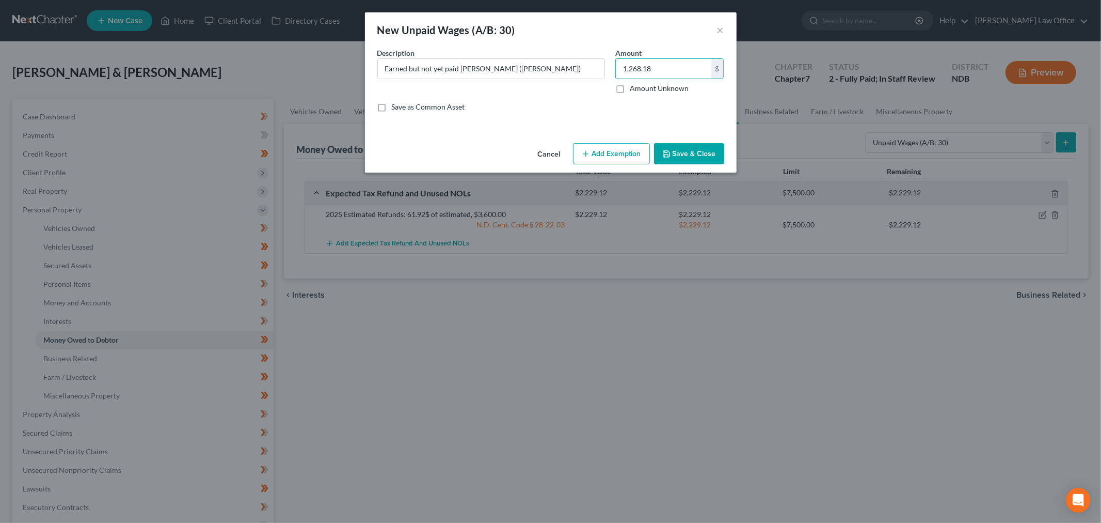
click at [628, 150] on button "Add Exemption" at bounding box center [611, 154] width 77 height 22
select select "2"
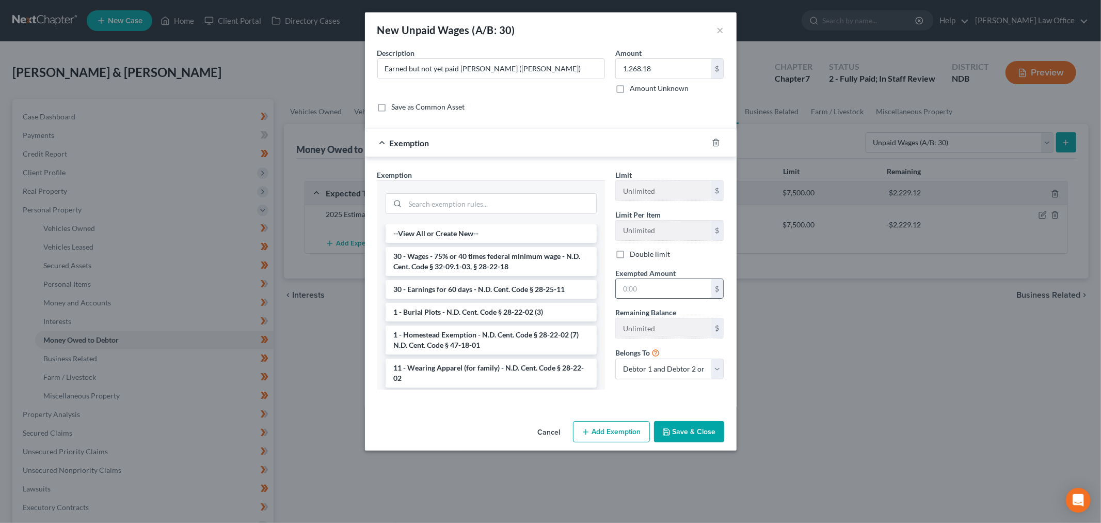
click at [644, 289] on input "text" at bounding box center [664, 289] width 96 height 20
type input "951.14"
click at [497, 200] on input "search" at bounding box center [500, 204] width 191 height 20
click at [515, 256] on li "30 - Wages - 75% or 40 times federal minimum wage - N.D. Cent. Code § 32-09.1-0…" at bounding box center [491, 261] width 211 height 29
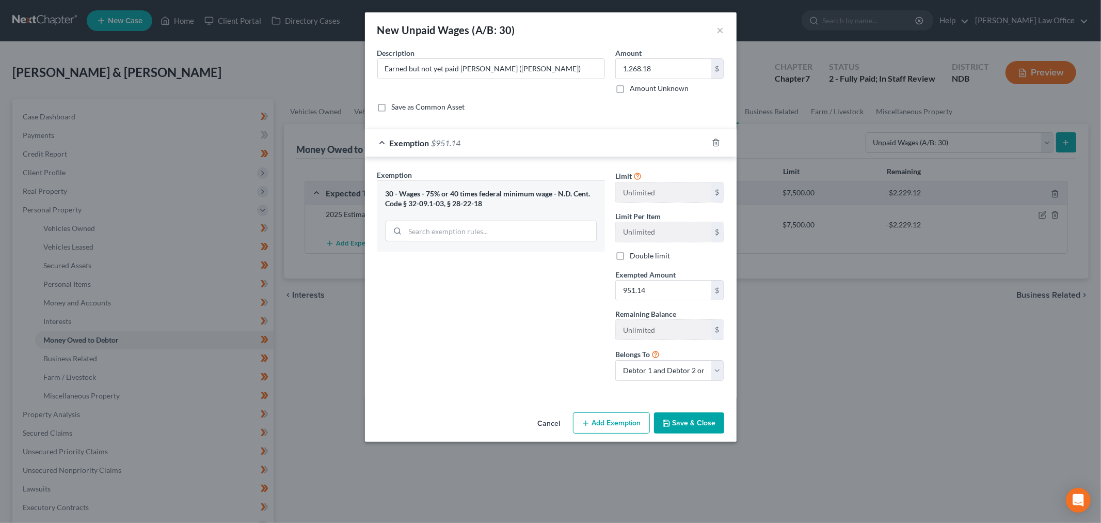
click at [619, 422] on button "Add Exemption" at bounding box center [611, 423] width 77 height 22
select select "2"
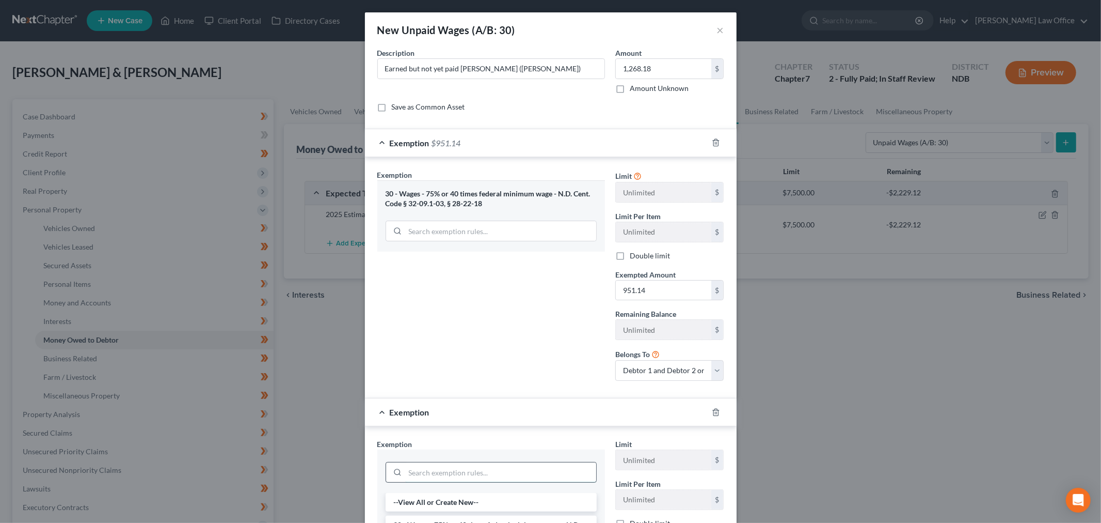
click at [474, 470] on input "search" at bounding box center [500, 472] width 191 height 20
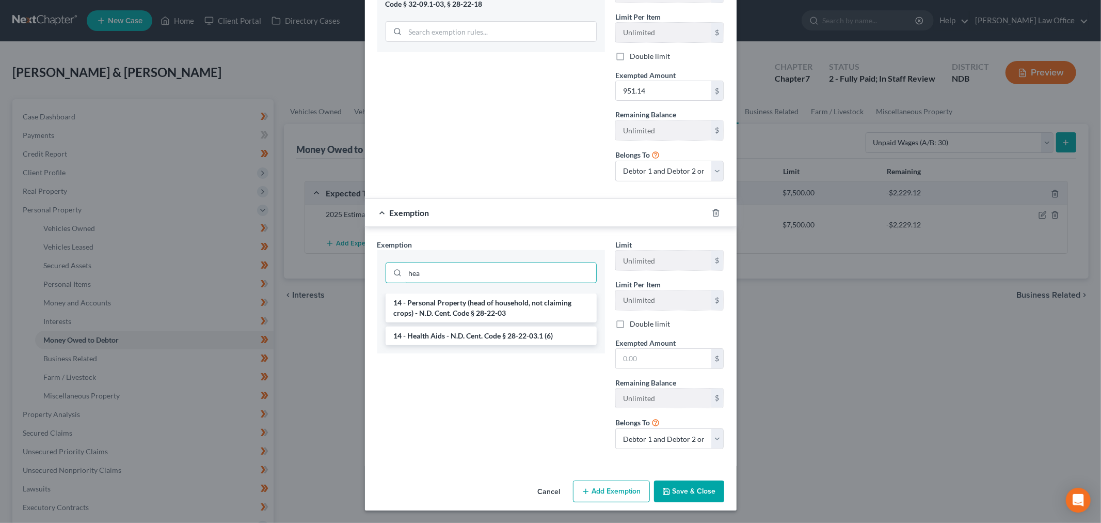
scroll to position [200, 0]
type input "head"
drag, startPoint x: 530, startPoint y: 305, endPoint x: 763, endPoint y: 358, distance: 239.0
click at [530, 307] on li "14 - Personal Property (head of household, not claiming crops) - N.D. Cent. Cod…" at bounding box center [491, 307] width 211 height 29
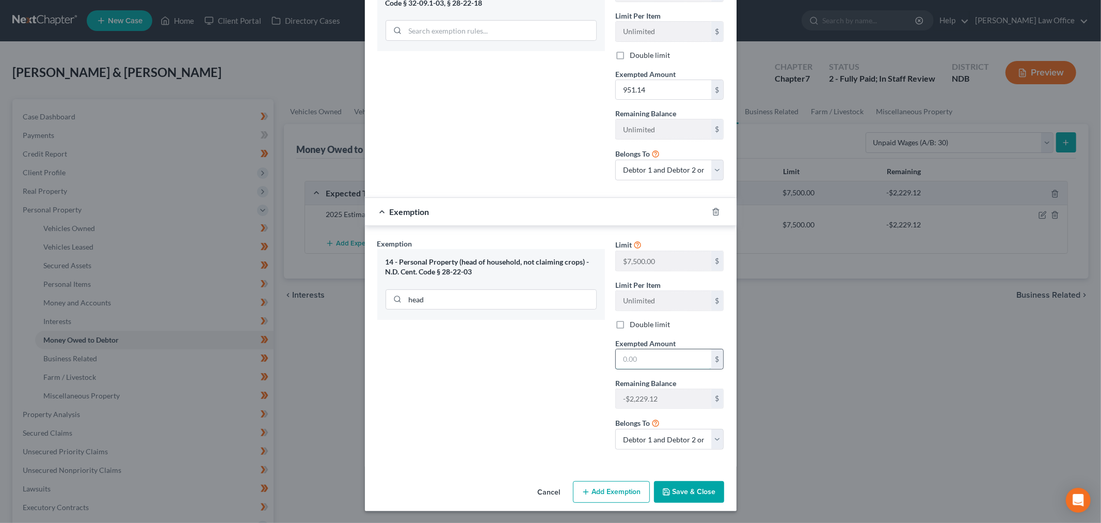
click at [685, 354] on input "text" at bounding box center [664, 359] width 96 height 20
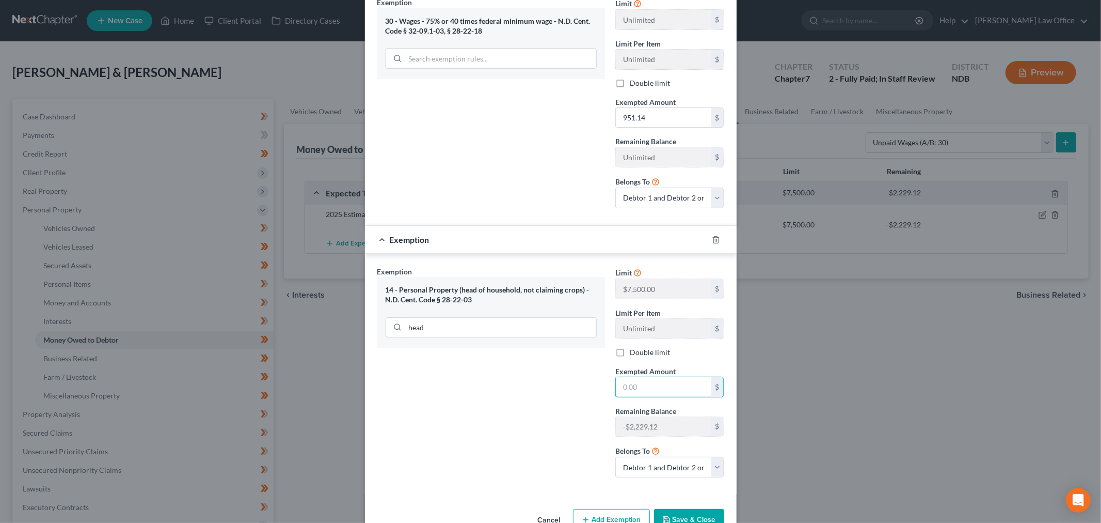
scroll to position [202, 0]
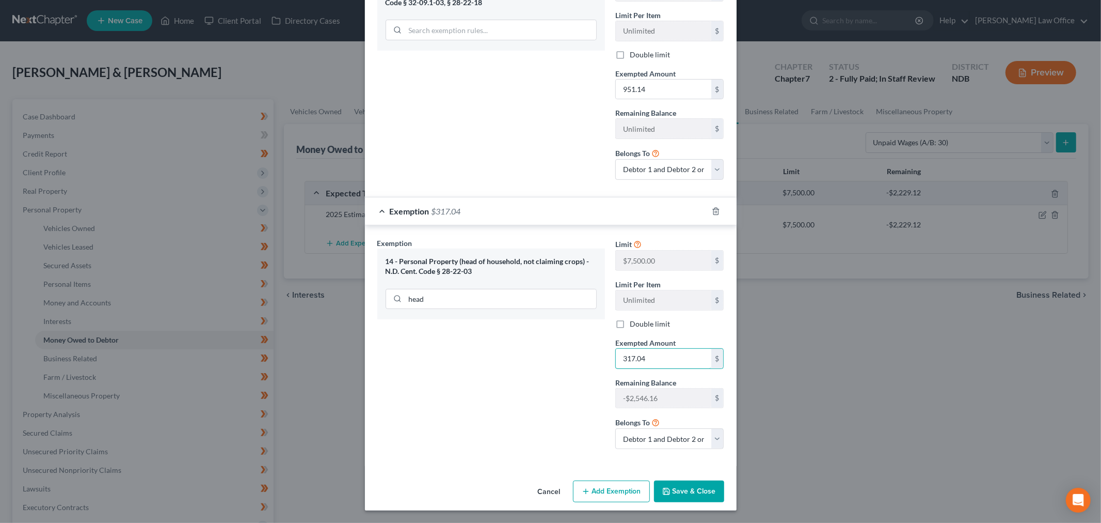
type input "317.04"
click at [693, 484] on button "Save & Close" at bounding box center [689, 491] width 70 height 22
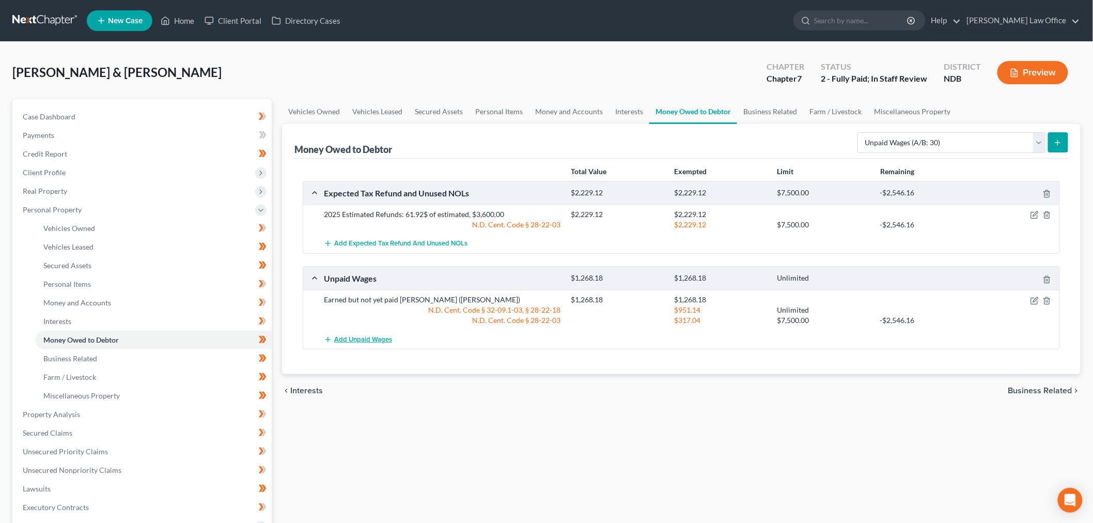
click at [373, 343] on button "Add Unpaid Wages" at bounding box center [358, 338] width 68 height 19
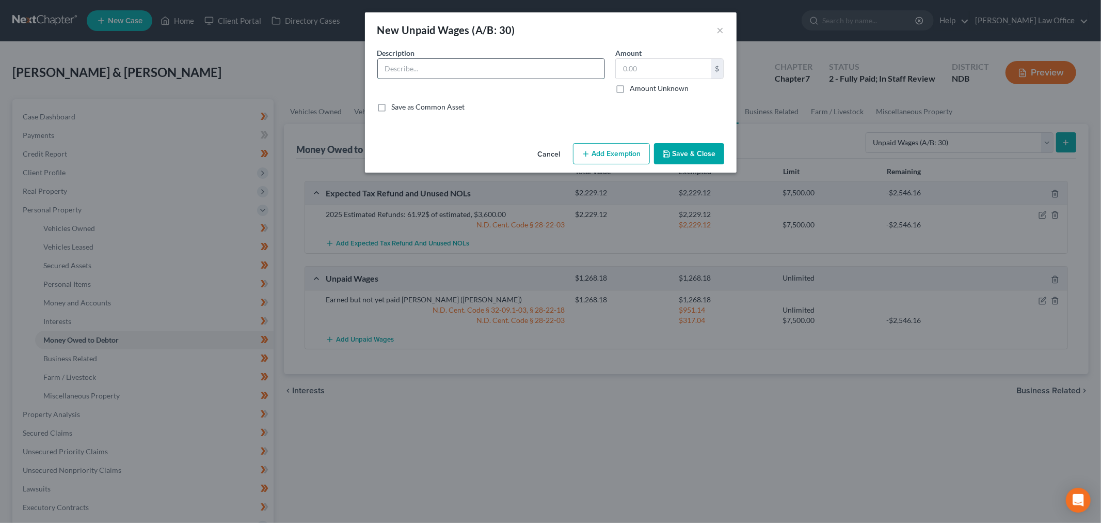
click at [478, 68] on input "text" at bounding box center [491, 69] width 227 height 20
click at [532, 62] on input "Wages earned by unpaid, estimated" at bounding box center [491, 69] width 227 height 20
type input "Wages earned by unpaid, estimated (Laif)"
type input "2,500"
click at [613, 149] on button "Add Exemption" at bounding box center [611, 154] width 77 height 22
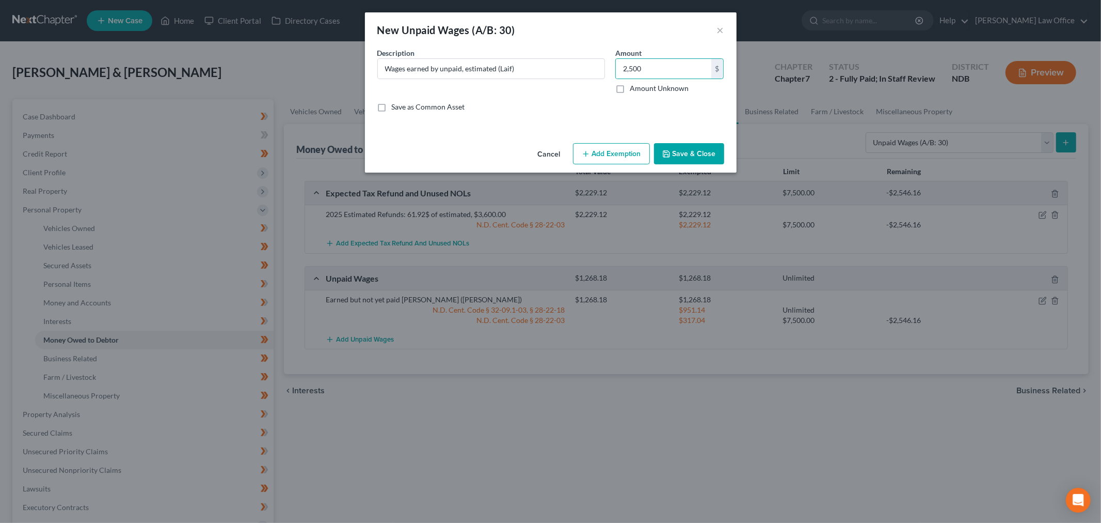
select select "2"
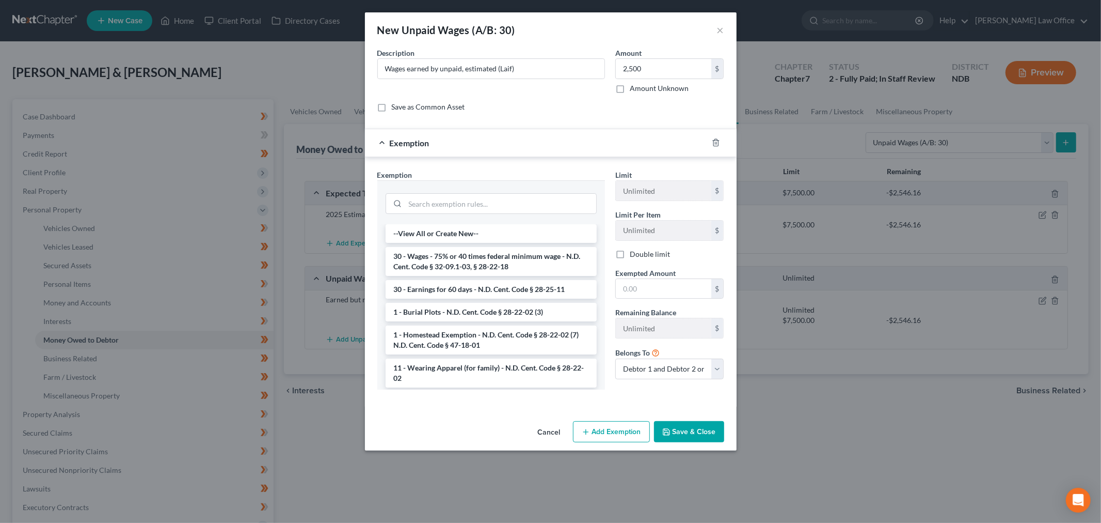
click at [500, 256] on li "30 - Wages - 75% or 40 times federal minimum wage - N.D. Cent. Code § 32-09.1-0…" at bounding box center [491, 261] width 211 height 29
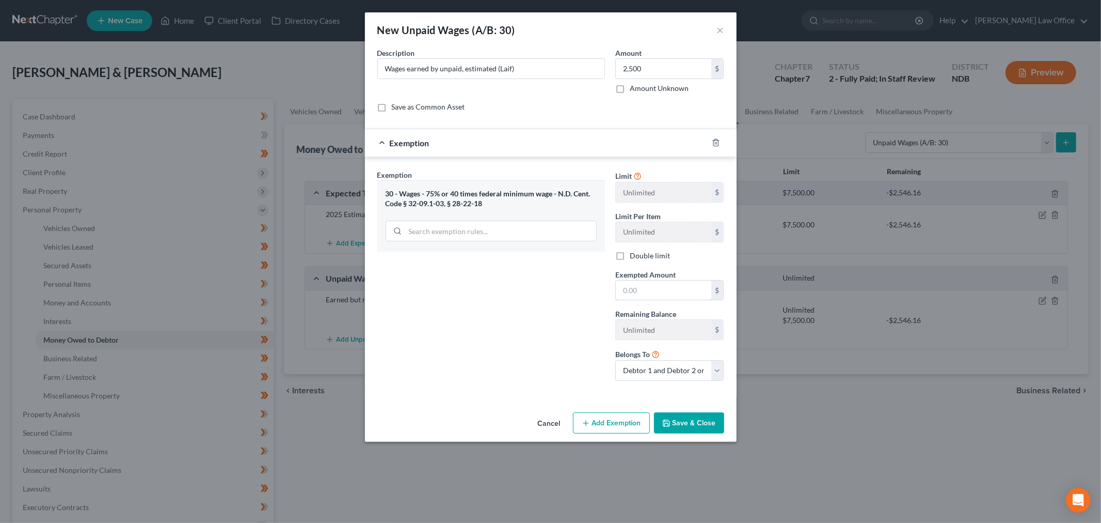
drag, startPoint x: 661, startPoint y: 287, endPoint x: 657, endPoint y: 257, distance: 30.2
click at [661, 287] on input "text" at bounding box center [664, 290] width 96 height 20
type input "1,875"
click at [604, 412] on button "Add Exemption" at bounding box center [611, 423] width 77 height 22
select select "2"
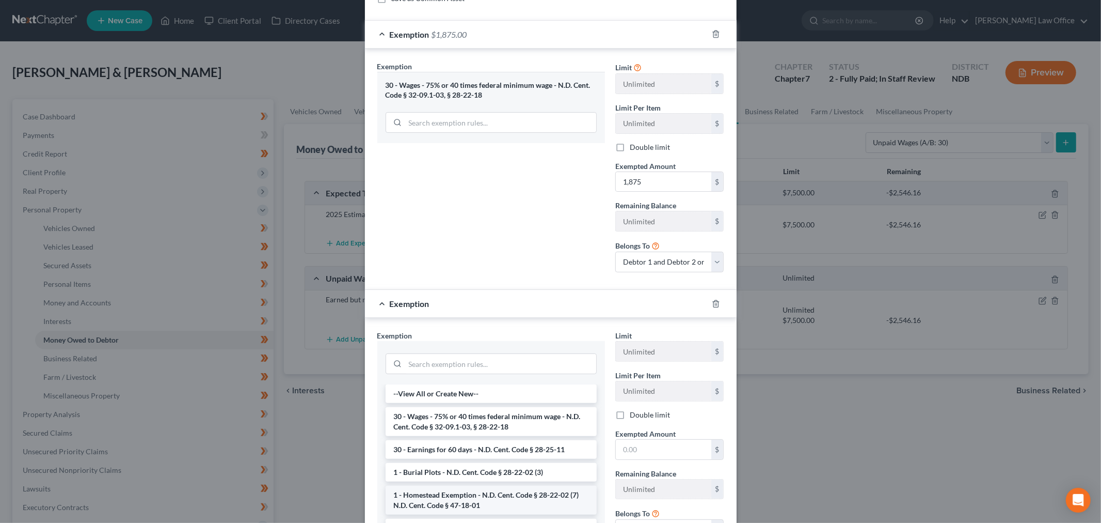
scroll to position [210, 0]
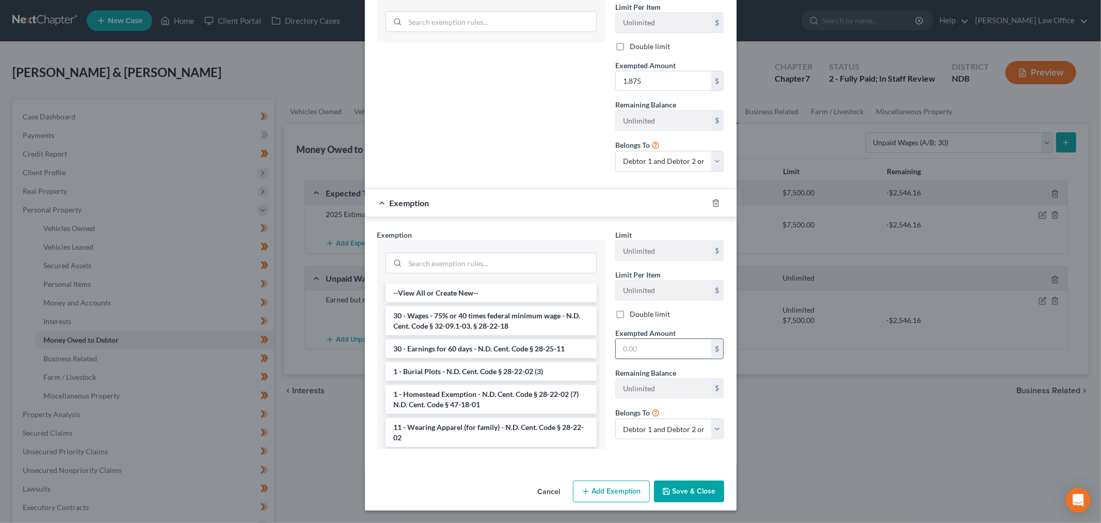
drag, startPoint x: 639, startPoint y: 348, endPoint x: 647, endPoint y: 348, distance: 7.2
click at [641, 349] on input "text" at bounding box center [664, 349] width 96 height 20
type input "625"
click at [449, 261] on input "search" at bounding box center [500, 263] width 191 height 20
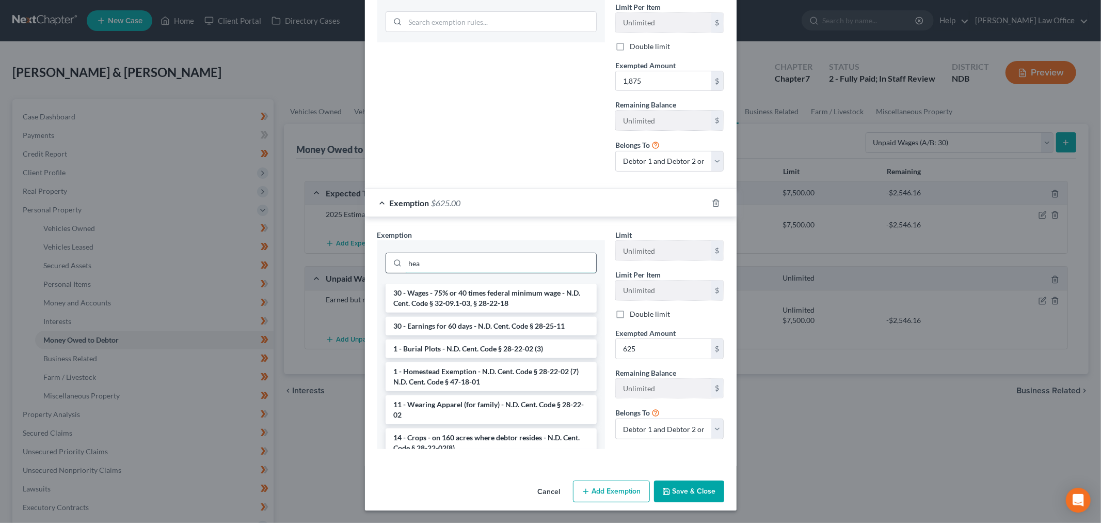
scroll to position [200, 0]
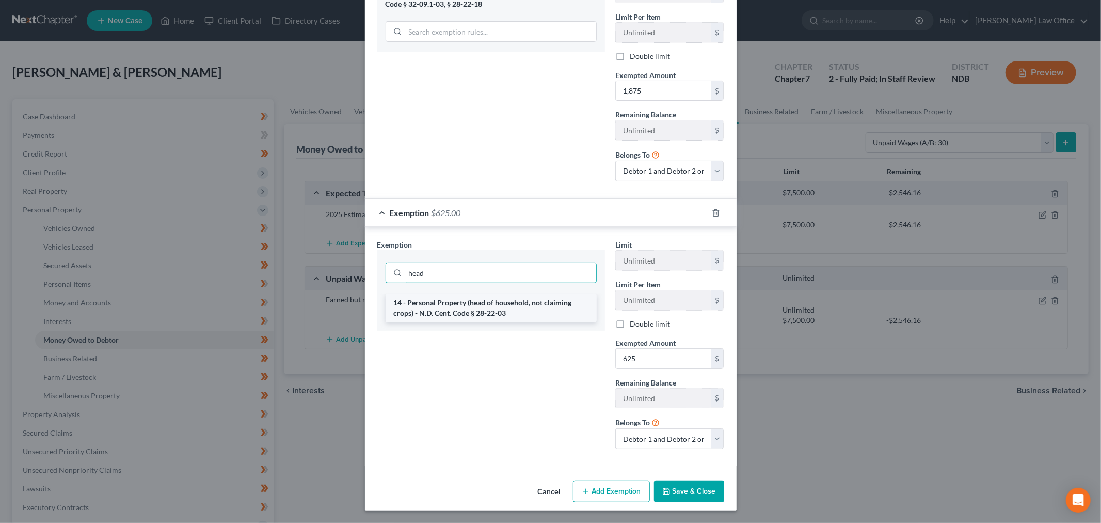
type input "head"
click at [458, 315] on li "14 - Personal Property (head of household, not claiming crops) - N.D. Cent. Cod…" at bounding box center [491, 307] width 211 height 29
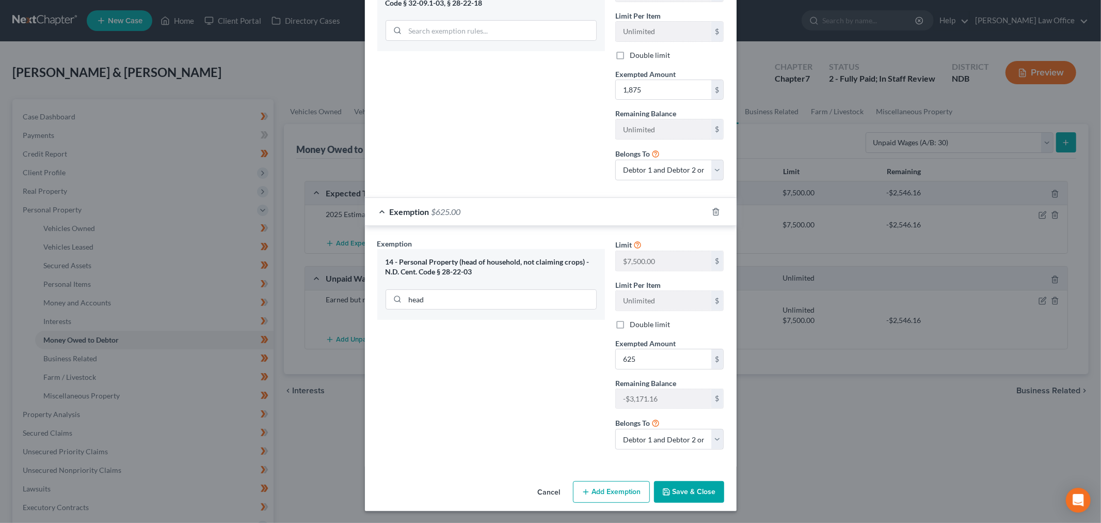
click at [673, 487] on button "Save & Close" at bounding box center [689, 492] width 70 height 22
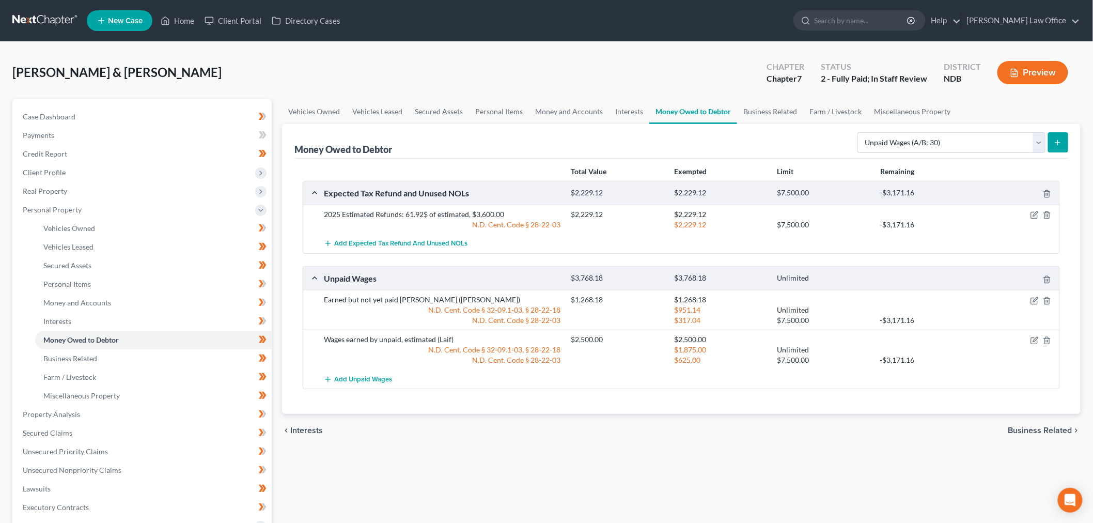
click at [310, 97] on div "[PERSON_NAME] & [PERSON_NAME] Upgraded Chapter Chapter 7 Status 2 - Fully Paid;…" at bounding box center [546, 76] width 1068 height 45
click at [307, 107] on link "Vehicles Owned" at bounding box center [314, 111] width 64 height 25
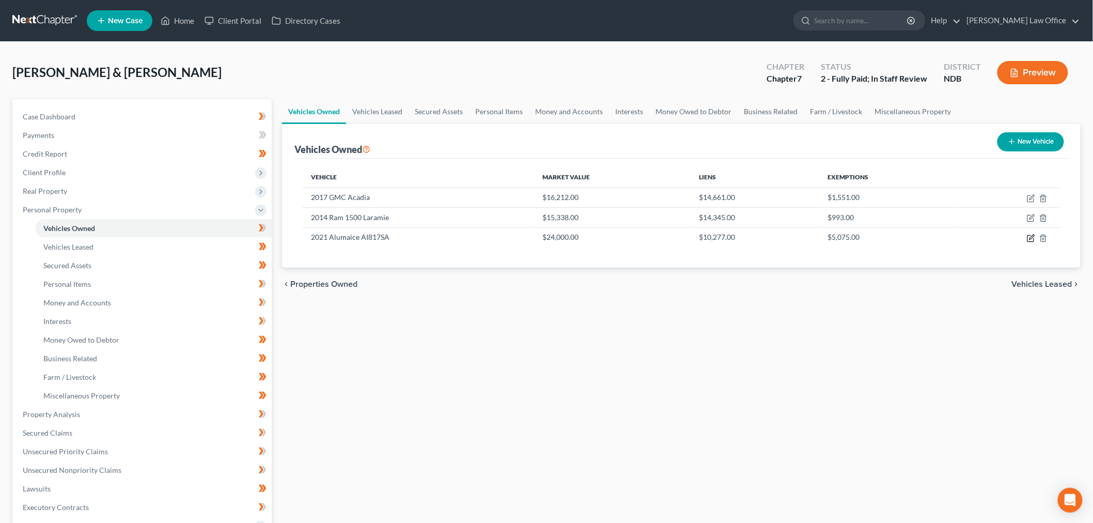
click at [1031, 236] on icon "button" at bounding box center [1031, 236] width 5 height 5
select select "2"
select select "5"
select select "2"
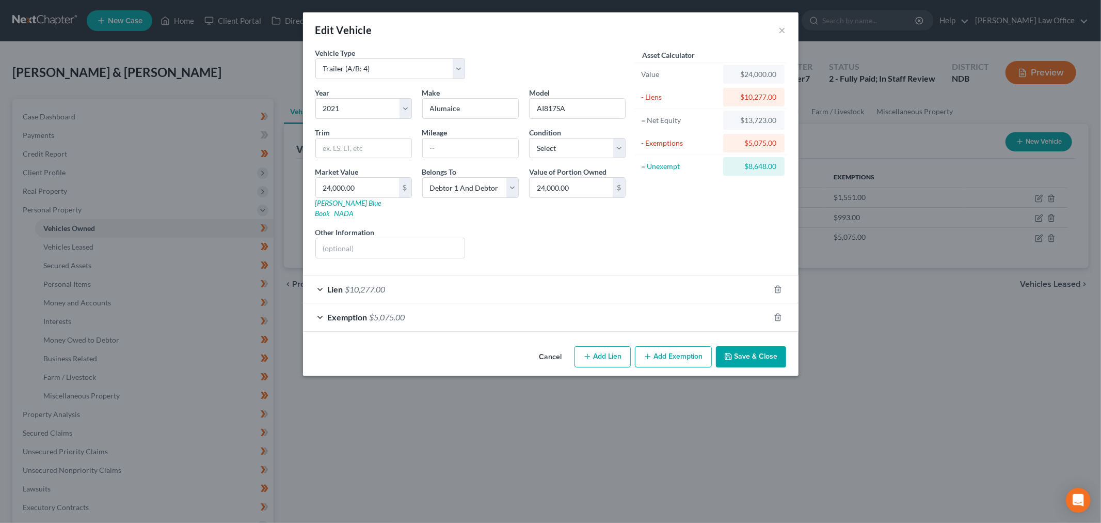
click at [430, 326] on div "Vehicle Type Select Automobile (A/B: 3) Truck (A/B: 3) Trailer (A/B: 4) Watercr…" at bounding box center [551, 195] width 496 height 294
click at [448, 312] on div "Exemption $5,075.00" at bounding box center [536, 316] width 467 height 27
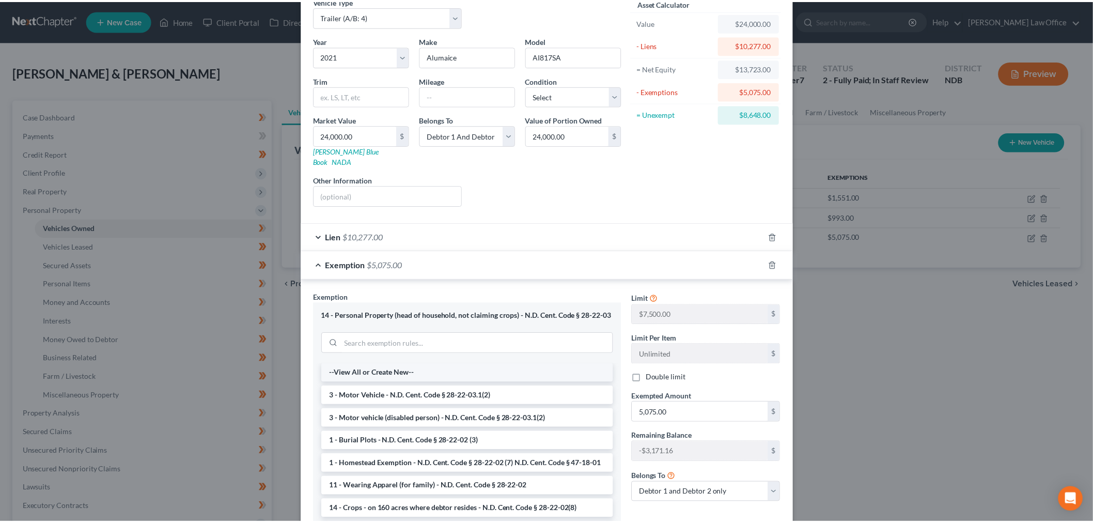
scroll to position [122, 0]
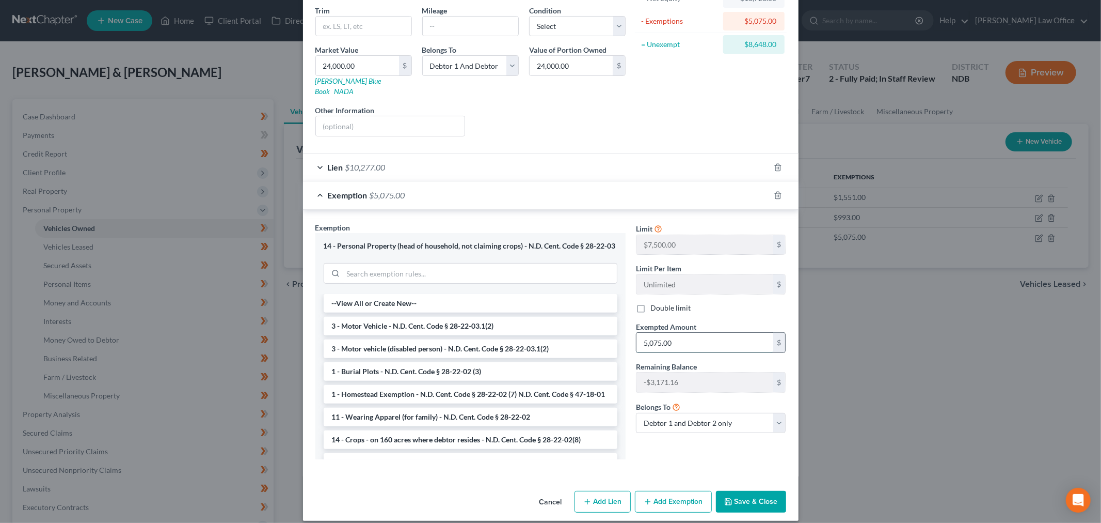
click at [703, 334] on input "5,075.00" at bounding box center [705, 343] width 137 height 20
type input "1,903.84"
click at [759, 492] on button "Save & Close" at bounding box center [751, 502] width 70 height 22
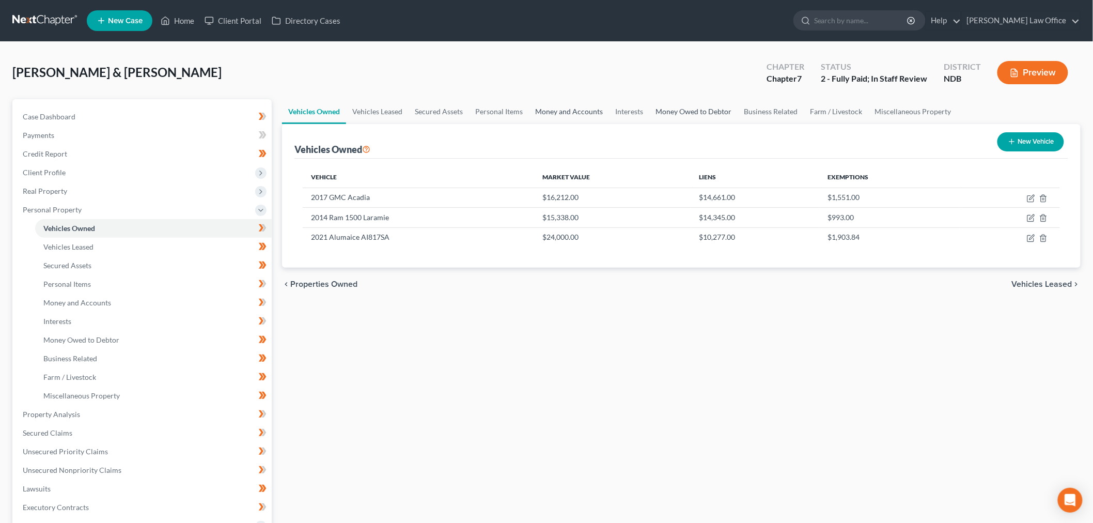
drag, startPoint x: 571, startPoint y: 110, endPoint x: 719, endPoint y: 118, distance: 148.9
click at [571, 110] on link "Money and Accounts" at bounding box center [569, 111] width 80 height 25
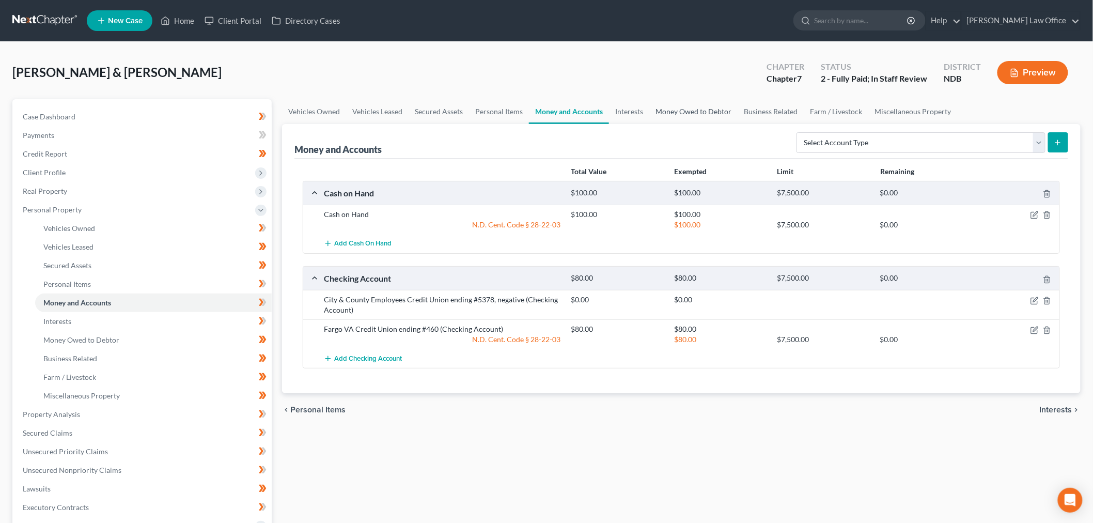
click at [687, 108] on link "Money Owed to Debtor" at bounding box center [693, 111] width 88 height 25
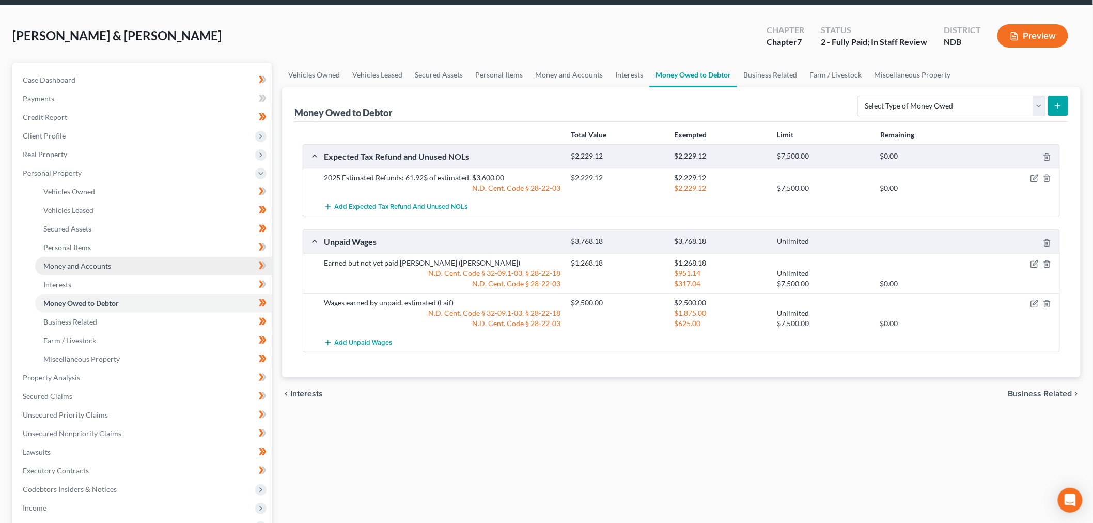
scroll to position [57, 0]
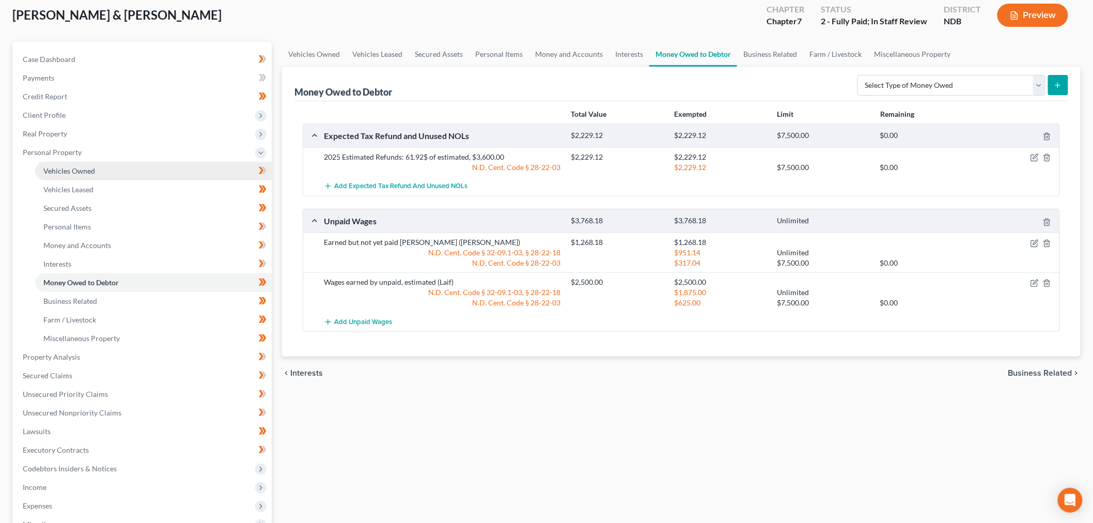
click at [97, 170] on link "Vehicles Owned" at bounding box center [153, 171] width 236 height 19
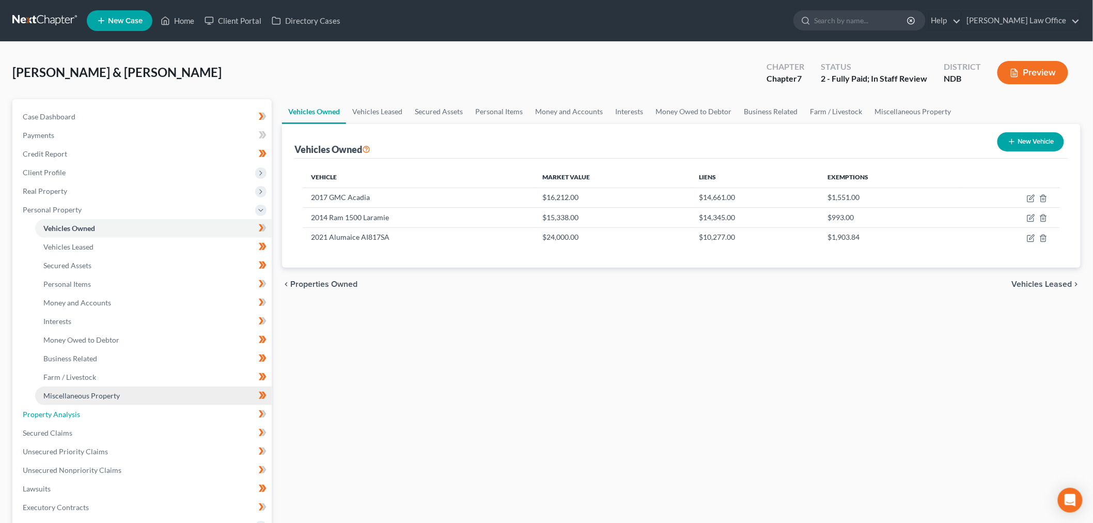
drag, startPoint x: 81, startPoint y: 409, endPoint x: 215, endPoint y: 401, distance: 134.5
click at [81, 410] on link "Property Analysis" at bounding box center [142, 414] width 257 height 19
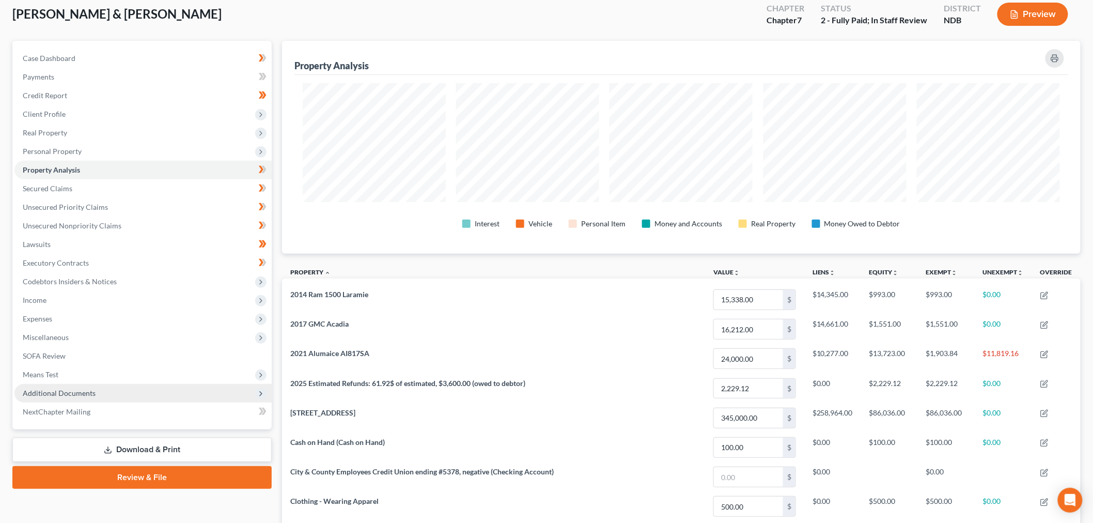
scroll to position [115, 0]
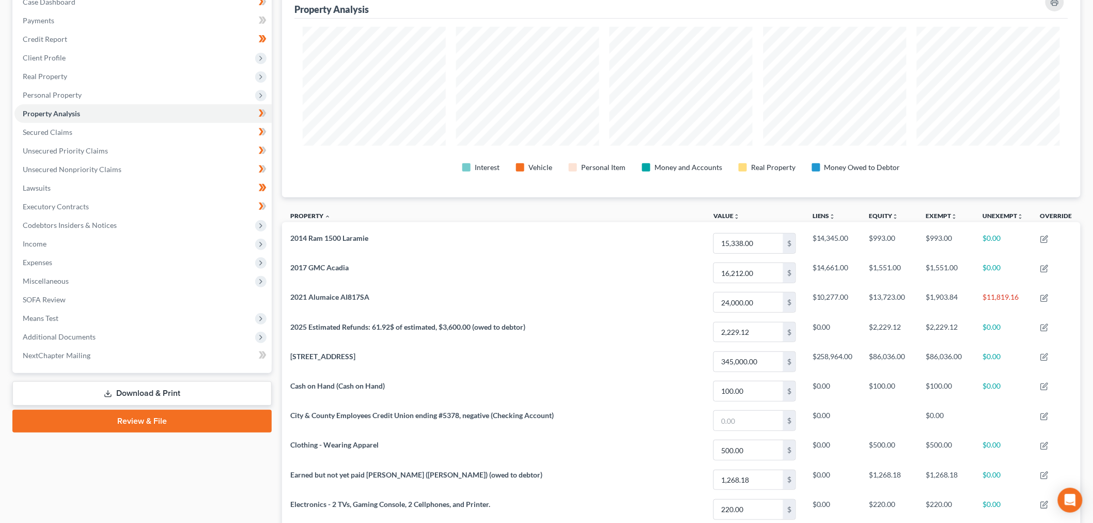
click at [194, 388] on link "Download & Print" at bounding box center [141, 393] width 259 height 24
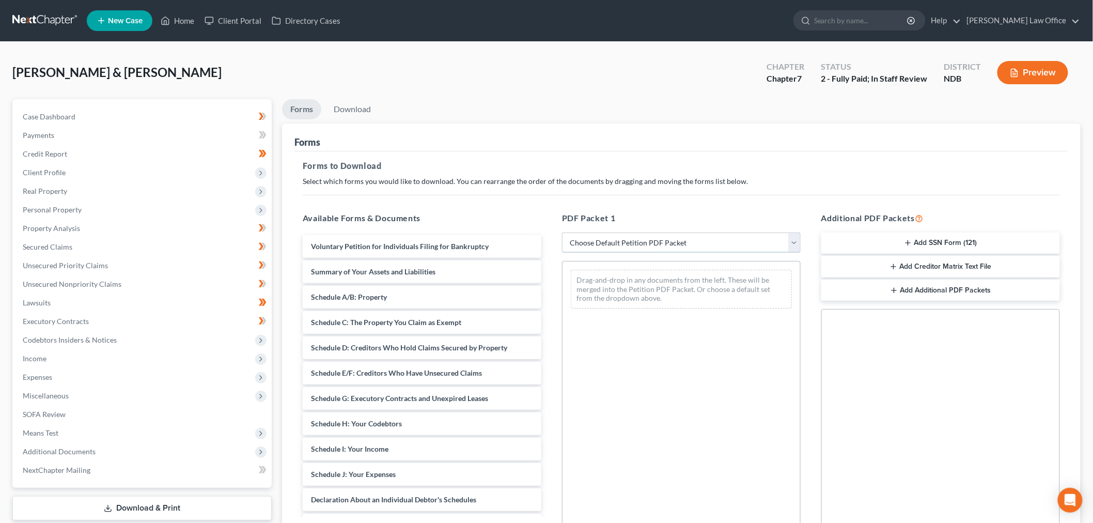
click at [664, 240] on select "Choose Default Petition PDF Packet Complete Bankruptcy Petition (all forms and …" at bounding box center [681, 242] width 239 height 21
click at [652, 257] on div "PDF Packet 1 Choose Default Petition PDF Packet Complete Bankruptcy Petition (a…" at bounding box center [680, 378] width 259 height 350
click at [634, 240] on select "Choose Default Petition PDF Packet Complete Bankruptcy Petition (all forms and …" at bounding box center [681, 242] width 239 height 21
select select "6"
click at [562, 232] on select "Choose Default Petition PDF Packet Complete Bankruptcy Petition (all forms and …" at bounding box center [681, 242] width 239 height 21
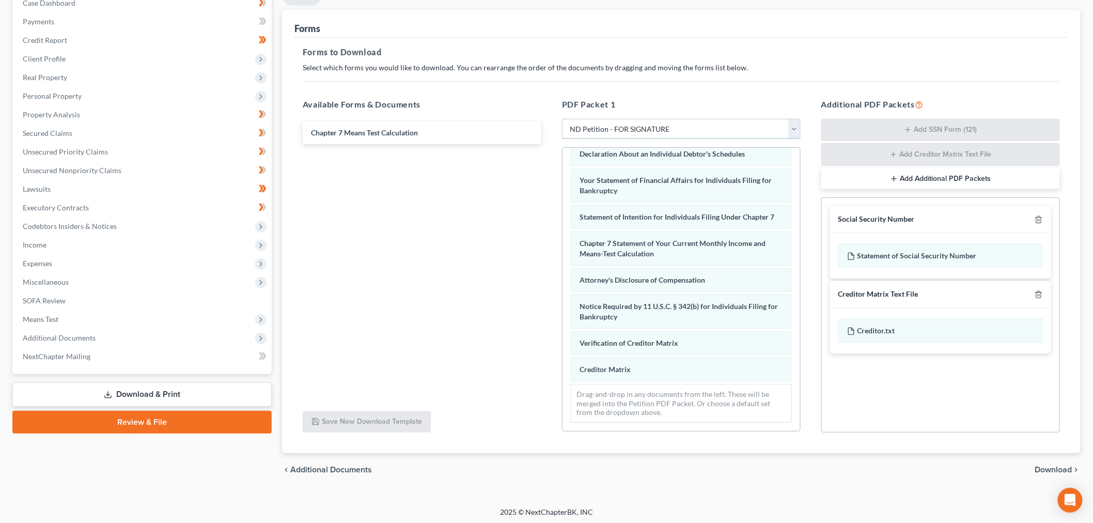
scroll to position [116, 0]
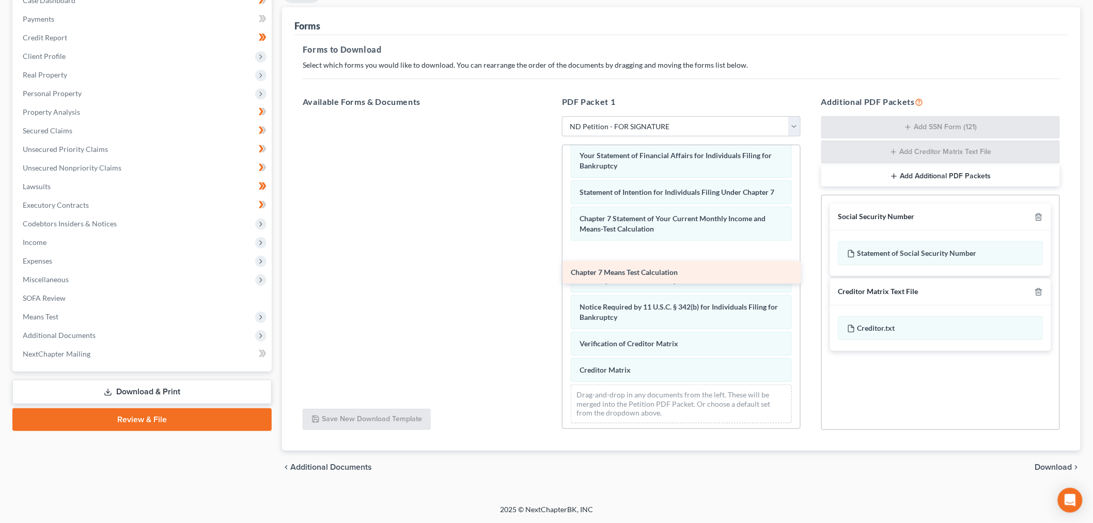
drag, startPoint x: 403, startPoint y: 130, endPoint x: 663, endPoint y: 272, distance: 296.3
click at [549, 116] on div "Chapter 7 Means Test Calculation Chapter 7 Means Test Calculation" at bounding box center [421, 116] width 255 height 0
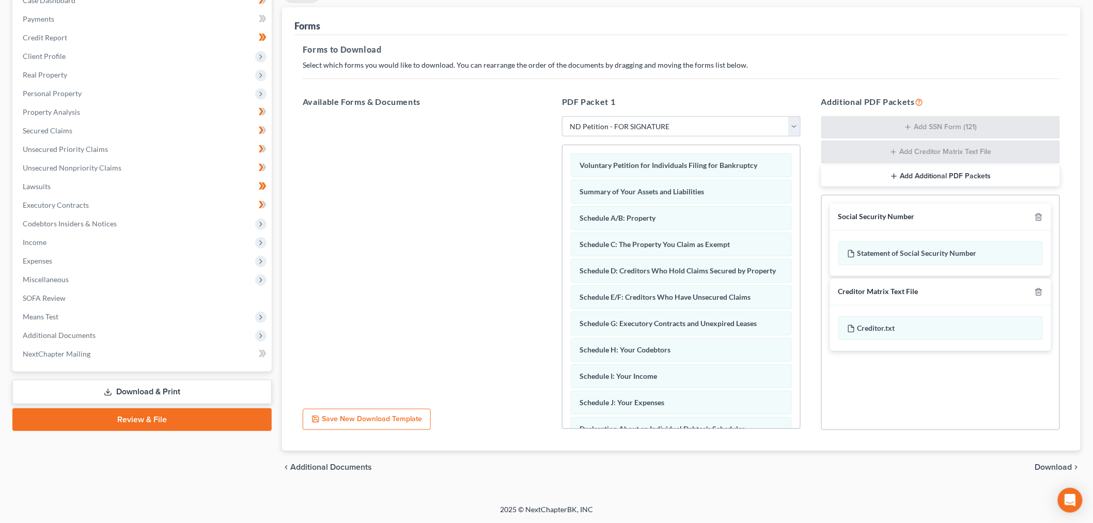
click at [1054, 465] on span "Download" at bounding box center [1053, 467] width 37 height 8
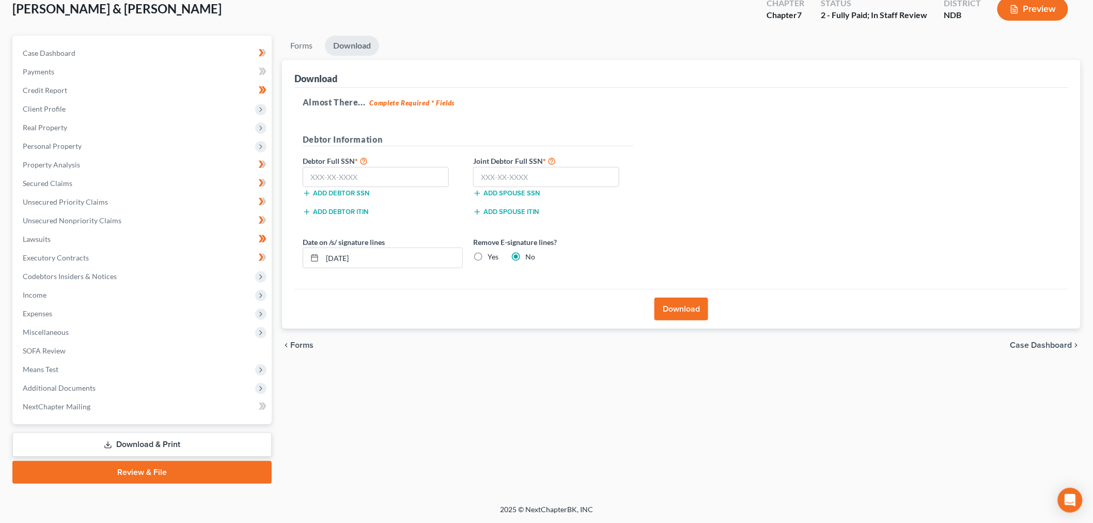
scroll to position [62, 0]
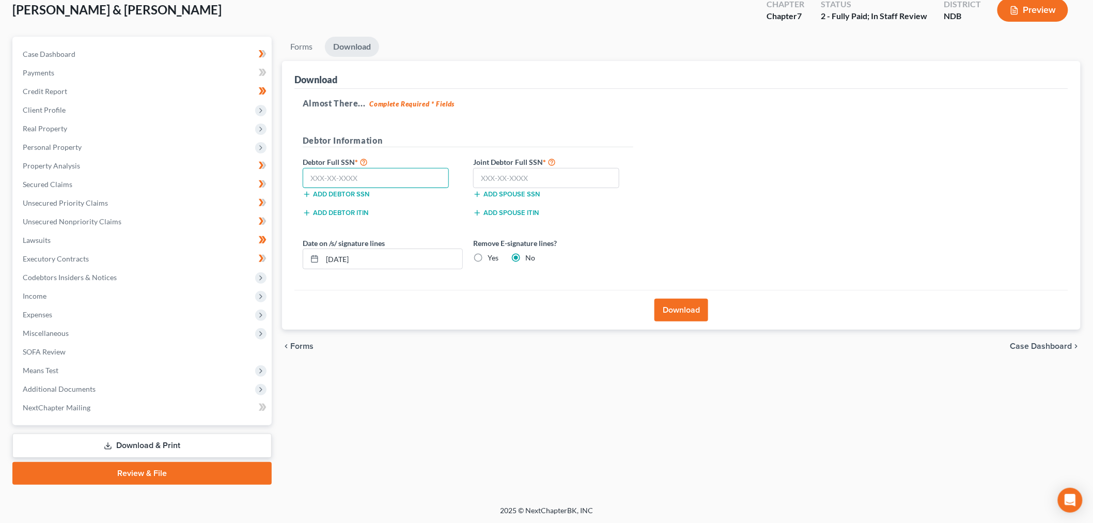
click at [415, 171] on input "text" at bounding box center [376, 178] width 146 height 21
click at [359, 177] on input "text" at bounding box center [376, 178] width 146 height 21
type input "4"
click at [519, 170] on input "text" at bounding box center [546, 178] width 146 height 21
type input "468-19-0391"
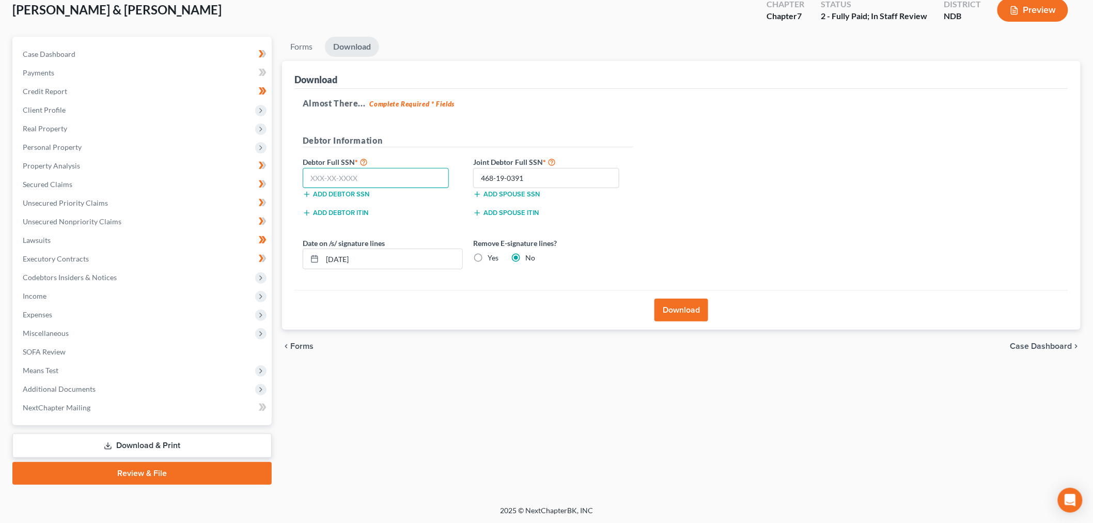
click at [384, 171] on input "text" at bounding box center [376, 178] width 146 height 21
type input "501-15-4407"
click at [430, 254] on input "[DATE]" at bounding box center [392, 259] width 140 height 20
click at [487, 259] on label "Yes" at bounding box center [492, 258] width 11 height 10
click at [492, 259] on input "Yes" at bounding box center [495, 256] width 7 height 7
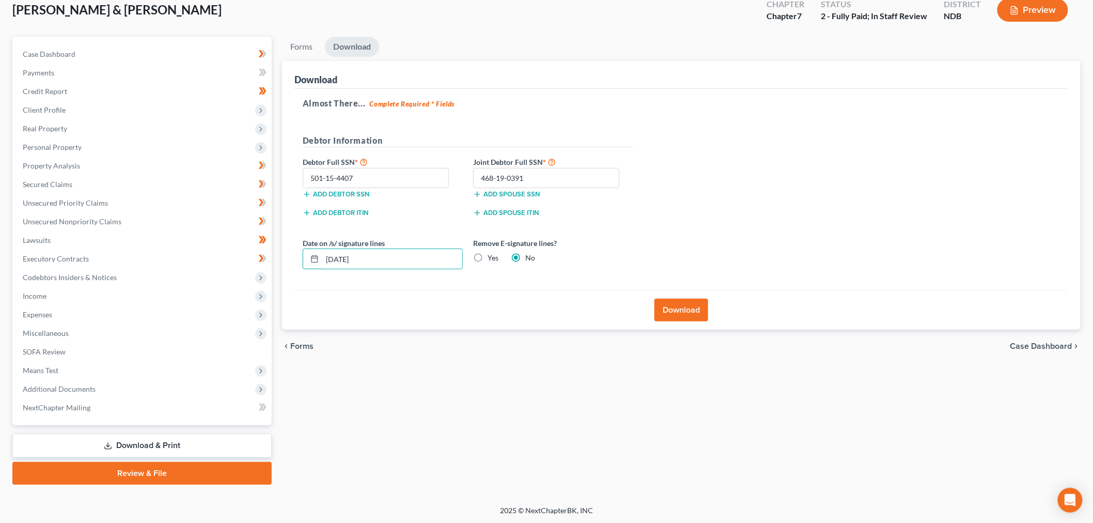
radio input "true"
radio input "false"
drag, startPoint x: 682, startPoint y: 308, endPoint x: 541, endPoint y: 353, distance: 148.0
click at [682, 308] on button "Download" at bounding box center [681, 309] width 54 height 23
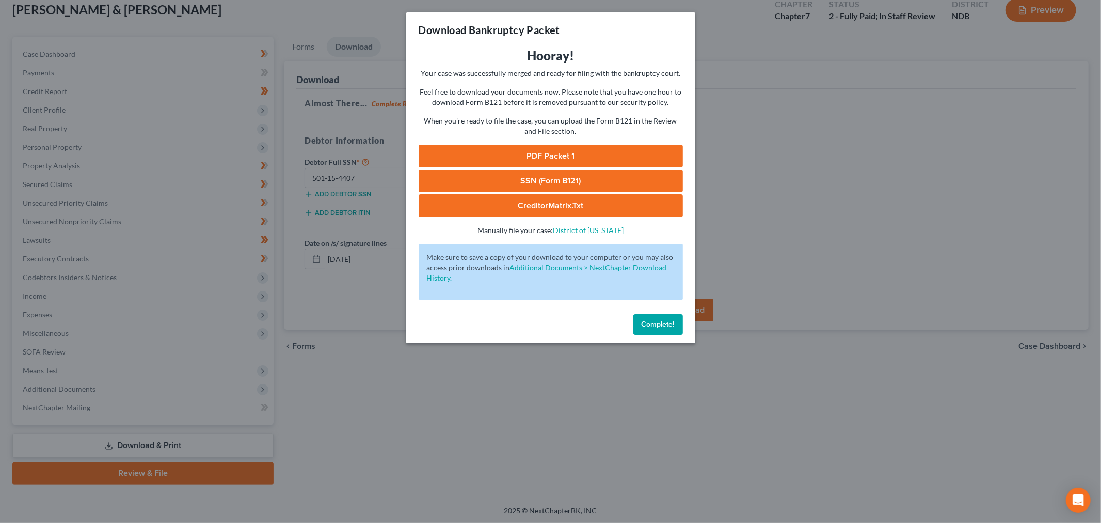
click at [561, 181] on link "SSN (Form B121)" at bounding box center [551, 180] width 264 height 23
click at [590, 145] on link "PDF Packet 1" at bounding box center [551, 156] width 264 height 23
click at [667, 316] on button "Complete!" at bounding box center [659, 324] width 50 height 21
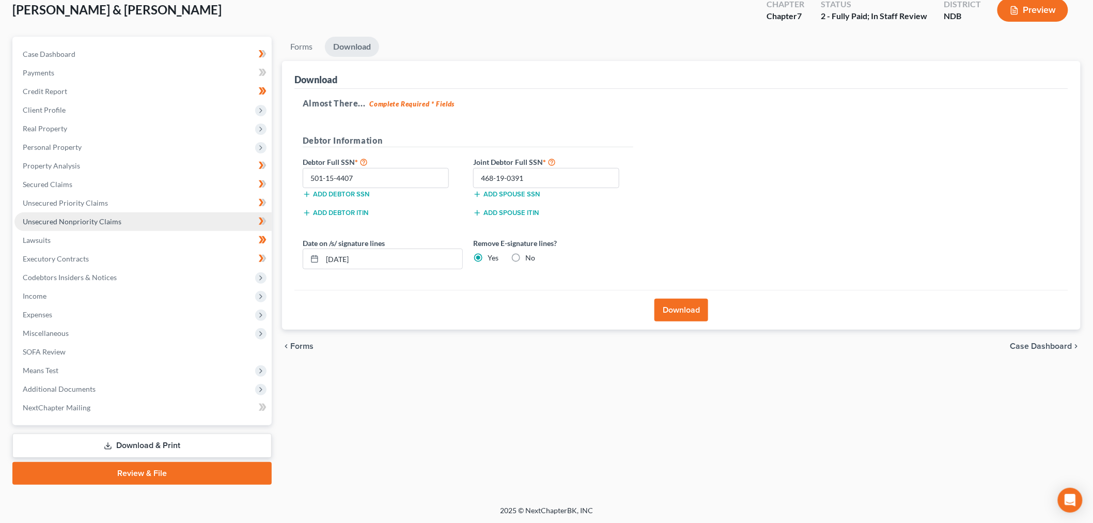
click at [100, 225] on link "Unsecured Nonpriority Claims" at bounding box center [142, 221] width 257 height 19
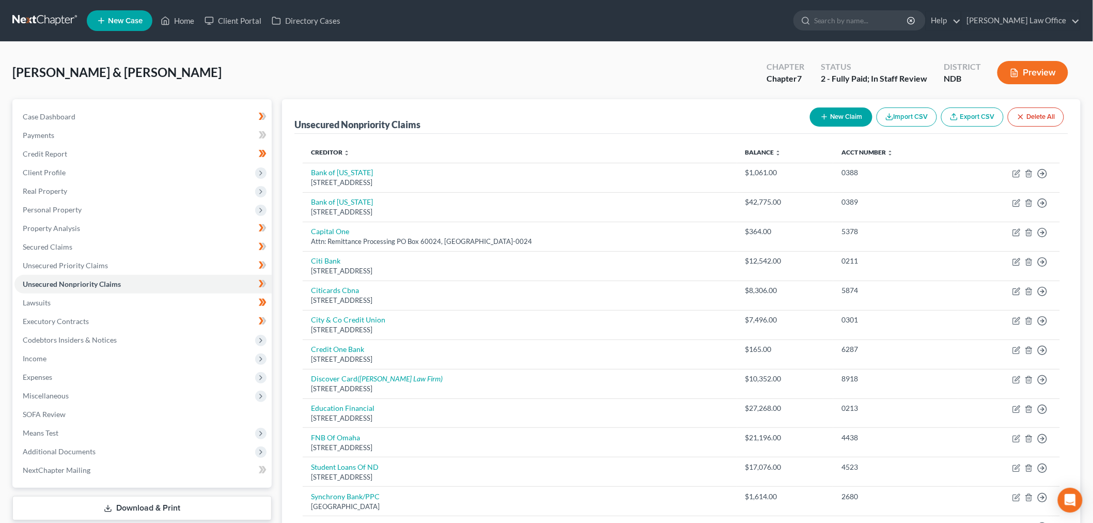
click at [840, 116] on button "New Claim" at bounding box center [841, 116] width 62 height 19
select select "2"
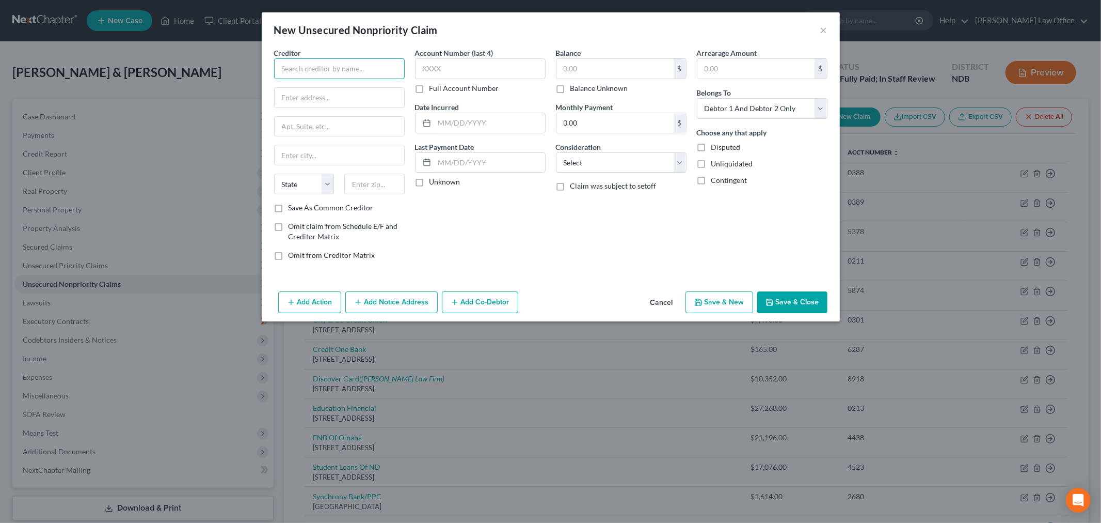
click at [364, 73] on input "text" at bounding box center [339, 68] width 131 height 21
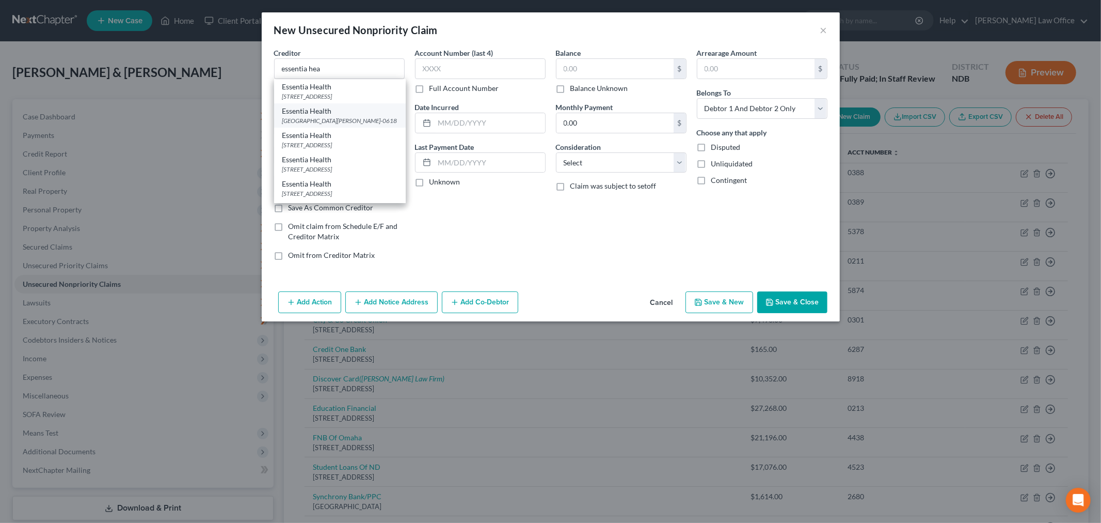
click at [335, 122] on div "[GEOGRAPHIC_DATA][PERSON_NAME]-0618" at bounding box center [339, 120] width 115 height 9
type input "Essentia Health"
type input "PO Box 64618"
type input "Saint [PERSON_NAME]"
select select "24"
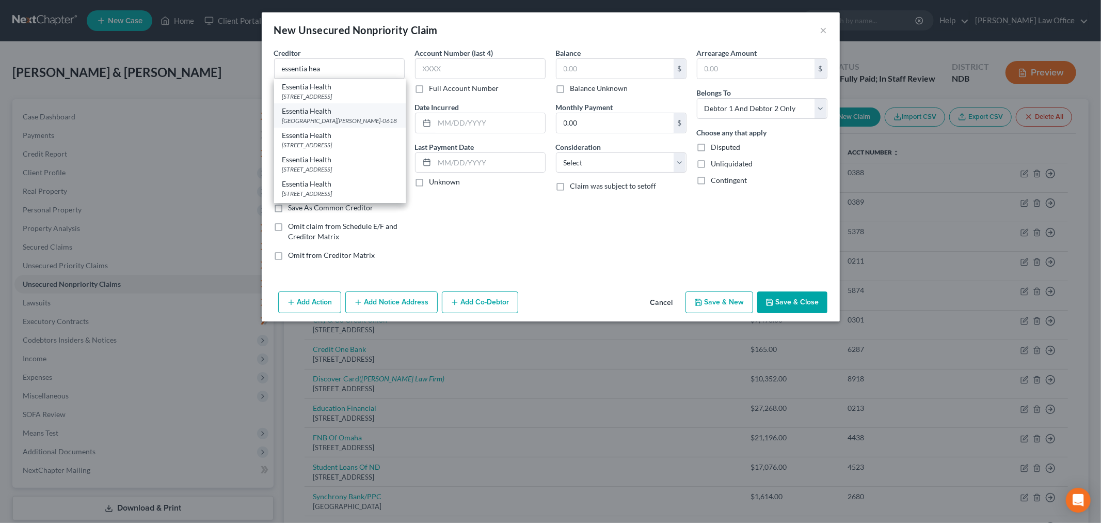
type input "55164-0618"
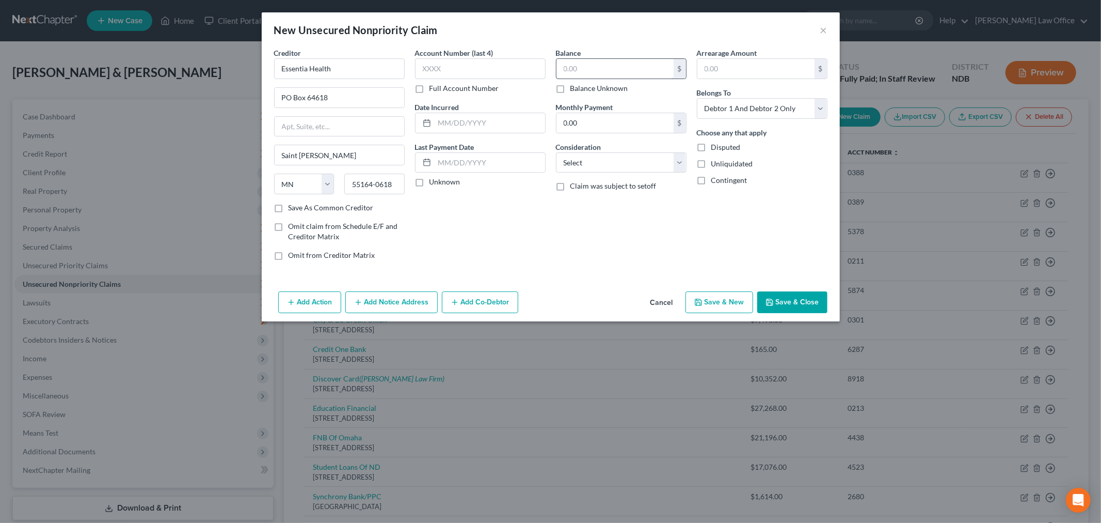
click at [618, 69] on input "text" at bounding box center [615, 69] width 117 height 20
click at [630, 169] on select "Select Cable / Satellite Services Collection Agency Credit Card Debt Debt Couns…" at bounding box center [621, 162] width 131 height 21
select select "9"
click at [556, 152] on select "Select Cable / Satellite Services Collection Agency Credit Card Debt Debt Couns…" at bounding box center [621, 162] width 131 height 21
click at [602, 66] on input "text" at bounding box center [615, 69] width 117 height 20
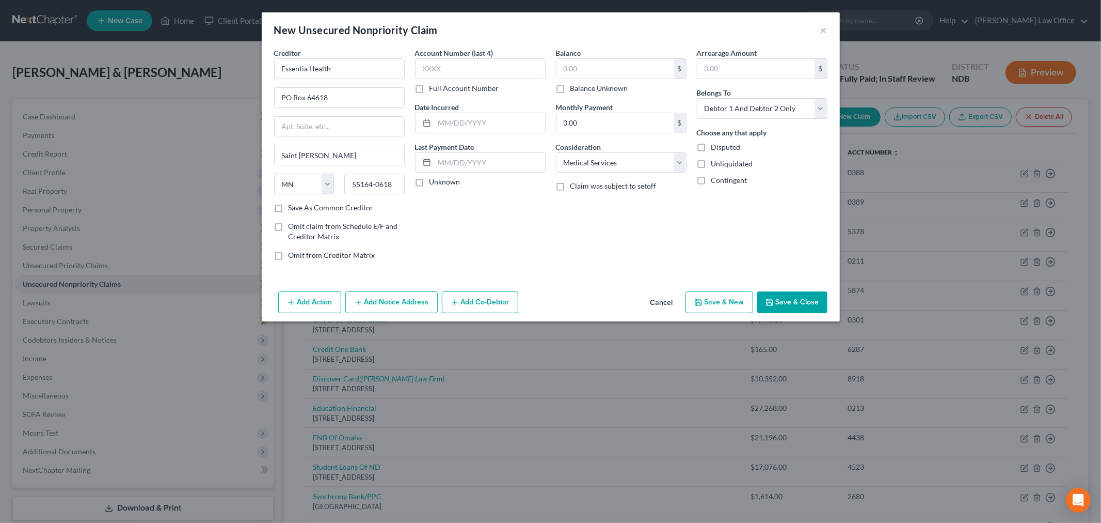
drag, startPoint x: 390, startPoint y: 303, endPoint x: 362, endPoint y: 331, distance: 39.8
click at [389, 305] on button "Add Notice Address" at bounding box center [391, 302] width 92 height 22
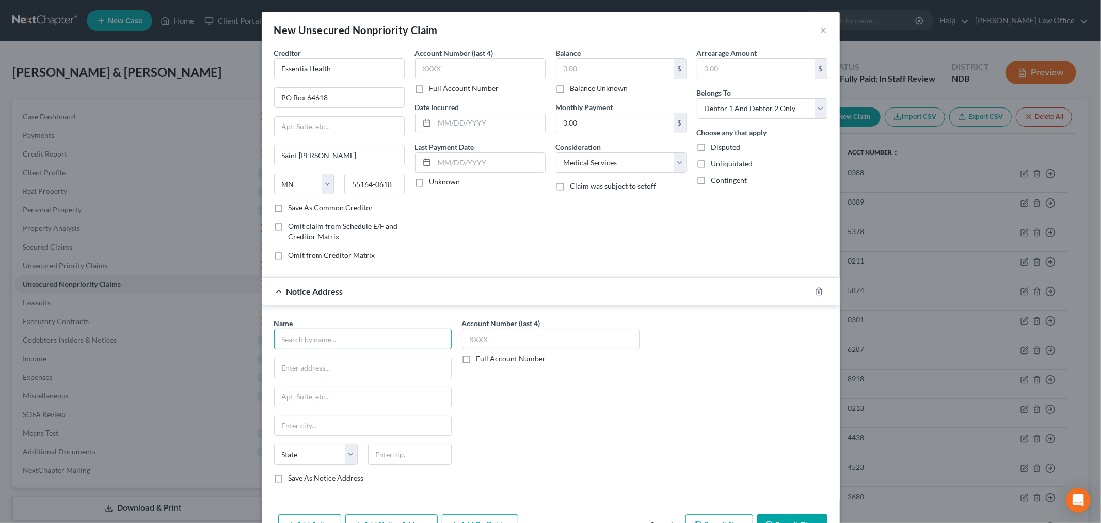
click at [343, 342] on input "text" at bounding box center [363, 338] width 178 height 21
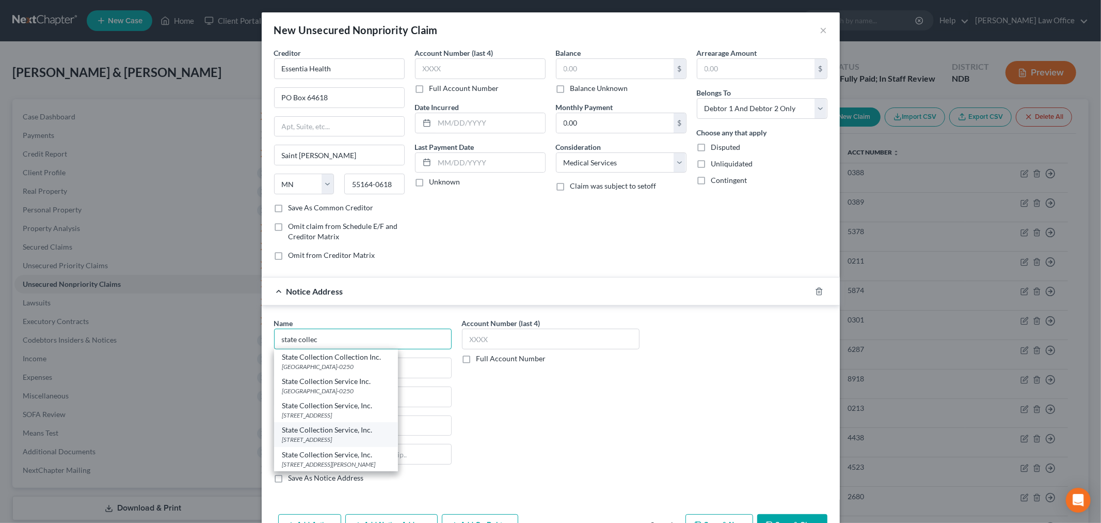
scroll to position [6, 0]
click at [390, 379] on div "State Collection Service Inc." at bounding box center [335, 381] width 107 height 10
type input "State Collection Service Inc."
type input "PO Box 6250"
type input "[GEOGRAPHIC_DATA]"
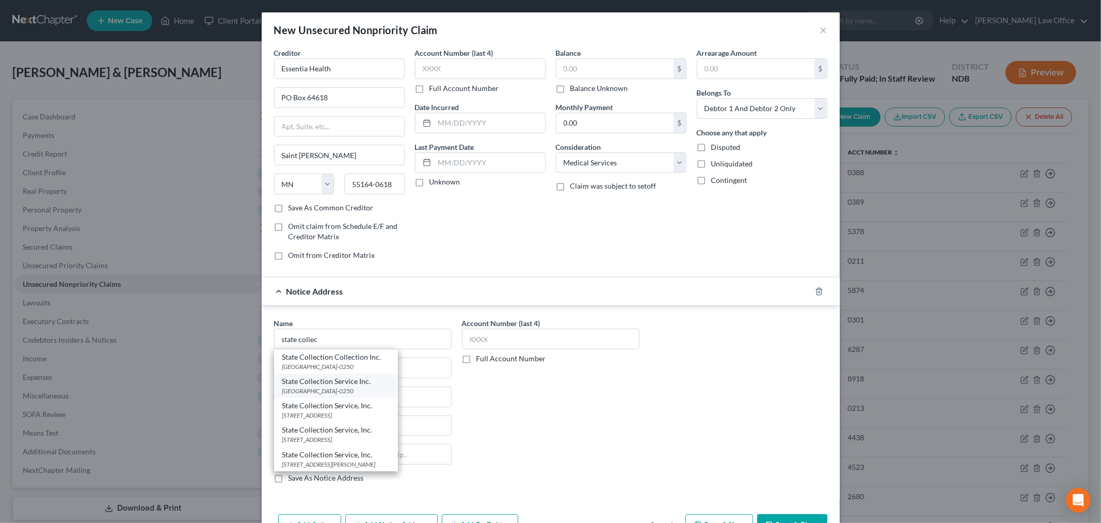
select select "52"
type input "53716-0250"
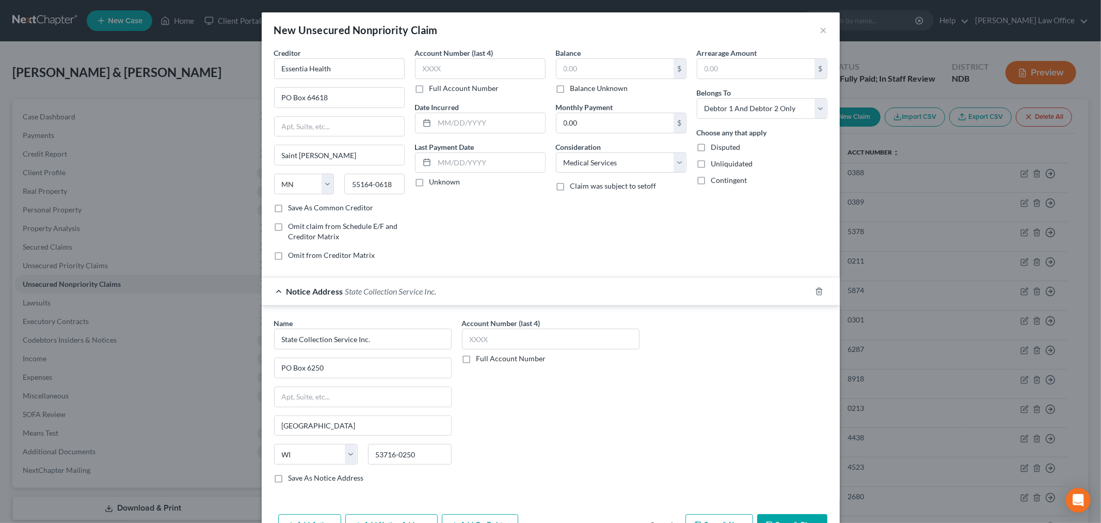
scroll to position [0, 0]
click at [739, 398] on div "Name * State Collection Service Inc. PO [GEOGRAPHIC_DATA] [US_STATE] AK AR AZ C…" at bounding box center [551, 405] width 564 height 174
click at [597, 71] on input "text" at bounding box center [615, 69] width 117 height 20
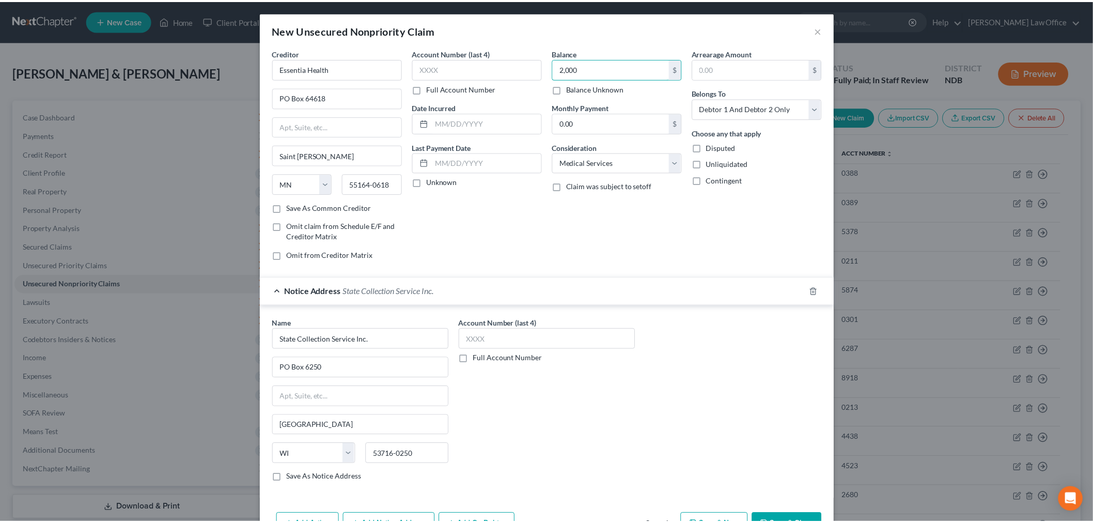
scroll to position [34, 0]
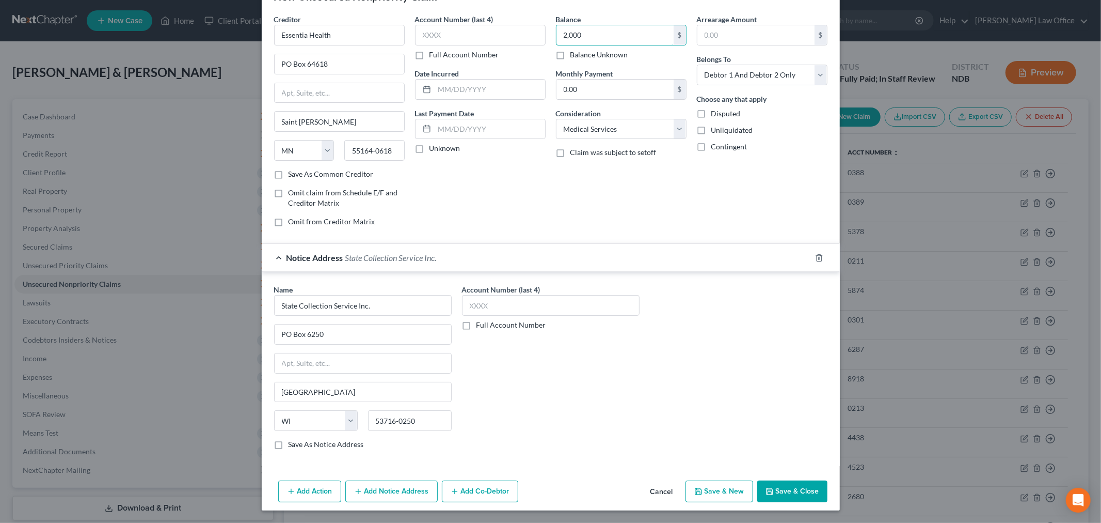
type input "2,000"
drag, startPoint x: 791, startPoint y: 493, endPoint x: 764, endPoint y: 489, distance: 26.6
click at [790, 493] on button "Save & Close" at bounding box center [793, 491] width 70 height 22
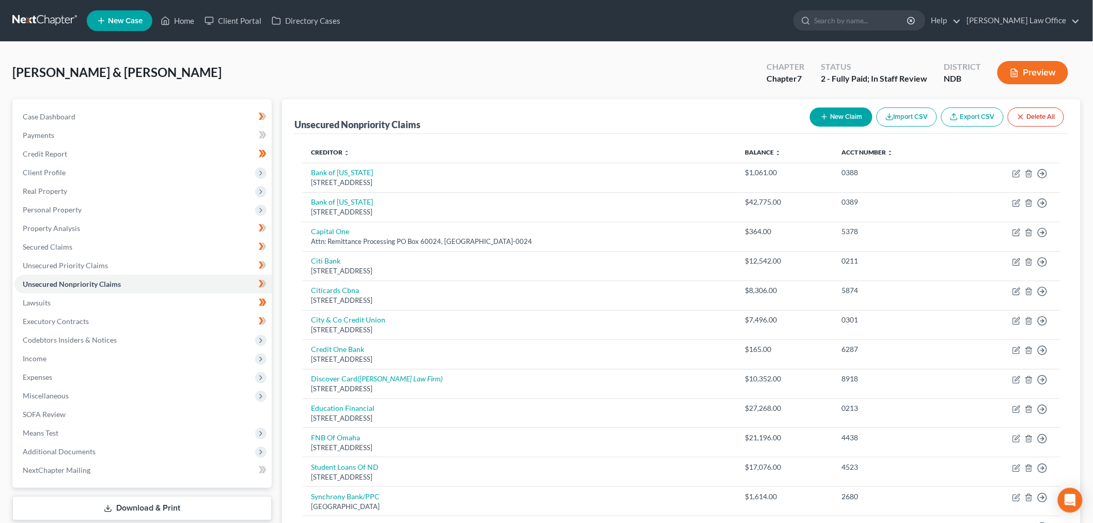
click at [820, 116] on icon "button" at bounding box center [824, 117] width 8 height 8
select select "2"
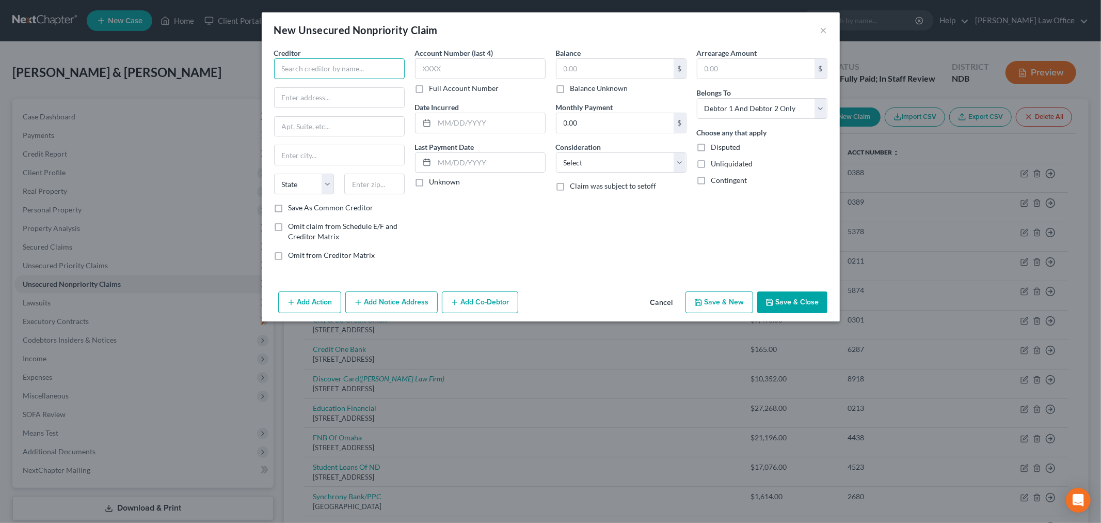
click at [336, 66] on input "text" at bounding box center [339, 68] width 131 height 21
type input "r"
click at [321, 96] on div "Law Offices of [PERSON_NAME] Gitmeid & Associates." at bounding box center [341, 92] width 119 height 21
type input "Law Offices of [PERSON_NAME] Gitmeid & Associates."
type input "11 Broadway"
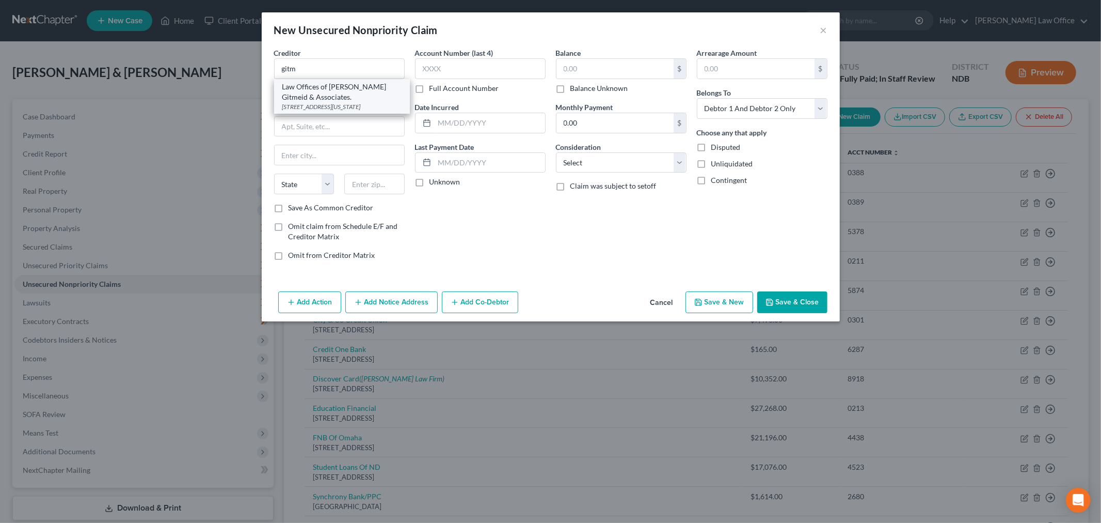
type input "Suit 960"
type input "[US_STATE]"
select select "33"
type input "10004"
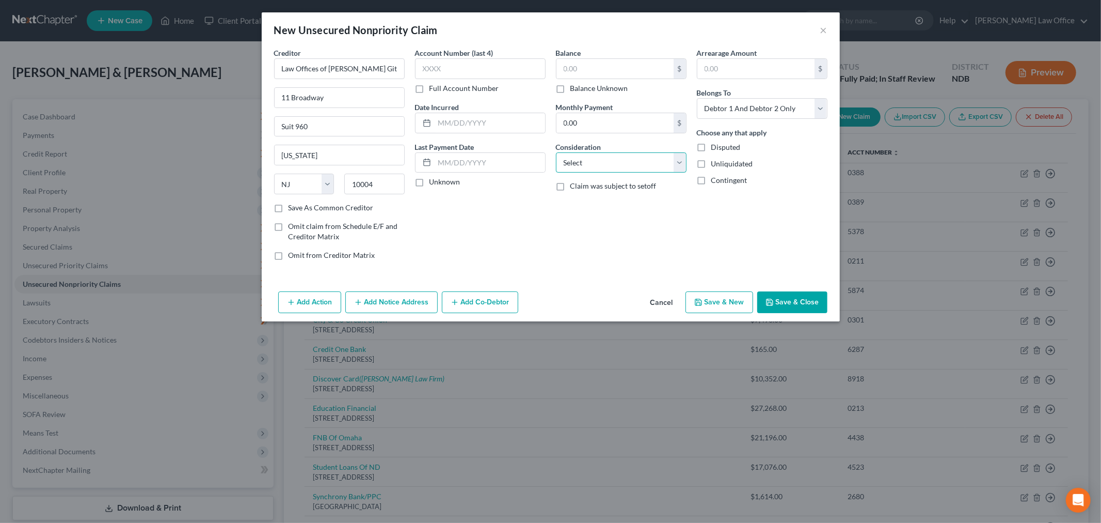
click at [616, 157] on select "Select Cable / Satellite Services Collection Agency Credit Card Debt Debt Couns…" at bounding box center [621, 162] width 131 height 21
click at [556, 152] on select "Select Cable / Satellite Services Collection Agency Credit Card Debt Debt Couns…" at bounding box center [621, 162] width 131 height 21
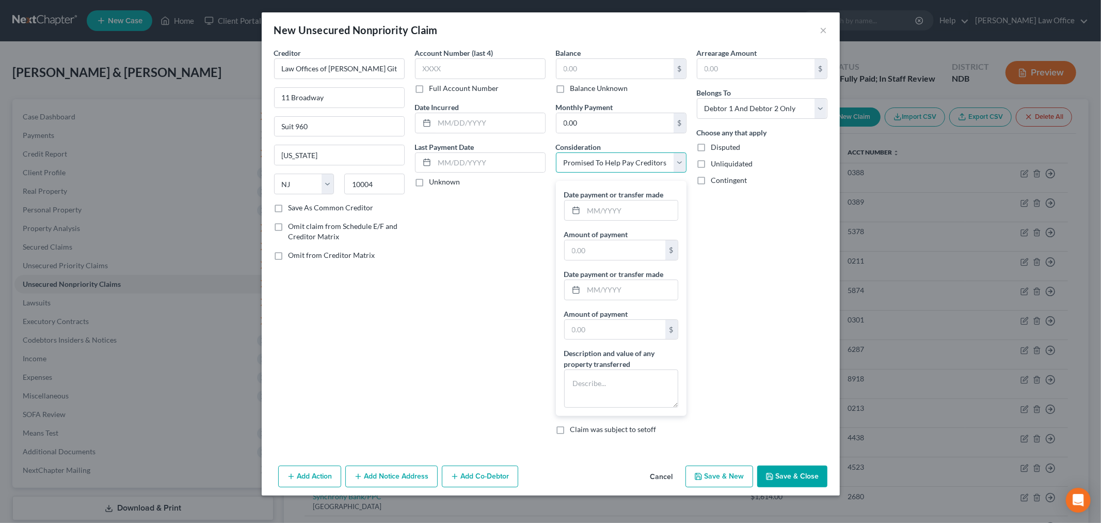
click at [610, 156] on select "Select Cable / Satellite Services Collection Agency Credit Card Debt Debt Couns…" at bounding box center [621, 162] width 131 height 21
select select "14"
click at [556, 152] on select "Select Cable / Satellite Services Collection Agency Credit Card Debt Debt Couns…" at bounding box center [621, 162] width 131 height 21
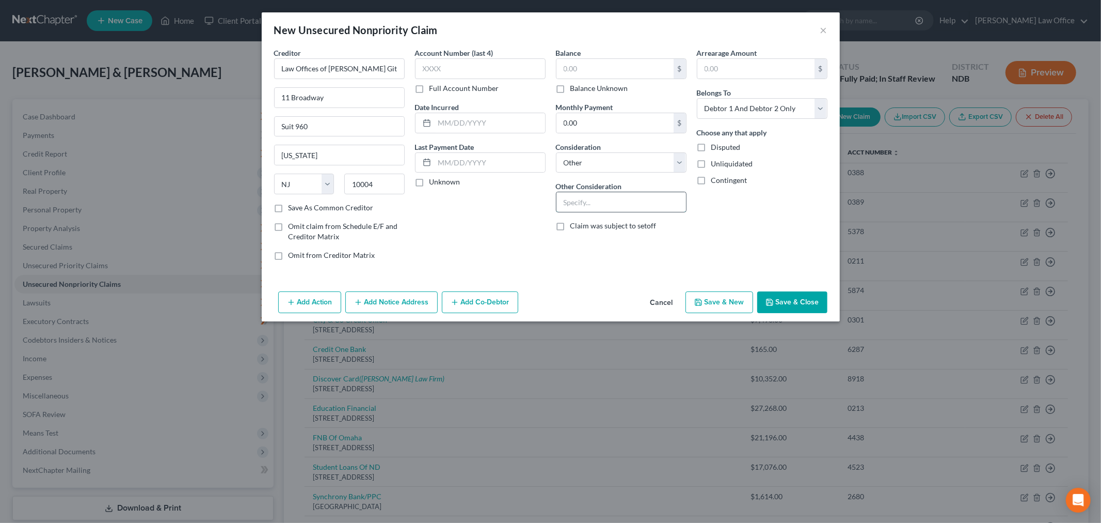
drag, startPoint x: 605, startPoint y: 201, endPoint x: 627, endPoint y: 202, distance: 21.7
click at [605, 200] on input "text" at bounding box center [622, 202] width 130 height 20
type input "Prior Debt Settlement Work"
click at [585, 71] on input "text" at bounding box center [615, 69] width 117 height 20
type input "2,200"
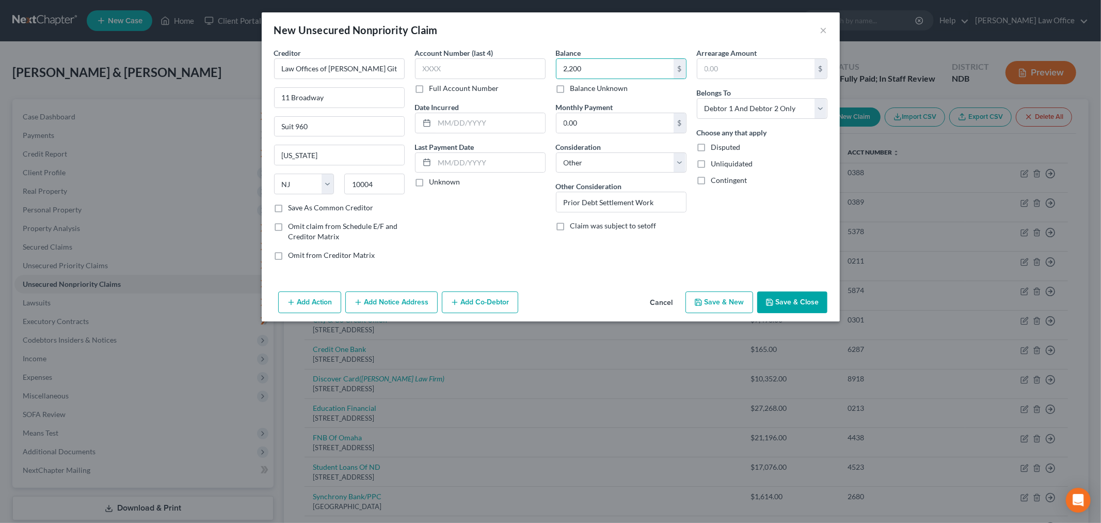
click at [806, 299] on button "Save & Close" at bounding box center [793, 302] width 70 height 22
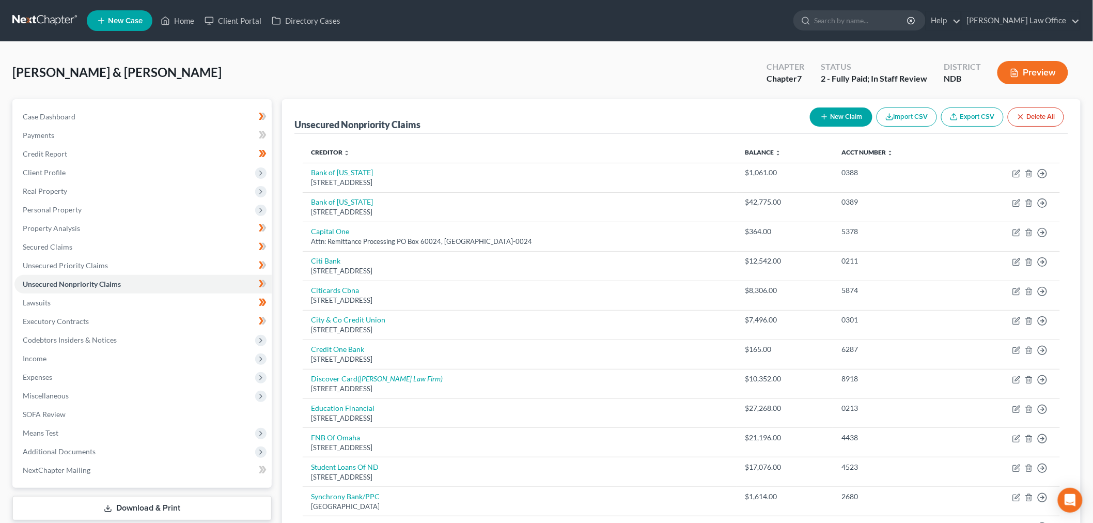
click at [830, 116] on button "New Claim" at bounding box center [841, 116] width 62 height 19
select select "2"
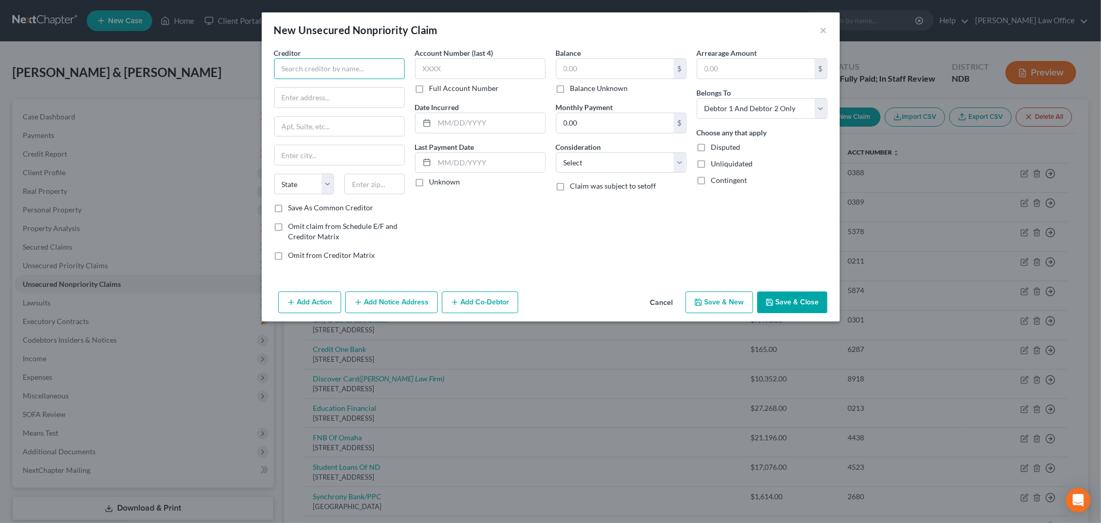
click at [316, 70] on input "text" at bounding box center [339, 68] width 131 height 21
click at [330, 75] on input "text" at bounding box center [339, 68] width 131 height 21
click at [320, 89] on div "City of Fargo Water Dept." at bounding box center [335, 87] width 107 height 10
type input "City of Fargo Water Dept."
type input "PO Box 1066"
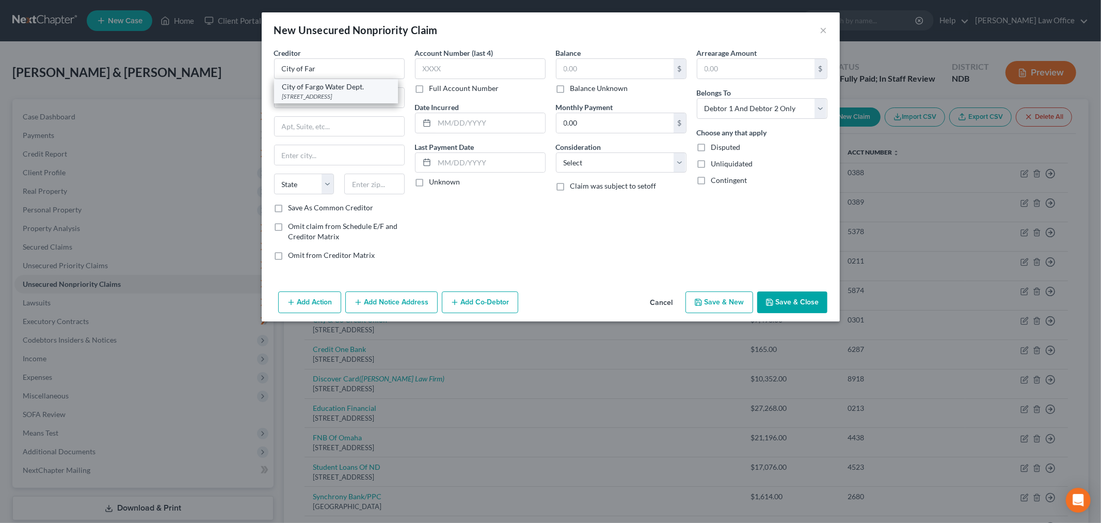
type input "Fargo"
select select "29"
type input "58107"
click at [326, 68] on input "City of Fargo Water Dept." at bounding box center [339, 68] width 131 height 21
click at [594, 73] on input "text" at bounding box center [615, 69] width 117 height 20
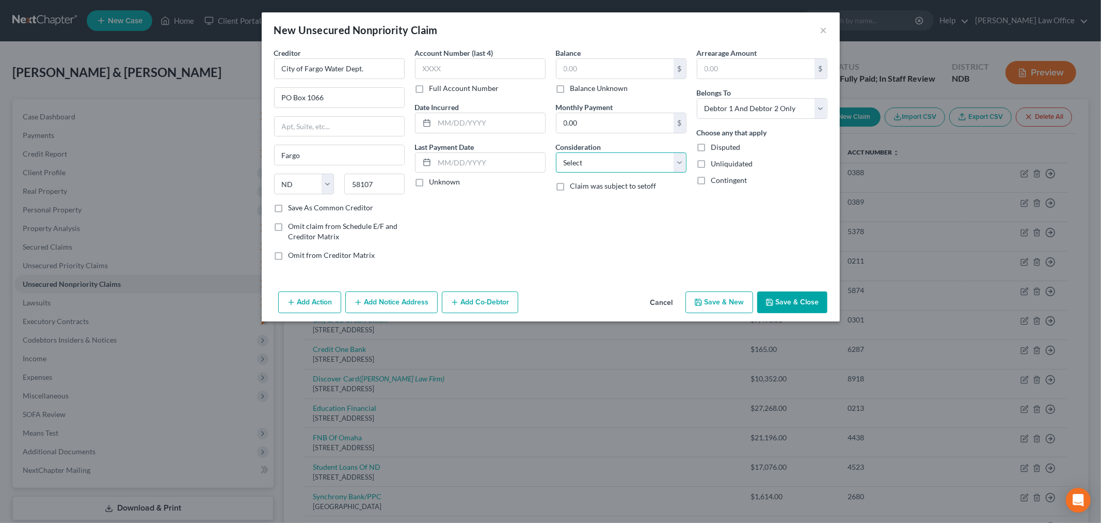
click at [605, 161] on select "Select Cable / Satellite Services Collection Agency Credit Card Debt Debt Couns…" at bounding box center [621, 162] width 131 height 21
select select "20"
click at [556, 152] on select "Select Cable / Satellite Services Collection Agency Credit Card Debt Debt Couns…" at bounding box center [621, 162] width 131 height 21
click at [613, 58] on div "Balance $ Balance Unknown Balance Undetermined $ Balance Unknown" at bounding box center [621, 71] width 131 height 46
click at [613, 63] on input "text" at bounding box center [615, 69] width 117 height 20
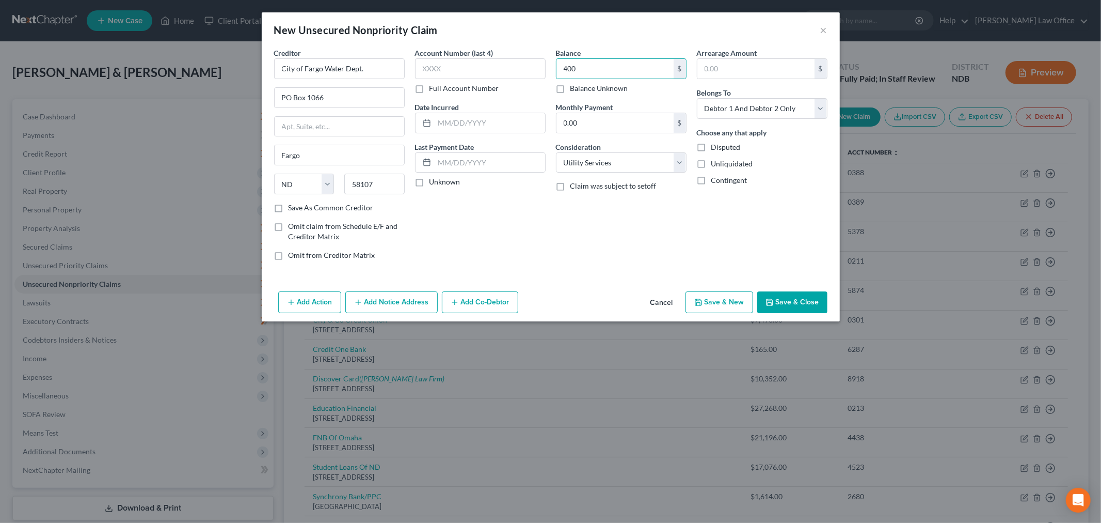
click at [789, 304] on button "Save & Close" at bounding box center [793, 302] width 70 height 22
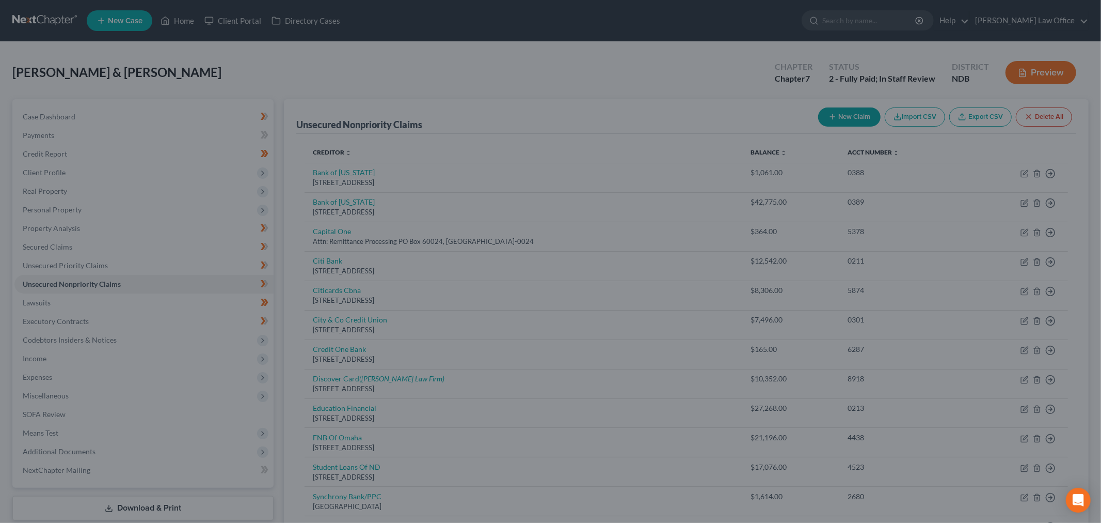
type input "400.00"
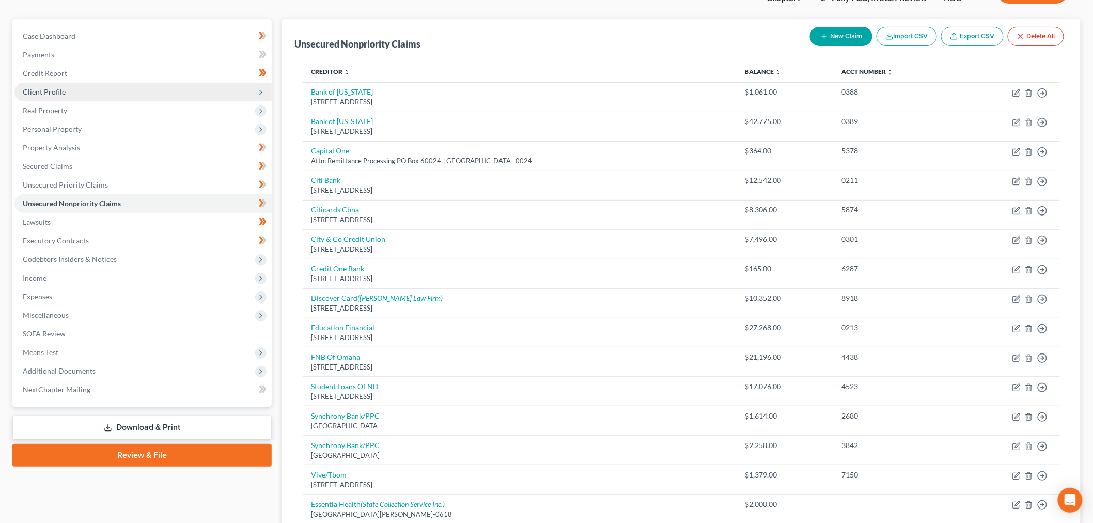
scroll to position [0, 0]
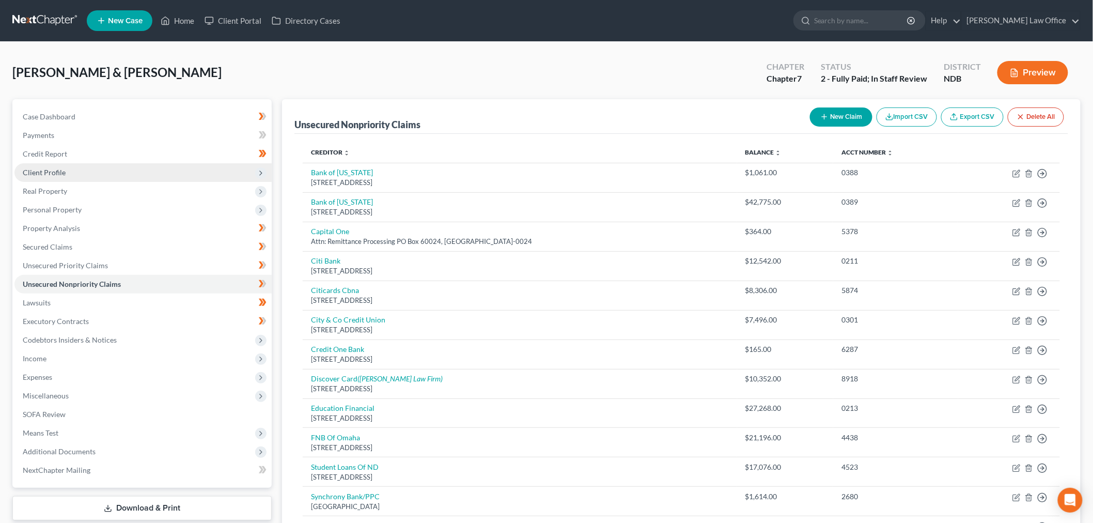
click at [81, 166] on span "Client Profile" at bounding box center [142, 172] width 257 height 19
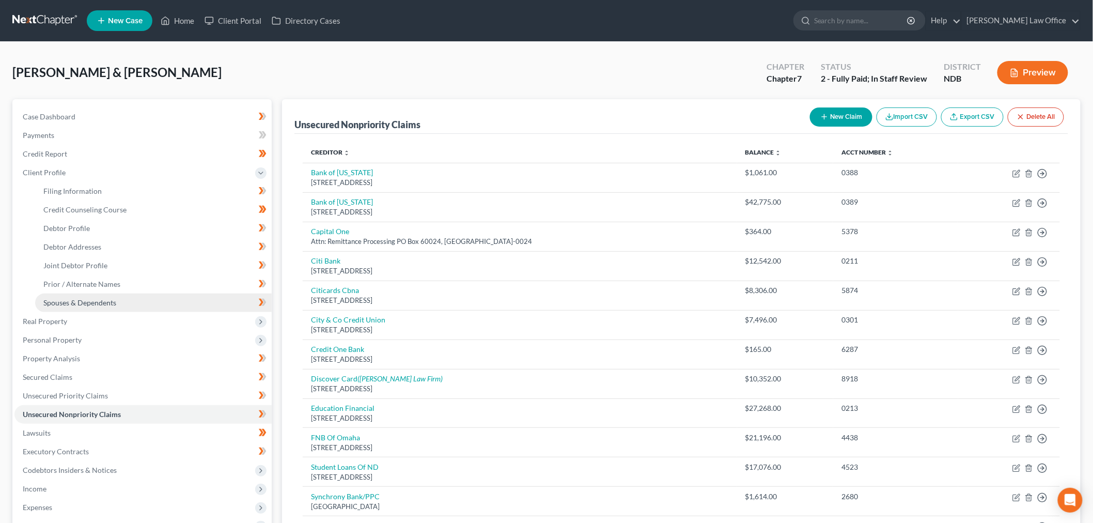
click at [154, 302] on link "Spouses & Dependents" at bounding box center [153, 302] width 236 height 19
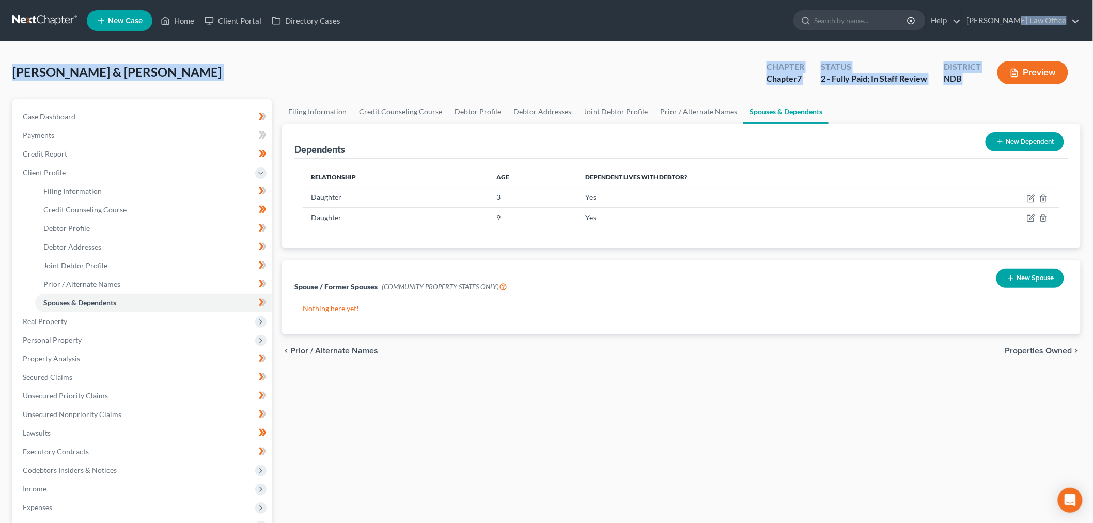
drag, startPoint x: 1030, startPoint y: 6, endPoint x: 1247, endPoint y: 62, distance: 224.6
click at [1093, 62] on html "Home New Case Client Portal Directory Cases [PERSON_NAME] Law Office [PERSON_NA…" at bounding box center [546, 358] width 1093 height 716
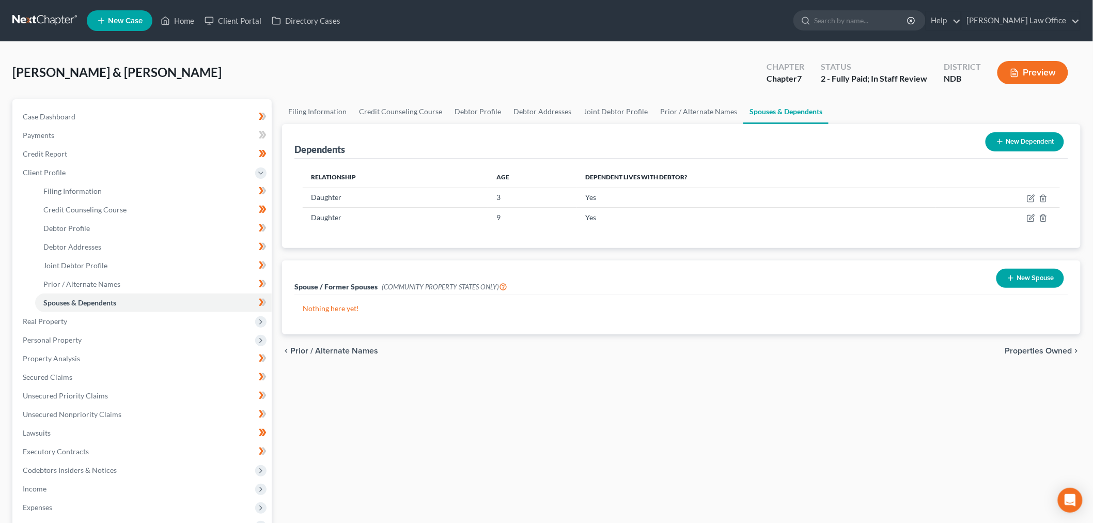
click at [916, 336] on div "chevron_left Prior / Alternate Names Properties Owned chevron_right" at bounding box center [681, 350] width 798 height 33
click at [1029, 217] on icon "button" at bounding box center [1031, 218] width 8 height 8
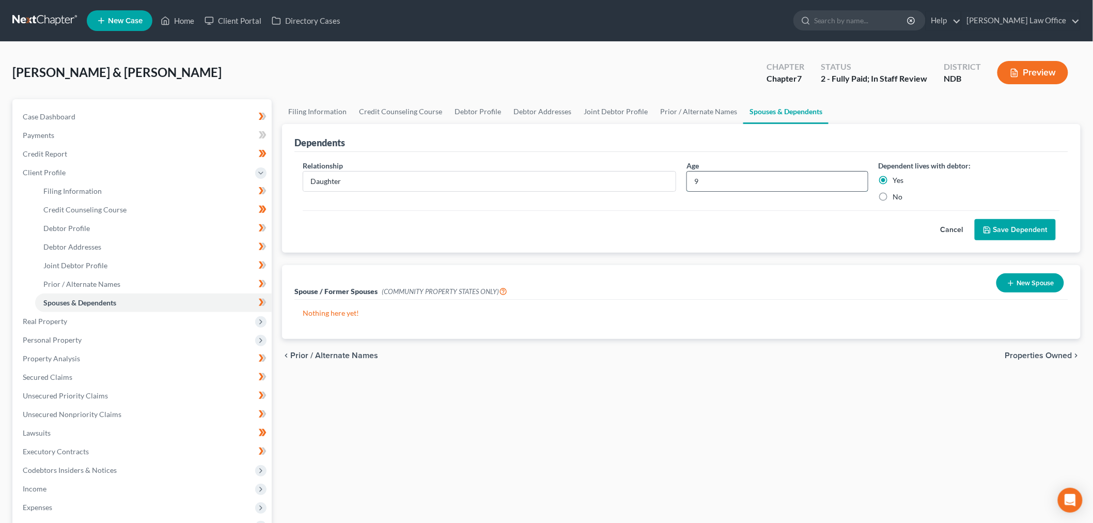
click at [740, 178] on input "9" at bounding box center [777, 181] width 181 height 20
type input "9"
type input "10 Months"
click at [1024, 230] on button "Save Dependent" at bounding box center [1014, 230] width 81 height 22
